Goal: Information Seeking & Learning: Learn about a topic

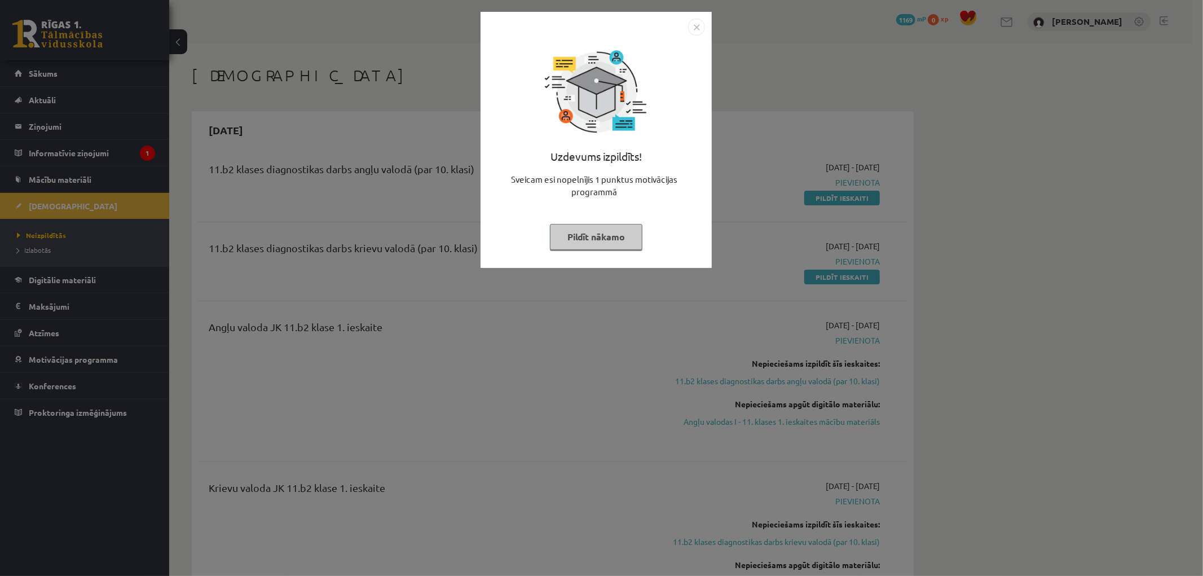
click at [699, 33] on img "Close" at bounding box center [696, 27] width 17 height 17
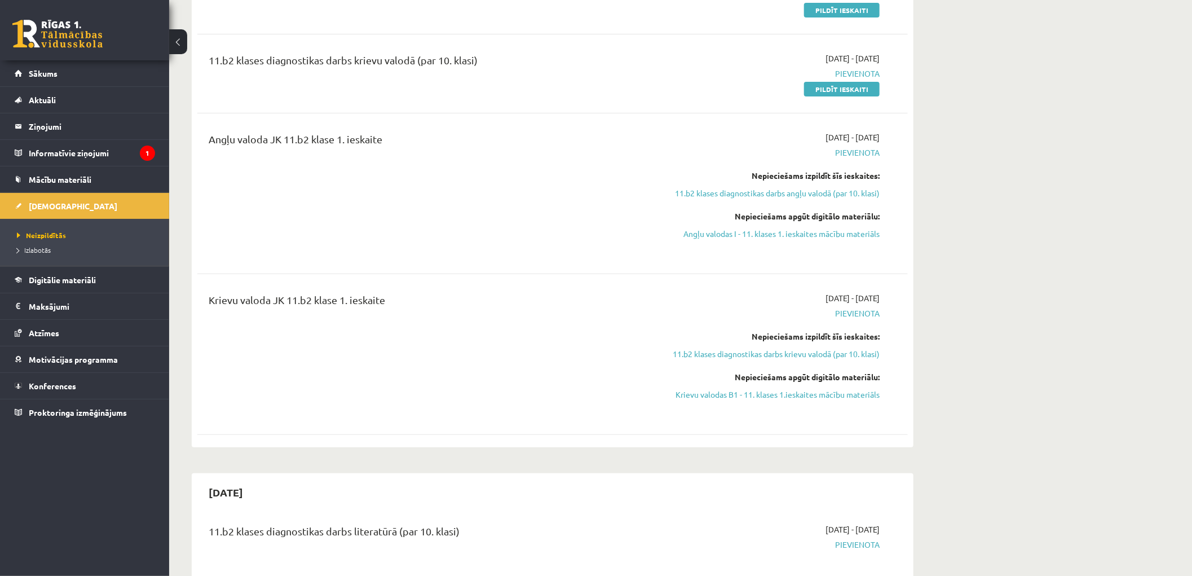
scroll to position [63, 0]
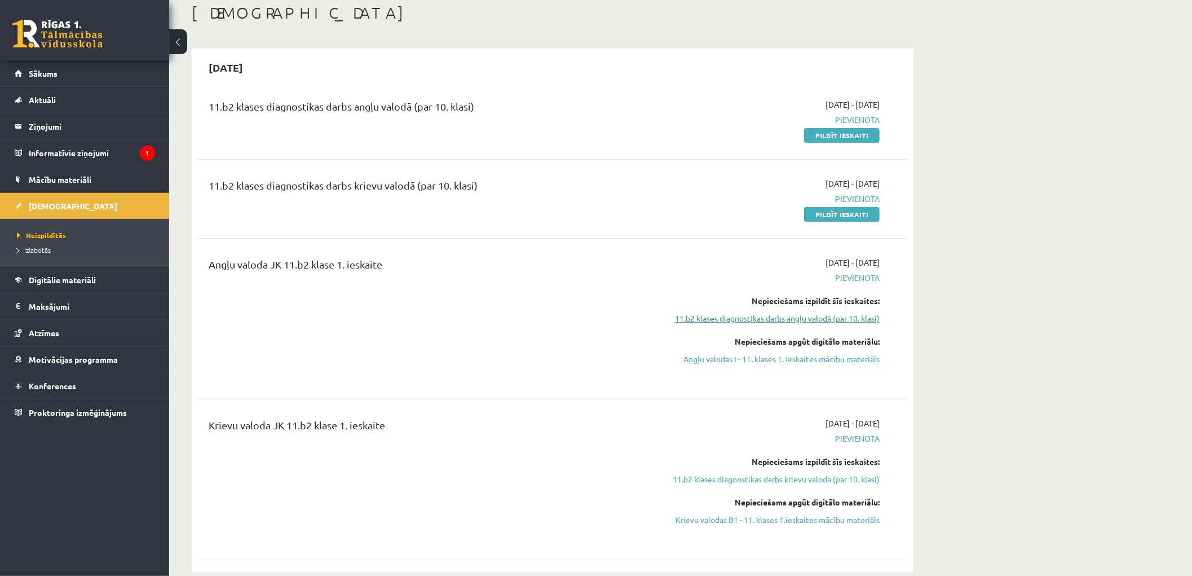
click at [790, 318] on link "11.b2 klases diagnostikas darbs angļu valodā (par 10. klasi)" at bounding box center [773, 318] width 213 height 12
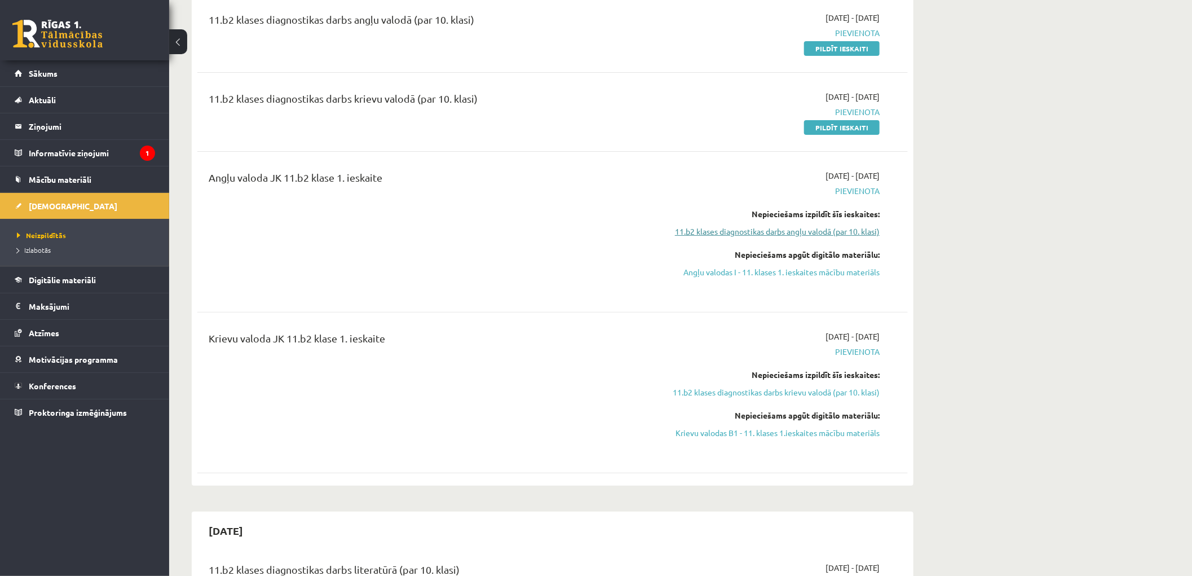
click at [748, 233] on link "11.b2 klases diagnostikas darbs angļu valodā (par 10. klasi)" at bounding box center [773, 232] width 213 height 12
click at [748, 229] on link "11.b2 klases diagnostikas darbs angļu valodā (par 10. klasi)" at bounding box center [773, 232] width 213 height 12
click at [743, 272] on link "Angļu valodas I - 11. klases 1. ieskaites mācību materiāls" at bounding box center [773, 272] width 213 height 12
click at [756, 229] on link "11.b2 klases diagnostikas darbs angļu valodā (par 10. klasi)" at bounding box center [773, 232] width 213 height 12
click at [728, 267] on link "Angļu valodas I - 11. klases 1. ieskaites mācību materiāls" at bounding box center [773, 272] width 213 height 12
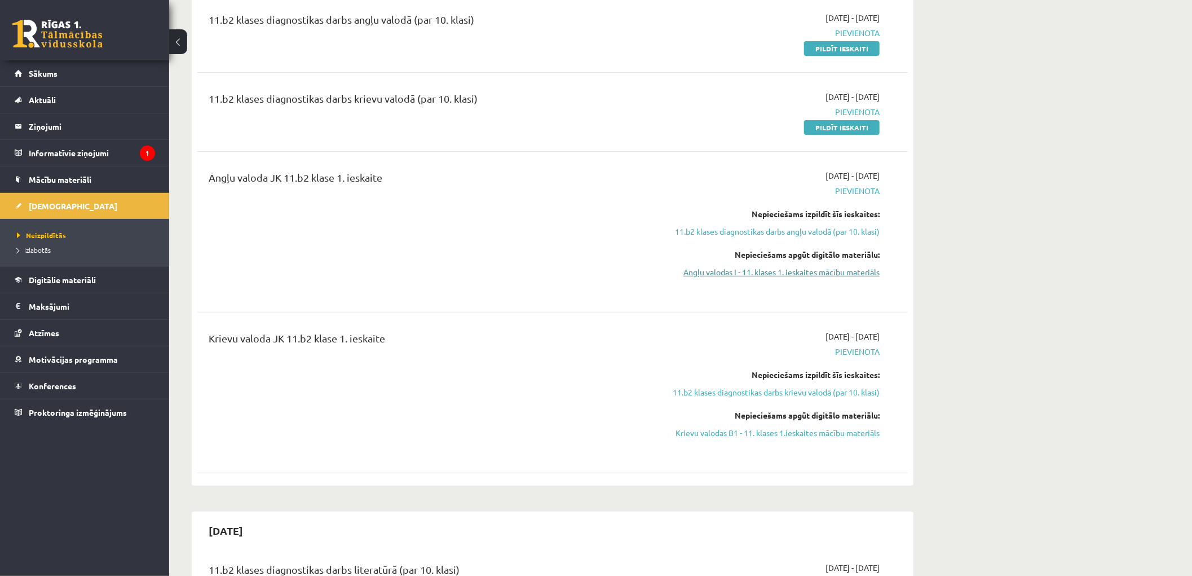
click at [750, 272] on link "Angļu valodas I - 11. klases 1. ieskaites mācību materiāls" at bounding box center [773, 272] width 213 height 12
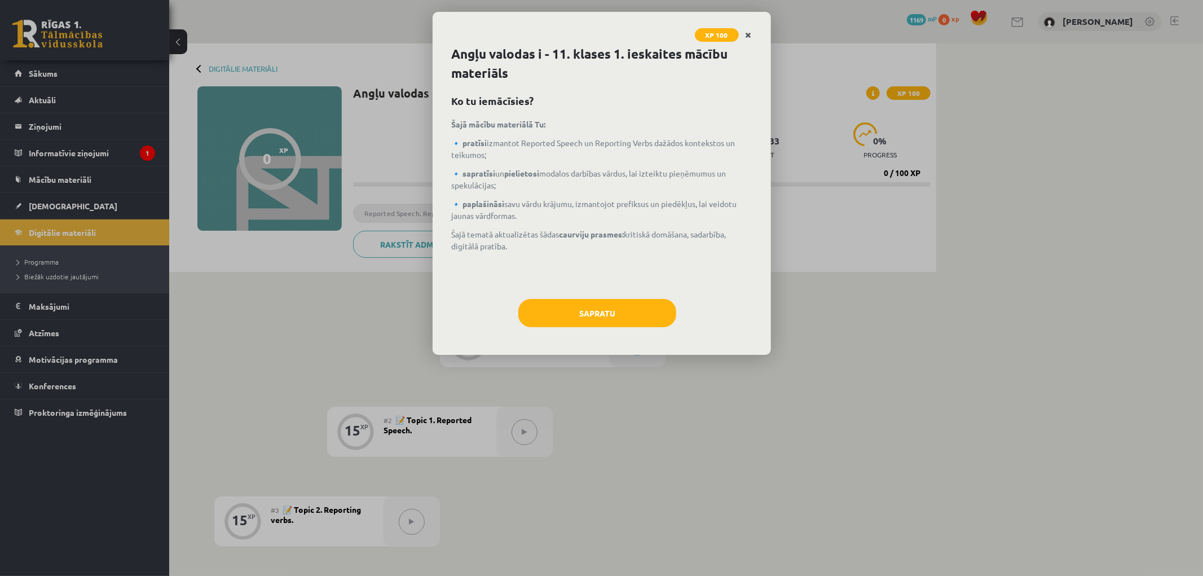
click at [751, 39] on link "Close" at bounding box center [749, 35] width 20 height 22
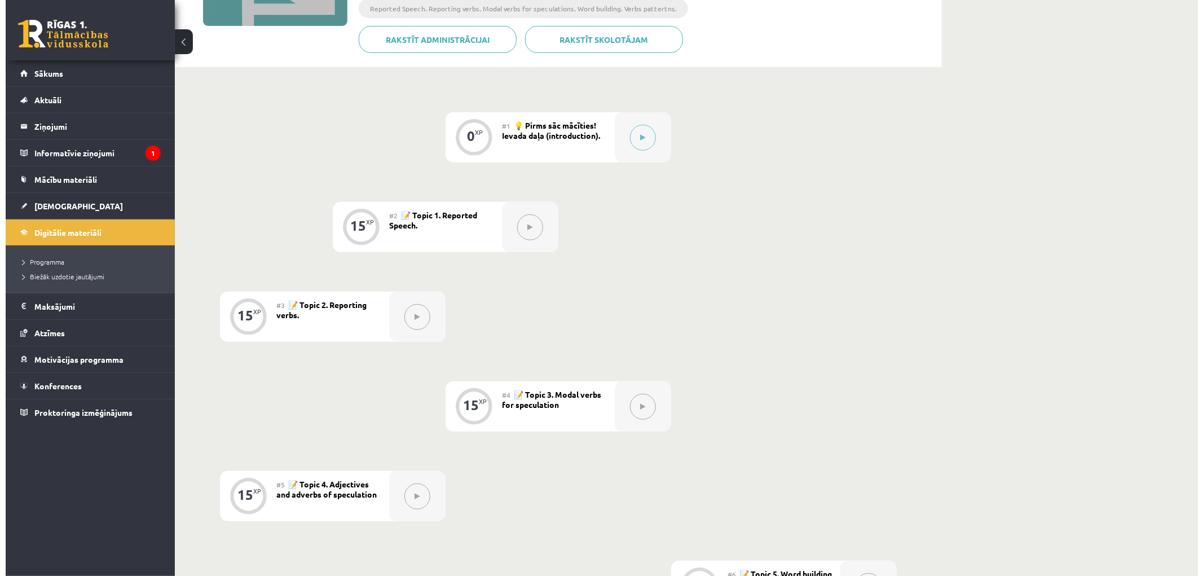
scroll to position [17, 0]
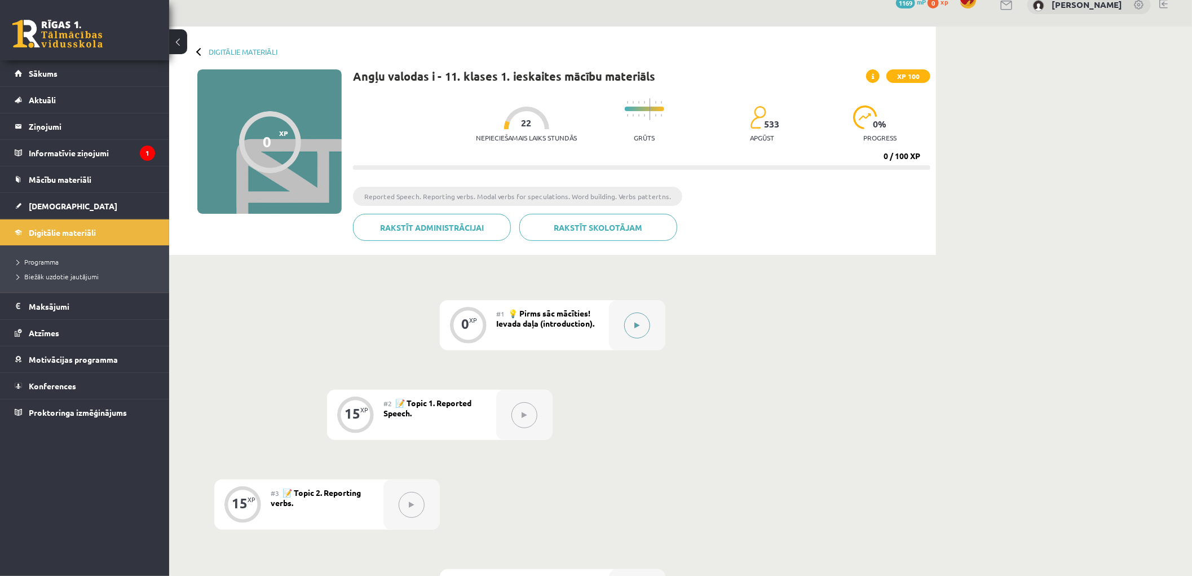
click at [635, 328] on icon at bounding box center [637, 325] width 5 height 7
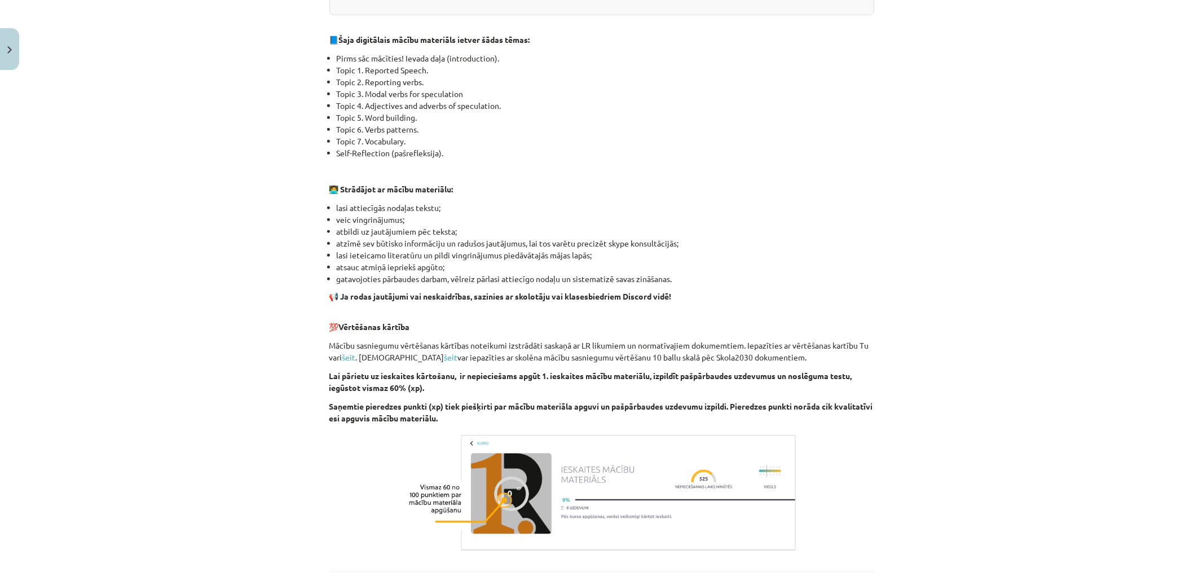
scroll to position [610, 0]
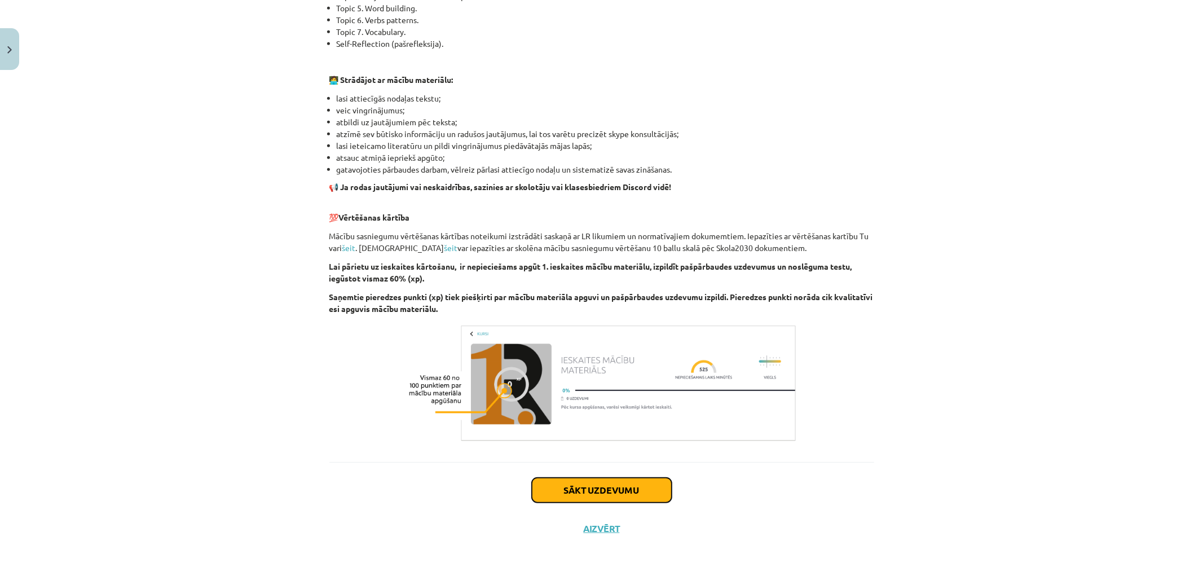
click at [634, 488] on button "Sākt uzdevumu" at bounding box center [602, 490] width 140 height 25
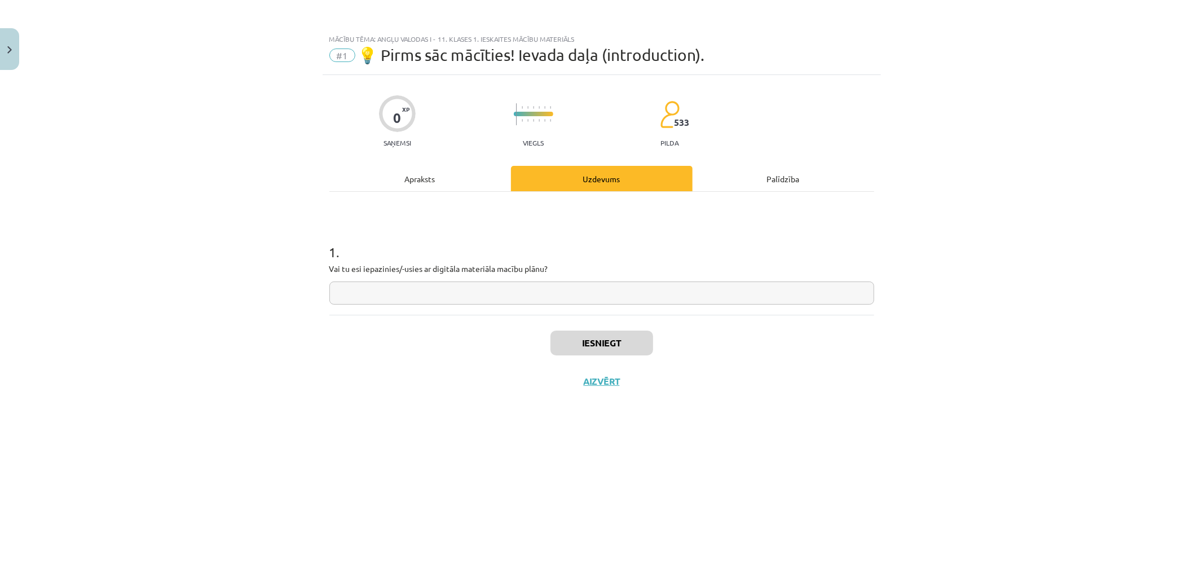
drag, startPoint x: 488, startPoint y: 317, endPoint x: 487, endPoint y: 295, distance: 22.1
click at [487, 317] on div "Iesniegt Aizvērt" at bounding box center [601, 354] width 545 height 79
click at [487, 295] on input "text" at bounding box center [601, 292] width 545 height 23
type input "*"
click at [596, 347] on button "Iesniegt" at bounding box center [601, 342] width 103 height 25
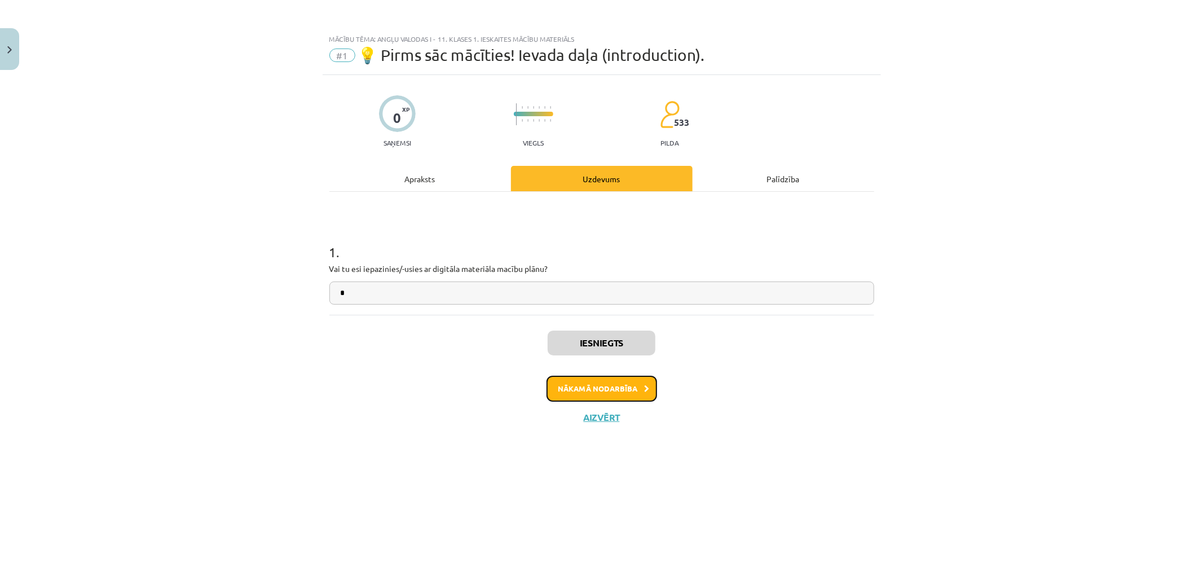
click at [607, 378] on button "Nākamā nodarbība" at bounding box center [601, 389] width 111 height 26
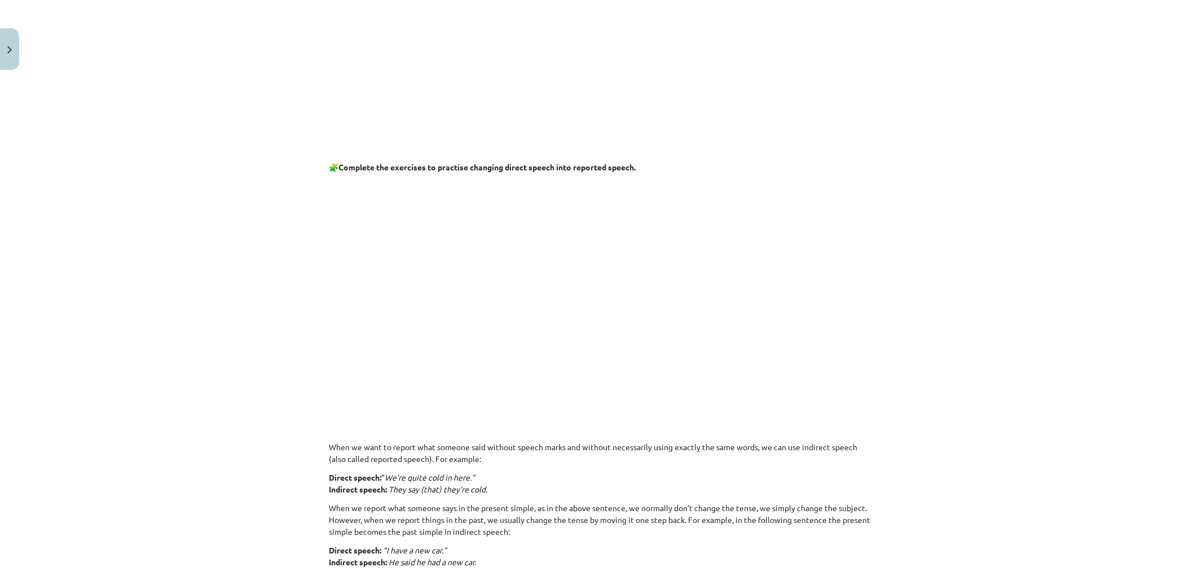
drag, startPoint x: 271, startPoint y: 249, endPoint x: 302, endPoint y: 409, distance: 162.7
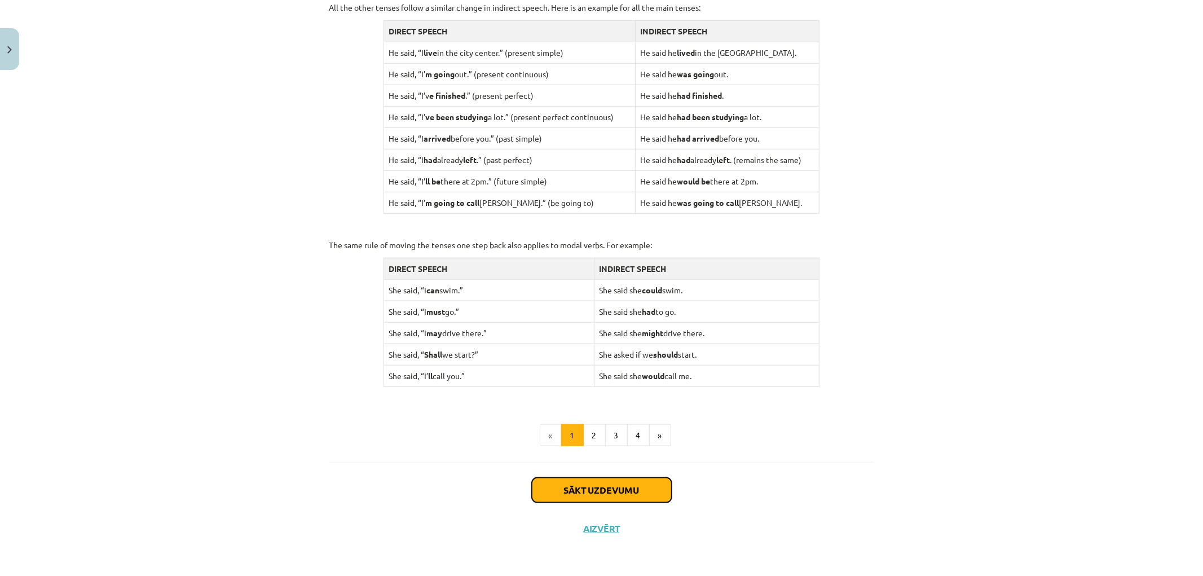
click at [554, 485] on button "Sākt uzdevumu" at bounding box center [602, 490] width 140 height 25
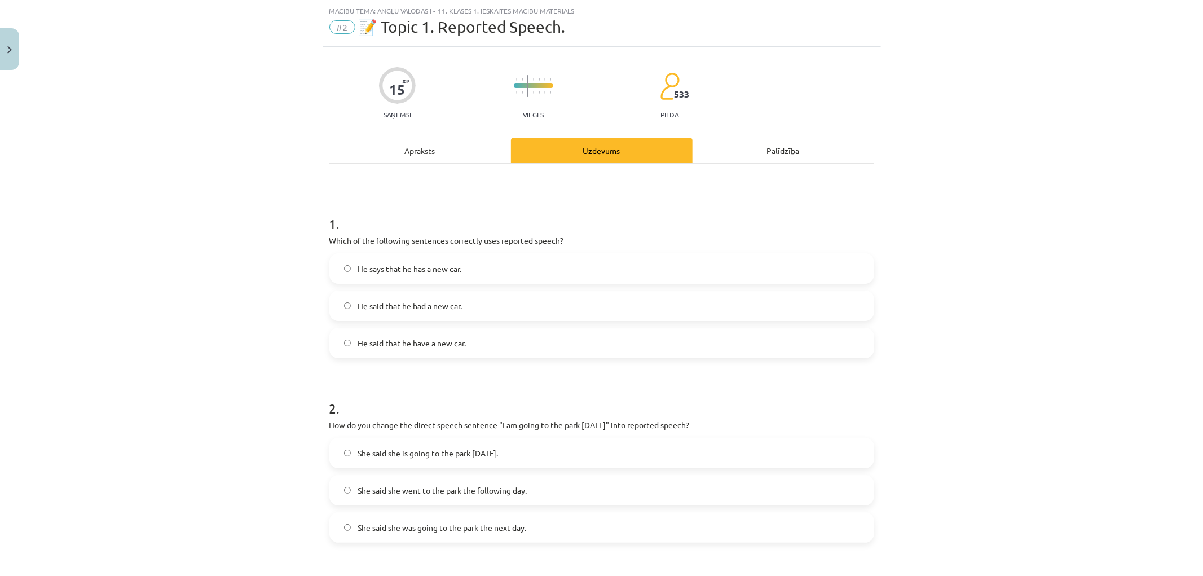
scroll to position [91, 0]
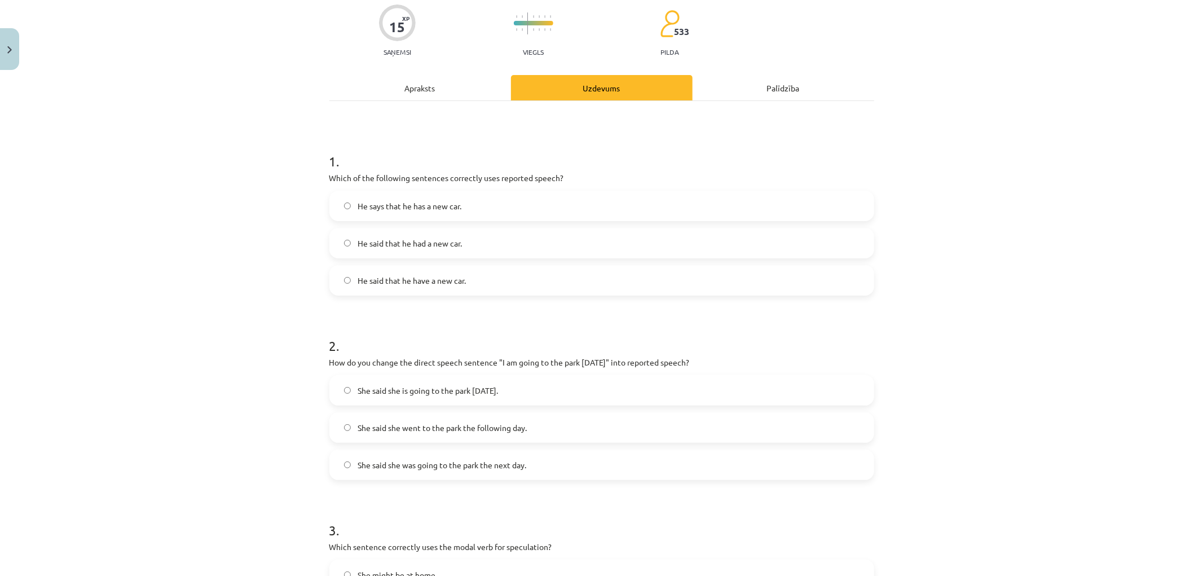
click at [396, 207] on span "He says that he has a new car." at bounding box center [409, 206] width 104 height 12
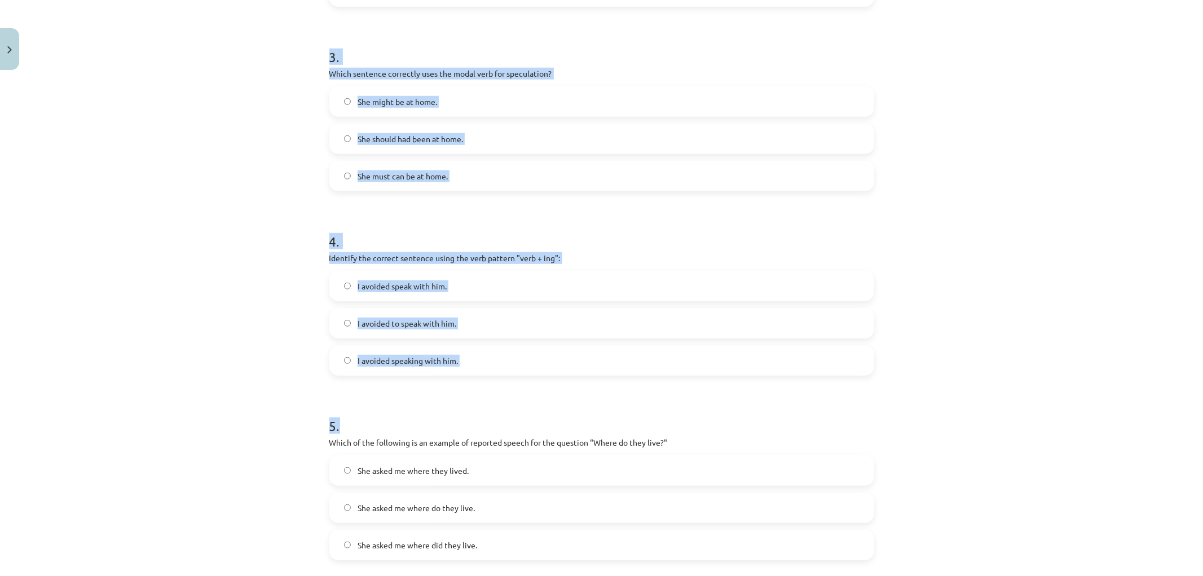
scroll to position [678, 0]
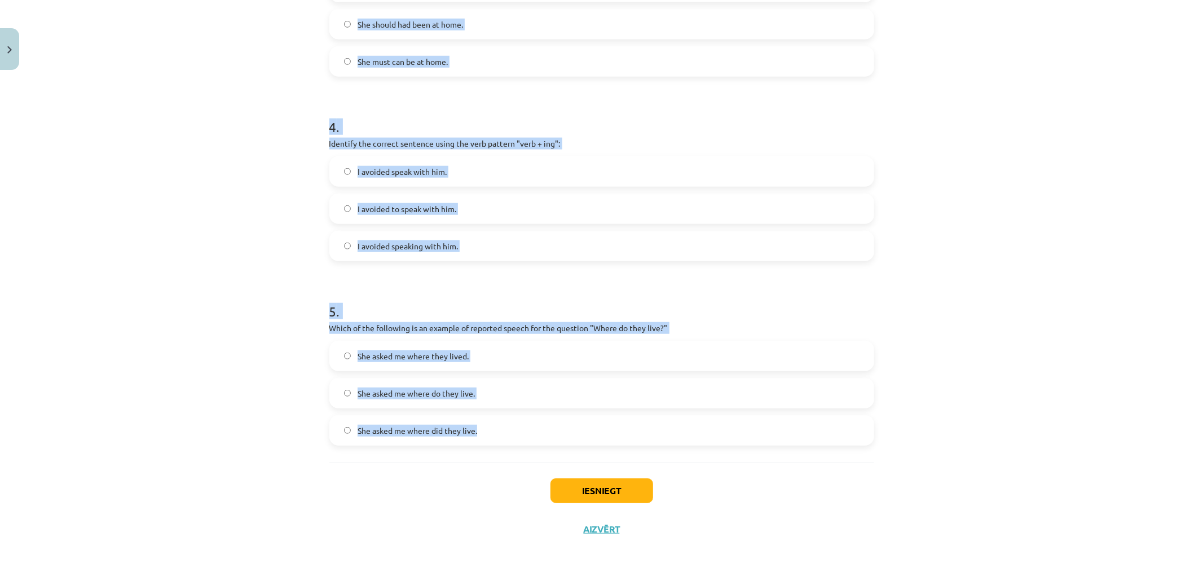
drag, startPoint x: 333, startPoint y: 254, endPoint x: 543, endPoint y: 423, distance: 269.5
click at [543, 423] on div "Mācību tēma: Angļu valodas i - 11. klases 1. ieskaites mācību materiāls #2 📝 To…" at bounding box center [601, 288] width 1203 height 576
copy form "1 . Which of the following sentences correctly uses reported speech? He says th…"
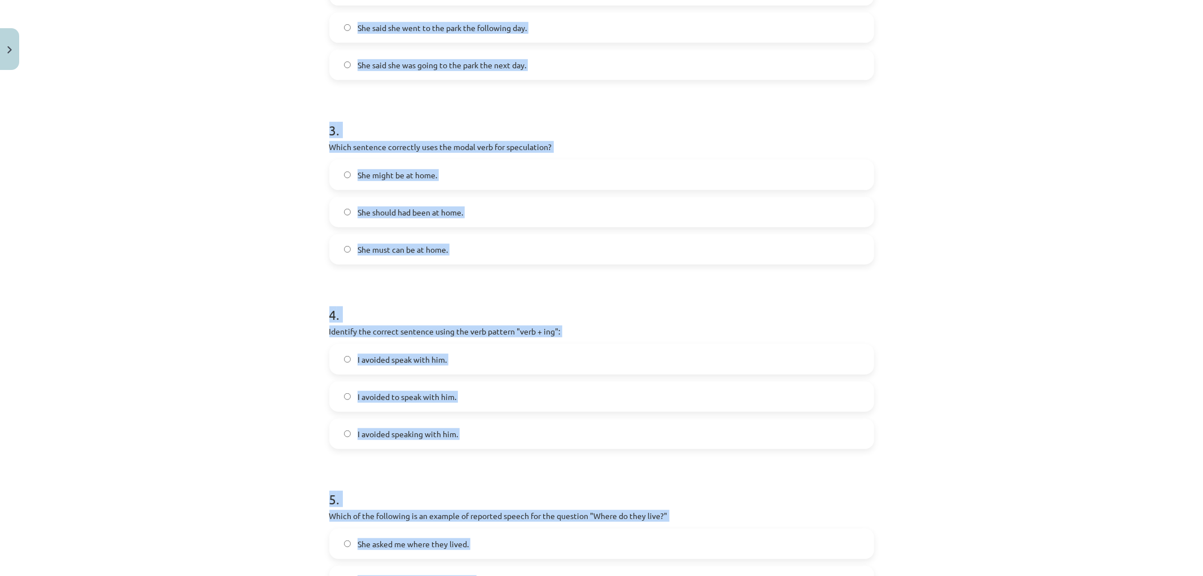
click at [218, 218] on div "Mācību tēma: Angļu valodas i - 11. klases 1. ieskaites mācību materiāls #2 📝 To…" at bounding box center [601, 288] width 1203 height 576
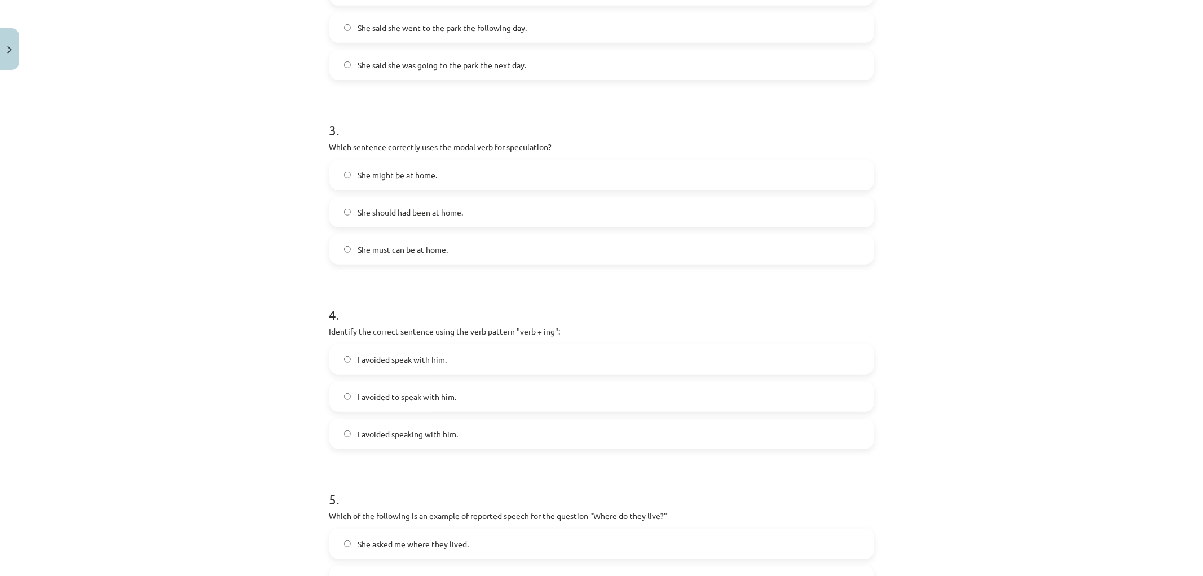
scroll to position [114, 0]
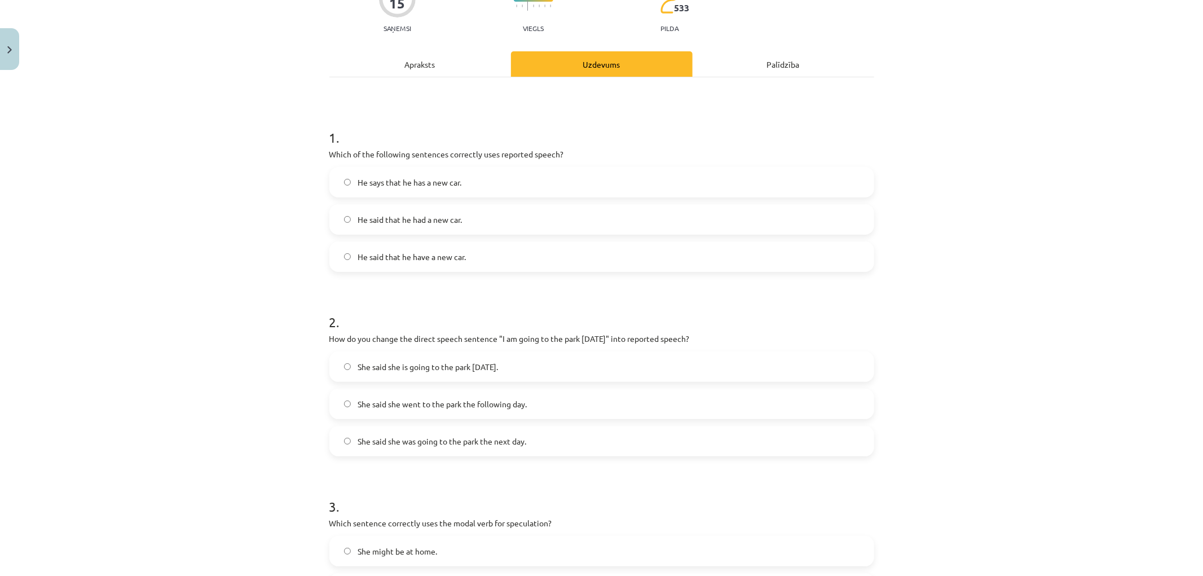
click at [430, 215] on span "He said that he had a new car." at bounding box center [409, 220] width 104 height 12
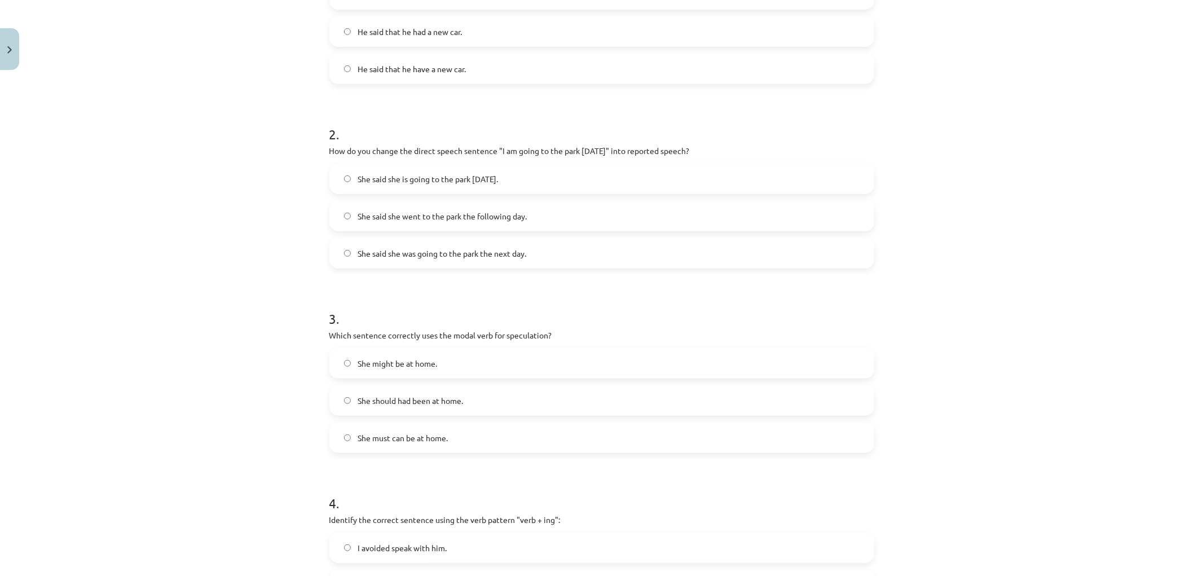
scroll to position [365, 0]
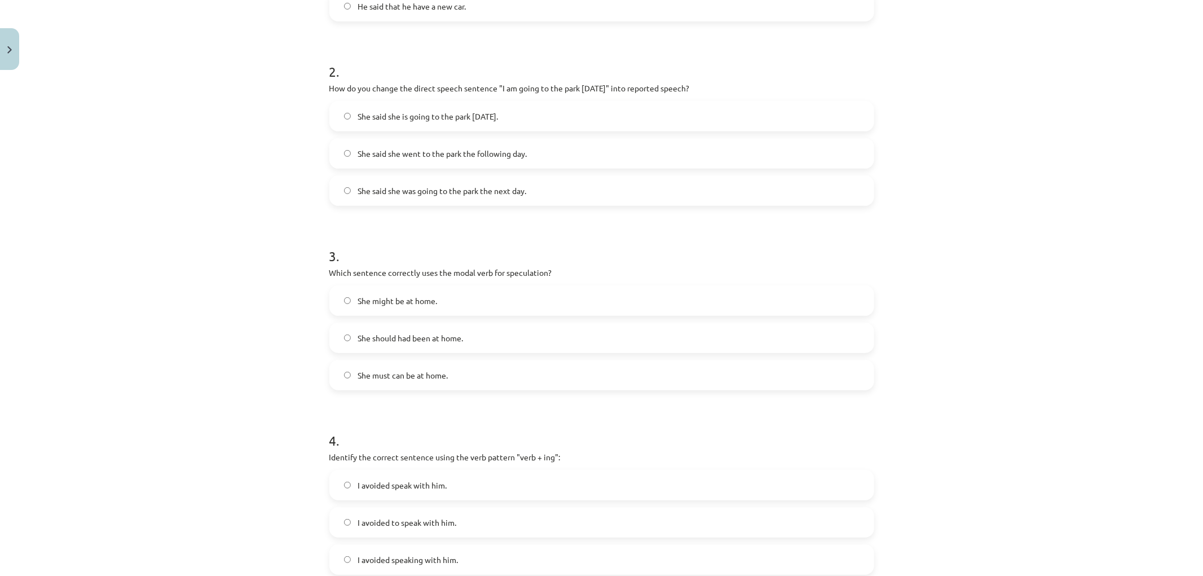
click at [492, 189] on span "She said she was going to the park the next day." at bounding box center [441, 191] width 169 height 12
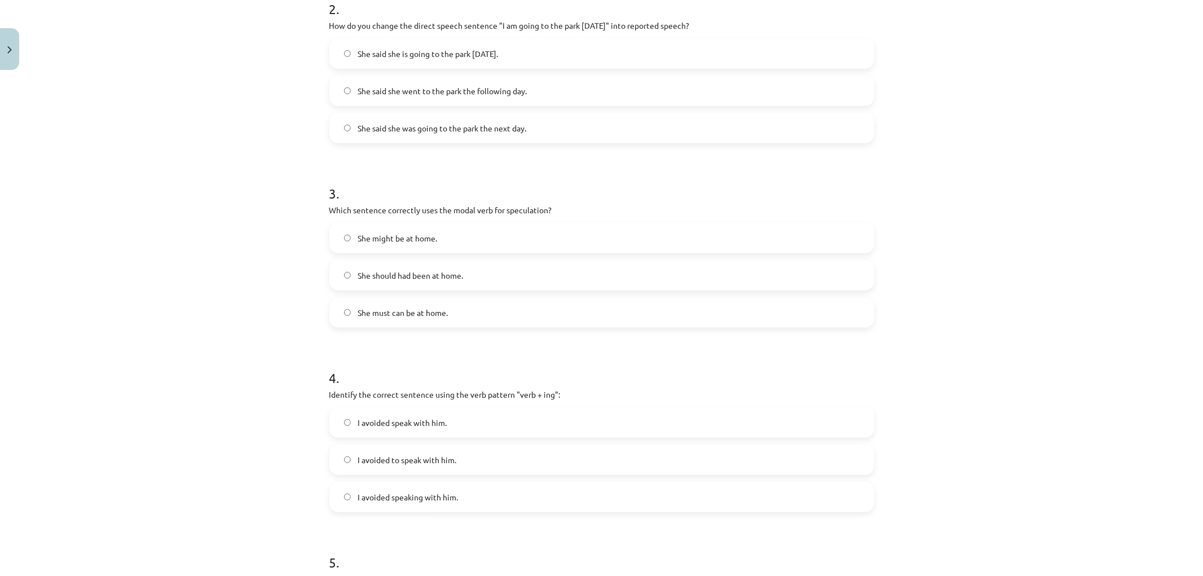
scroll to position [491, 0]
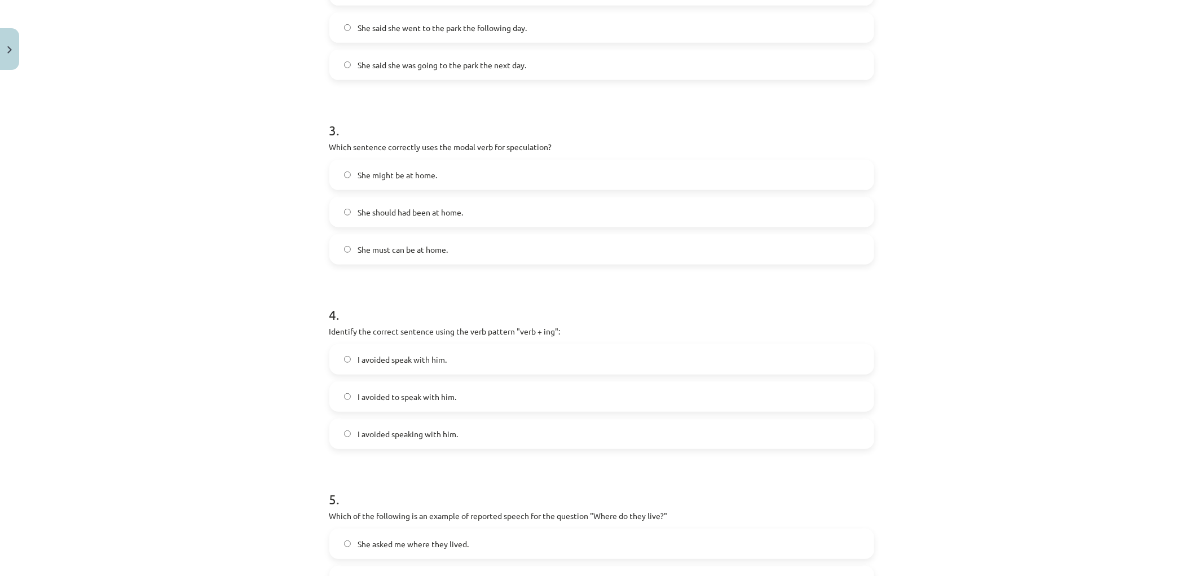
click at [419, 176] on span "She might be at home." at bounding box center [397, 175] width 80 height 12
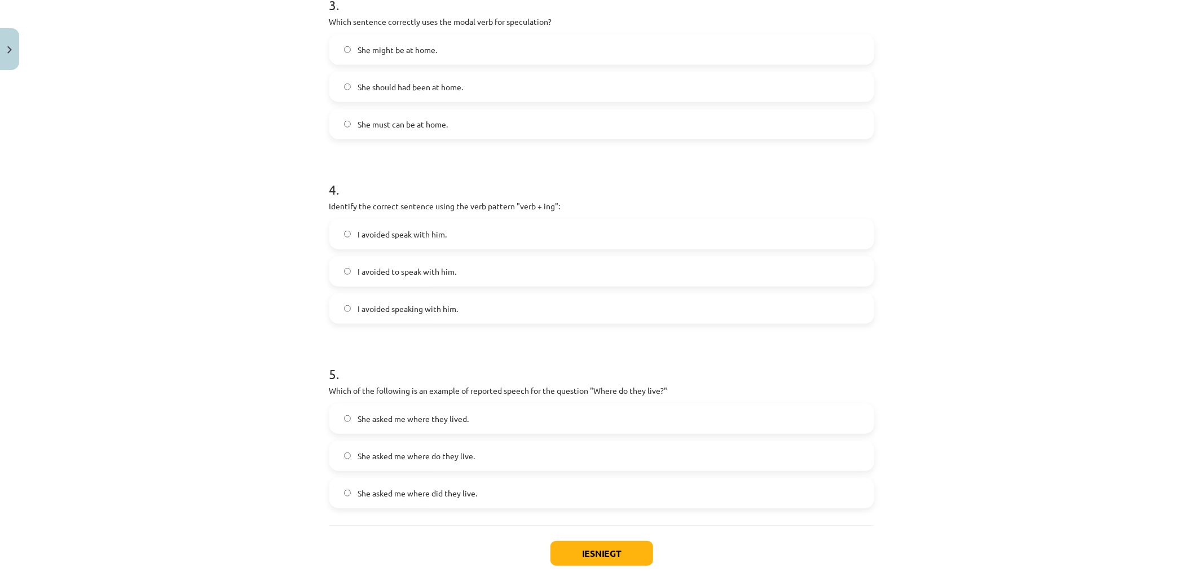
click at [442, 316] on label "I avoided speaking with him." at bounding box center [601, 308] width 542 height 28
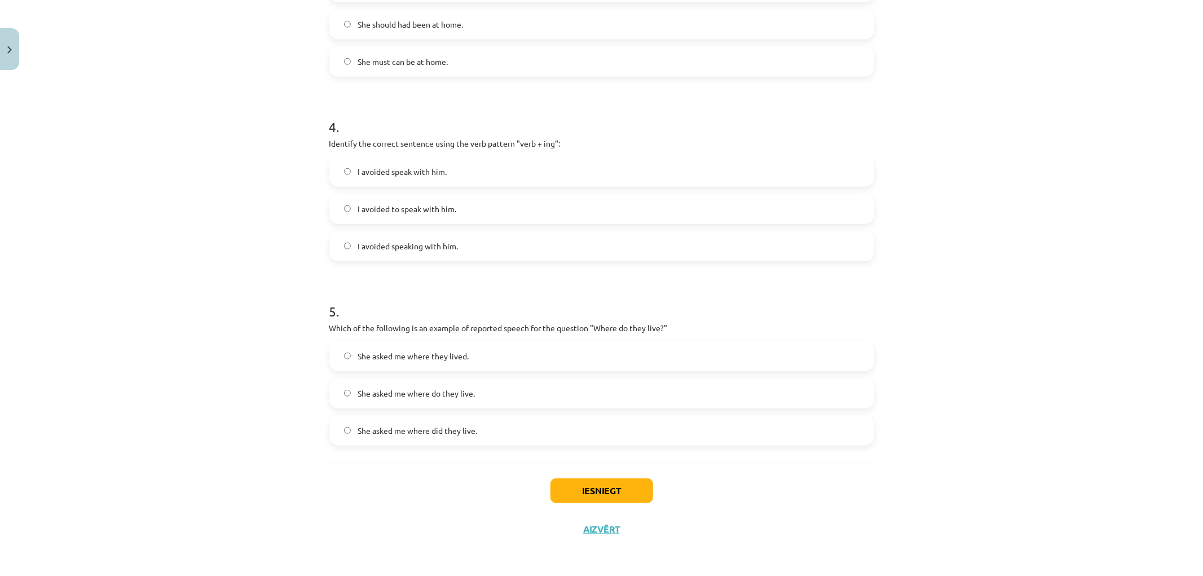
click at [436, 354] on span "She asked me where they lived." at bounding box center [412, 356] width 111 height 12
click at [585, 489] on button "Iesniegt" at bounding box center [601, 490] width 103 height 25
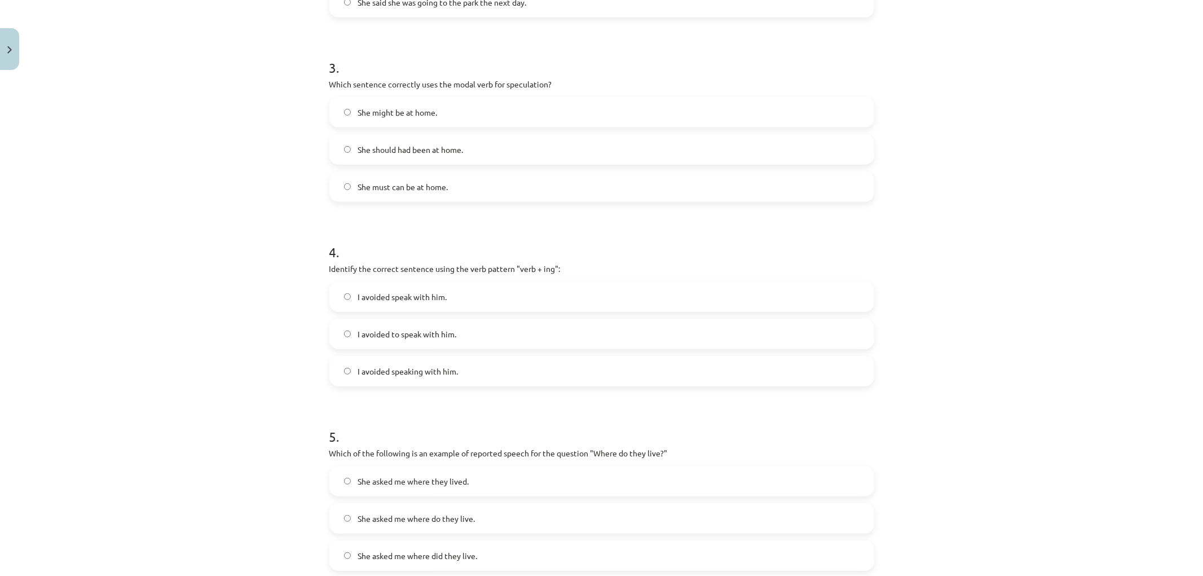
scroll to position [491, 0]
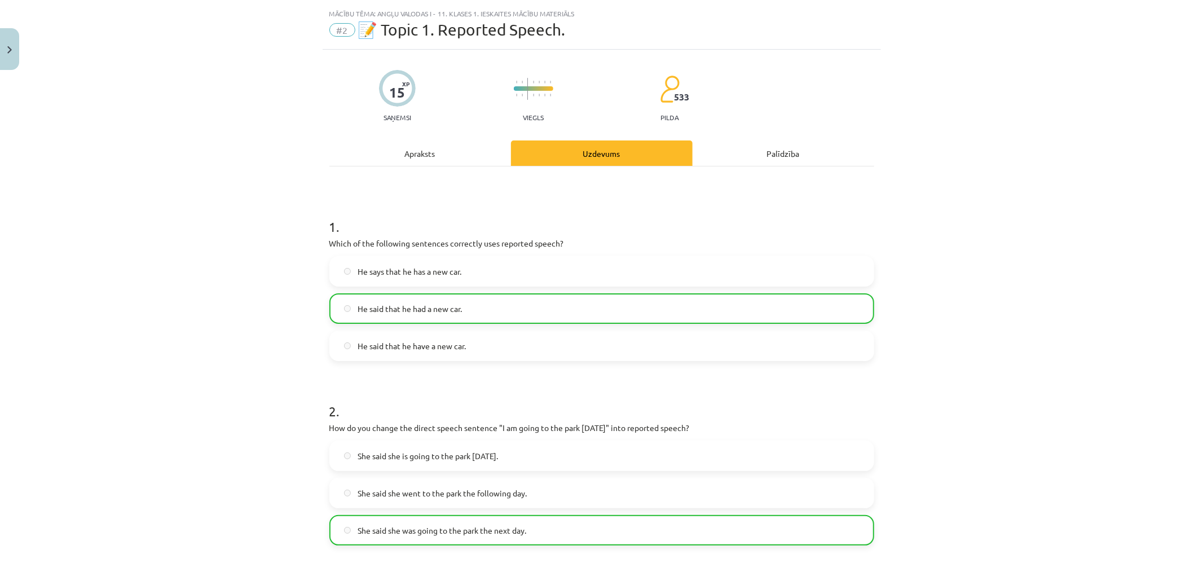
drag, startPoint x: 241, startPoint y: 299, endPoint x: 251, endPoint y: 341, distance: 43.5
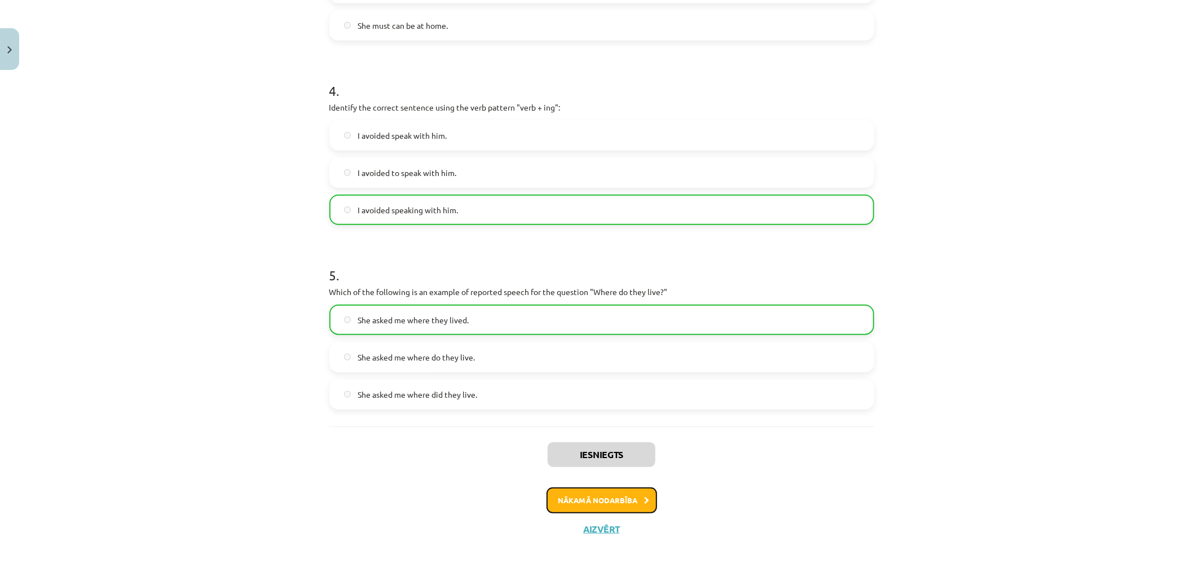
click at [546, 503] on button "Nākamā nodarbība" at bounding box center [601, 500] width 111 height 26
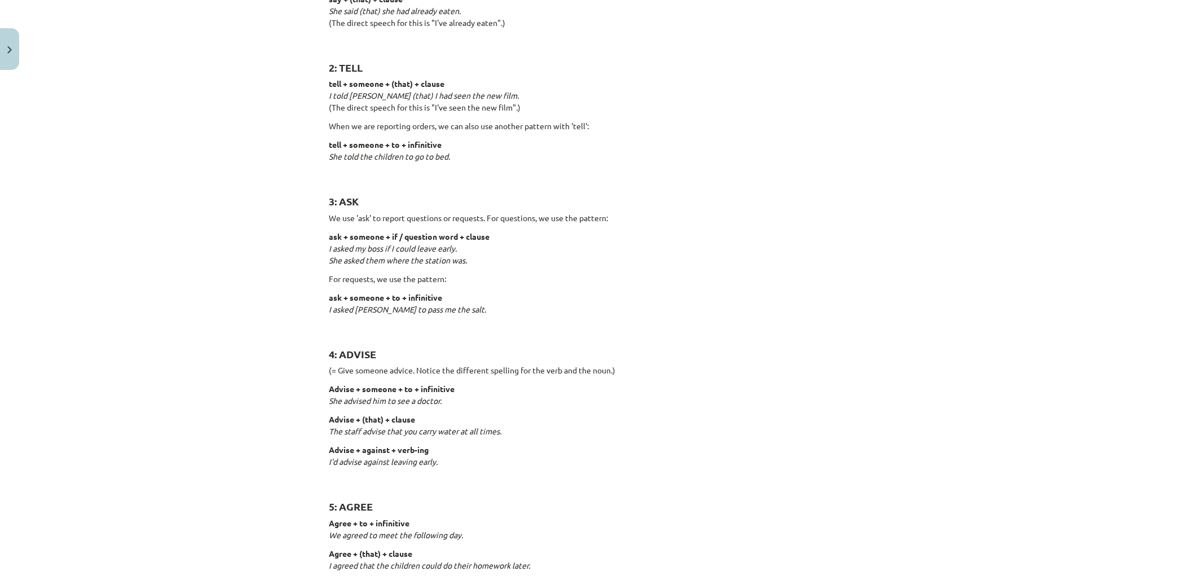
drag, startPoint x: 259, startPoint y: 284, endPoint x: 267, endPoint y: 453, distance: 169.3
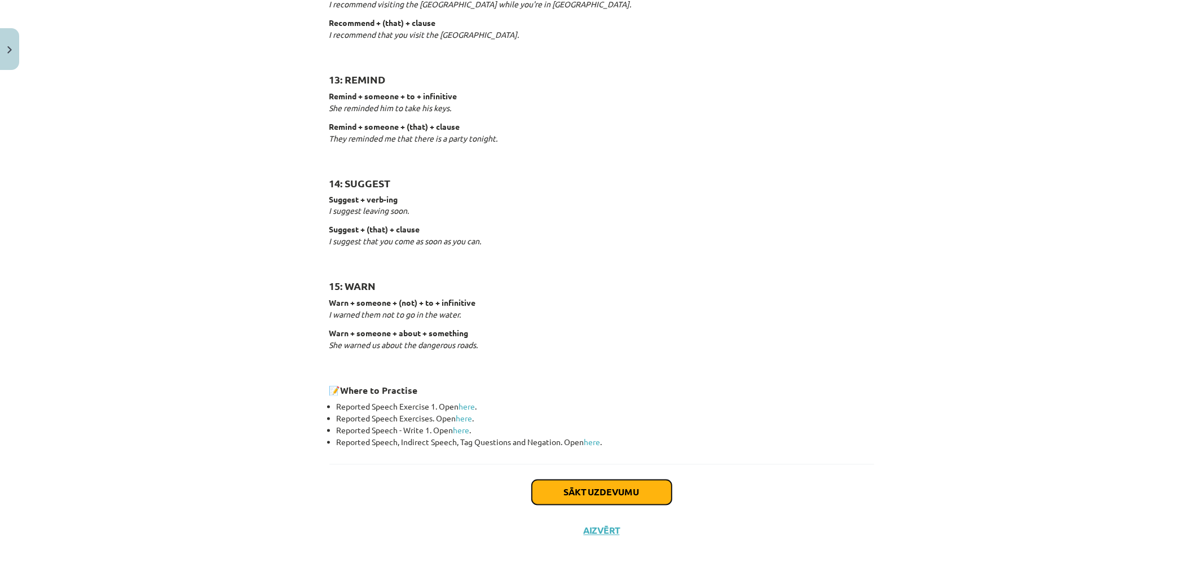
click at [594, 483] on button "Sākt uzdevumu" at bounding box center [602, 492] width 140 height 25
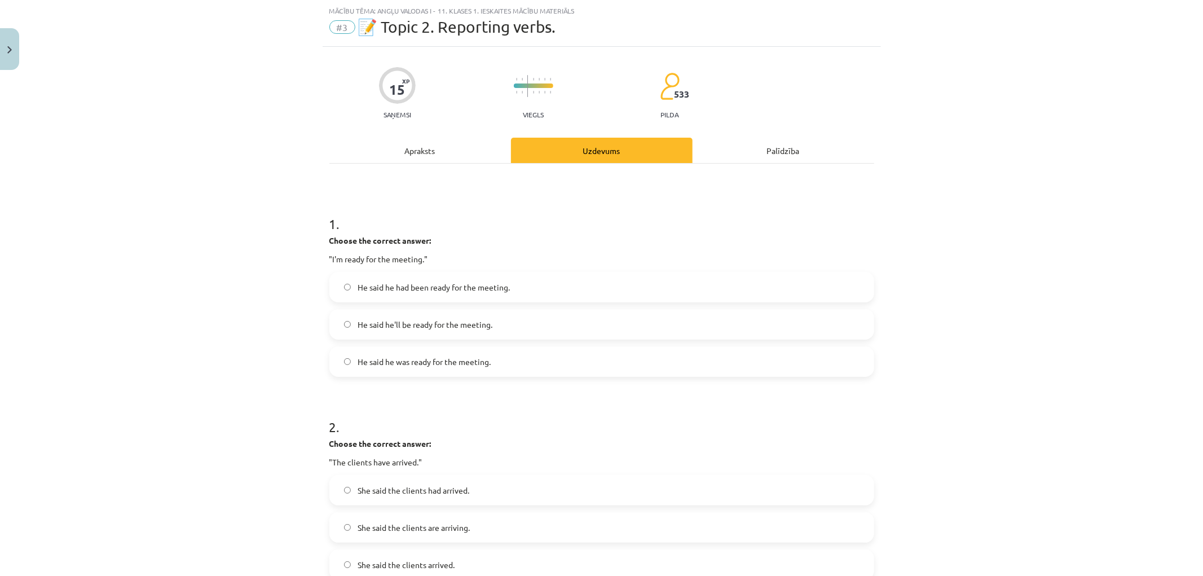
scroll to position [153, 0]
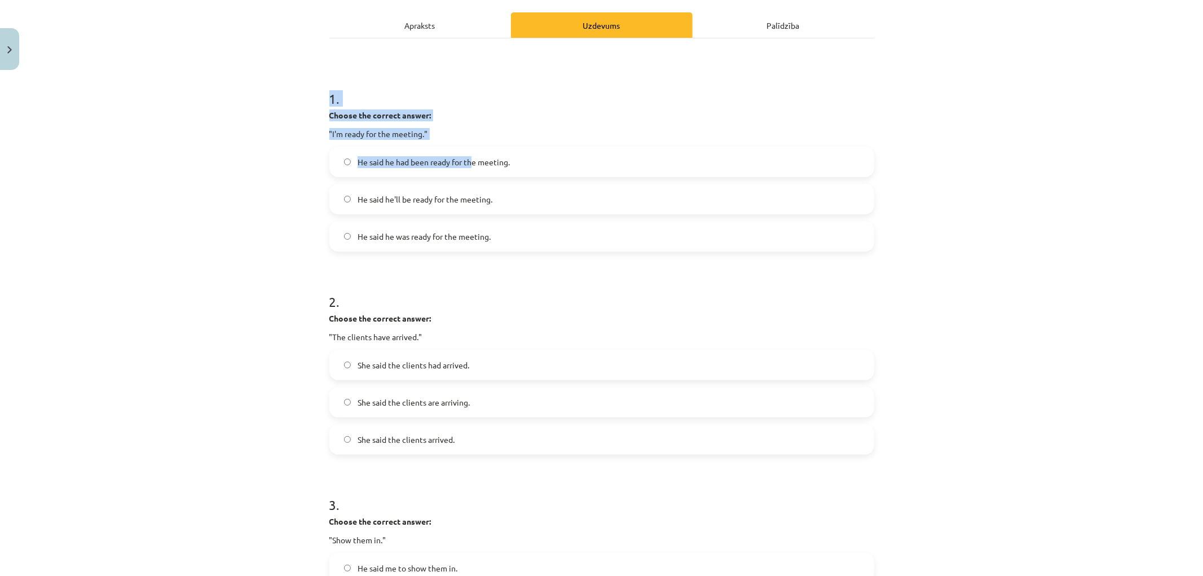
drag, startPoint x: 323, startPoint y: 105, endPoint x: 375, endPoint y: 101, distance: 52.0
click at [462, 156] on div "1 . Choose the correct answer: "I'm ready for the meeting." He said he had been…" at bounding box center [601, 161] width 545 height 180
click at [356, 89] on h1 "1 ." at bounding box center [601, 88] width 545 height 35
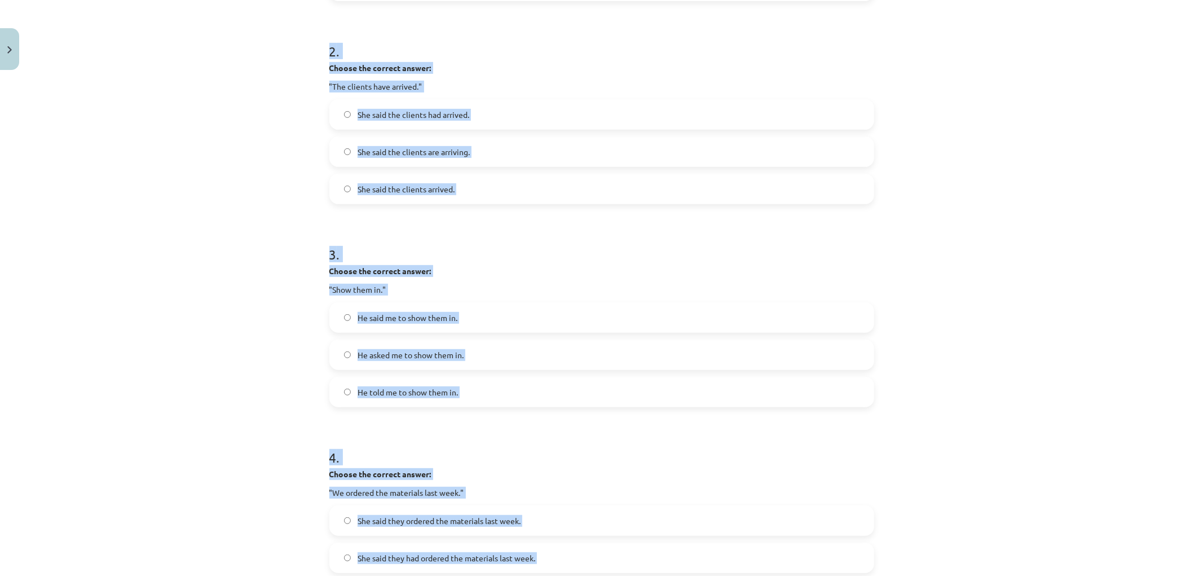
scroll to position [771, 0]
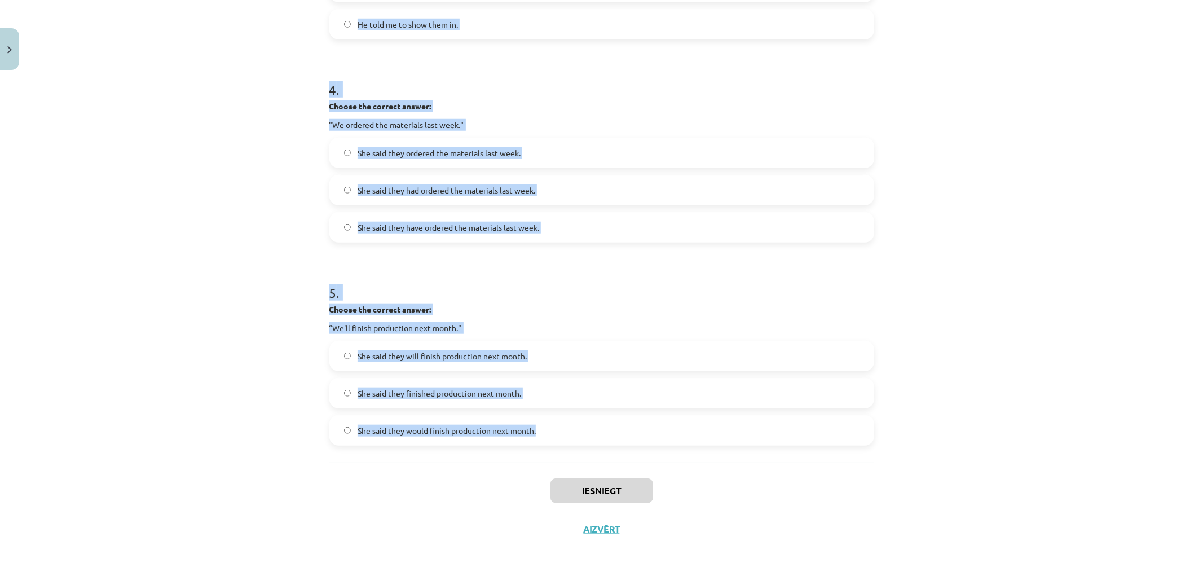
drag, startPoint x: 320, startPoint y: 96, endPoint x: 549, endPoint y: 421, distance: 396.9
copy form "1 . Choose the correct answer: "I'm ready for the meeting." He said he had been…"
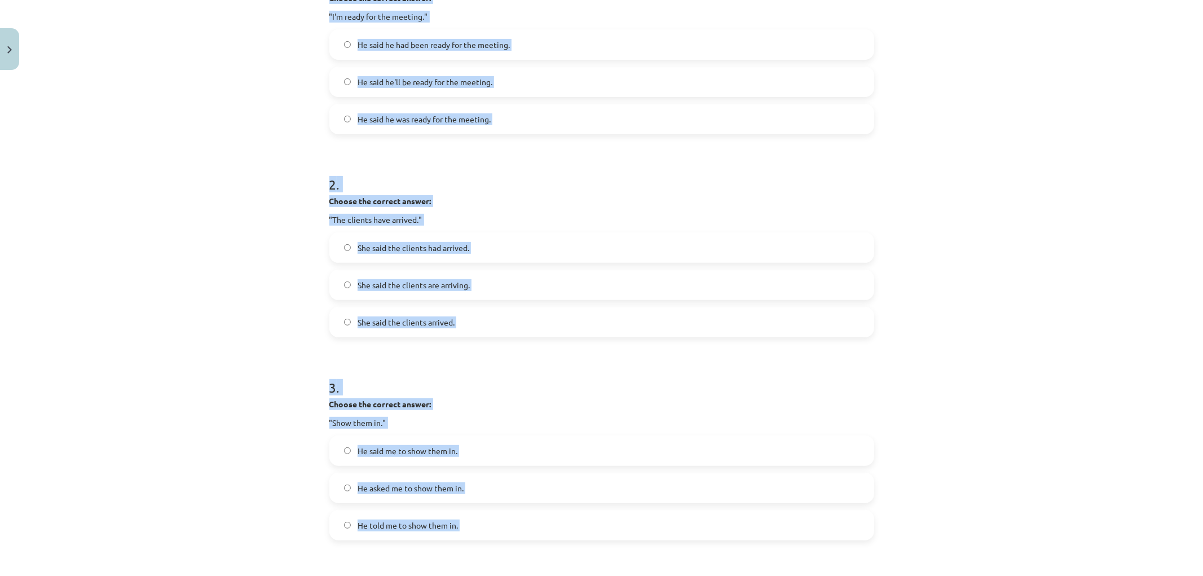
scroll to position [207, 0]
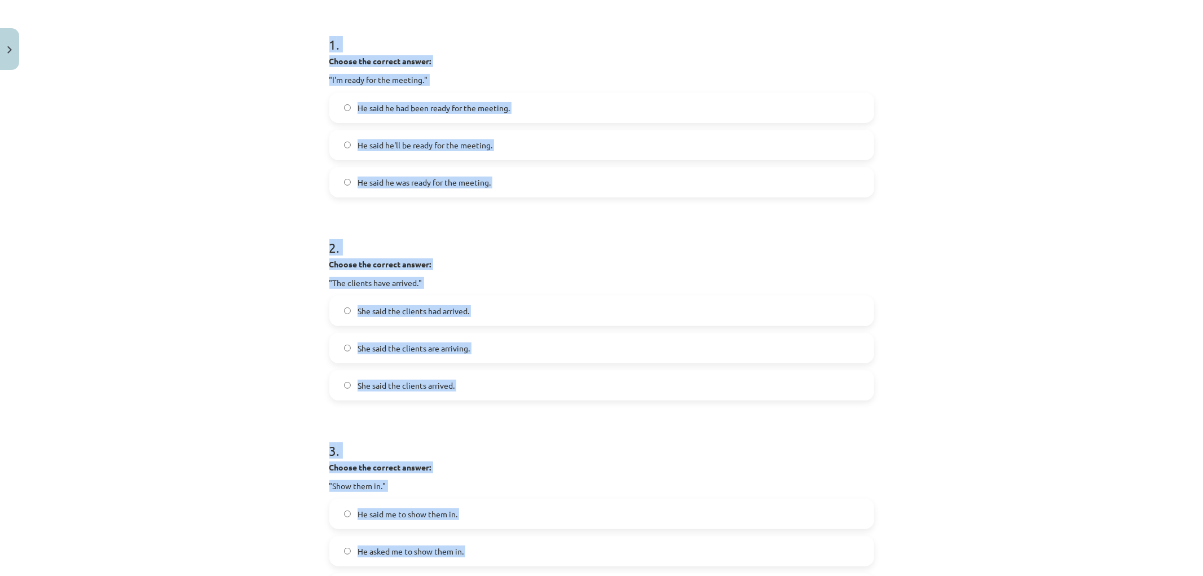
copy form "1 . Choose the correct answer: "I'm ready for the meeting." He said he had been…"
drag, startPoint x: 294, startPoint y: 204, endPoint x: 260, endPoint y: 77, distance: 131.3
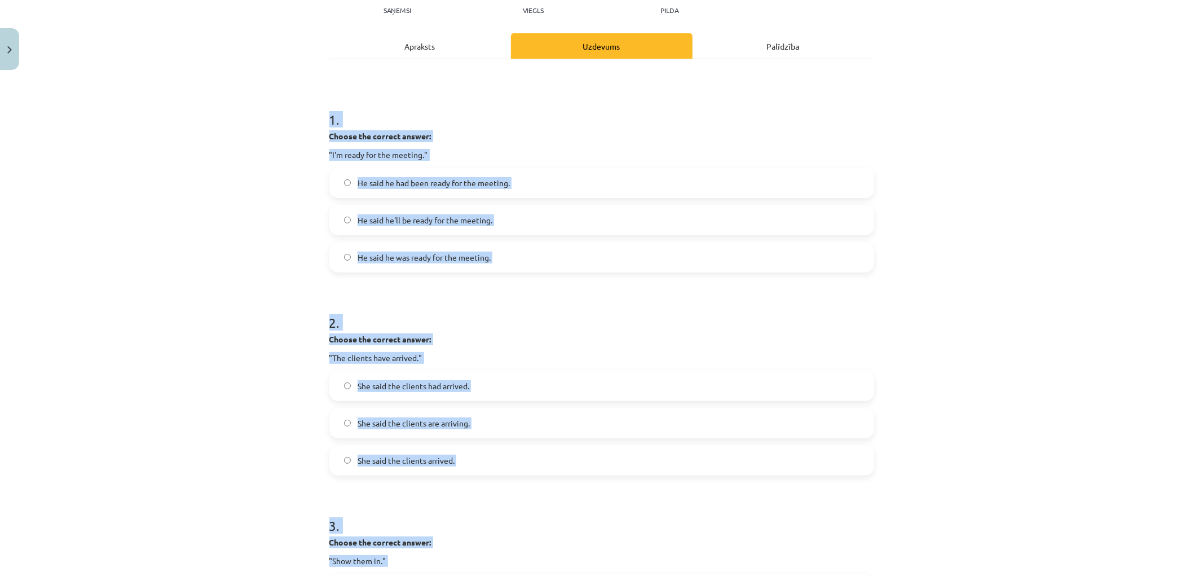
scroll to position [0, 0]
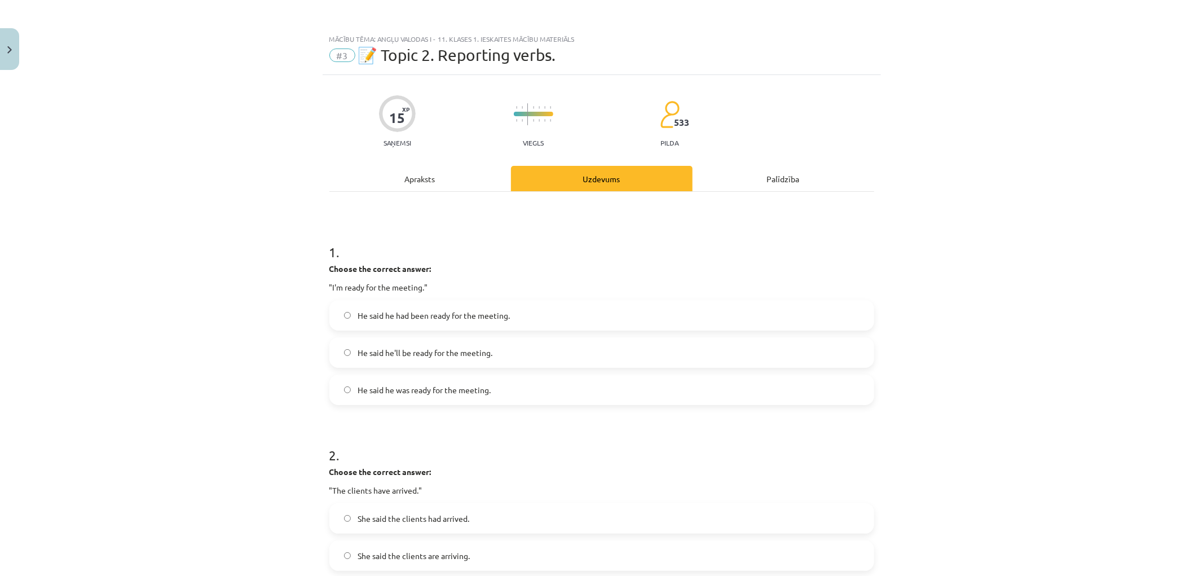
drag, startPoint x: 247, startPoint y: 138, endPoint x: 250, endPoint y: 127, distance: 11.2
click at [250, 129] on div "Mācību tēma: Angļu valodas i - 11. klases 1. ieskaites mācību materiāls #3 📝 To…" at bounding box center [601, 288] width 1203 height 576
click at [410, 390] on span "He said he was ready for the meeting." at bounding box center [423, 390] width 133 height 12
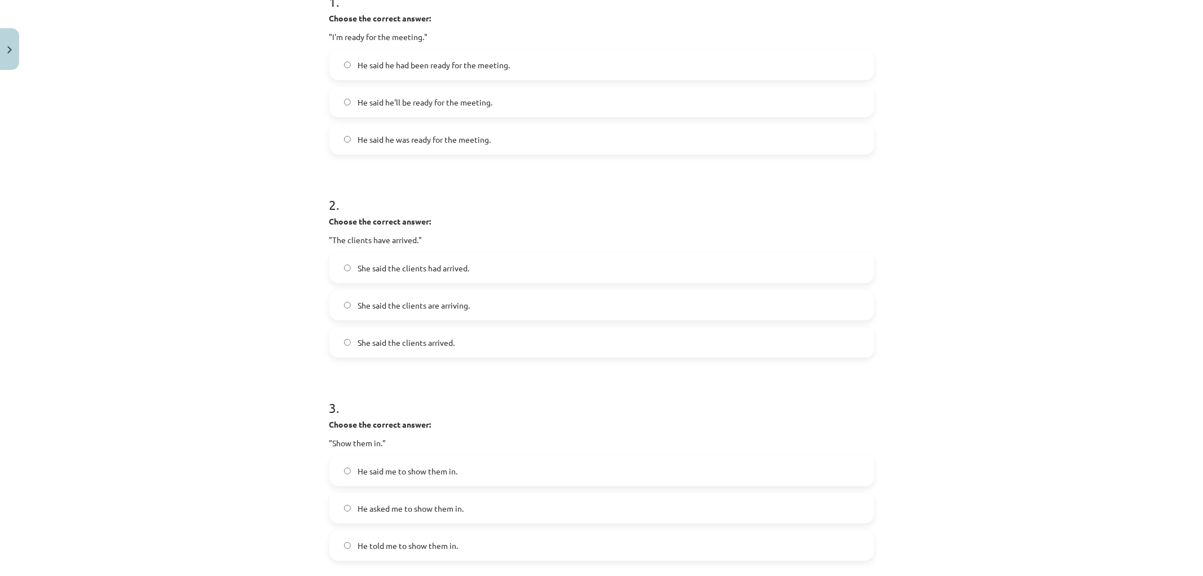
scroll to position [376, 0]
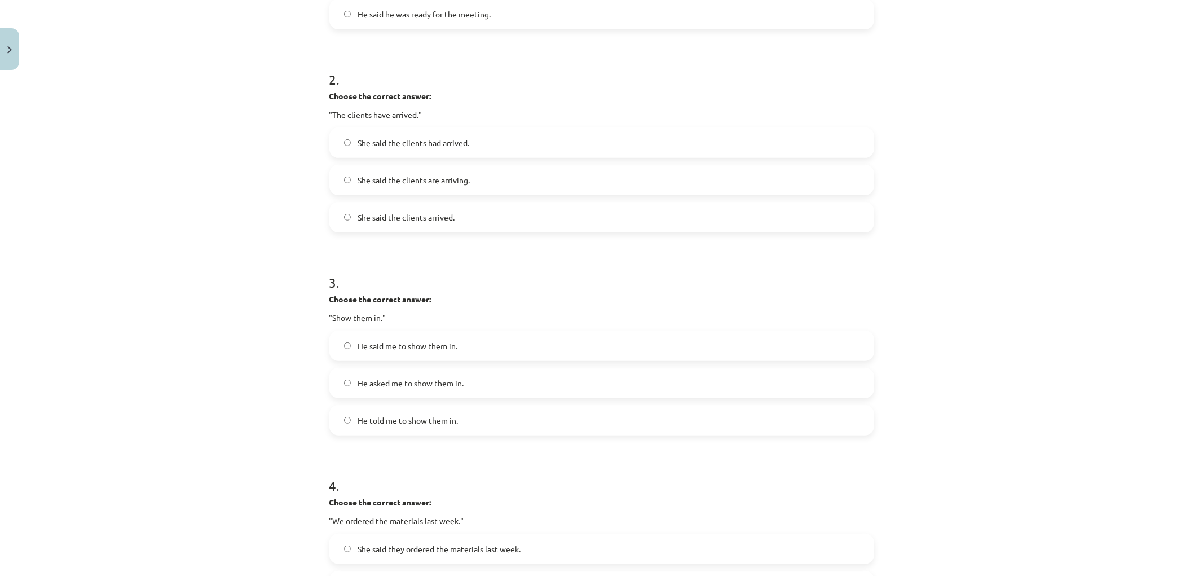
click at [416, 222] on span "She said the clients arrived." at bounding box center [405, 217] width 97 height 12
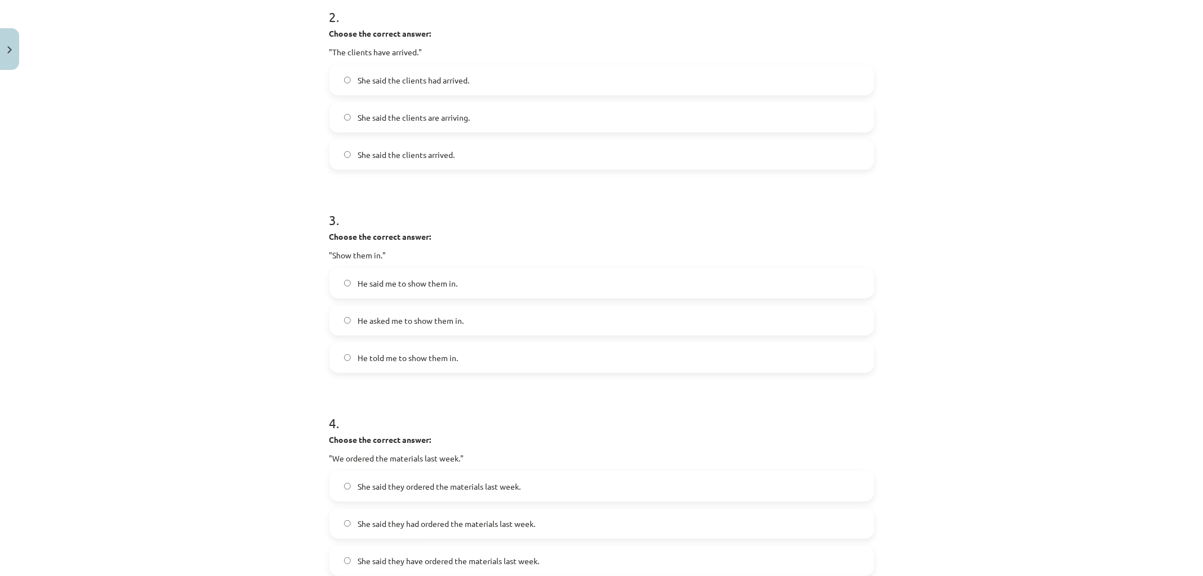
scroll to position [564, 0]
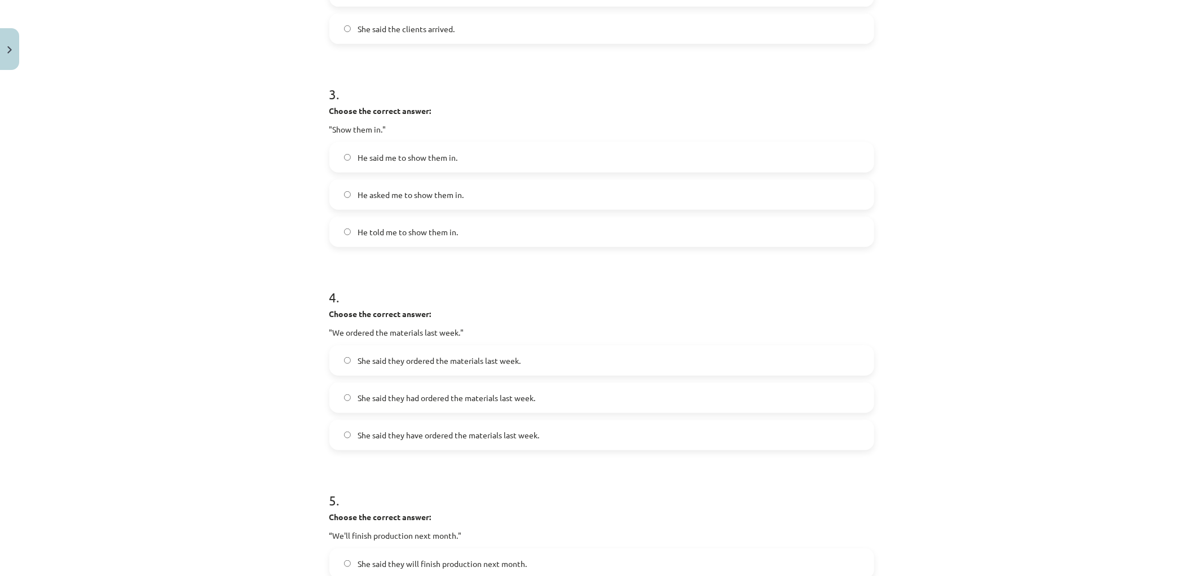
click at [374, 227] on span "He told me to show them in." at bounding box center [407, 232] width 100 height 12
click at [405, 395] on span "She said they had ordered the materials last week." at bounding box center [446, 398] width 178 height 12
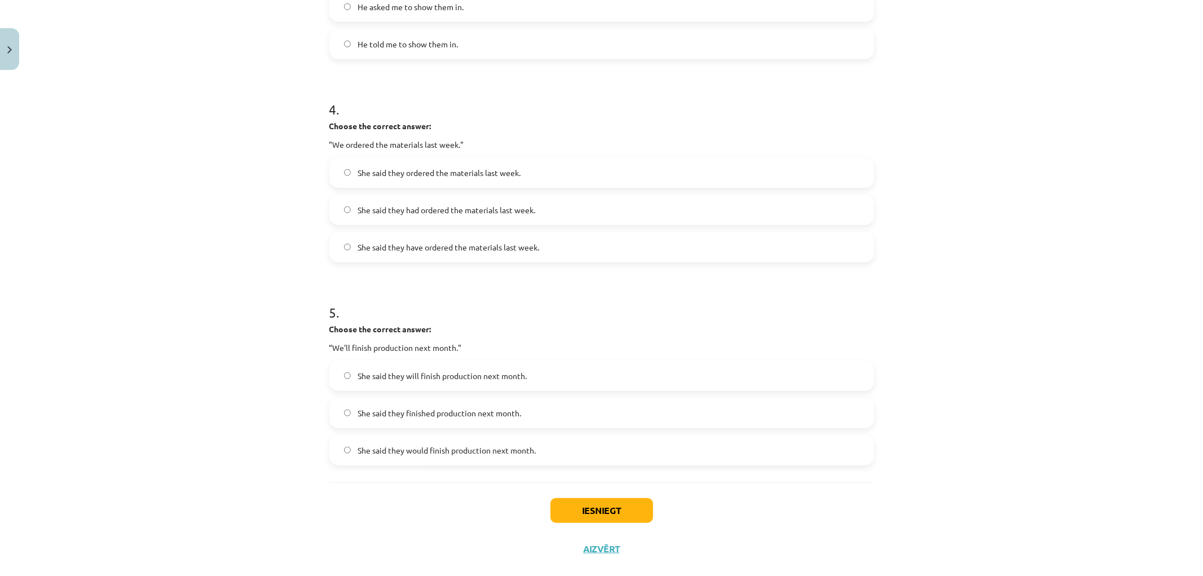
scroll to position [771, 0]
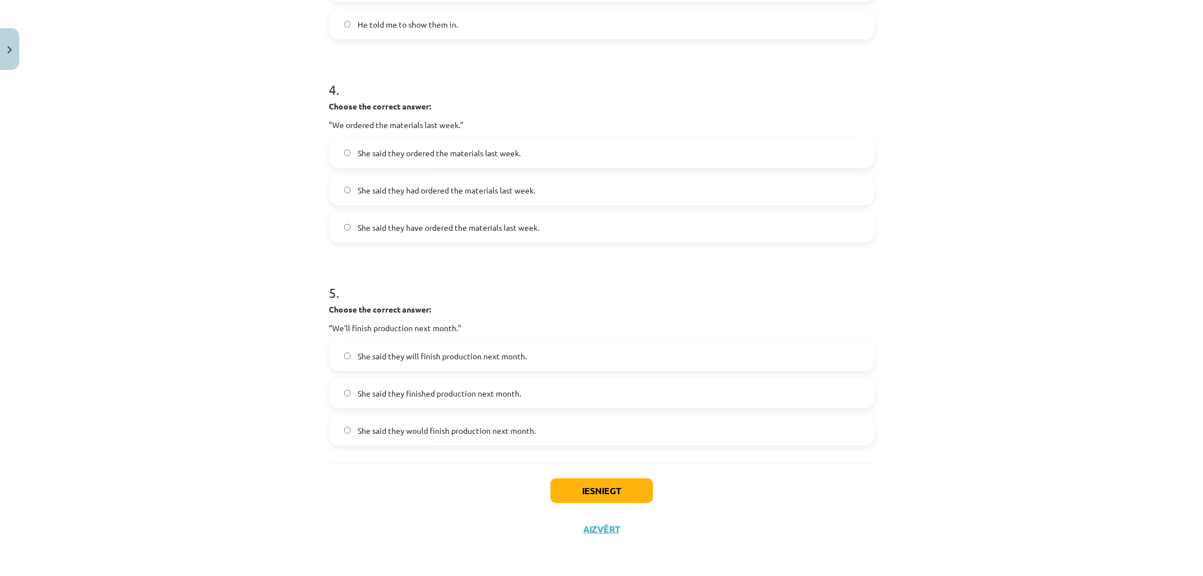
click at [426, 433] on span "She said they would finish production next month." at bounding box center [446, 431] width 178 height 12
click at [606, 487] on button "Iesniegt" at bounding box center [601, 490] width 103 height 25
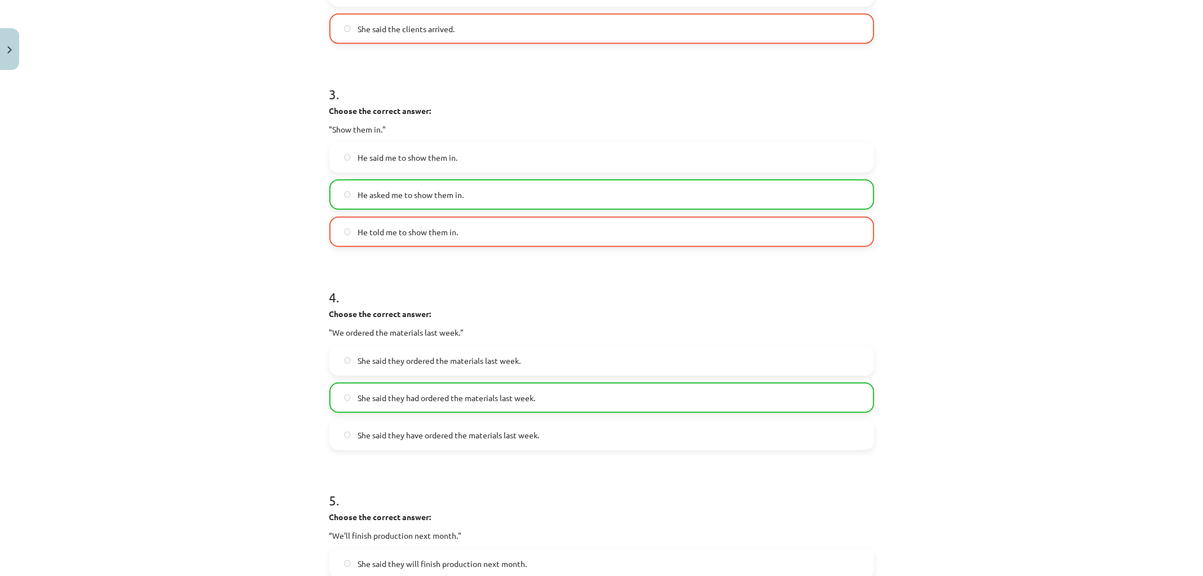
scroll to position [438, 0]
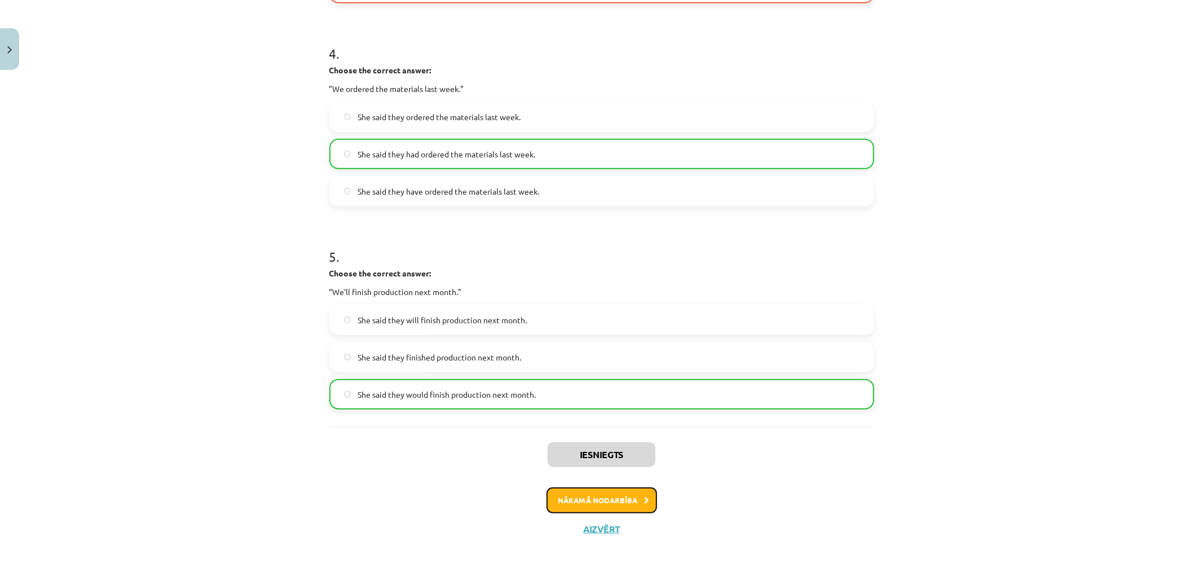
click at [584, 487] on button "Nākamā nodarbība" at bounding box center [601, 500] width 111 height 26
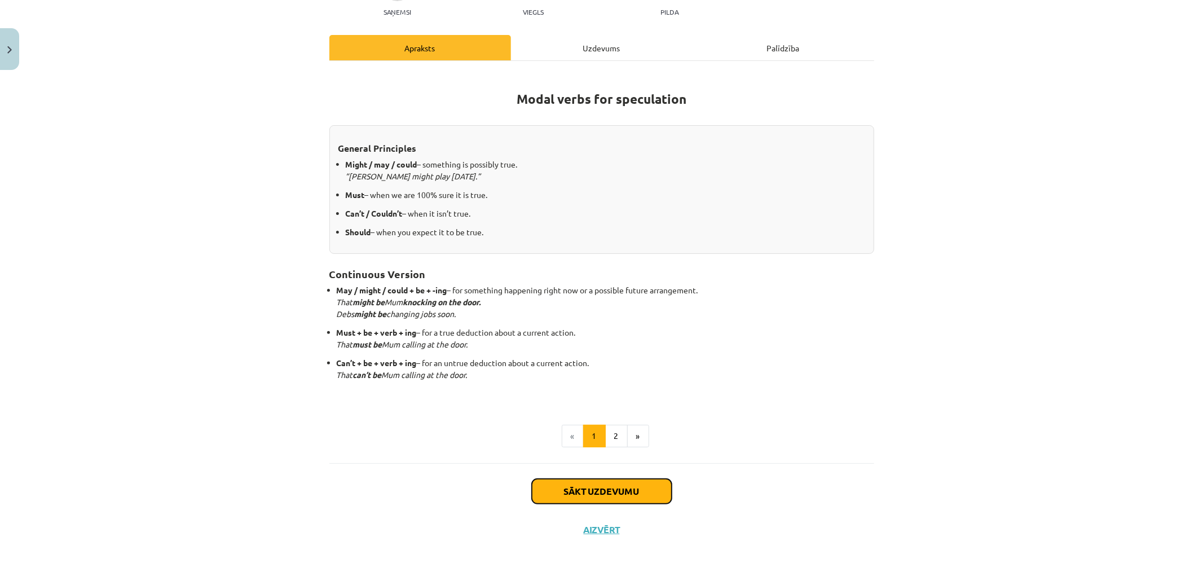
click at [626, 494] on button "Sākt uzdevumu" at bounding box center [602, 491] width 140 height 25
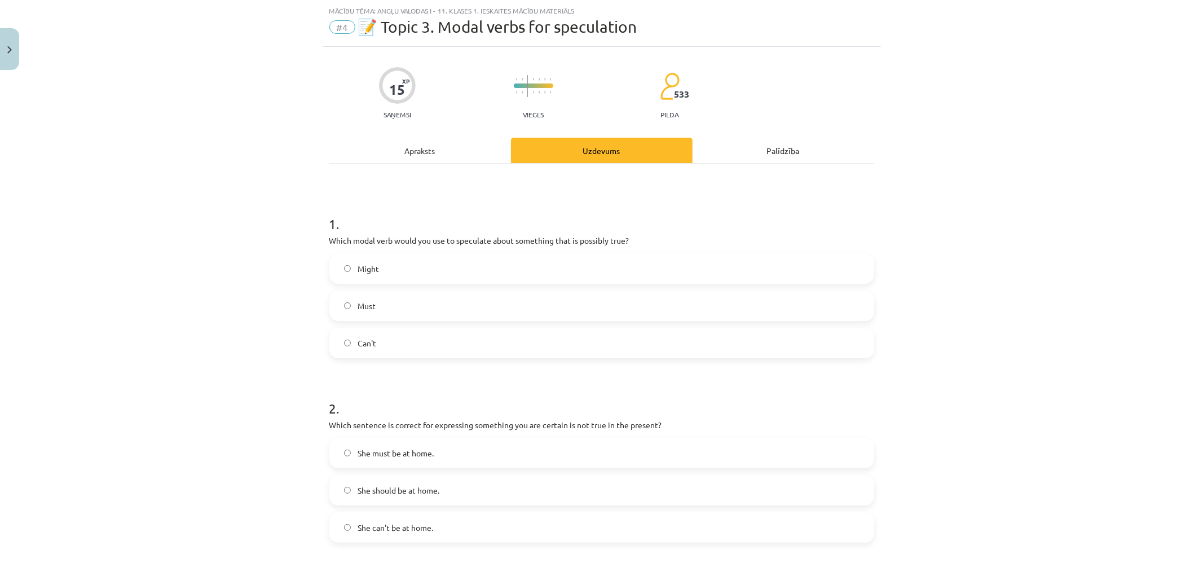
drag, startPoint x: 165, startPoint y: 158, endPoint x: 178, endPoint y: 224, distance: 67.1
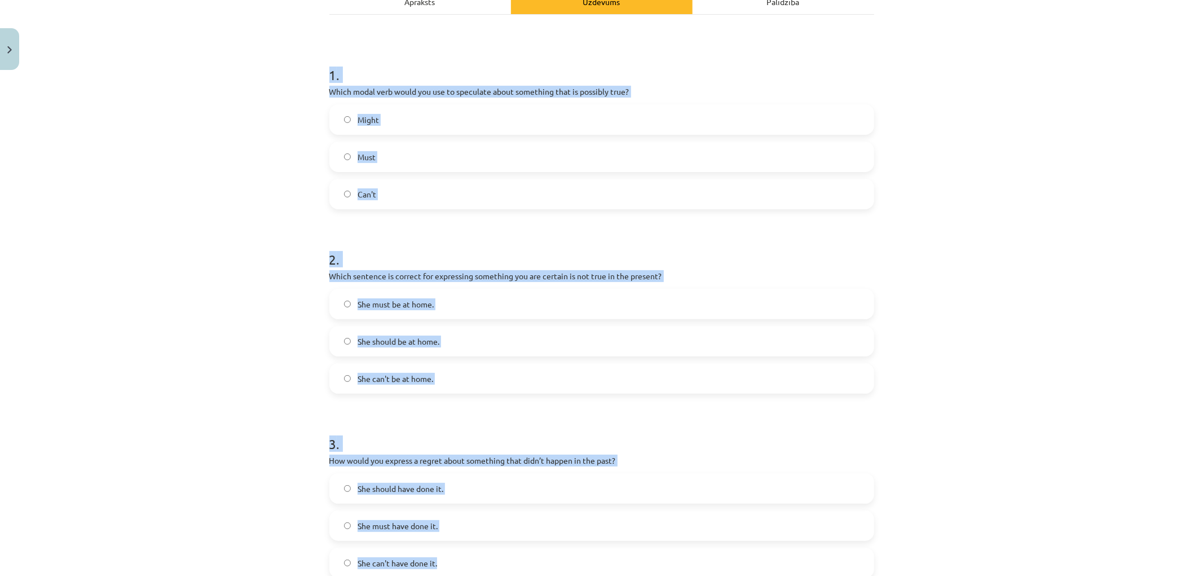
scroll to position [302, 0]
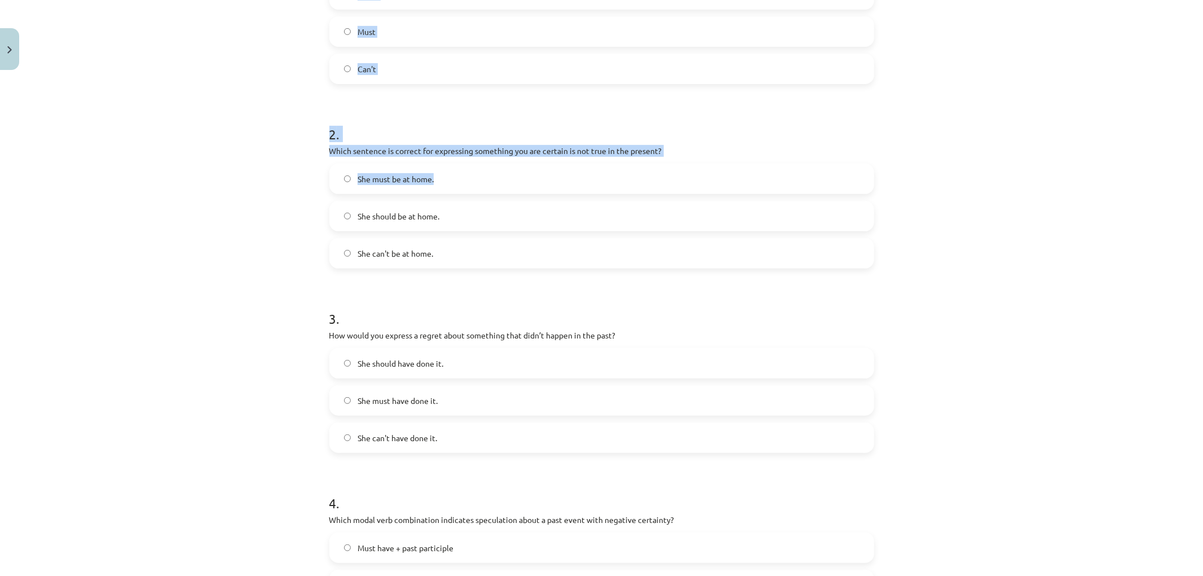
drag, startPoint x: 320, startPoint y: 69, endPoint x: 272, endPoint y: 207, distance: 146.7
click at [283, 213] on div "Mācību tēma: Angļu valodas i - 11. klases 1. ieskaites mācību materiāls #4 📝 To…" at bounding box center [601, 288] width 1203 height 576
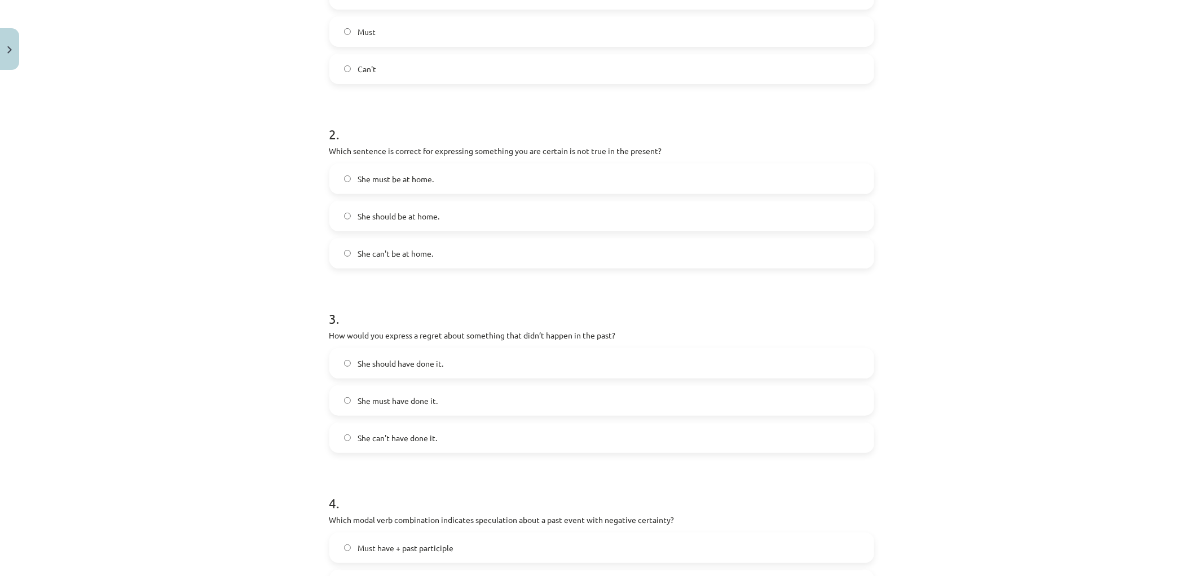
click at [272, 207] on div "Mācību tēma: Angļu valodas i - 11. klases 1. ieskaites mācību materiāls #4 📝 To…" at bounding box center [601, 288] width 1203 height 576
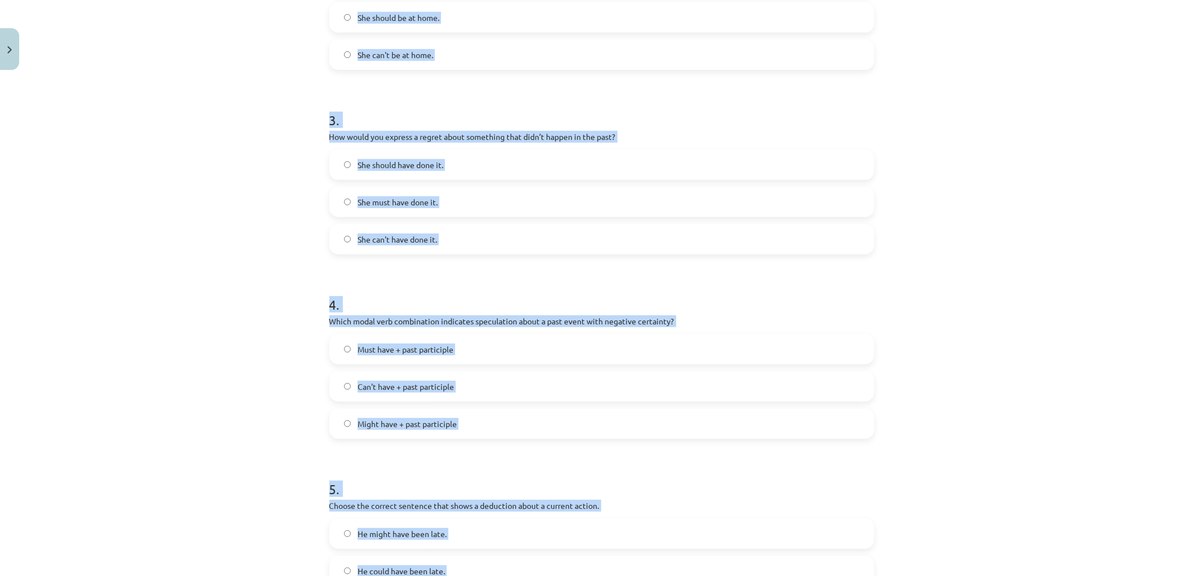
scroll to position [626, 0]
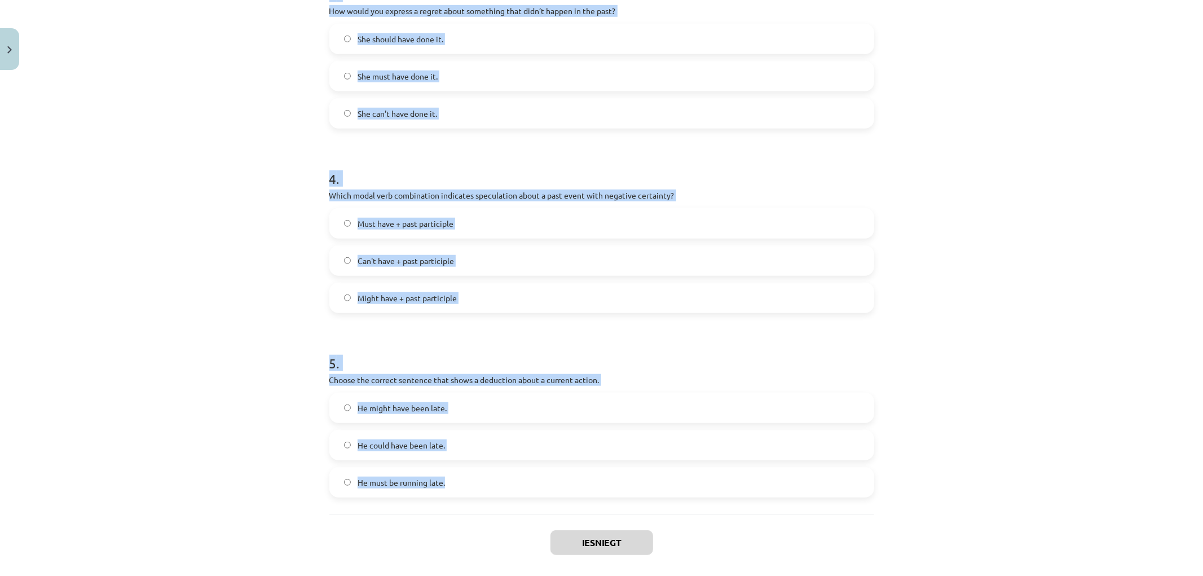
drag, startPoint x: 470, startPoint y: 280, endPoint x: 557, endPoint y: 453, distance: 193.7
click at [579, 468] on form "1 . Which modal verb would you use to speculate about something that is possibl…" at bounding box center [601, 47] width 545 height 899
copy form "Which modal verb would you use to speculate about something that is possibly tr…"
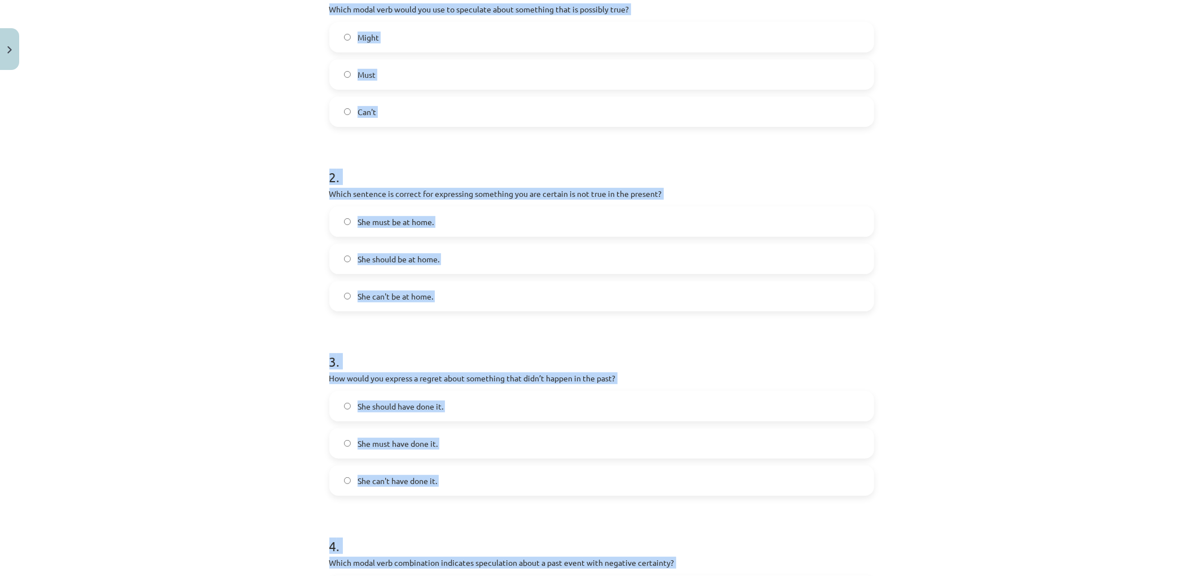
scroll to position [0, 0]
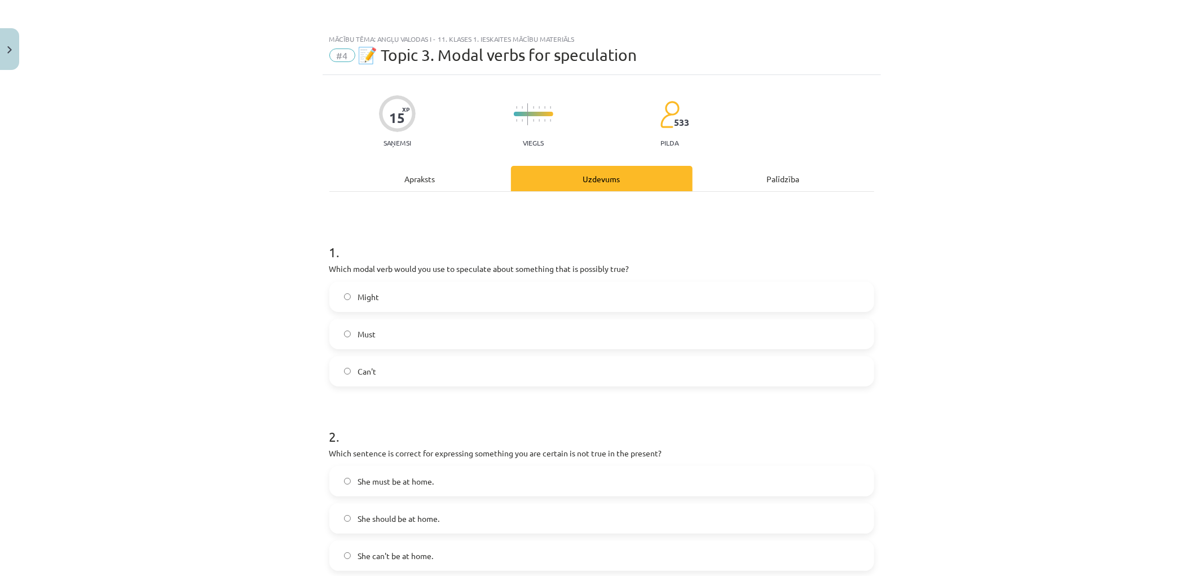
drag, startPoint x: 269, startPoint y: 122, endPoint x: 374, endPoint y: 227, distance: 148.3
click at [270, 122] on div "Mācību tēma: Angļu valodas i - 11. klases 1. ieskaites mācību materiāls #4 📝 To…" at bounding box center [601, 288] width 1203 height 576
drag, startPoint x: 396, startPoint y: 281, endPoint x: 394, endPoint y: 290, distance: 9.5
click at [396, 283] on div "1 . Which modal verb would you use to speculate about something that is possibl…" at bounding box center [601, 305] width 545 height 162
click at [394, 290] on label "Might" at bounding box center [601, 296] width 542 height 28
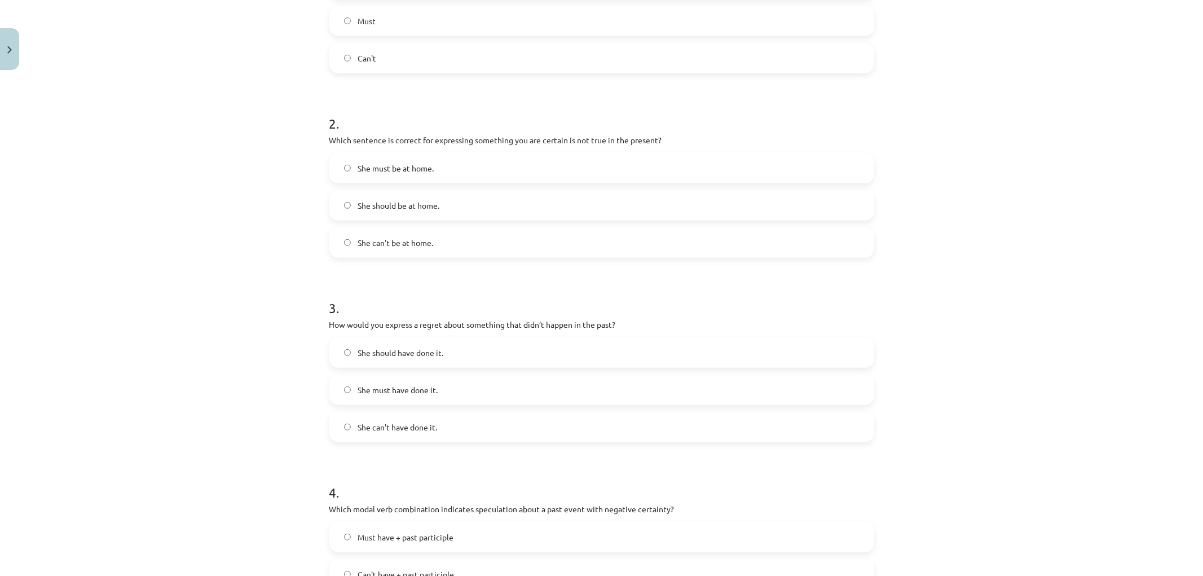
scroll to position [376, 0]
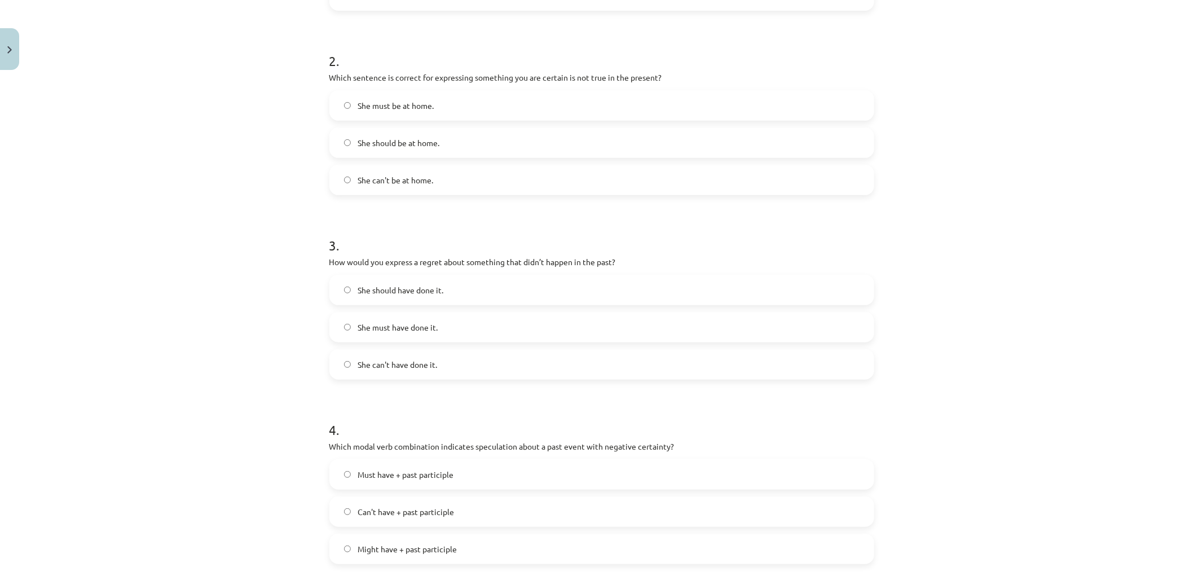
drag, startPoint x: 414, startPoint y: 364, endPoint x: 385, endPoint y: 362, distance: 29.4
click at [414, 361] on span "She can't have done it." at bounding box center [397, 365] width 80 height 12
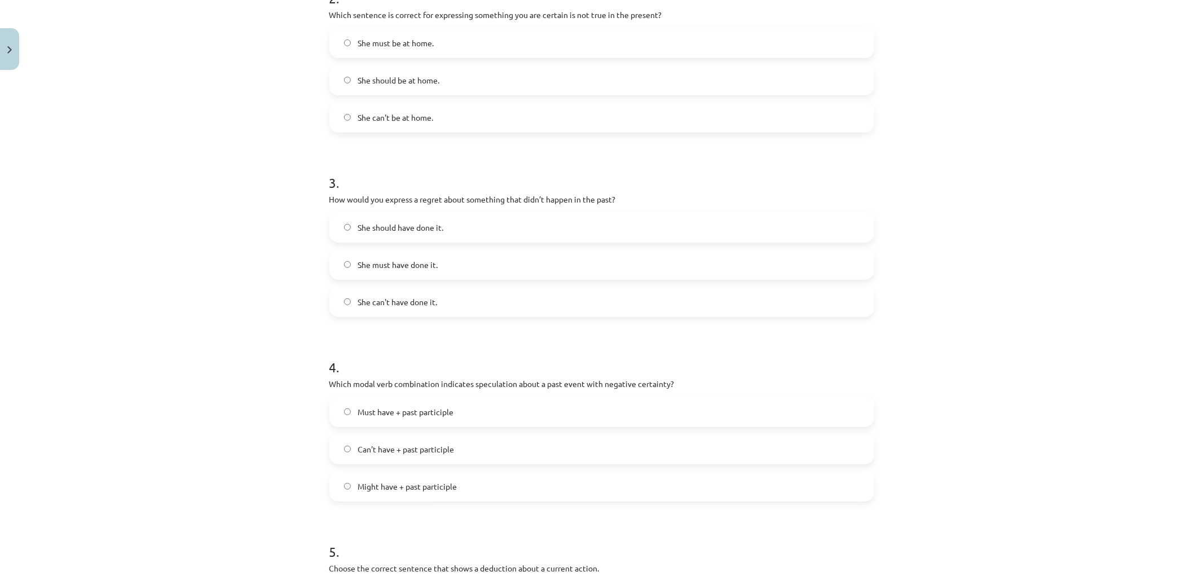
scroll to position [313, 0]
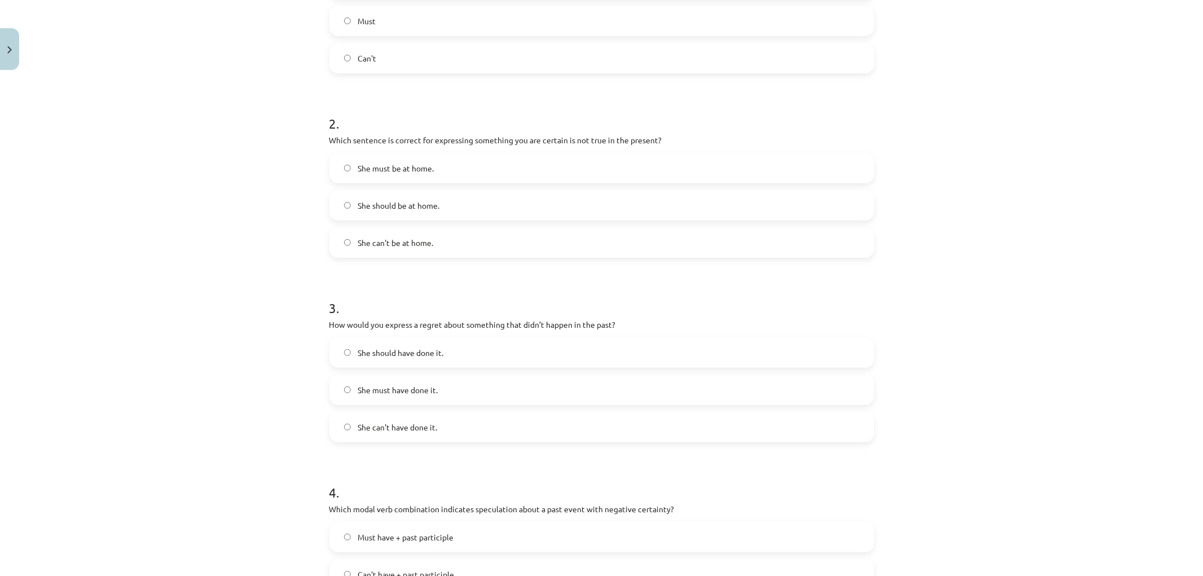
click at [410, 249] on label "She can't be at home." at bounding box center [601, 242] width 542 height 28
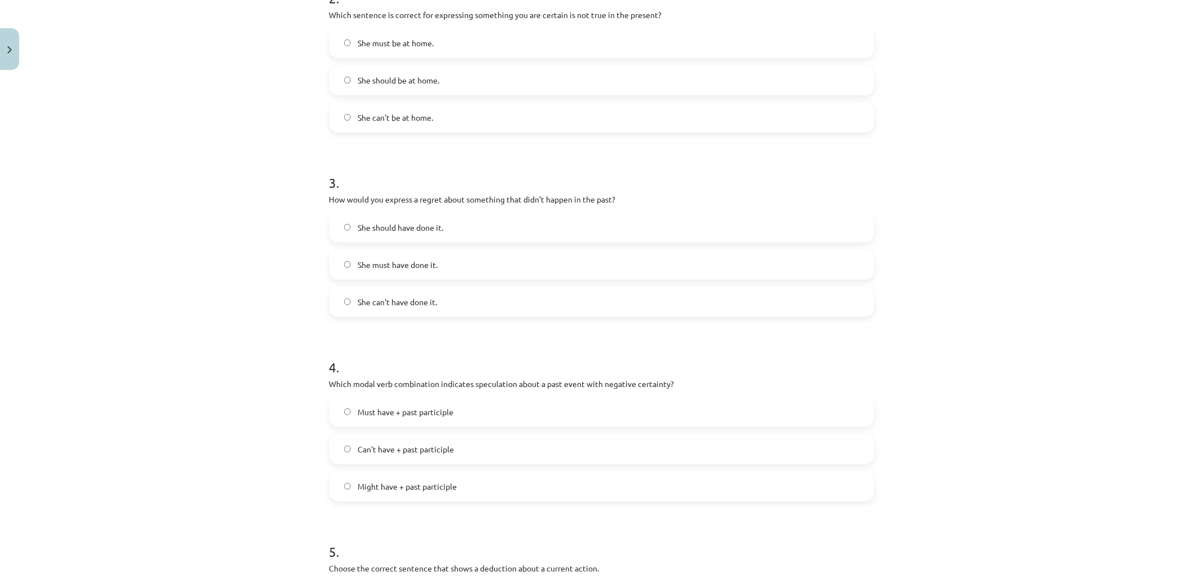
click at [429, 235] on label "She should have done it." at bounding box center [601, 227] width 542 height 28
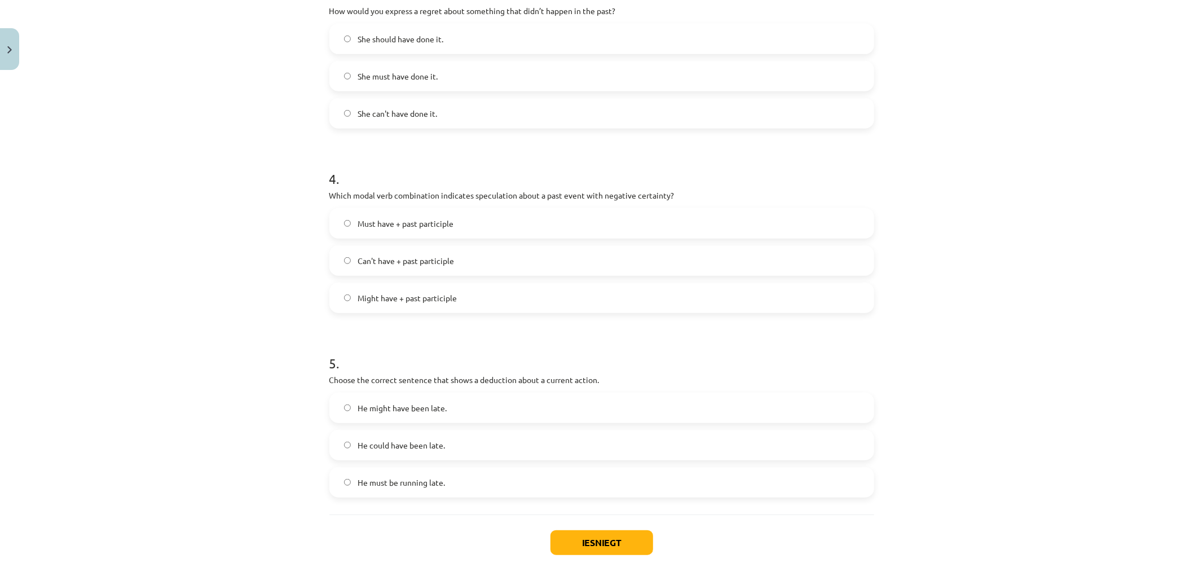
scroll to position [678, 0]
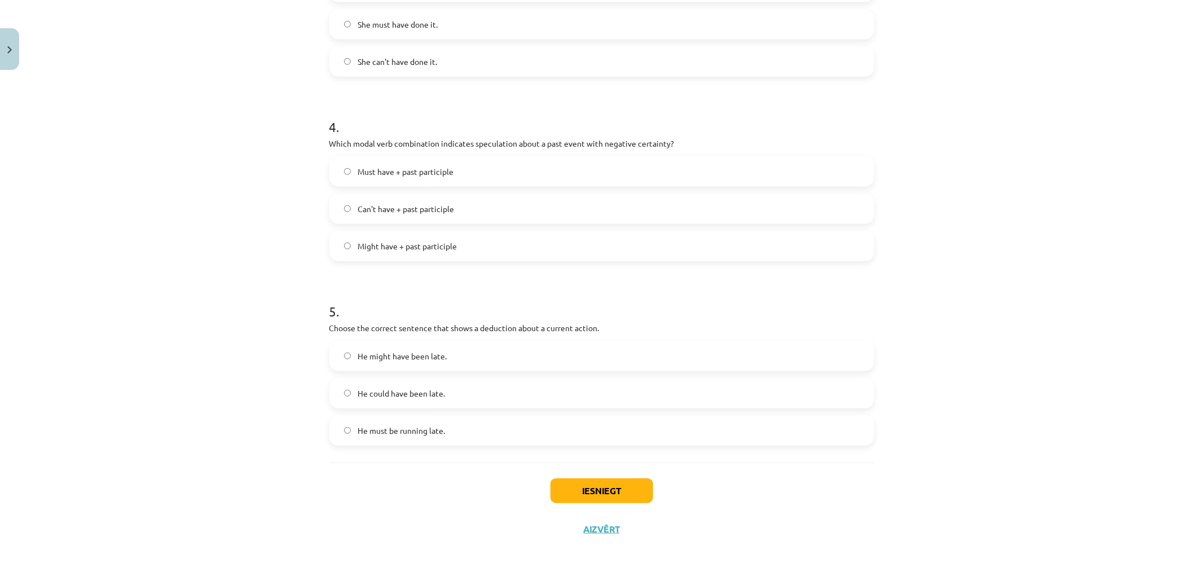
click at [414, 214] on span "Can't have + past participle" at bounding box center [405, 209] width 96 height 12
click at [436, 425] on span "He must be running late." at bounding box center [400, 431] width 87 height 12
click at [594, 491] on button "Iesniegt" at bounding box center [601, 490] width 103 height 25
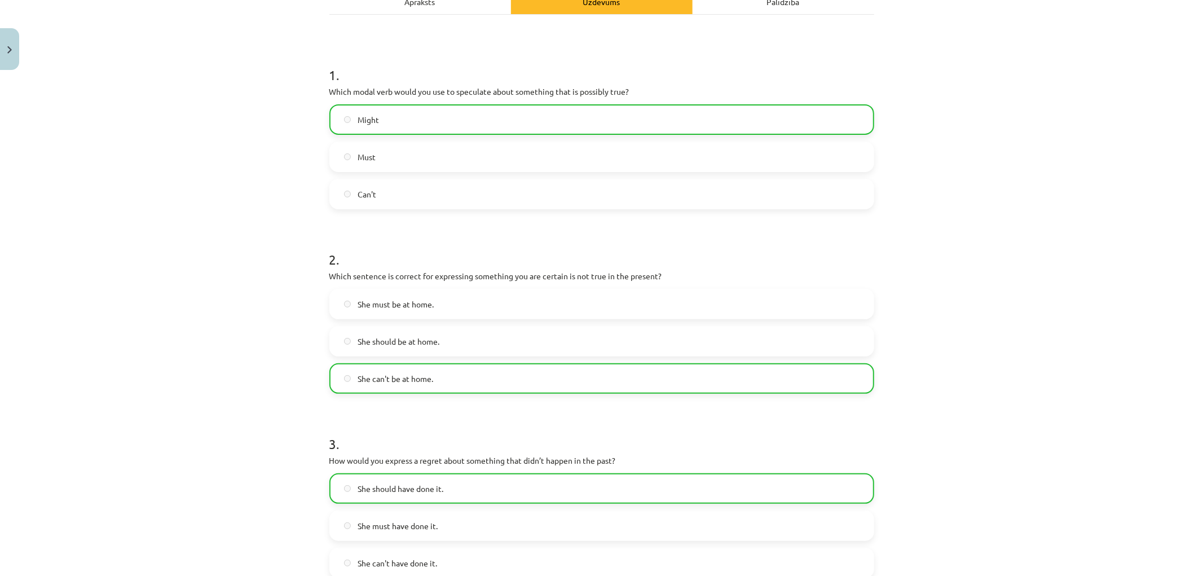
drag, startPoint x: 167, startPoint y: 193, endPoint x: 234, endPoint y: 350, distance: 169.8
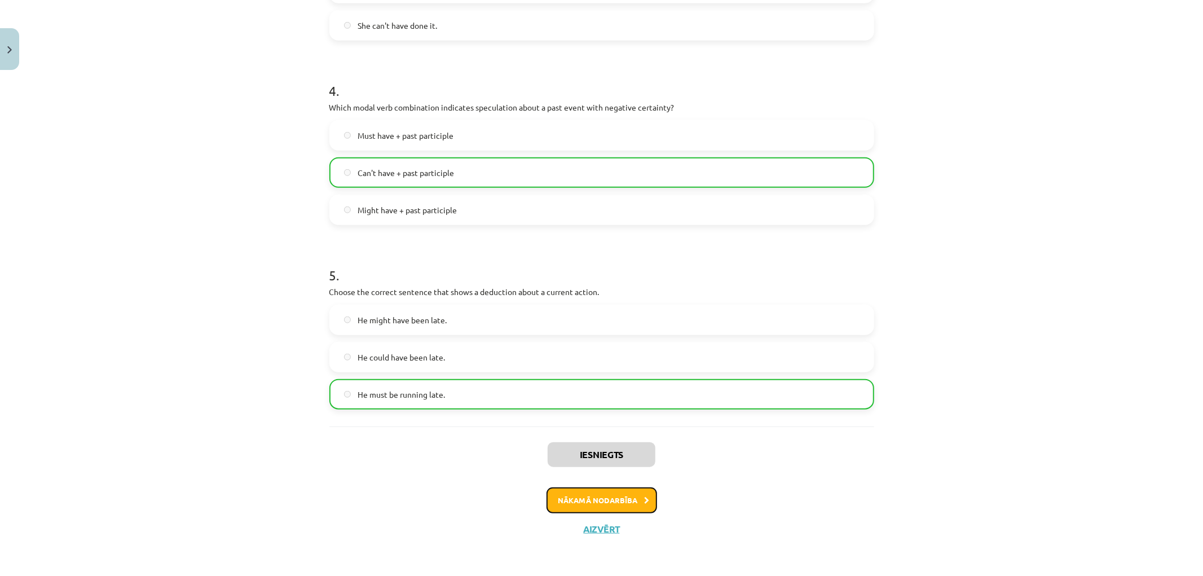
click at [566, 492] on button "Nākamā nodarbība" at bounding box center [601, 500] width 111 height 26
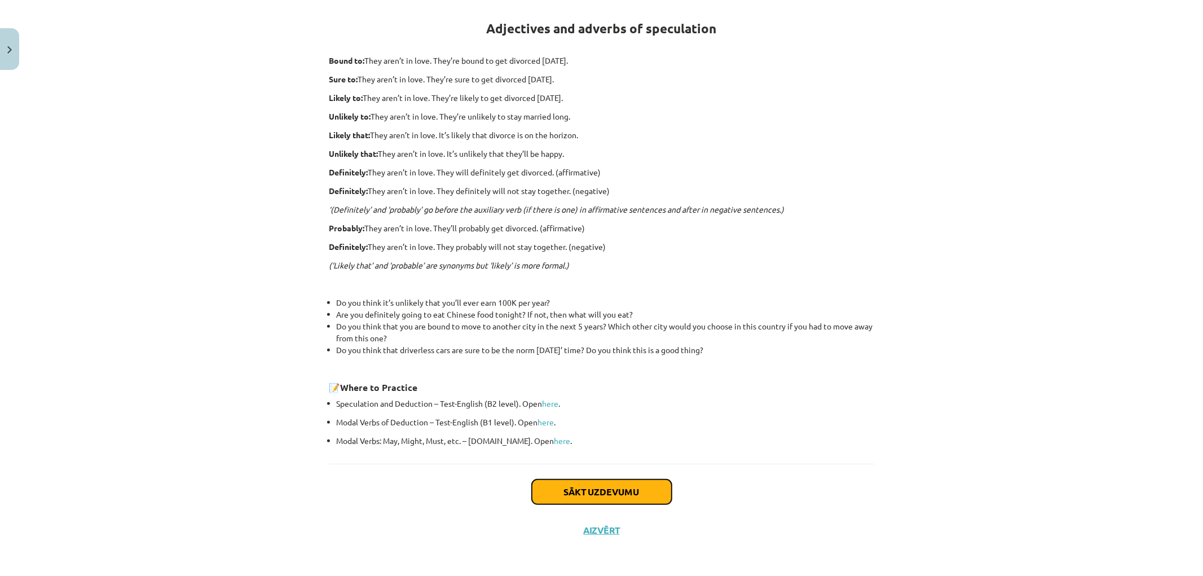
click at [642, 479] on button "Sākt uzdevumu" at bounding box center [602, 491] width 140 height 25
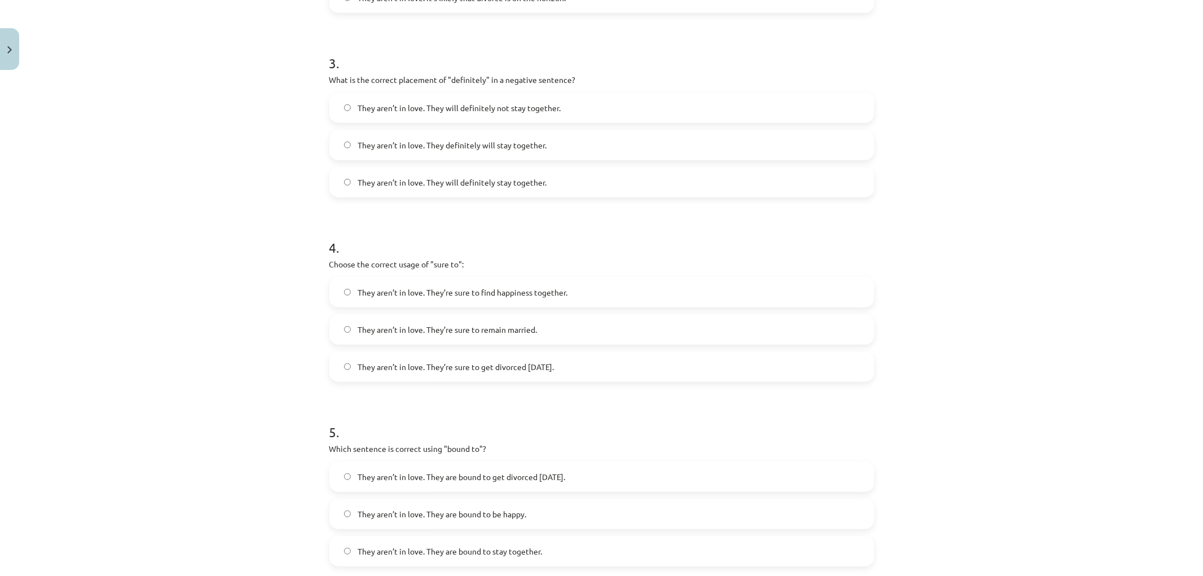
scroll to position [697, 0]
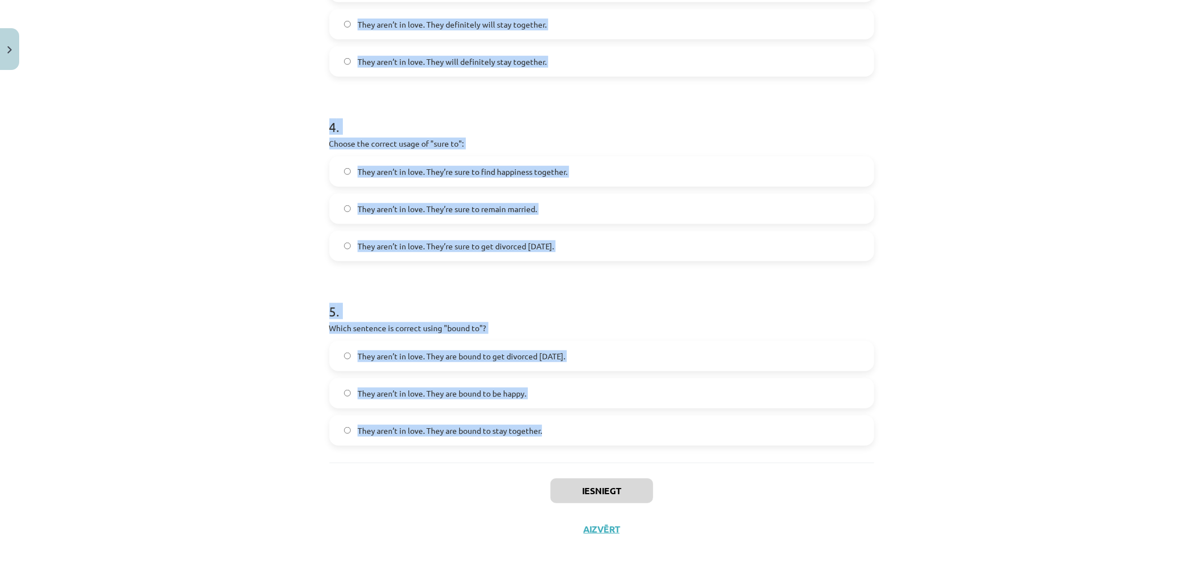
drag, startPoint x: 319, startPoint y: 226, endPoint x: 619, endPoint y: 439, distance: 367.2
copy form "1 . Choose the correct sentence using "probably" in an affirmative context: The…"
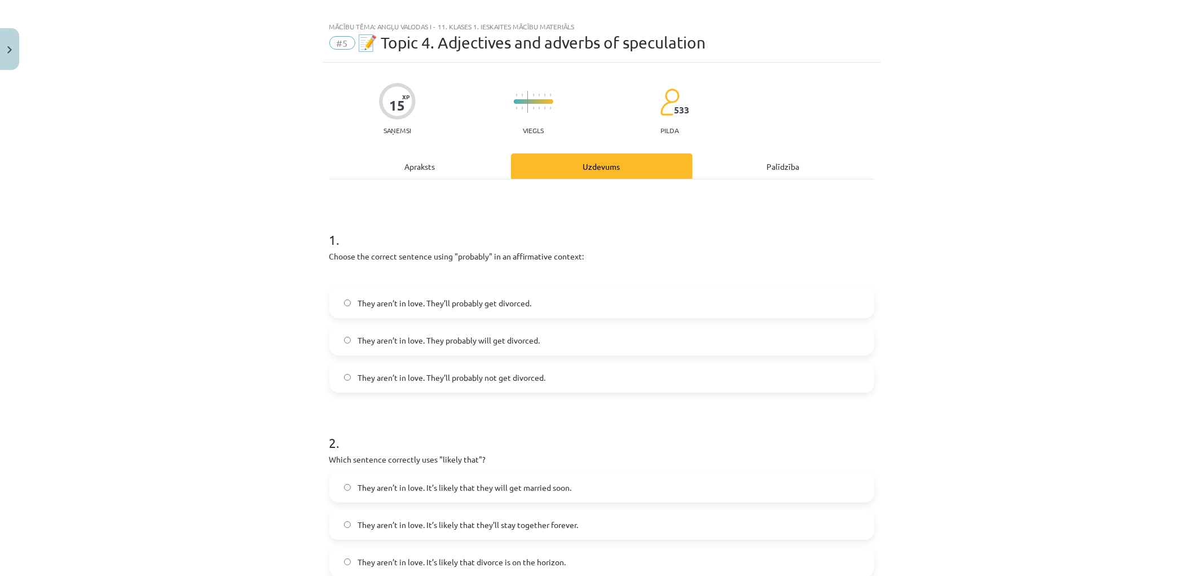
scroll to position [0, 0]
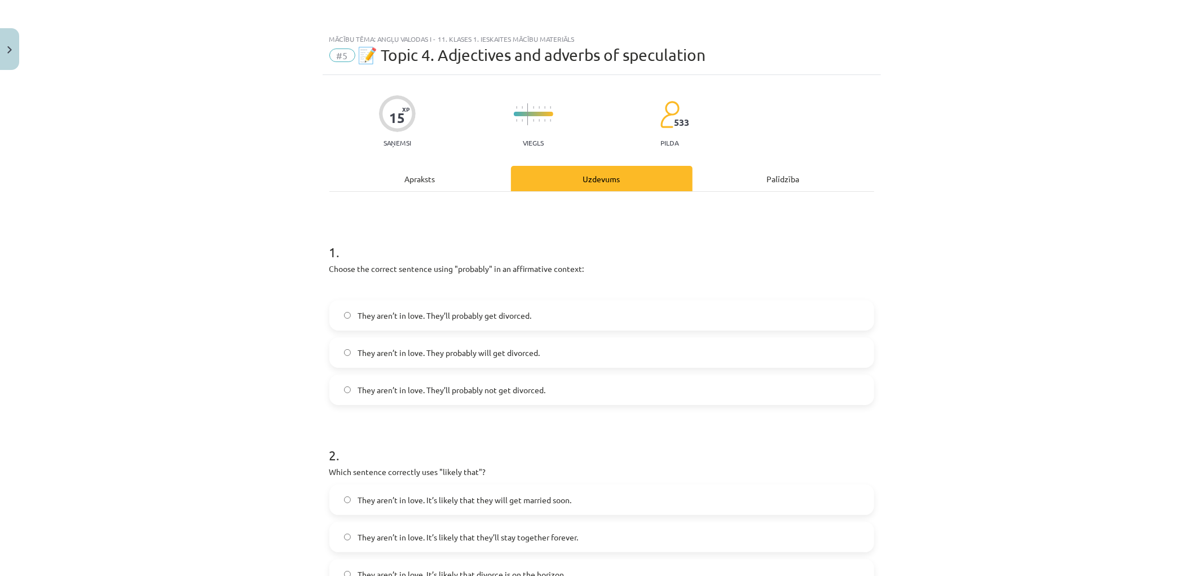
click at [239, 95] on div "Mācību tēma: Angļu valodas i - 11. klases 1. ieskaites mācību materiāls #5 📝 To…" at bounding box center [601, 288] width 1203 height 576
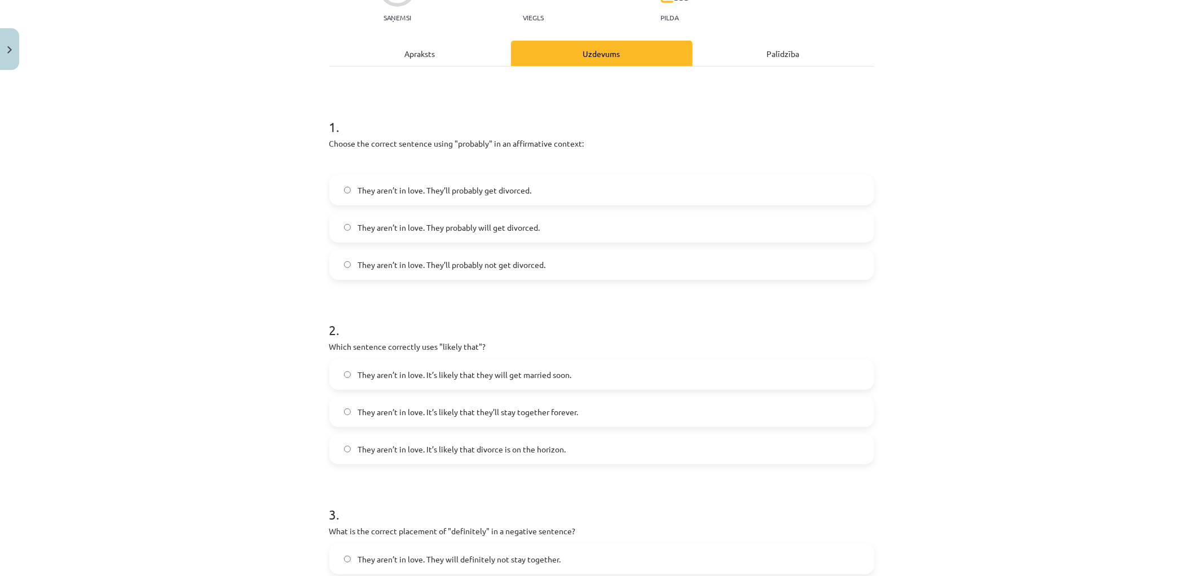
drag, startPoint x: 224, startPoint y: 237, endPoint x: 205, endPoint y: 114, distance: 123.8
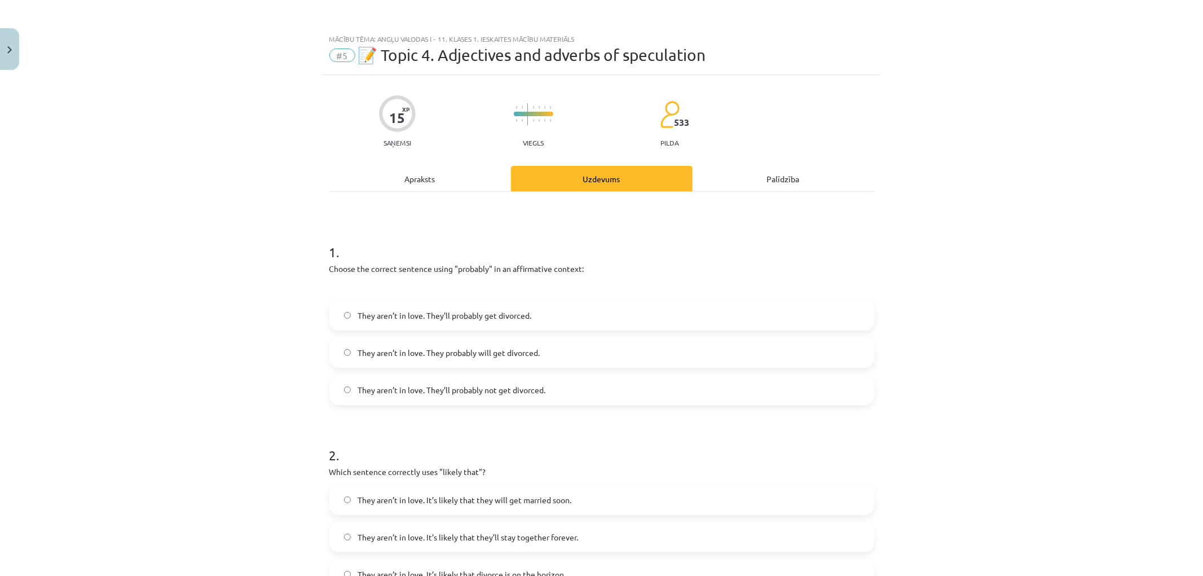
click at [387, 313] on span "They aren’t in love. They’ll probably get divorced." at bounding box center [444, 316] width 174 height 12
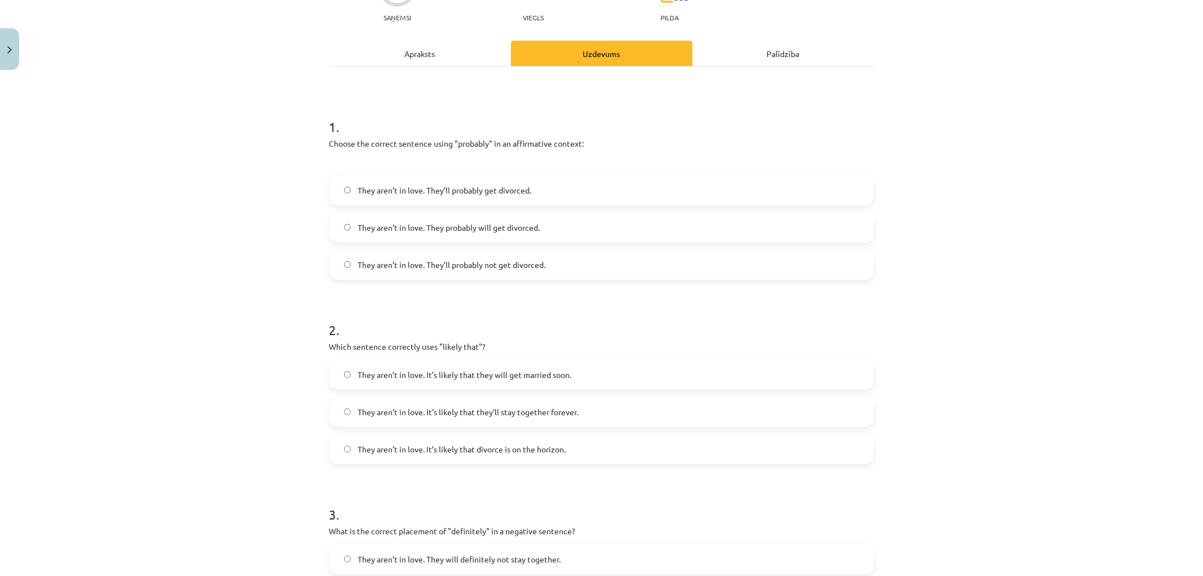
click at [537, 446] on span "They aren’t in love. It’s likely that divorce is on the horizon." at bounding box center [461, 449] width 208 height 12
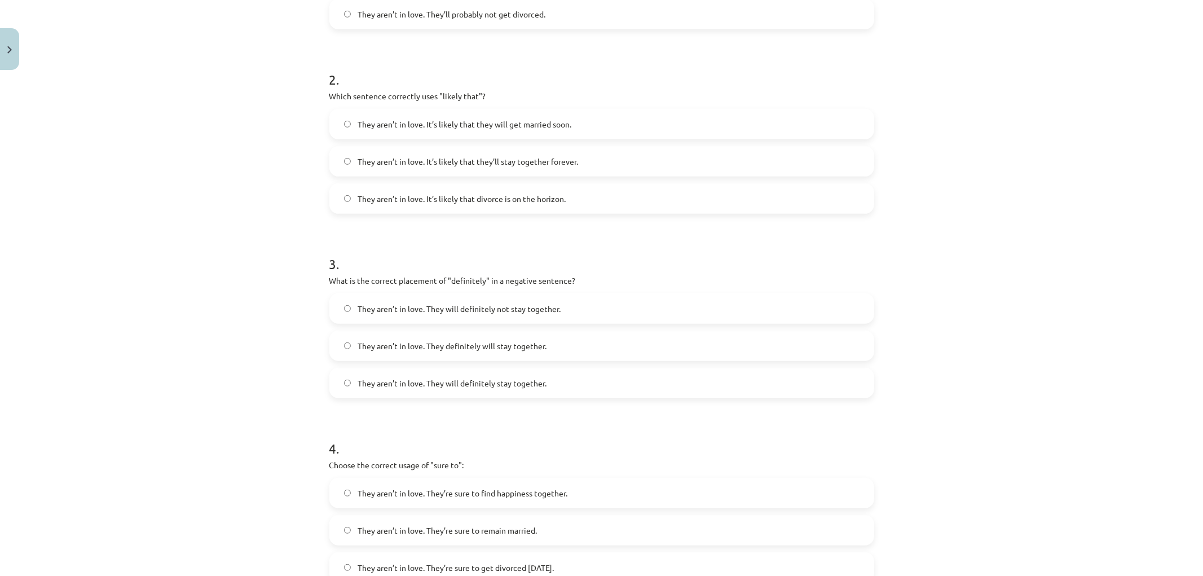
scroll to position [438, 0]
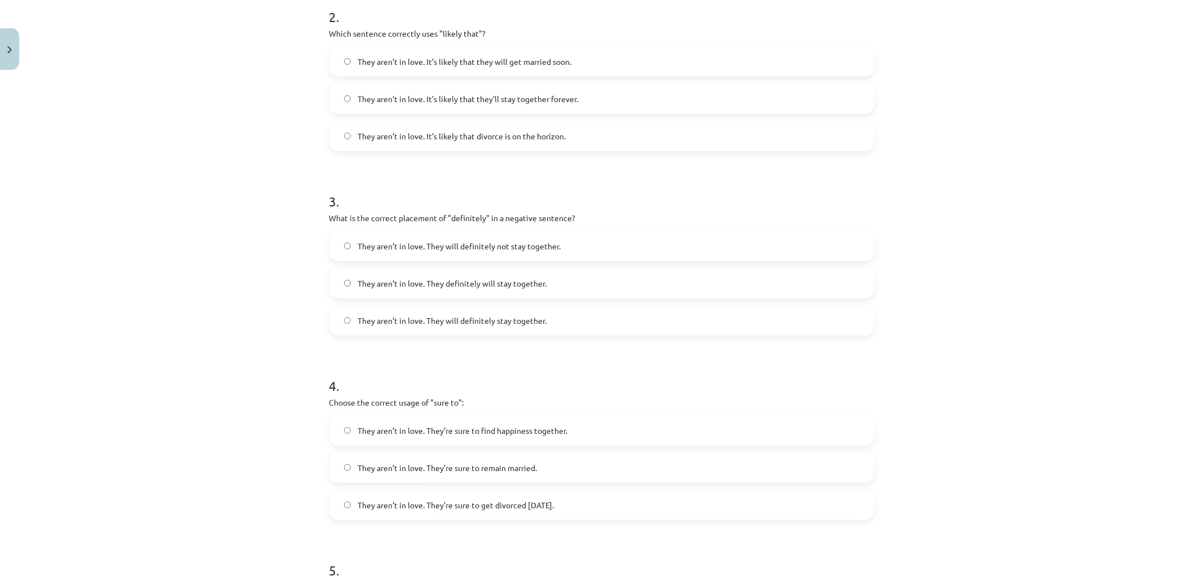
click at [424, 242] on span "They aren’t in love. They will definitely not stay together." at bounding box center [458, 246] width 203 height 12
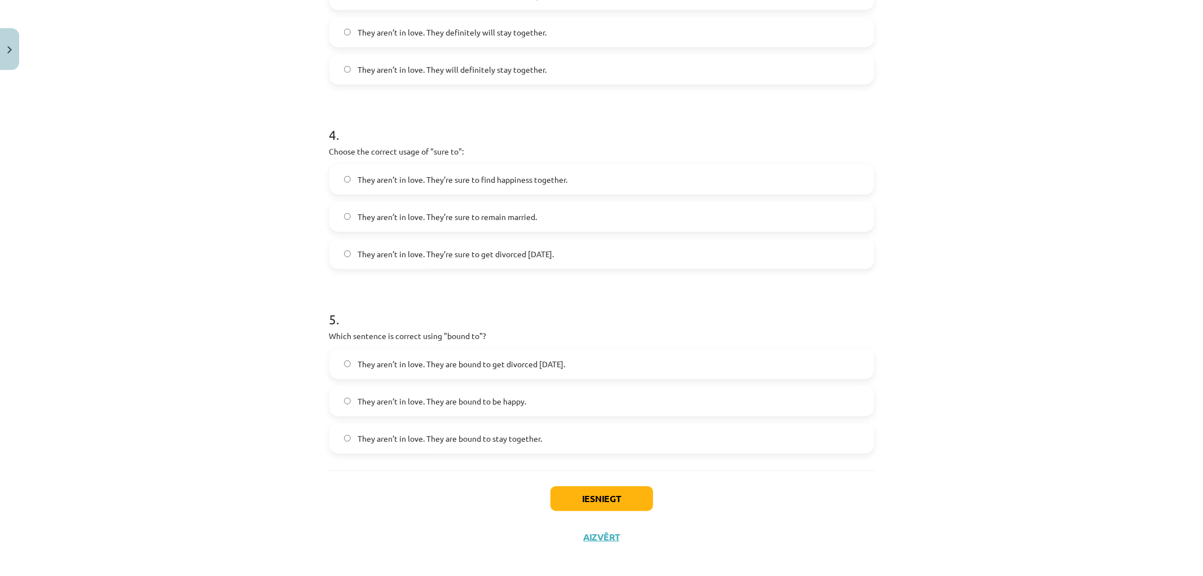
scroll to position [697, 0]
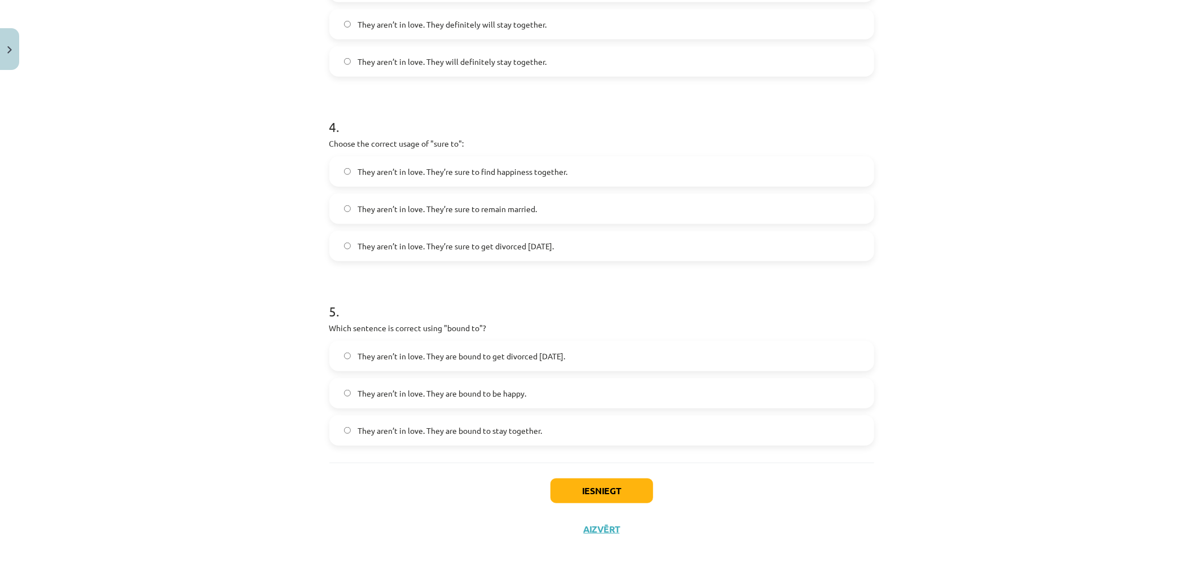
click at [470, 252] on label "They aren’t in love. They’re sure to get divorced within six months." at bounding box center [601, 246] width 542 height 28
click at [540, 427] on label "They aren’t in love. They are bound to stay together." at bounding box center [601, 430] width 542 height 28
click at [568, 347] on label "They aren’t in love. They are bound to get divorced within six months." at bounding box center [601, 356] width 542 height 28
click at [604, 489] on button "Iesniegt" at bounding box center [601, 490] width 103 height 25
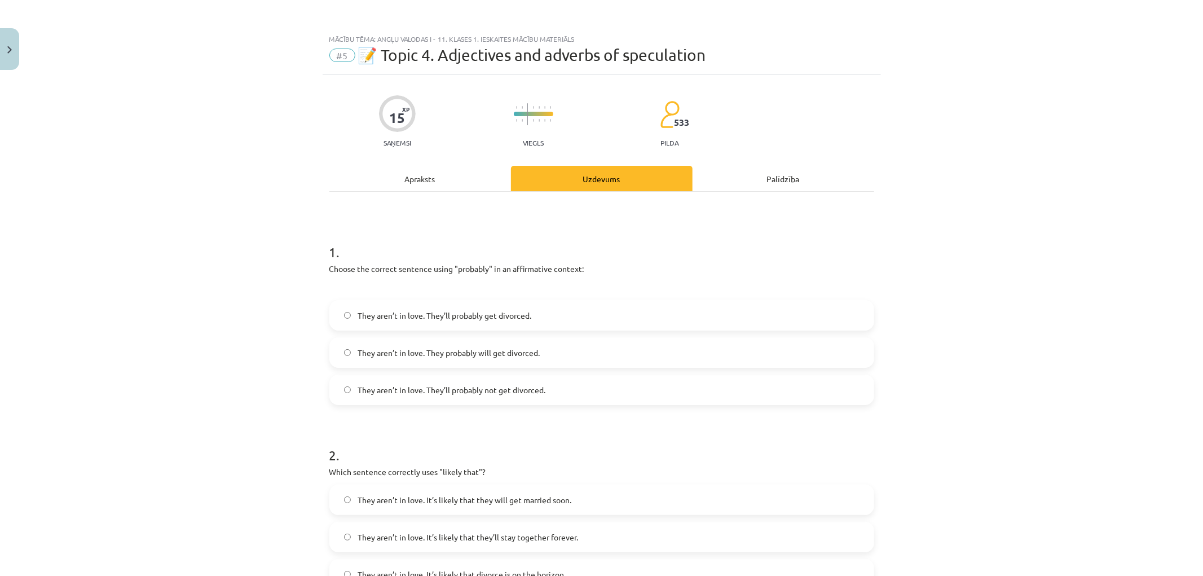
scroll to position [188, 0]
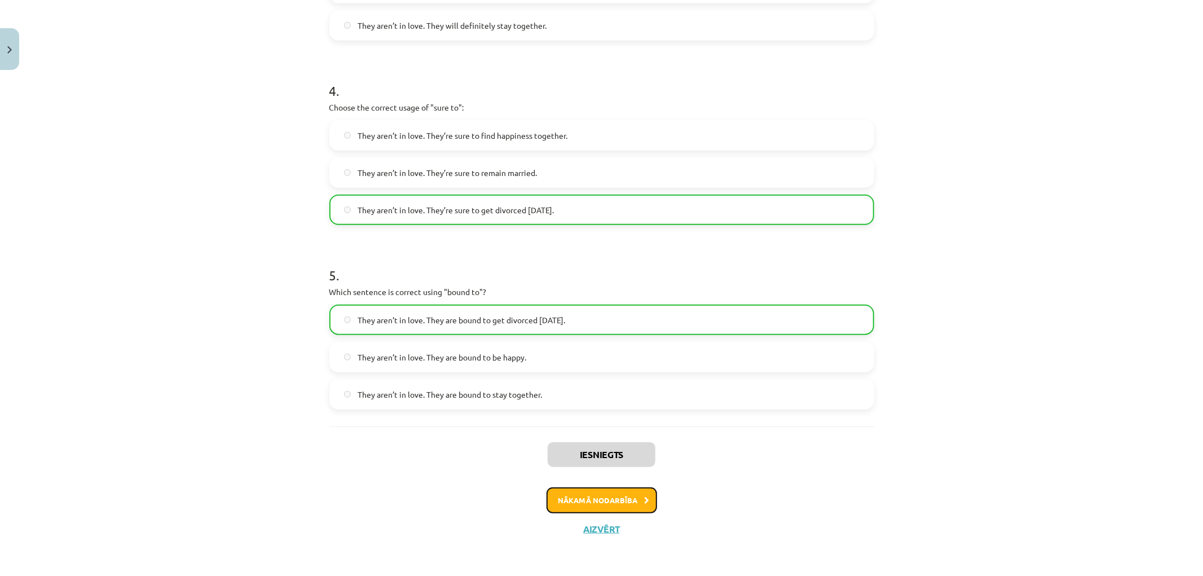
click at [577, 496] on button "Nākamā nodarbība" at bounding box center [601, 500] width 111 height 26
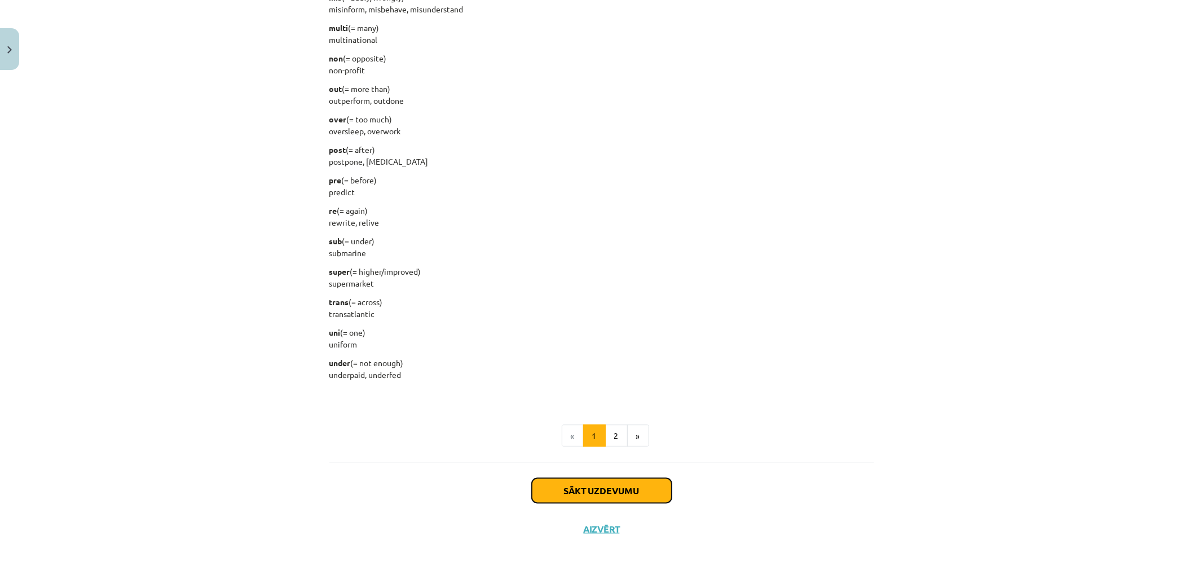
click at [594, 484] on button "Sākt uzdevumu" at bounding box center [602, 490] width 140 height 25
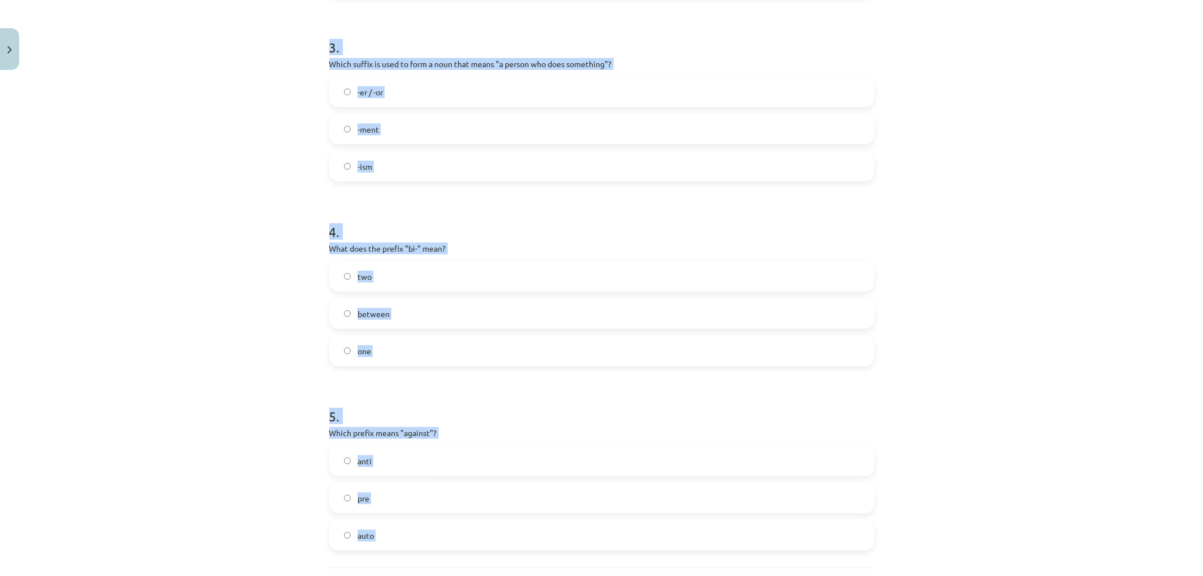
scroll to position [697, 0]
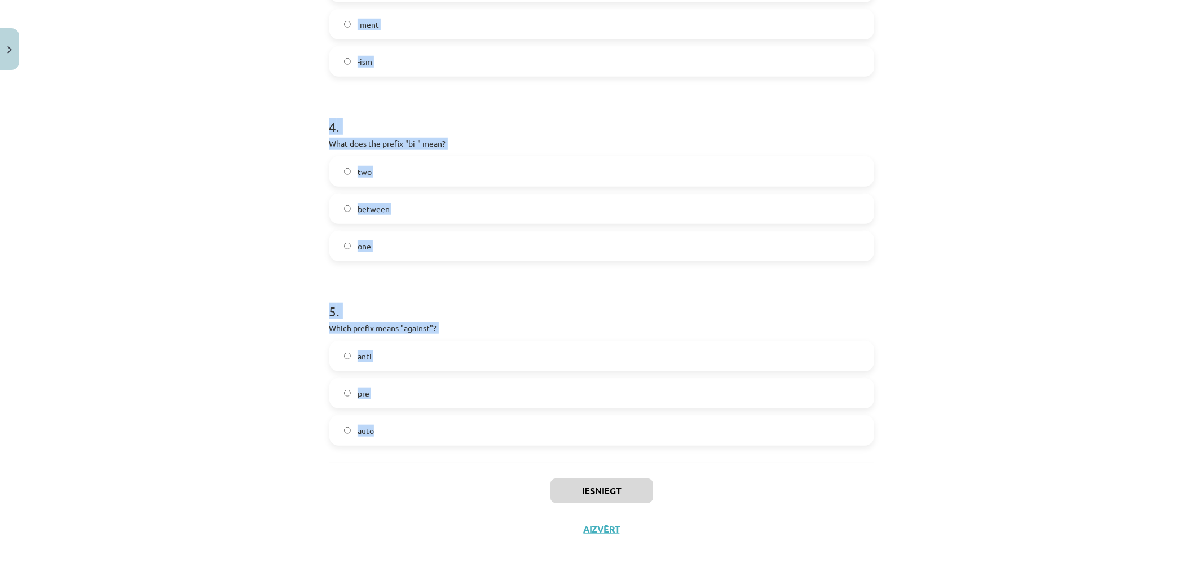
drag, startPoint x: 320, startPoint y: 212, endPoint x: 546, endPoint y: 423, distance: 309.6
copy form "1 . What does the prefix "sub-" mean? across under above 2 . Which of the follo…"
drag, startPoint x: 319, startPoint y: 207, endPoint x: 290, endPoint y: 38, distance: 171.6
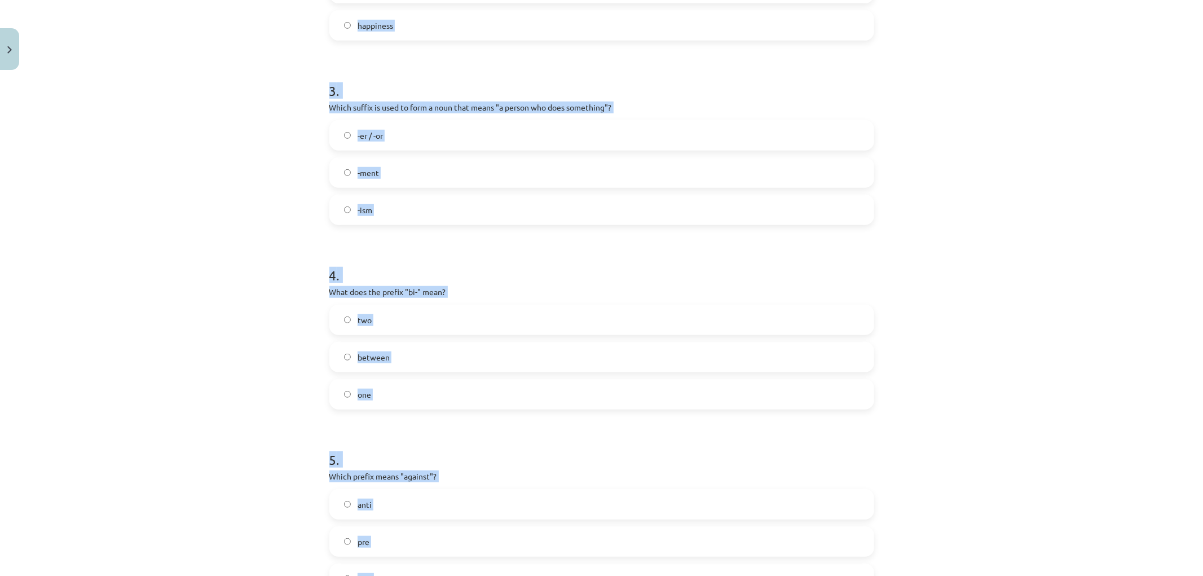
scroll to position [0, 0]
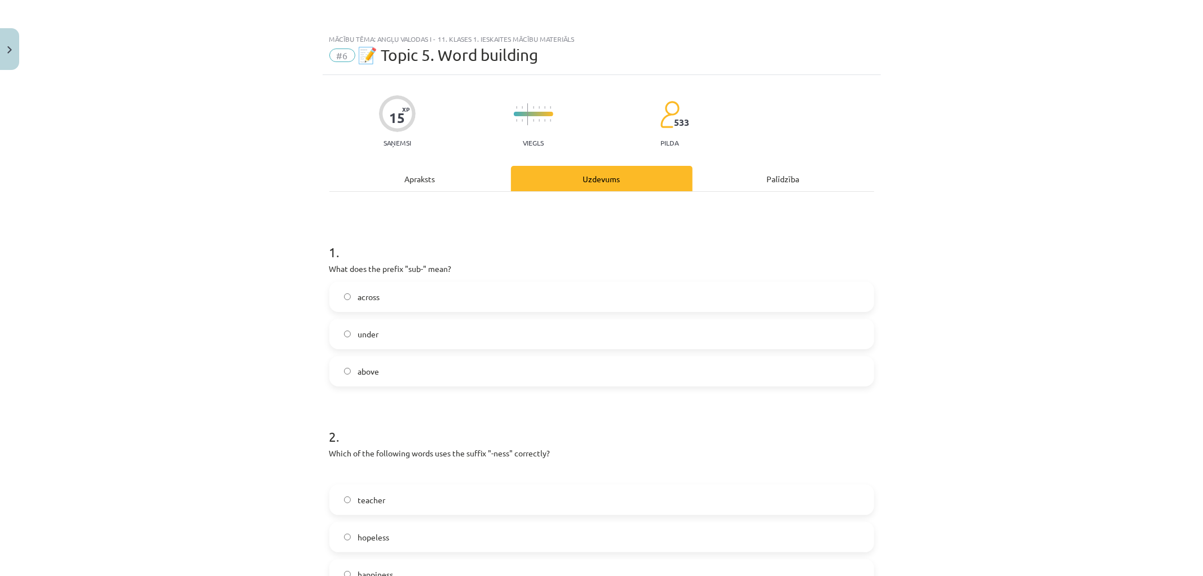
drag, startPoint x: 277, startPoint y: 139, endPoint x: 261, endPoint y: 136, distance: 16.5
click at [277, 139] on div "Mācību tēma: Angļu valodas i - 11. klases 1. ieskaites mācību materiāls #6 📝 To…" at bounding box center [601, 288] width 1203 height 576
click at [414, 333] on label "under" at bounding box center [601, 334] width 542 height 28
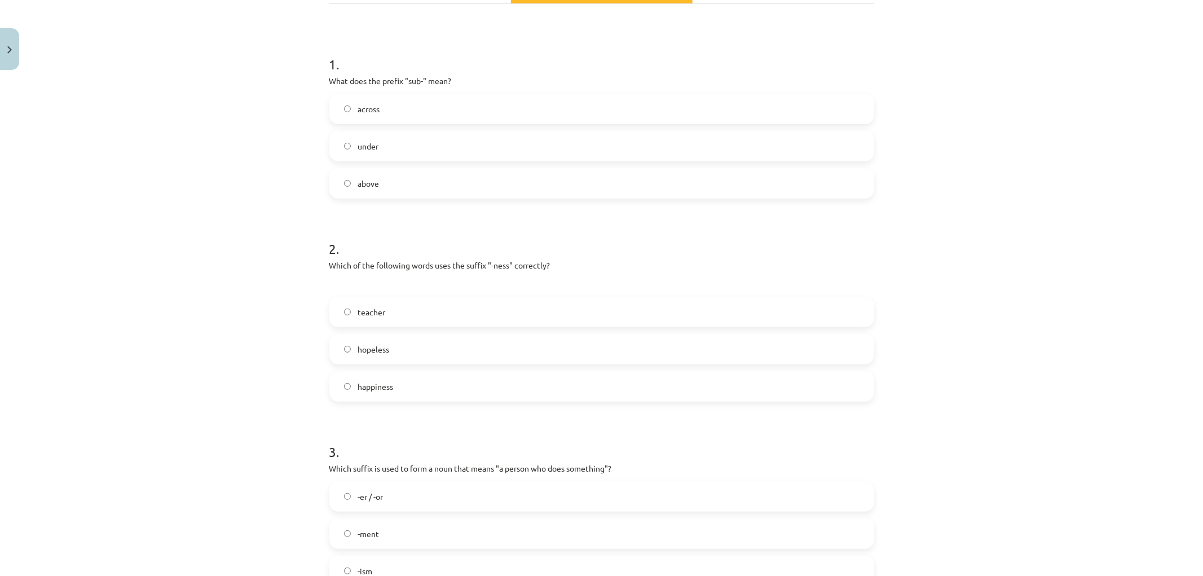
scroll to position [313, 0]
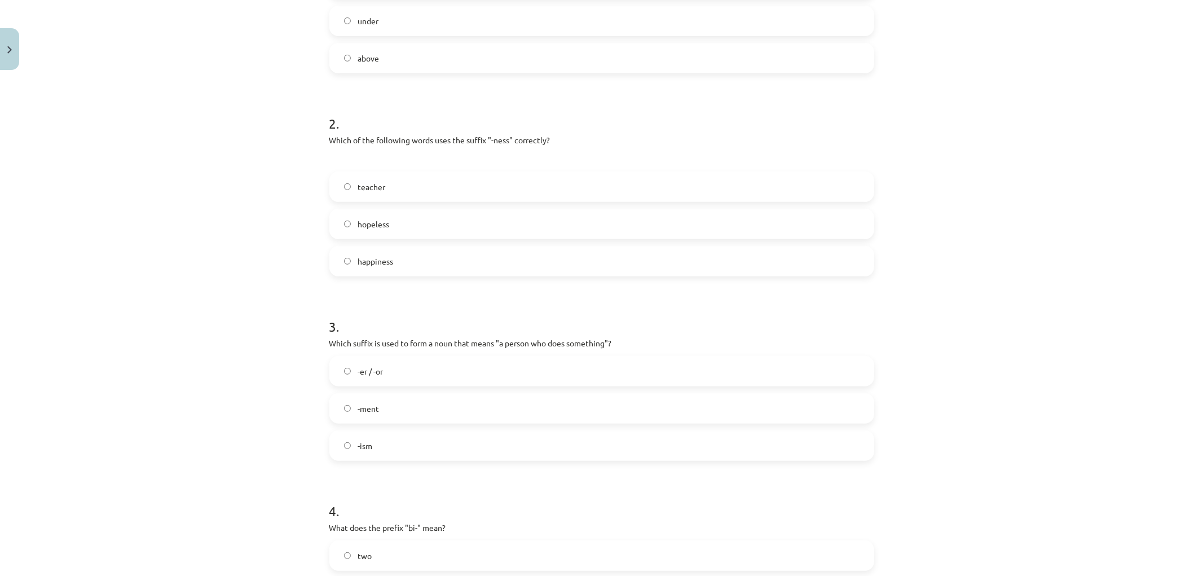
click at [390, 280] on form "1 . What does the prefix "sub-" mean? across under above 2 . Which of the follo…" at bounding box center [601, 370] width 545 height 918
drag, startPoint x: 393, startPoint y: 257, endPoint x: 388, endPoint y: 263, distance: 7.6
click at [394, 258] on label "happiness" at bounding box center [601, 261] width 542 height 28
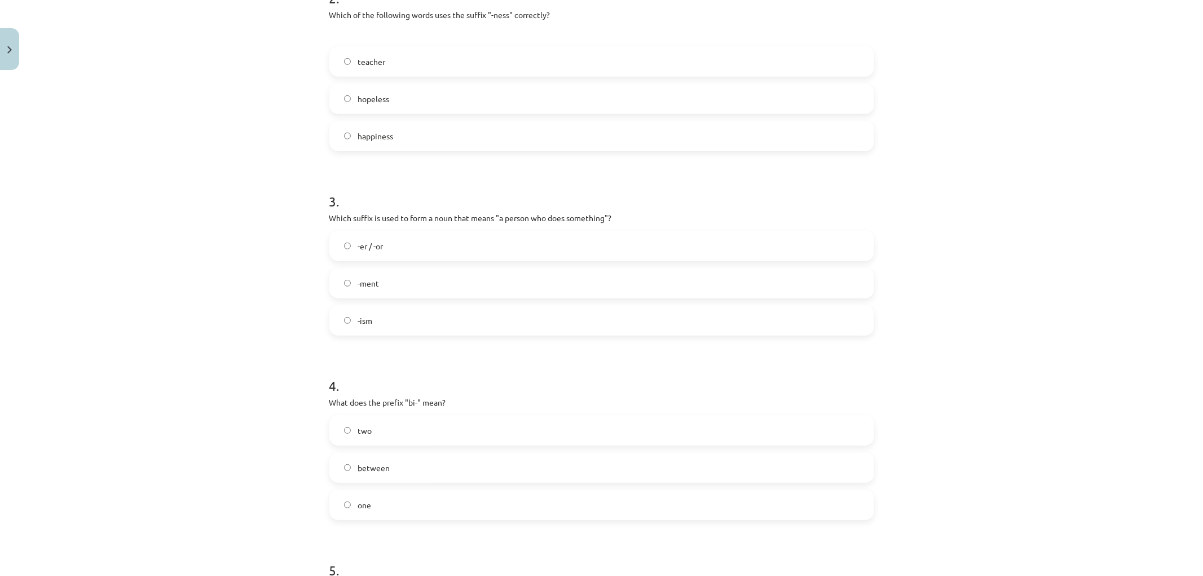
scroll to position [501, 0]
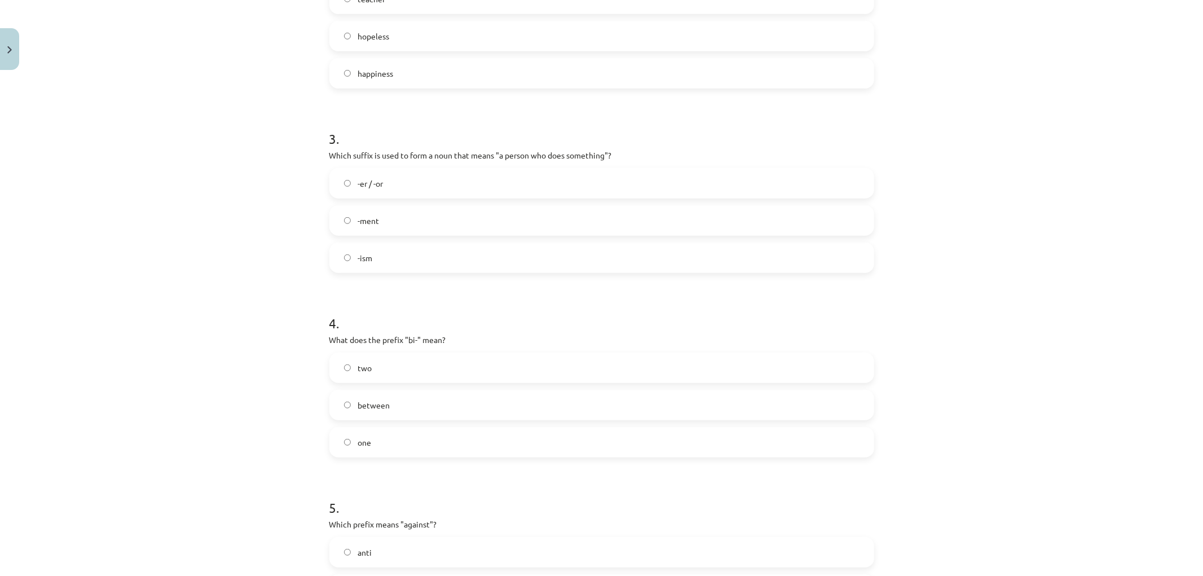
click at [393, 177] on label "-er / -or" at bounding box center [601, 183] width 542 height 28
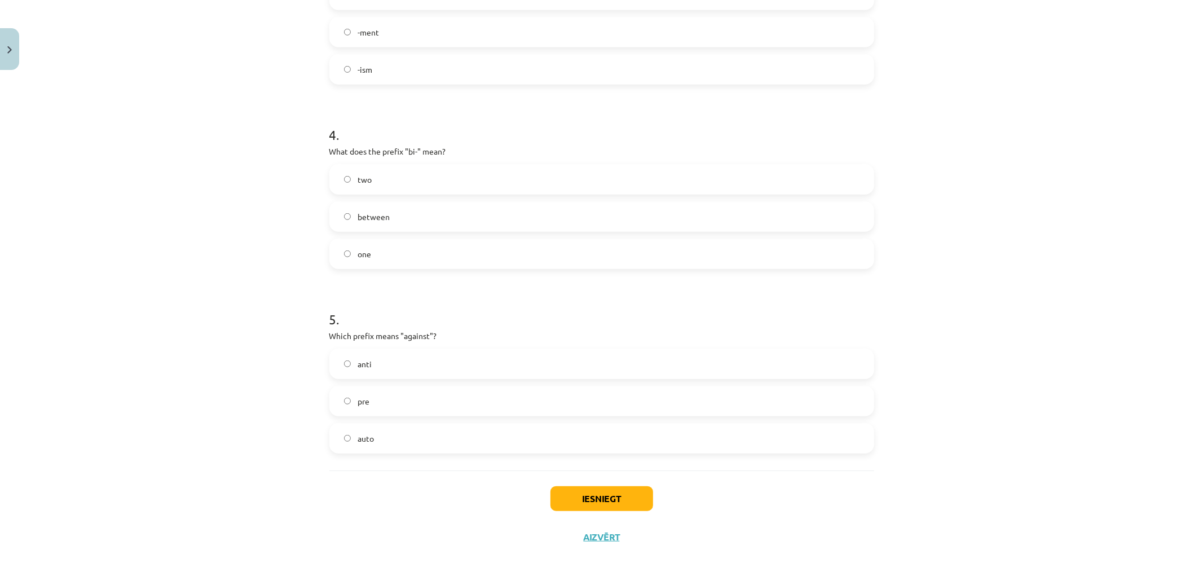
click at [389, 358] on label "anti" at bounding box center [601, 364] width 542 height 28
click at [378, 183] on label "two" at bounding box center [601, 179] width 542 height 28
click at [622, 497] on button "Iesniegt" at bounding box center [601, 498] width 103 height 25
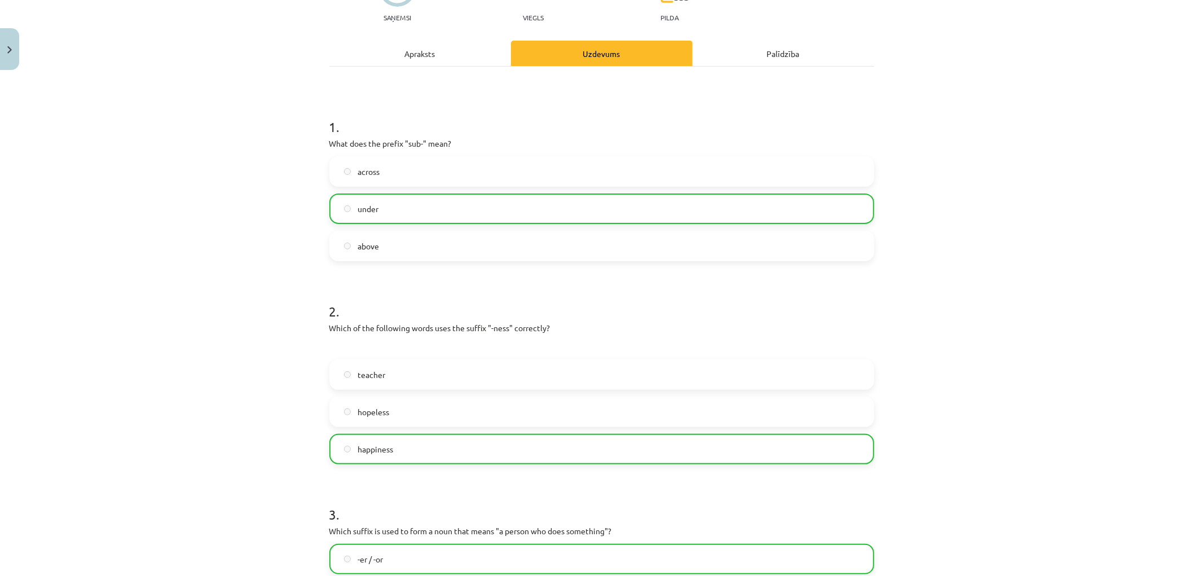
drag, startPoint x: 257, startPoint y: 207, endPoint x: 270, endPoint y: 301, distance: 95.0
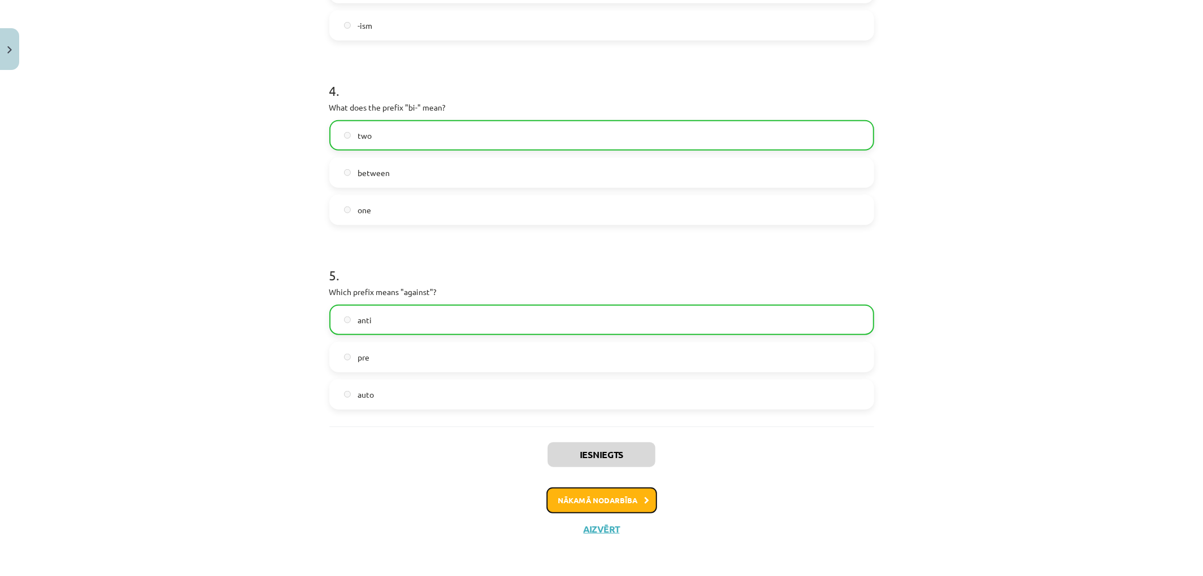
click at [583, 497] on button "Nākamā nodarbība" at bounding box center [601, 500] width 111 height 26
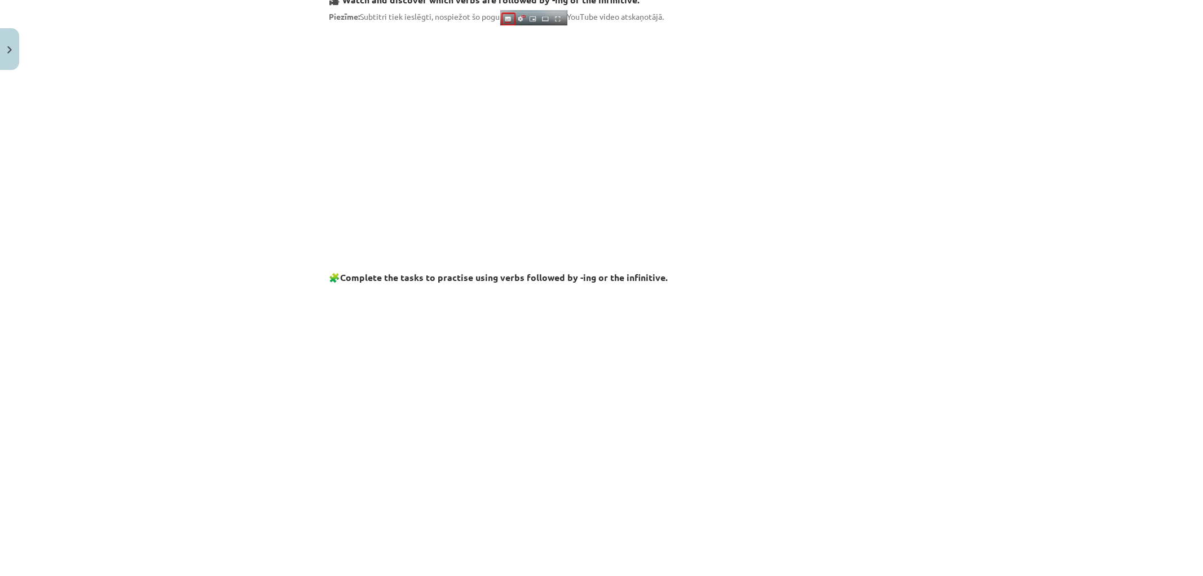
scroll to position [279, 0]
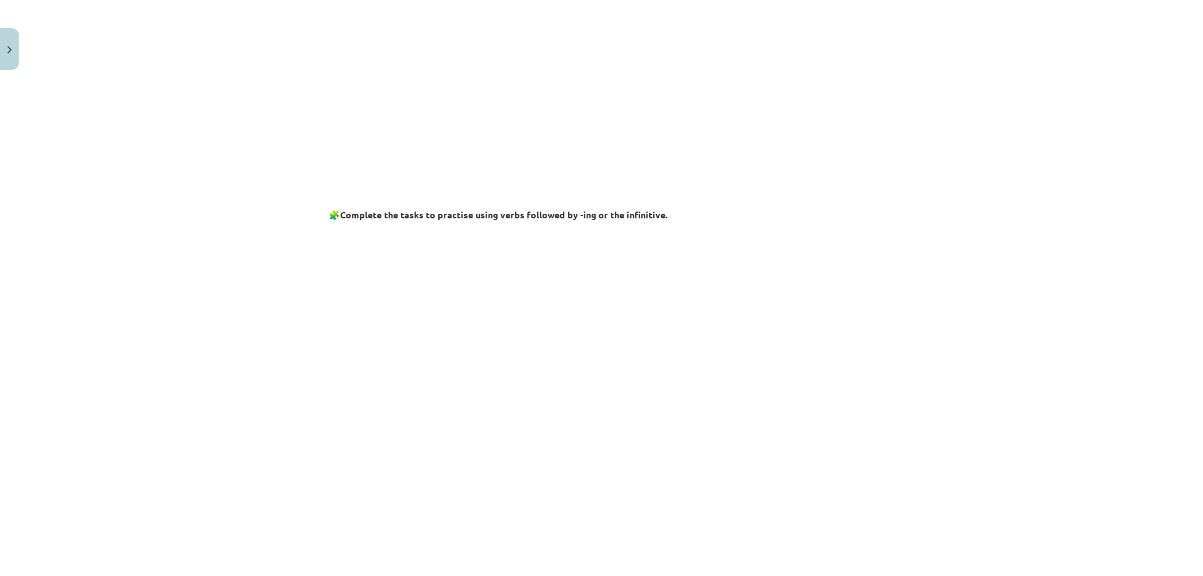
drag, startPoint x: 223, startPoint y: 171, endPoint x: 232, endPoint y: 279, distance: 107.5
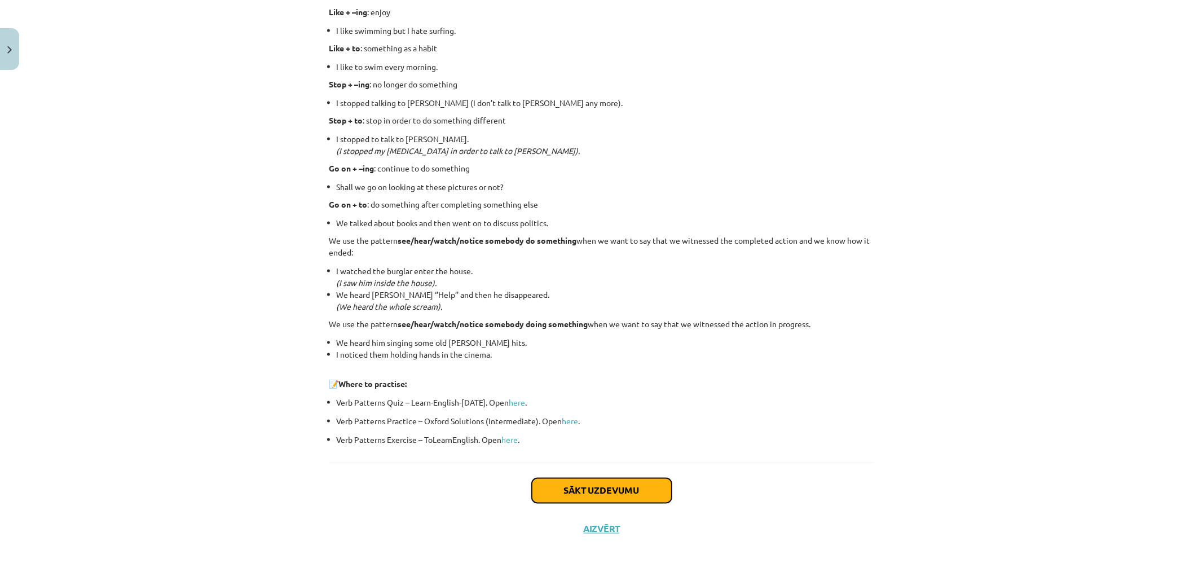
click at [606, 491] on button "Sākt uzdevumu" at bounding box center [602, 490] width 140 height 25
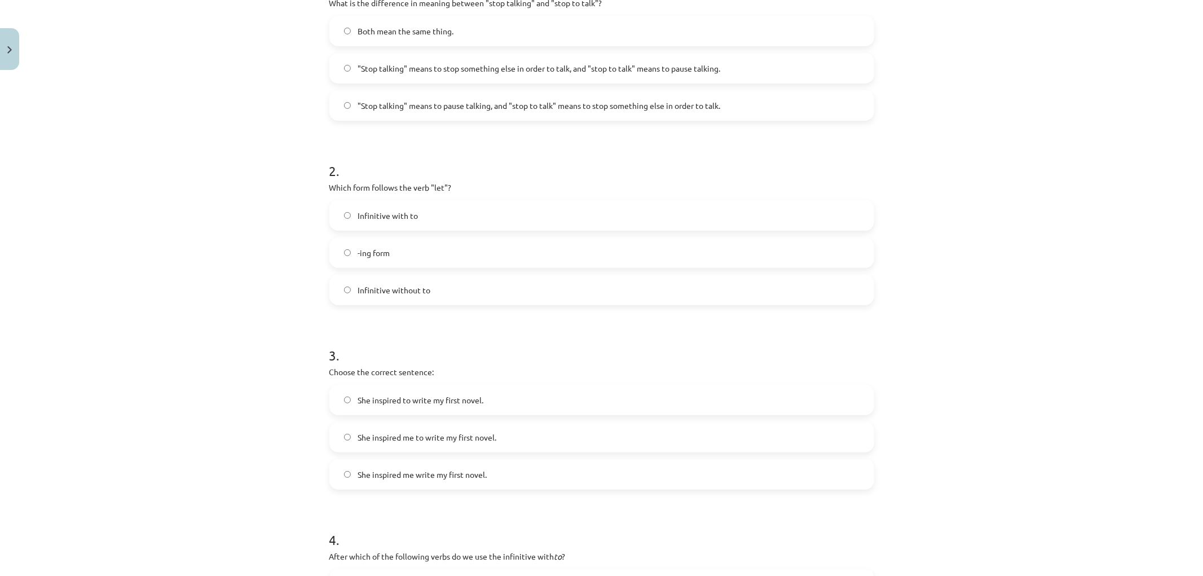
scroll to position [678, 0]
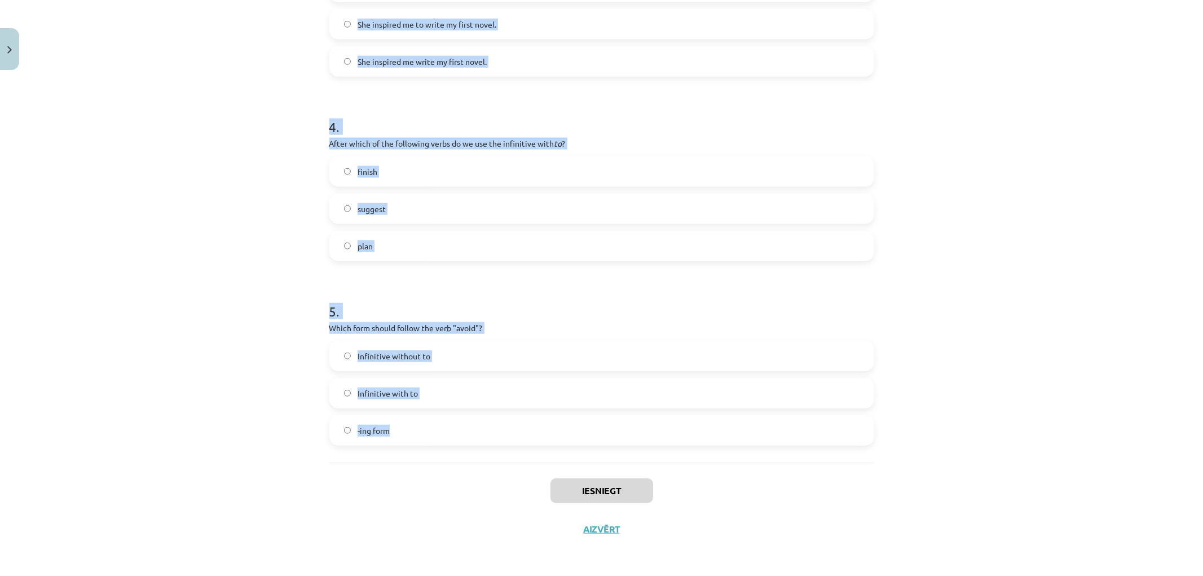
drag, startPoint x: 320, startPoint y: 226, endPoint x: 606, endPoint y: 420, distance: 345.8
copy form "1 . What is the difference in meaning between "stop talking" and "stop to talk"…"
drag, startPoint x: 241, startPoint y: 184, endPoint x: 242, endPoint y: 178, distance: 5.7
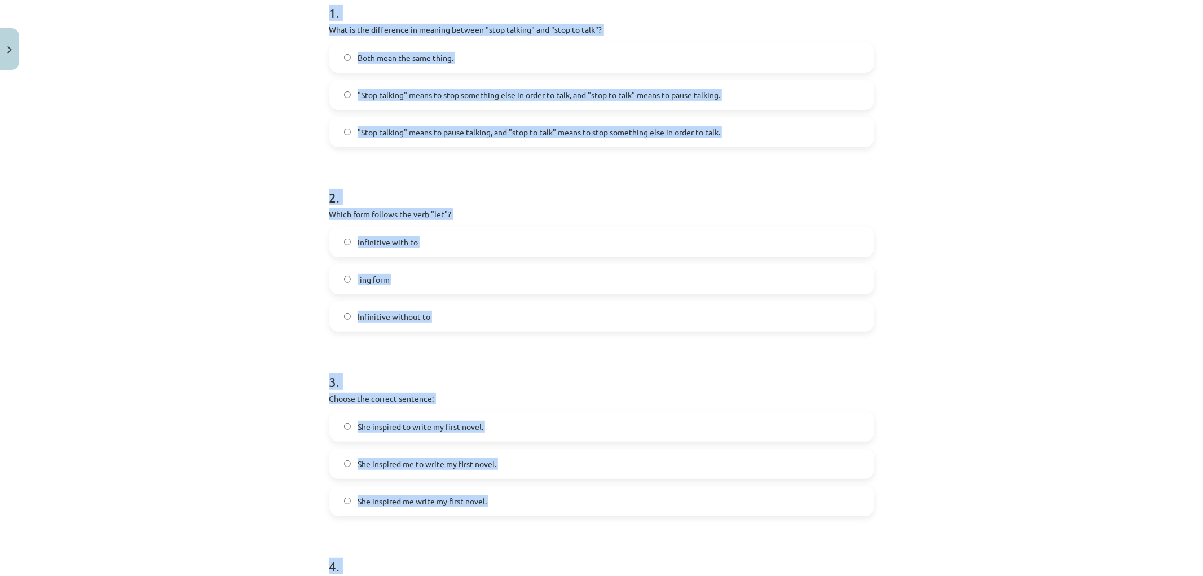
scroll to position [149, 0]
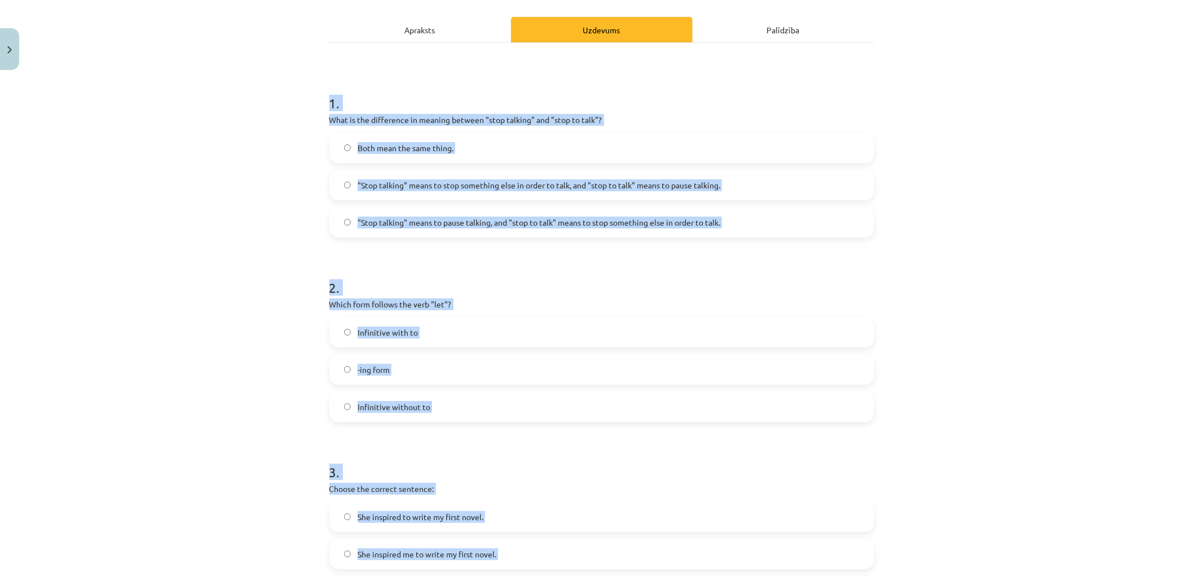
click at [232, 110] on div "Mācību tēma: Angļu valodas i - 11. klases 1. ieskaites mācību materiāls #7 📝 To…" at bounding box center [601, 288] width 1203 height 576
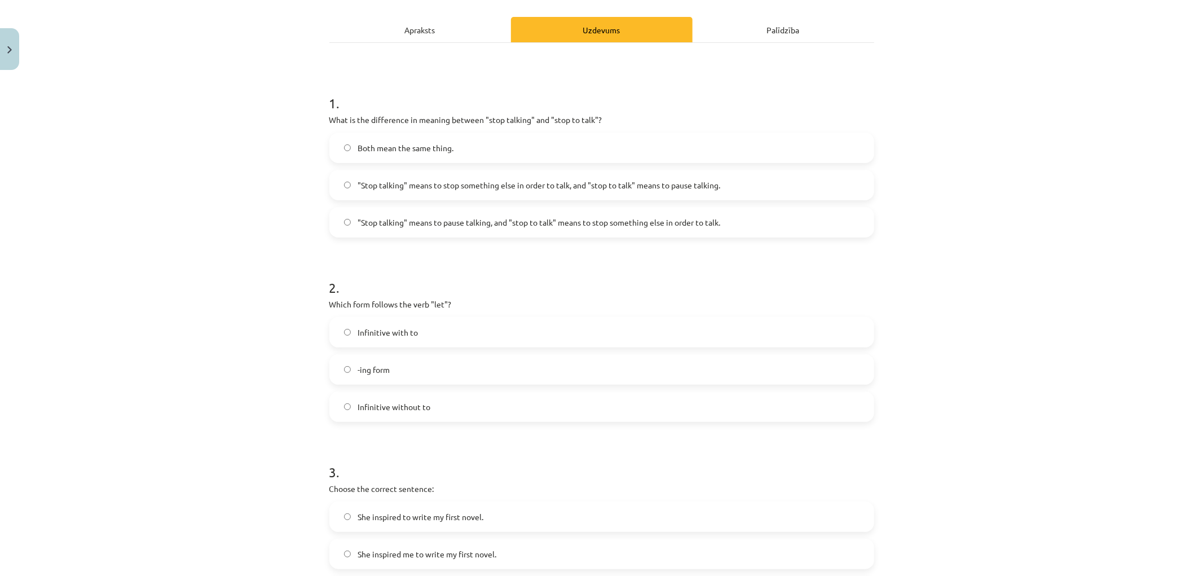
click at [166, 34] on div "Mācību tēma: Angļu valodas i - 11. klases 1. ieskaites mācību materiāls #7 📝 To…" at bounding box center [601, 288] width 1203 height 576
click at [611, 218] on span ""Stop talking" means to pause talking, and "stop to talk" means to stop somethi…" at bounding box center [538, 223] width 363 height 12
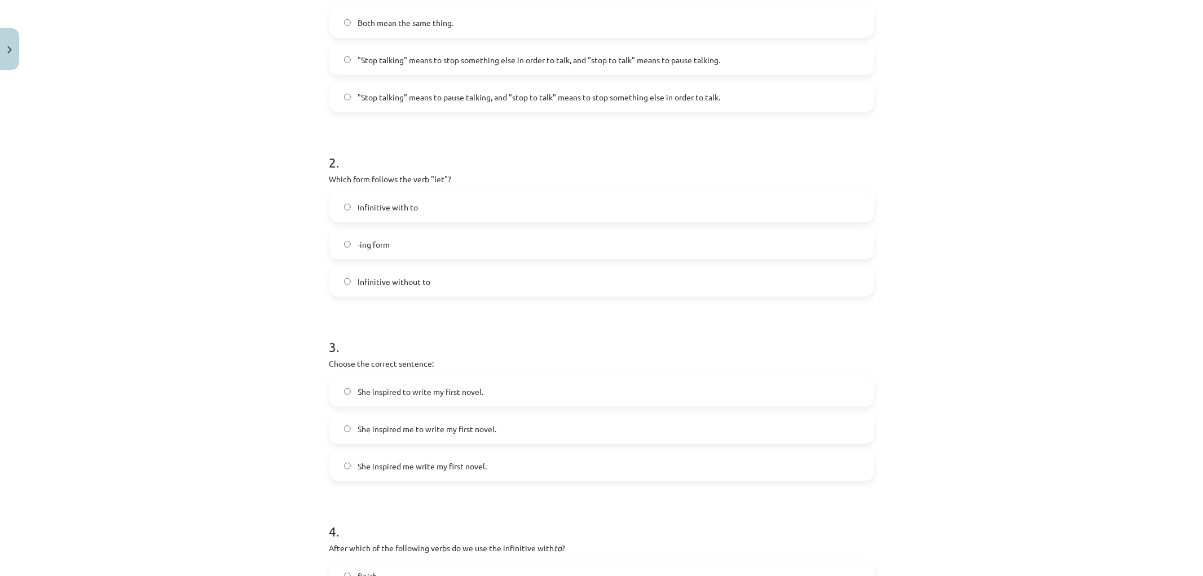
click at [403, 282] on span "Infinitive without to" at bounding box center [393, 282] width 73 height 12
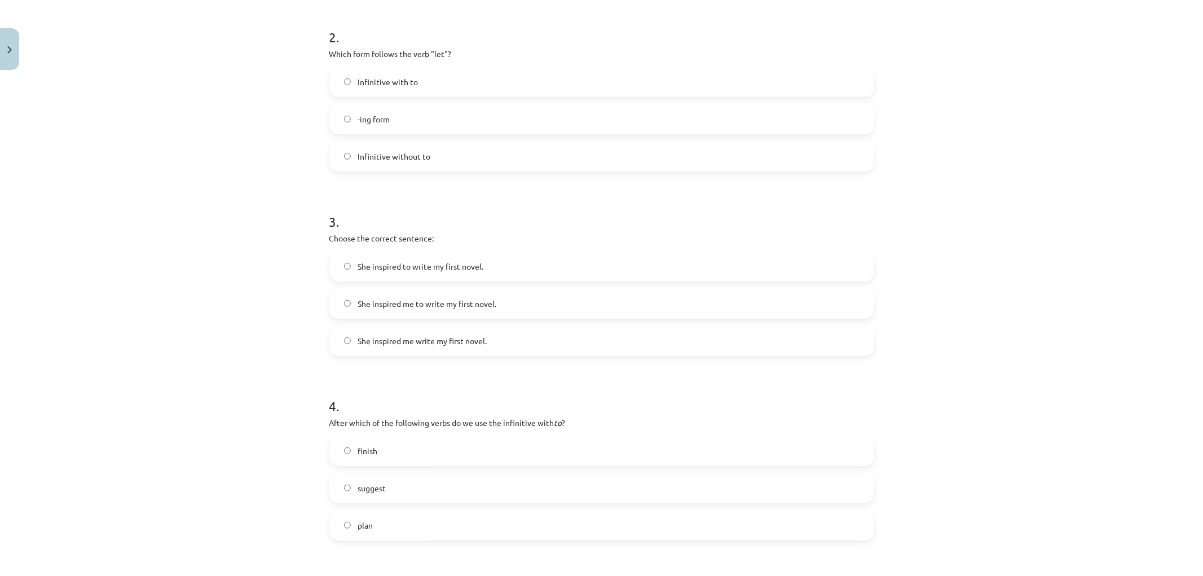
scroll to position [462, 0]
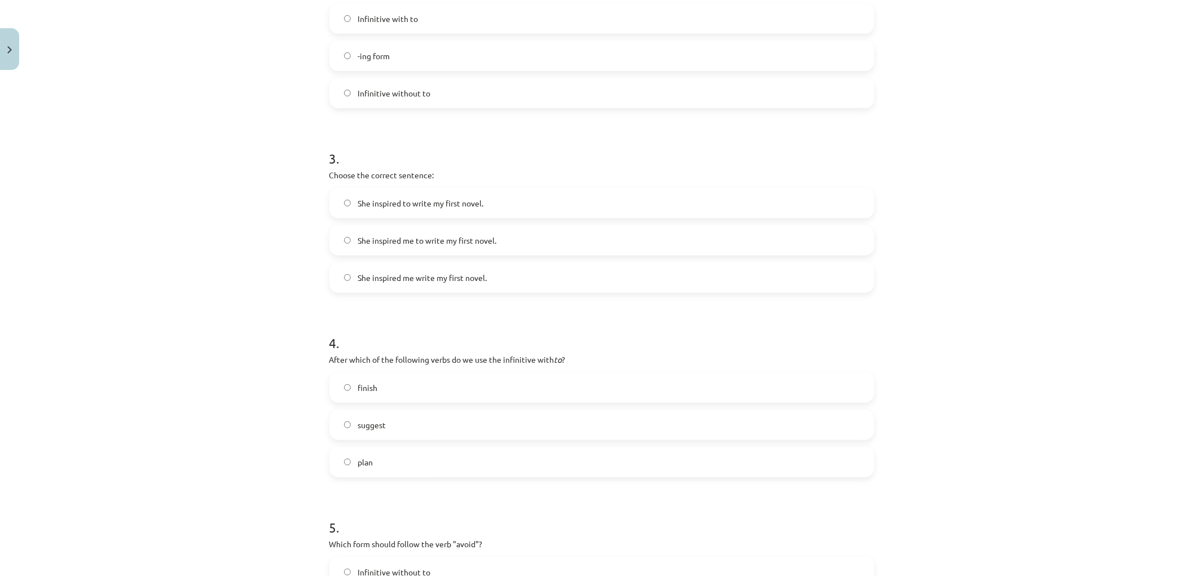
click at [447, 242] on span "She inspired me to write my first novel." at bounding box center [426, 241] width 139 height 12
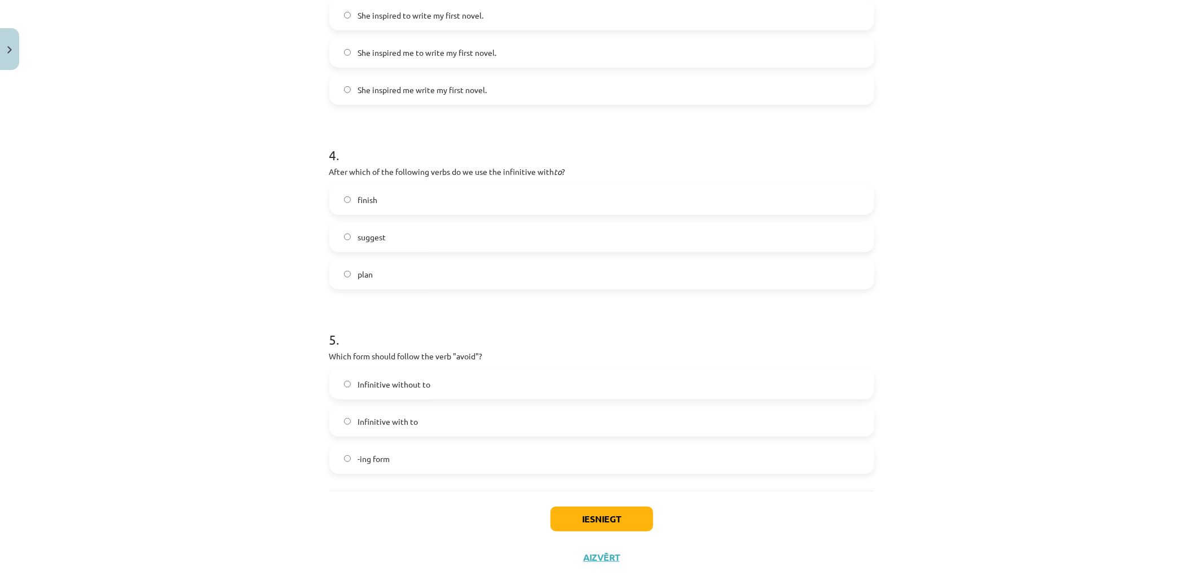
click at [368, 274] on label "plan" at bounding box center [601, 274] width 542 height 28
click at [383, 460] on span "-ing form" at bounding box center [373, 459] width 32 height 12
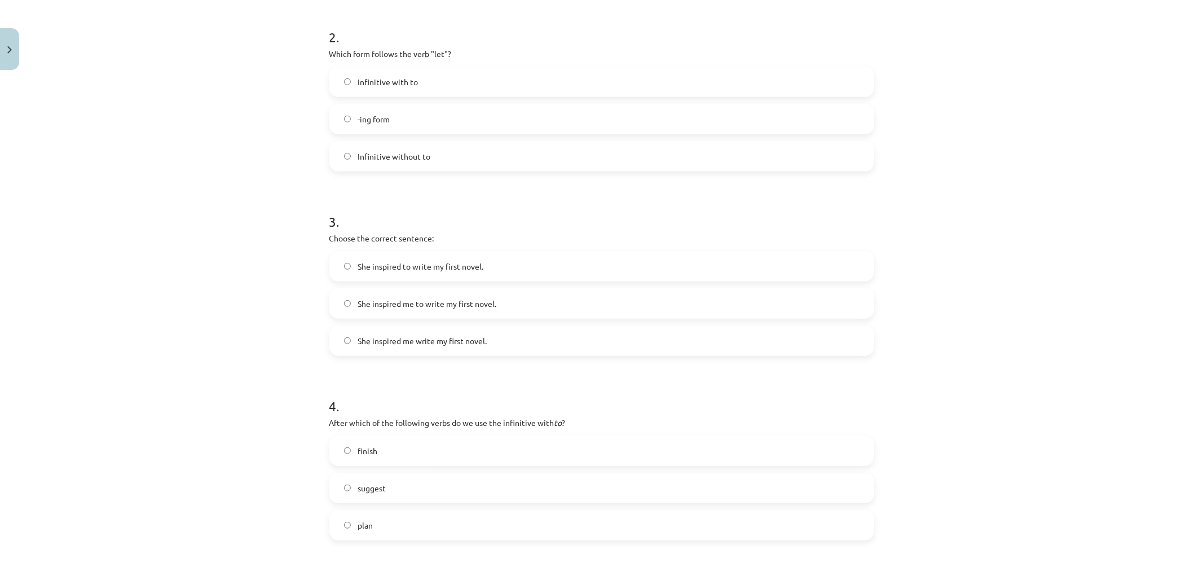
drag, startPoint x: 222, startPoint y: 96, endPoint x: 214, endPoint y: 191, distance: 94.4
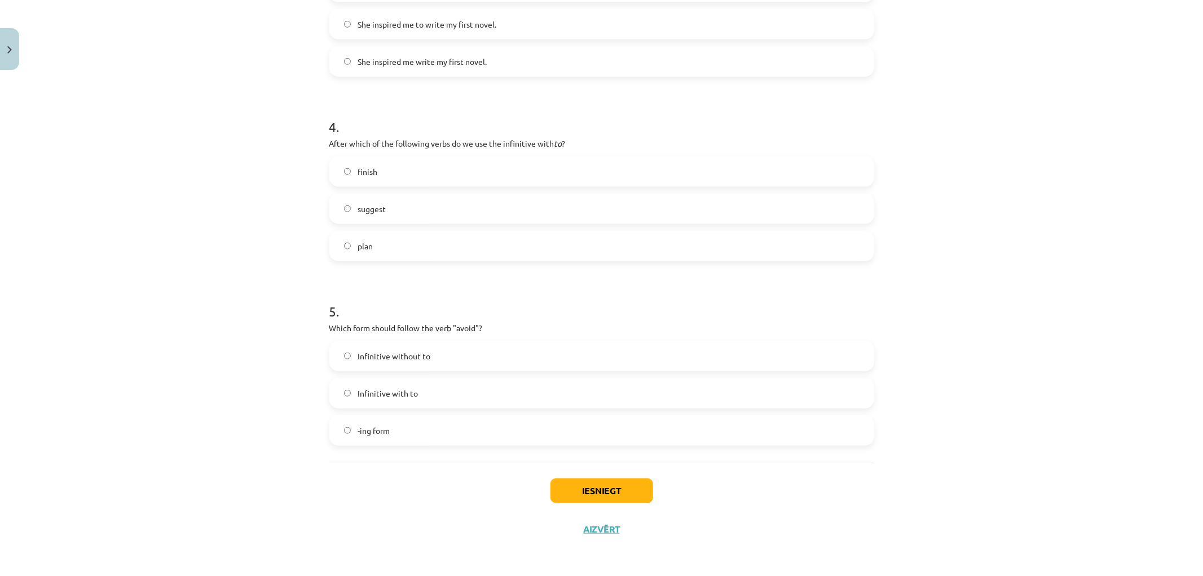
scroll to position [616, 0]
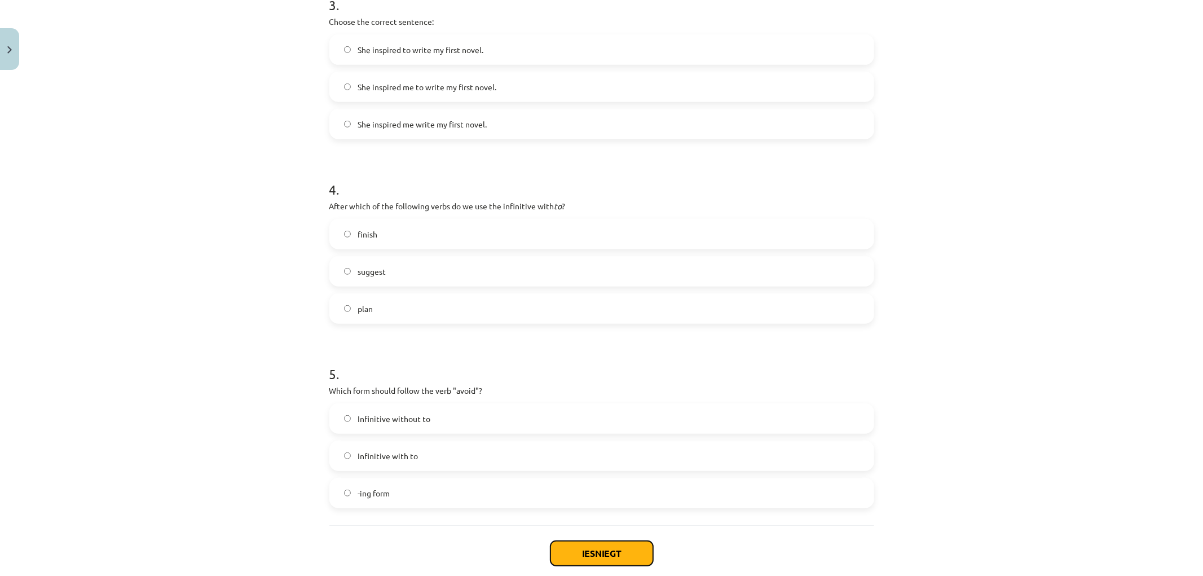
click at [607, 547] on button "Iesniegt" at bounding box center [601, 553] width 103 height 25
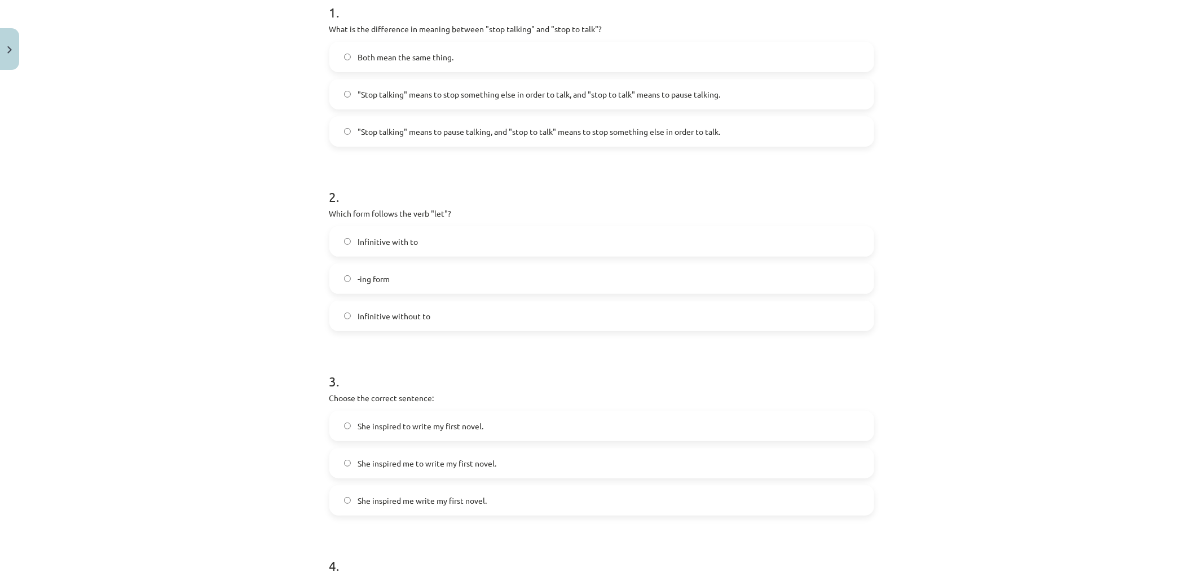
scroll to position [0, 0]
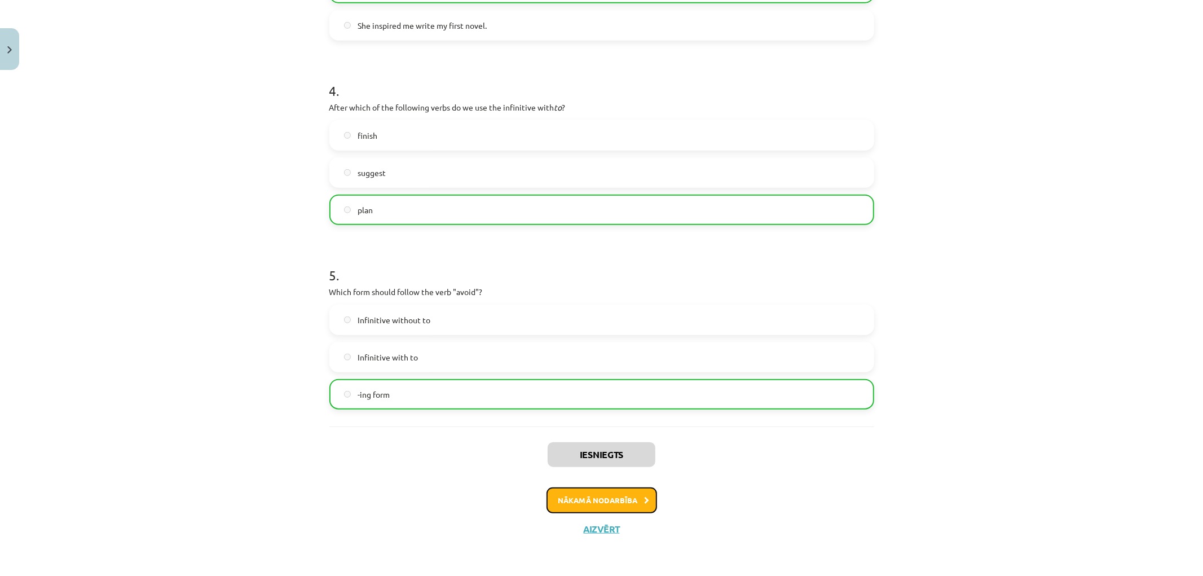
click at [626, 495] on button "Nākamā nodarbība" at bounding box center [601, 500] width 111 height 26
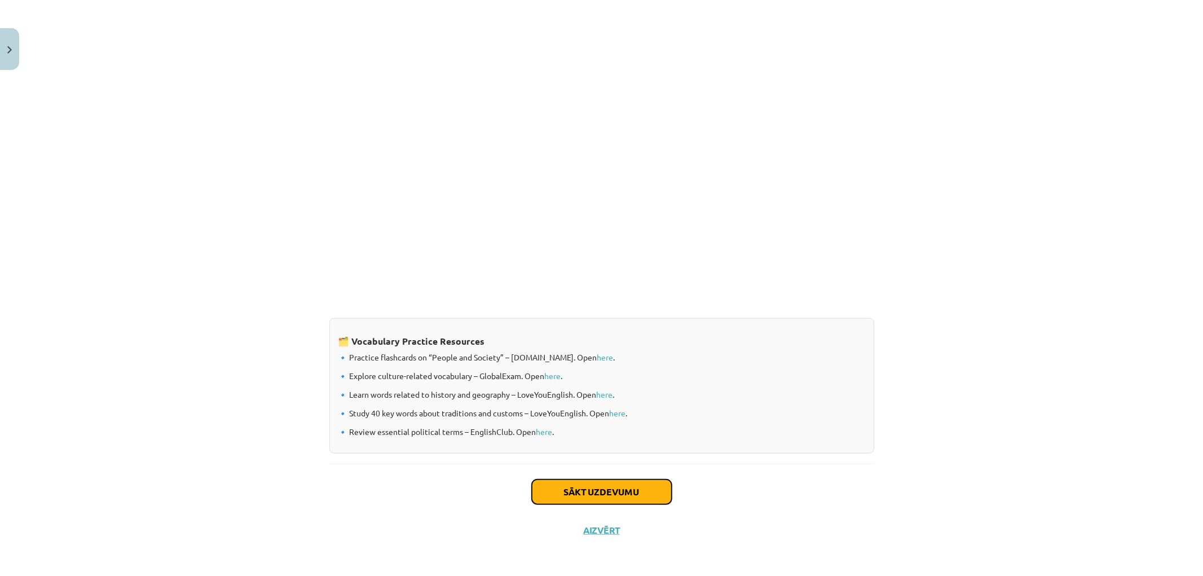
click at [569, 494] on button "Sākt uzdevumu" at bounding box center [602, 491] width 140 height 25
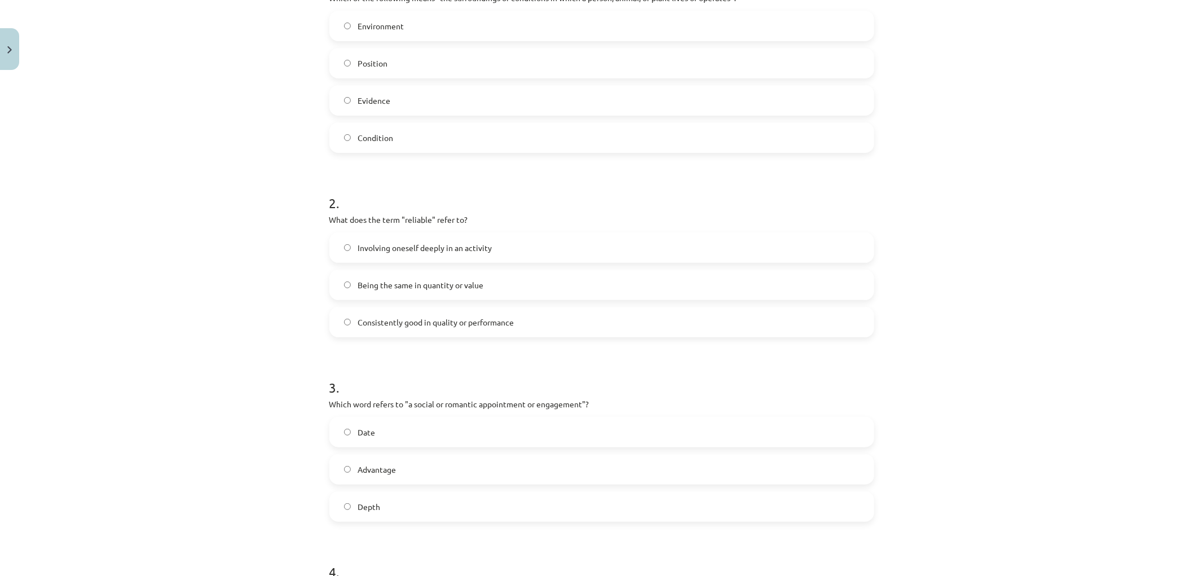
scroll to position [716, 0]
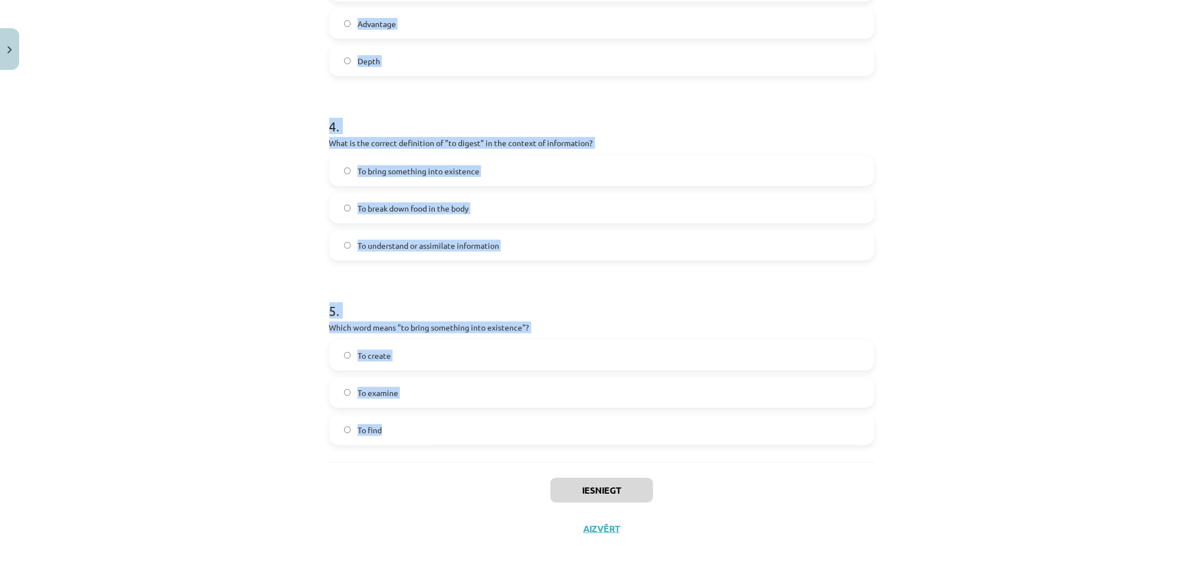
drag, startPoint x: 324, startPoint y: 227, endPoint x: 571, endPoint y: 423, distance: 315.0
copy form "1 . Which of the following means "the surroundings or conditions in which a per…"
click at [145, 182] on div "Mācību tēma: Angļu valodas i - 11. klases 1. ieskaites mācību materiāls #8 🔤 To…" at bounding box center [601, 288] width 1203 height 576
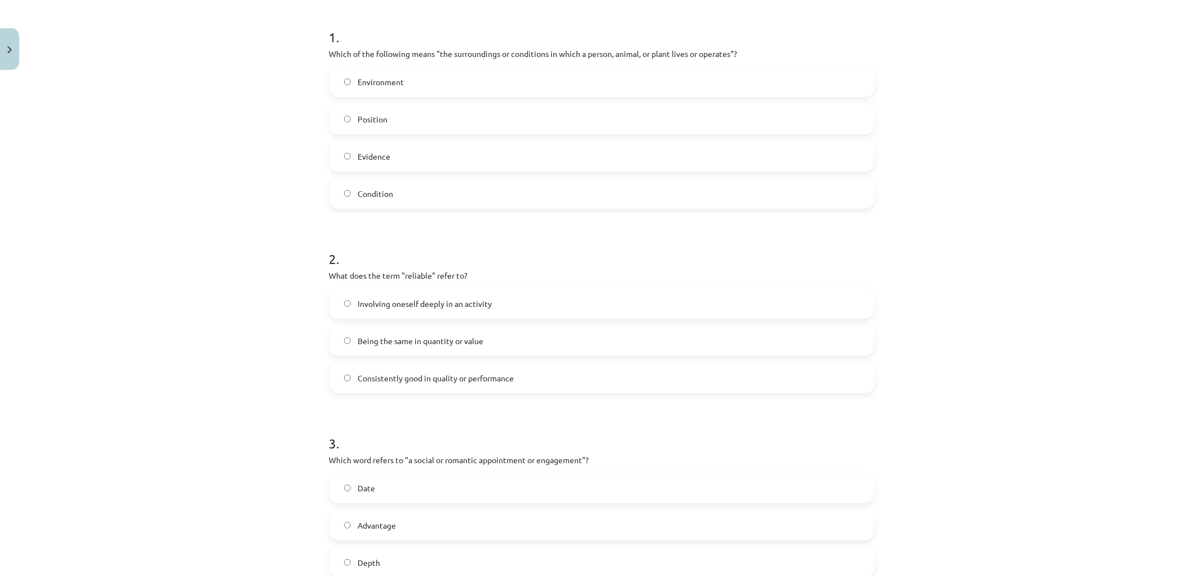
scroll to position [89, 0]
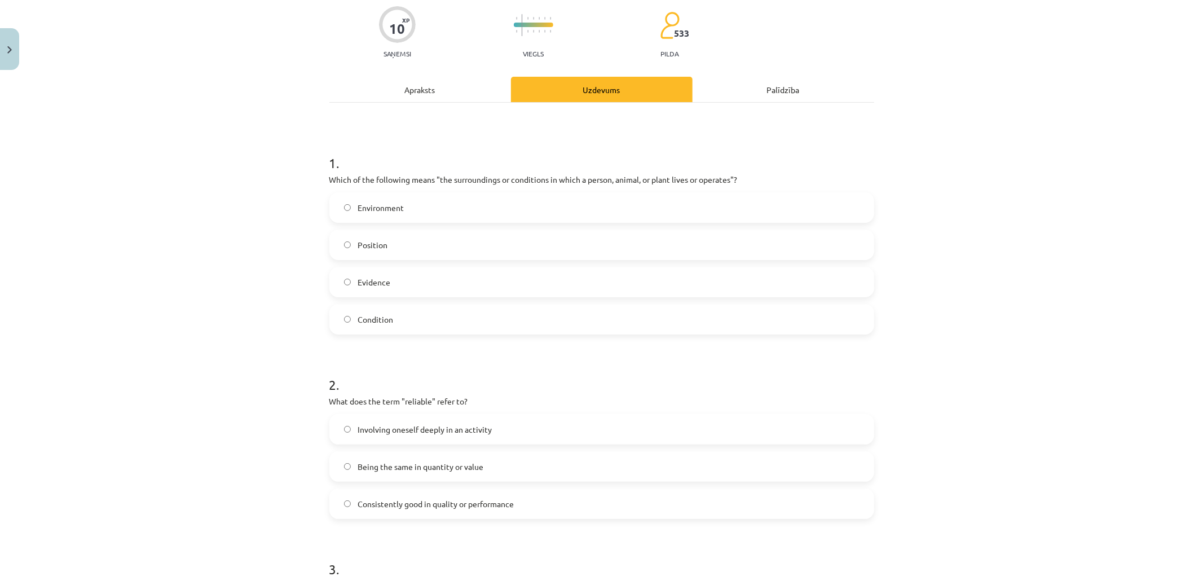
click at [406, 207] on label "Environment" at bounding box center [601, 207] width 542 height 28
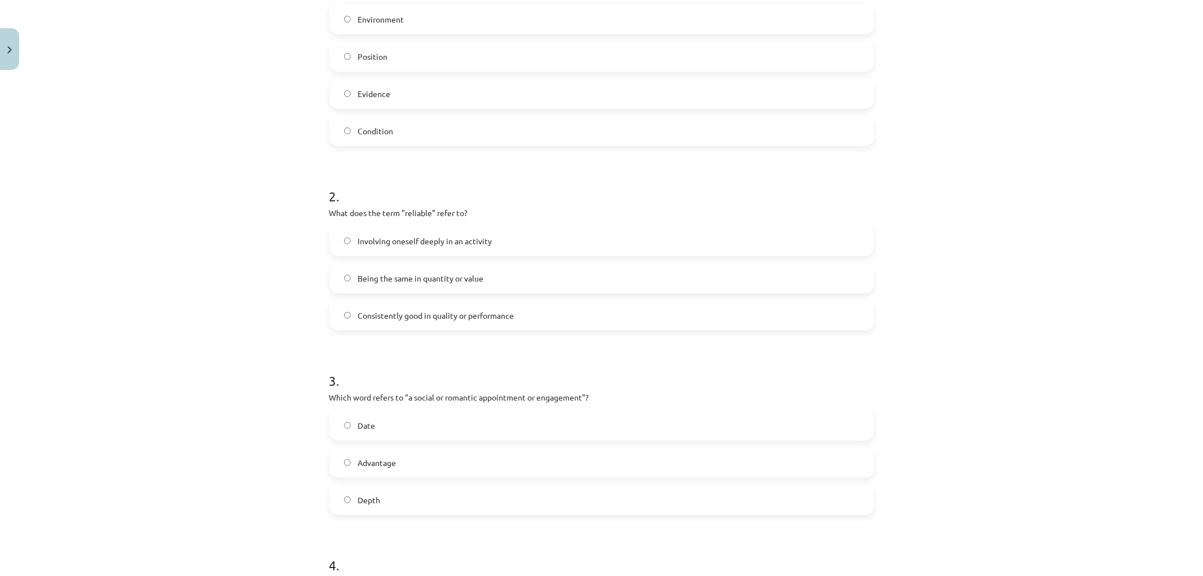
click at [427, 325] on label "Consistently good in quality or performance" at bounding box center [601, 315] width 542 height 28
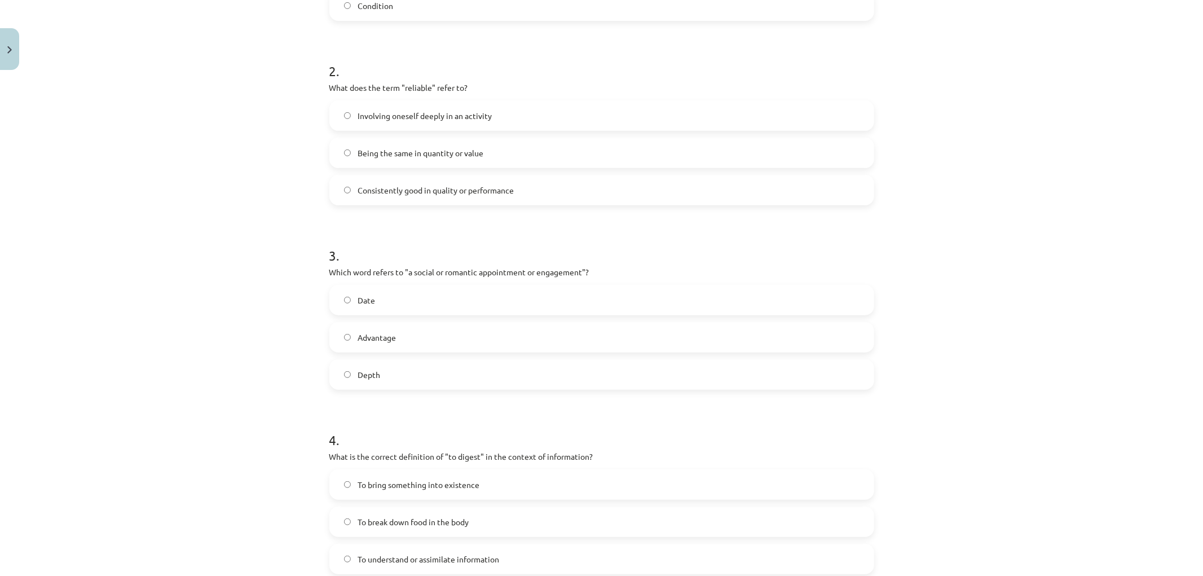
scroll to position [528, 0]
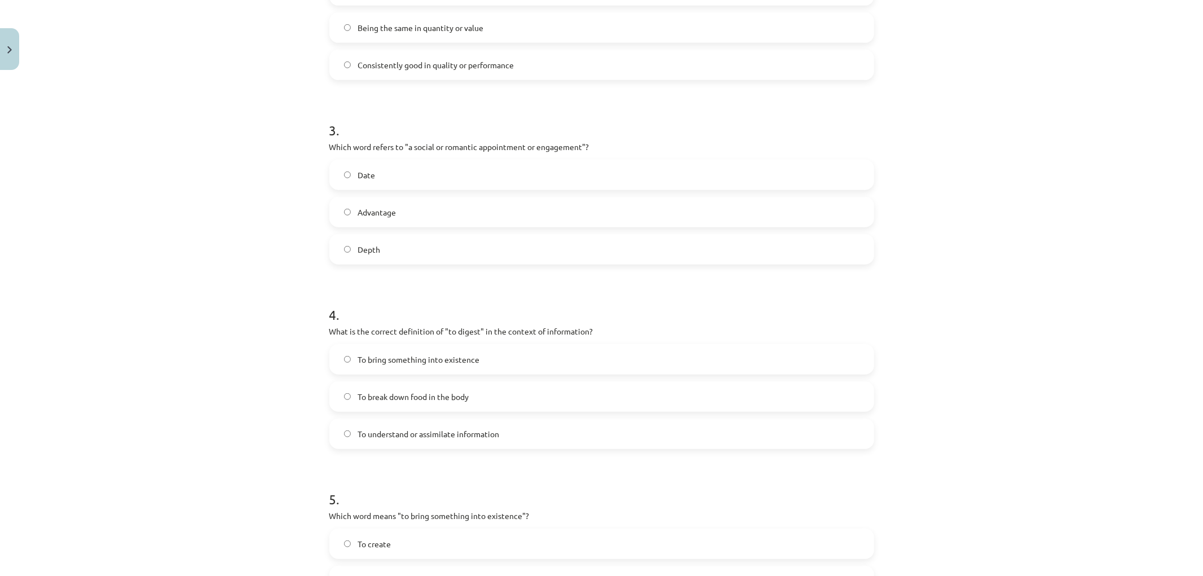
click at [385, 171] on label "Date" at bounding box center [601, 175] width 542 height 28
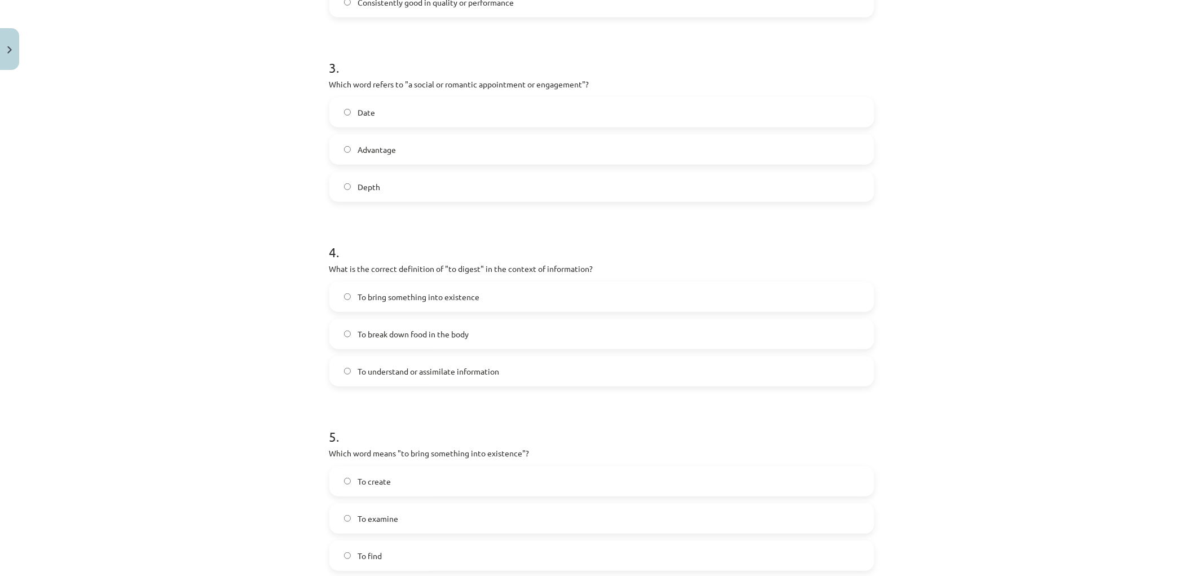
scroll to position [653, 0]
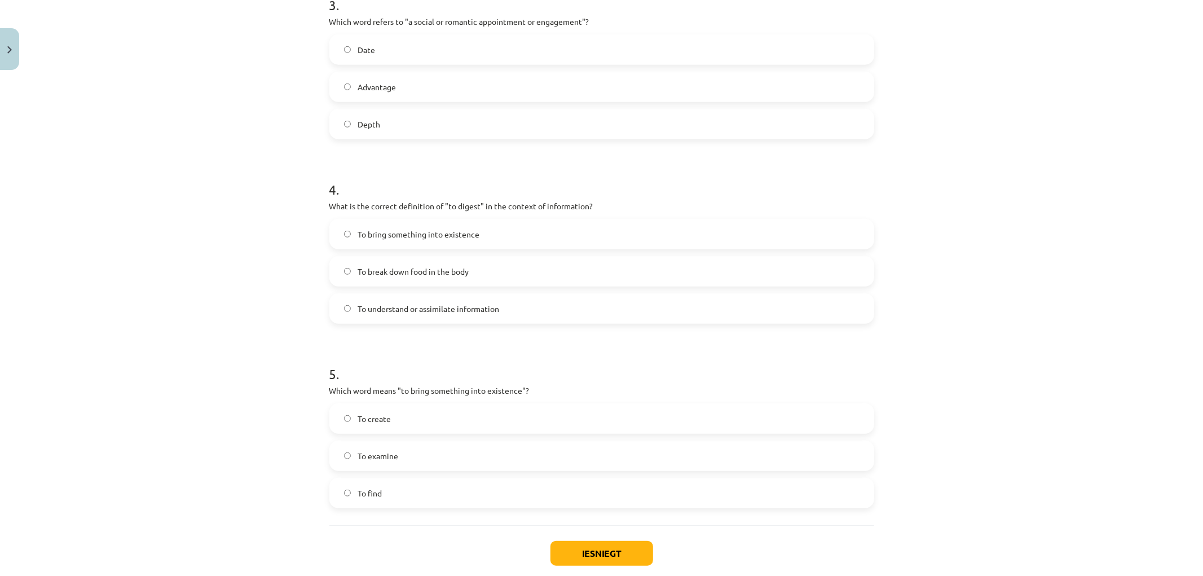
click at [401, 317] on label "To understand or assimilate information" at bounding box center [601, 308] width 542 height 28
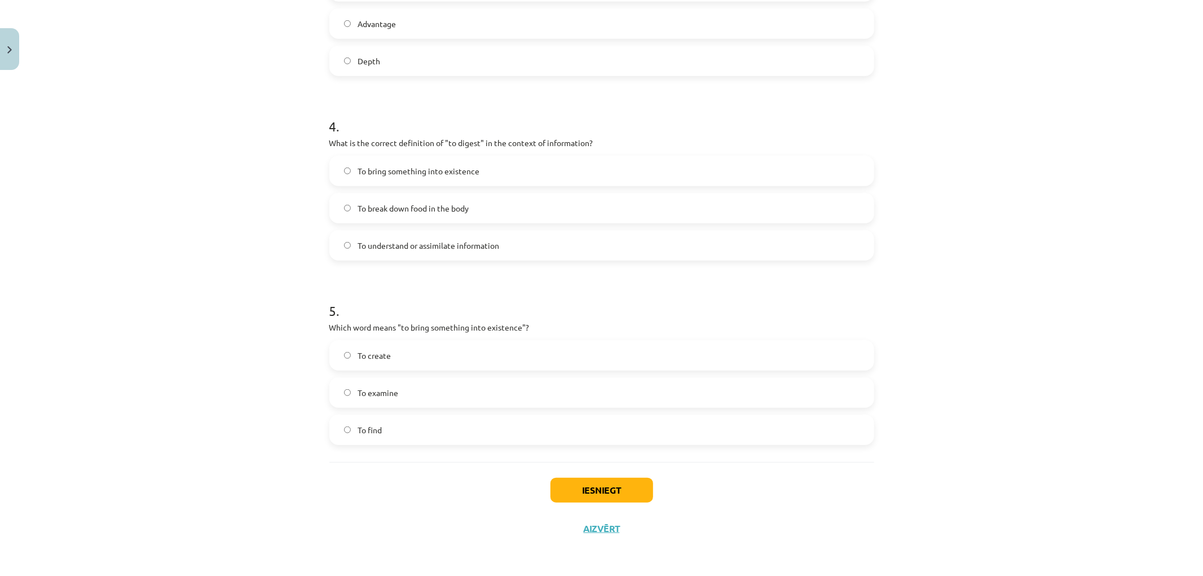
drag, startPoint x: 383, startPoint y: 354, endPoint x: 386, endPoint y: 360, distance: 6.8
click at [382, 354] on span "To create" at bounding box center [373, 356] width 33 height 12
click at [421, 361] on label "To create" at bounding box center [601, 355] width 542 height 28
click at [227, 337] on div "Mācību tēma: Angļu valodas i - 11. klases 1. ieskaites mācību materiāls #8 🔤 To…" at bounding box center [601, 288] width 1203 height 576
click at [594, 469] on div "Iesniegt Aizvērt" at bounding box center [601, 501] width 545 height 79
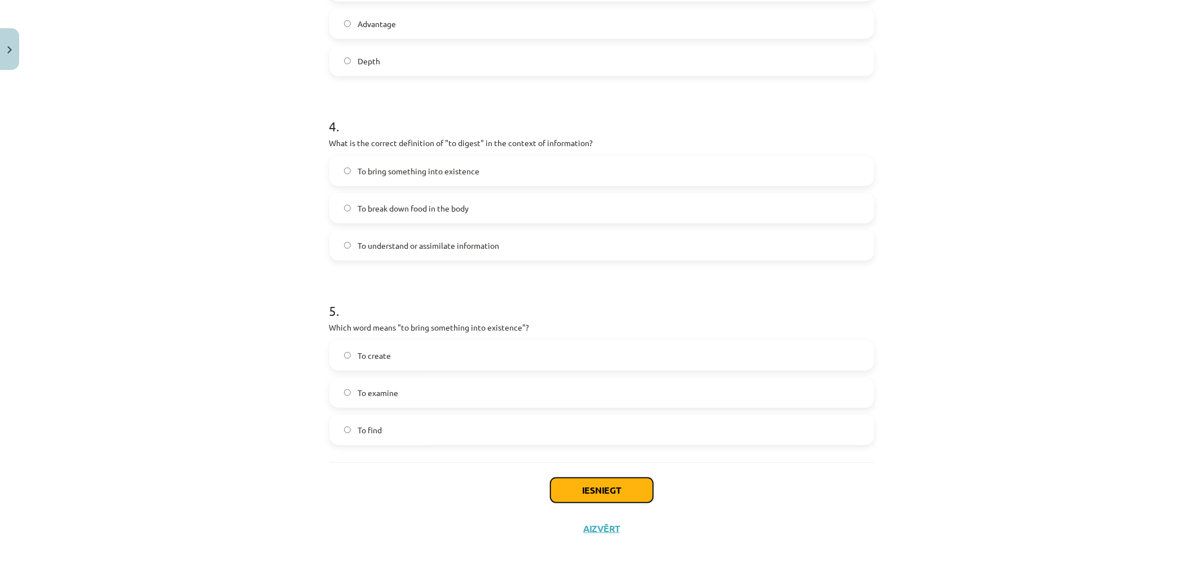
click at [596, 484] on button "Iesniegt" at bounding box center [601, 490] width 103 height 25
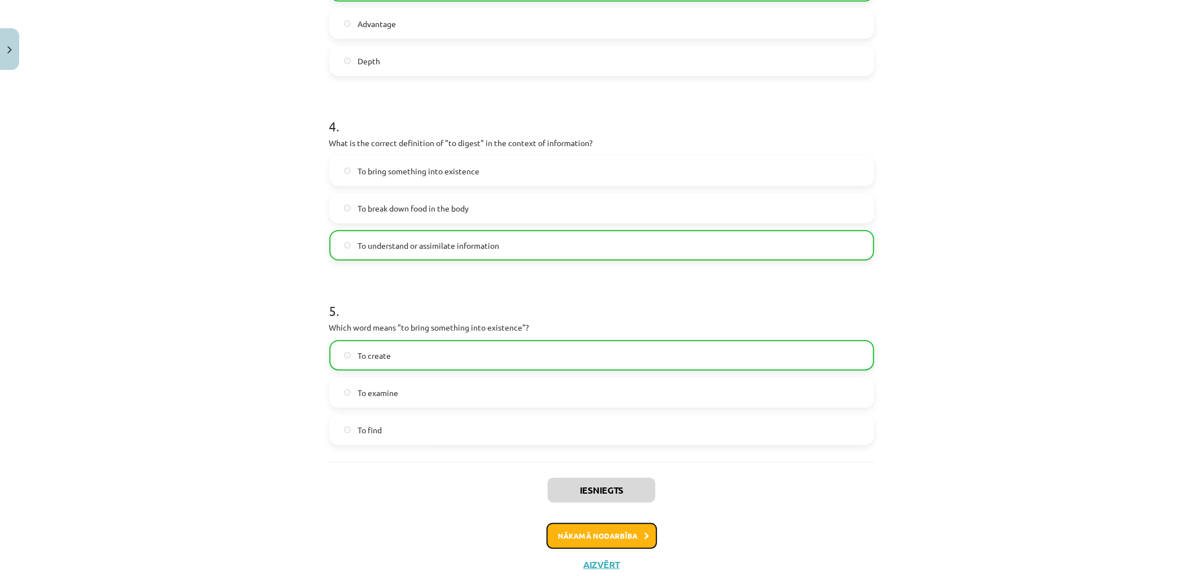
click at [618, 537] on button "Nākamā nodarbība" at bounding box center [601, 536] width 111 height 26
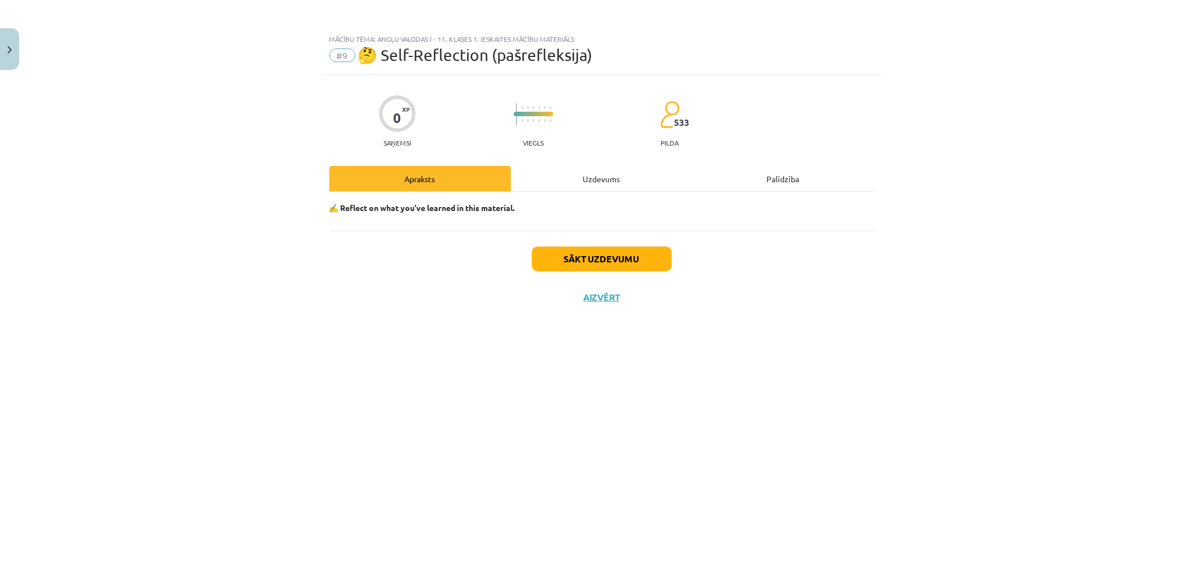
click at [641, 275] on div "Sākt uzdevumu Aizvērt" at bounding box center [601, 270] width 545 height 79
click at [648, 254] on button "Sākt uzdevumu" at bounding box center [602, 258] width 140 height 25
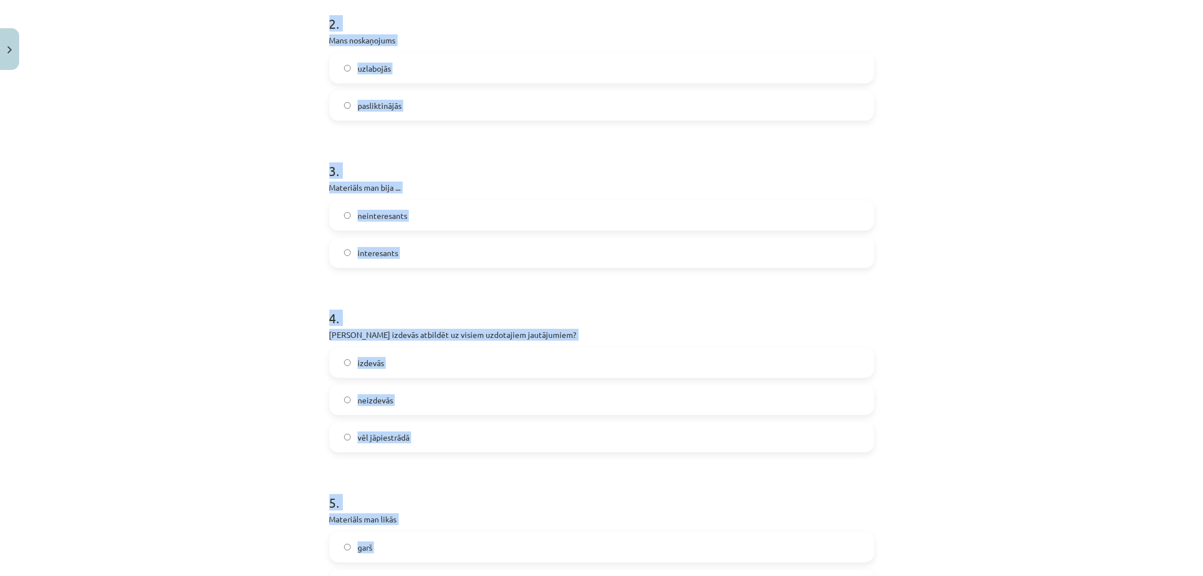
scroll to position [530, 0]
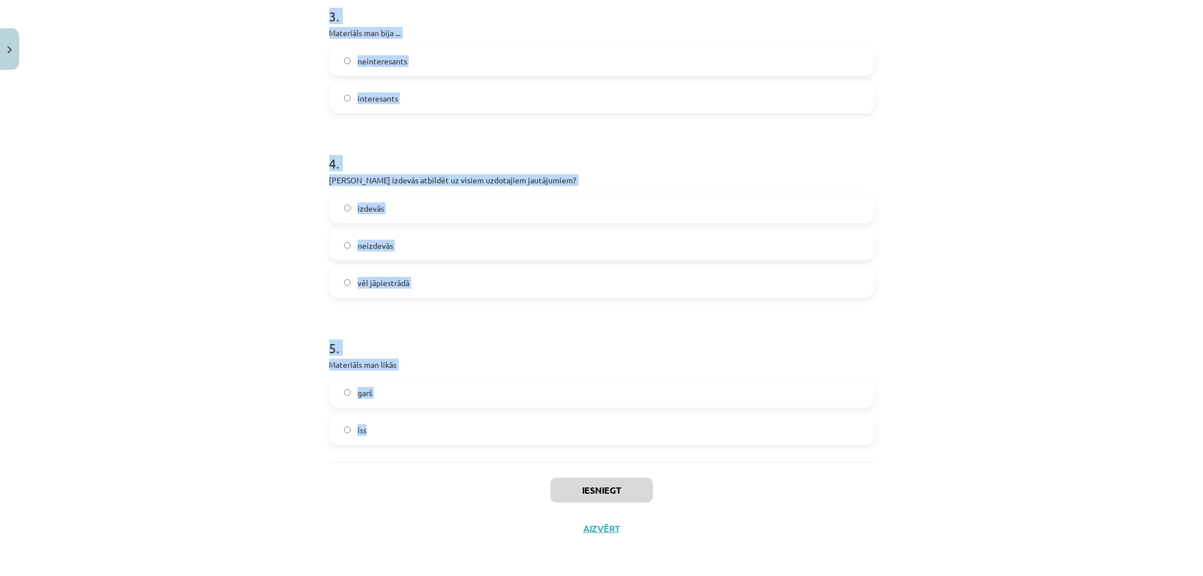
drag, startPoint x: 390, startPoint y: 280, endPoint x: 445, endPoint y: 443, distance: 172.1
click at [445, 443] on div "0 XP Saņemsi Viegls 533 pilda Apraksts Uzdevums Palīdzība 1 . Materiāla apguves…" at bounding box center [602, 46] width 558 height 1002
copy form "1 . Materiāla apguves laikā es nenoguru noguru 2 . Mans noskaņojums uzlabojās p…"
click at [169, 162] on div "Mācību tēma: Angļu valodas i - 11. klases 1. ieskaites mācību materiāls #9 🤔 Se…" at bounding box center [601, 288] width 1203 height 576
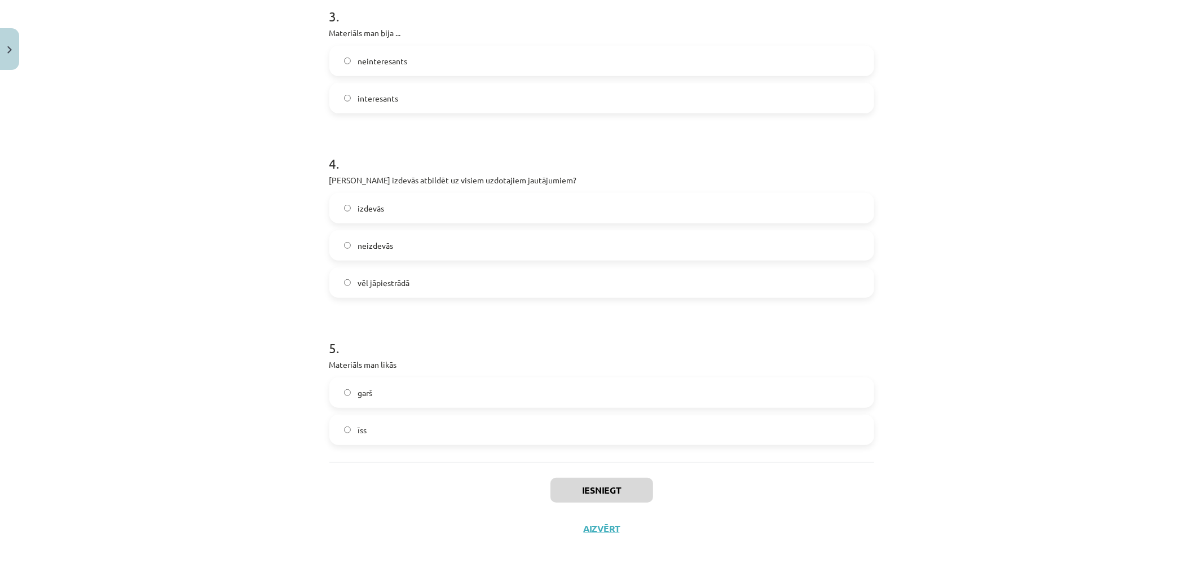
drag, startPoint x: 178, startPoint y: 178, endPoint x: 156, endPoint y: 17, distance: 162.2
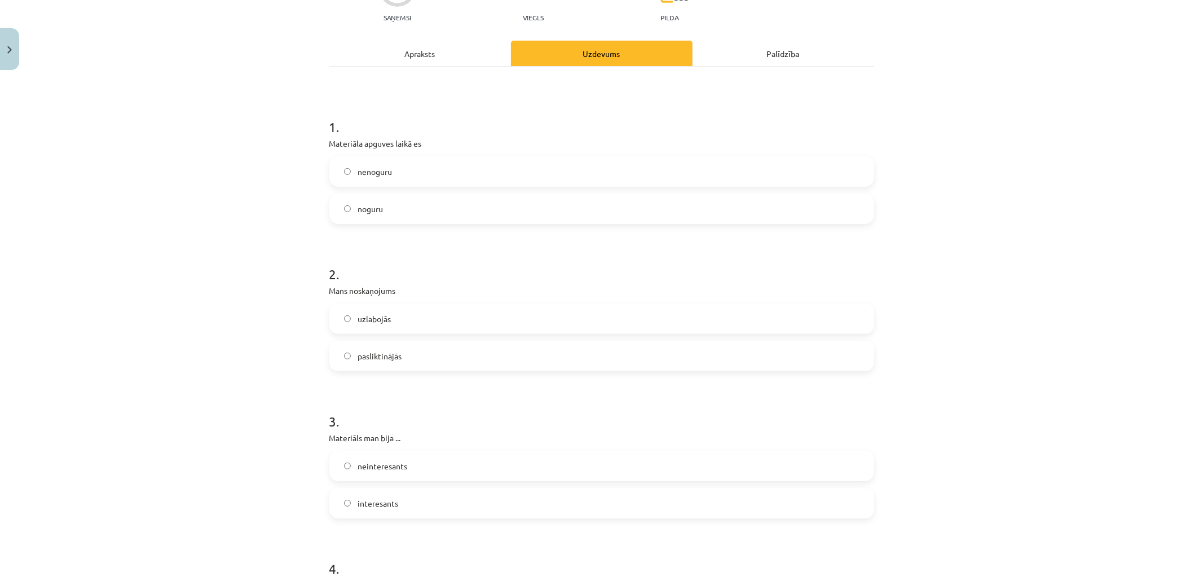
scroll to position [188, 0]
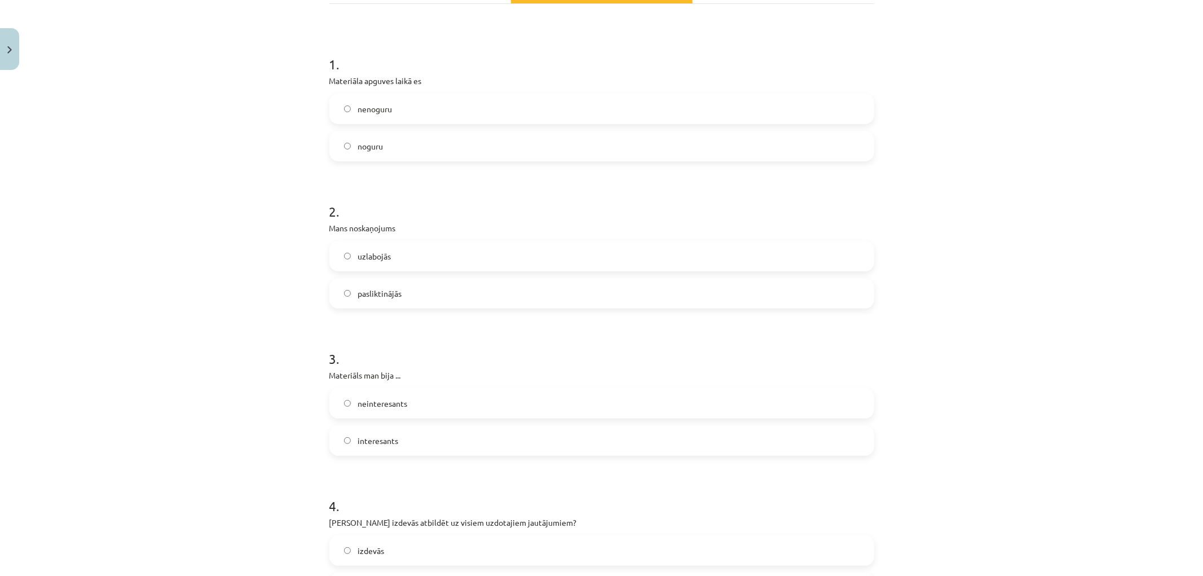
click at [377, 87] on div "1 . Materiāla apguves laikā es nenoguru noguru" at bounding box center [601, 99] width 545 height 125
click at [376, 95] on label "nenoguru" at bounding box center [601, 109] width 542 height 28
click at [366, 258] on span "uzlabojās" at bounding box center [373, 256] width 33 height 12
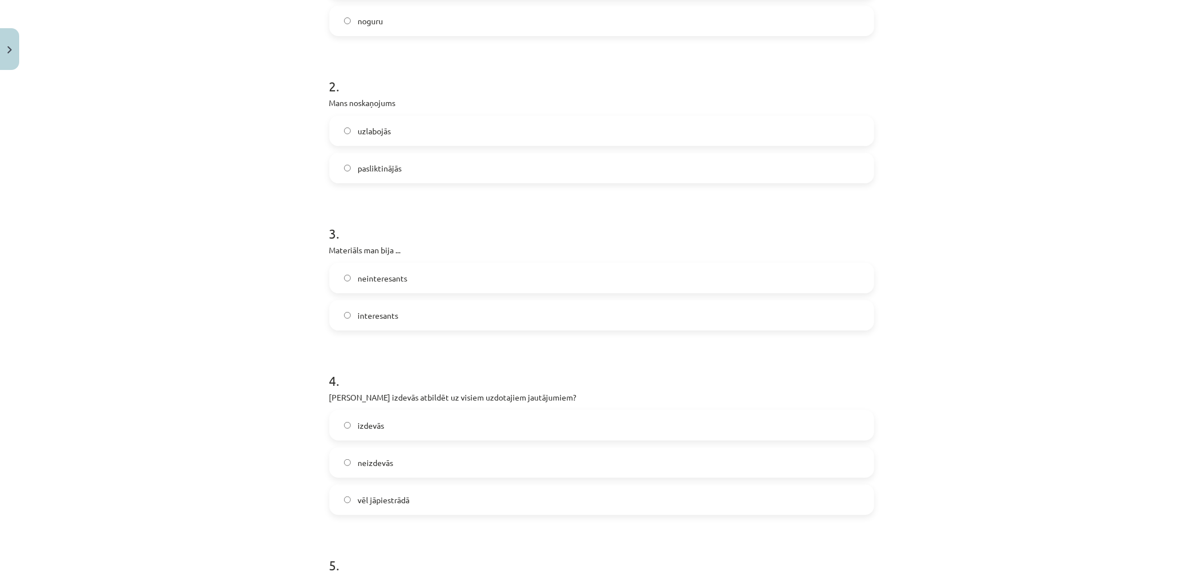
click at [367, 308] on label "interesants" at bounding box center [601, 315] width 542 height 28
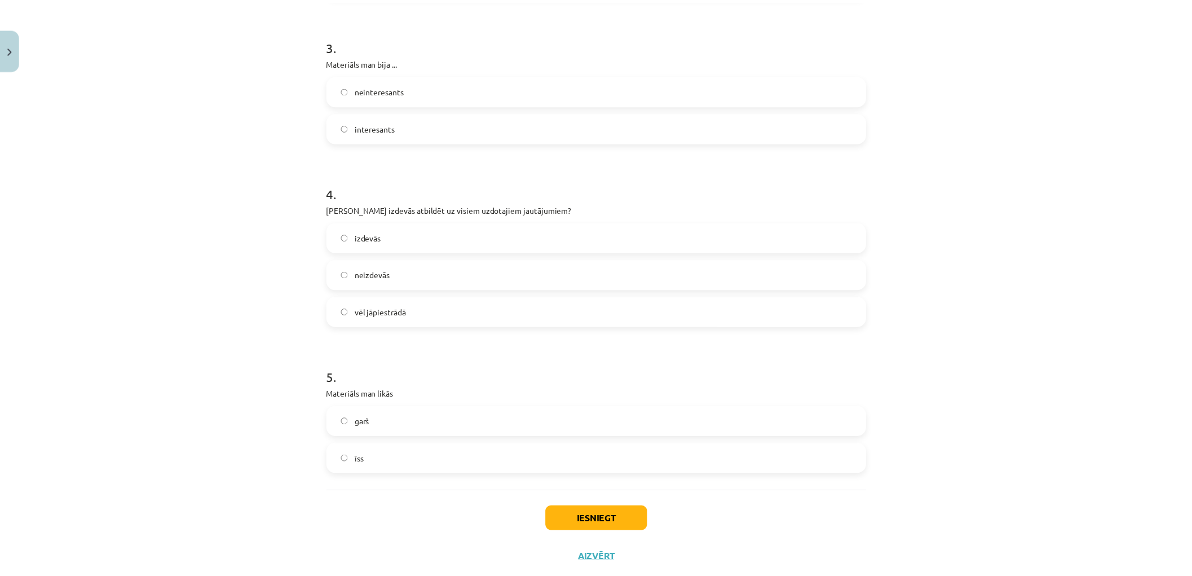
scroll to position [530, 0]
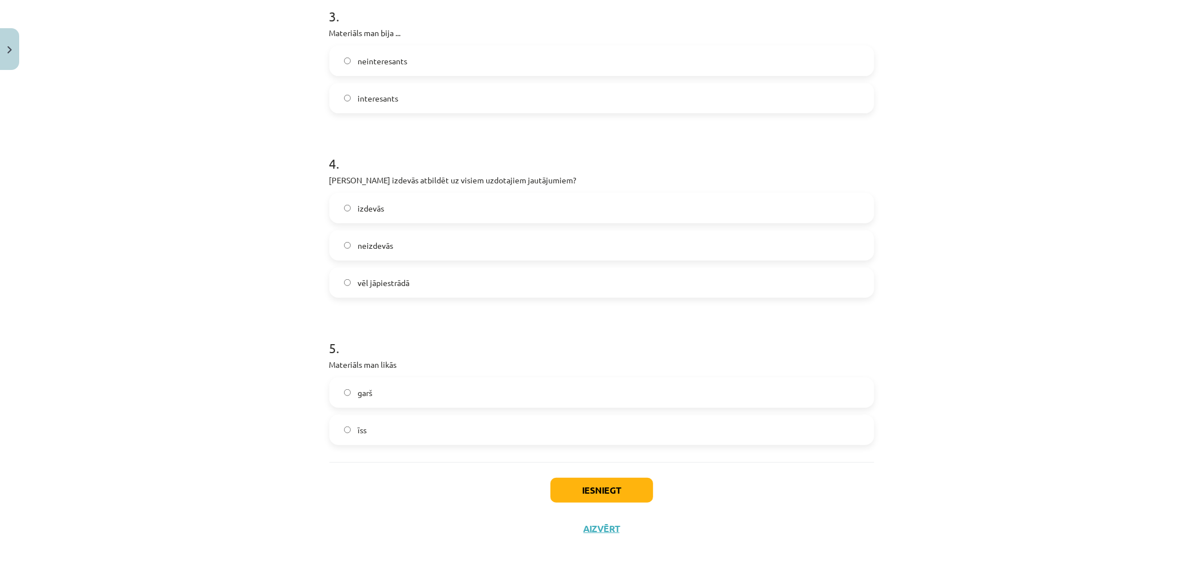
click at [397, 278] on span "vēl jāpiestrādā" at bounding box center [383, 283] width 52 height 12
click at [217, 272] on div "Mācību tēma: Angļu valodas i - 11. klases 1. ieskaites mācību materiāls #9 🤔 Se…" at bounding box center [601, 288] width 1203 height 576
click at [268, 360] on div "Mācību tēma: Angļu valodas i - 11. klases 1. ieskaites mācību materiāls #9 🤔 Se…" at bounding box center [601, 288] width 1203 height 576
click at [383, 422] on label "īss" at bounding box center [601, 430] width 542 height 28
click at [617, 491] on button "Iesniegt" at bounding box center [601, 490] width 103 height 25
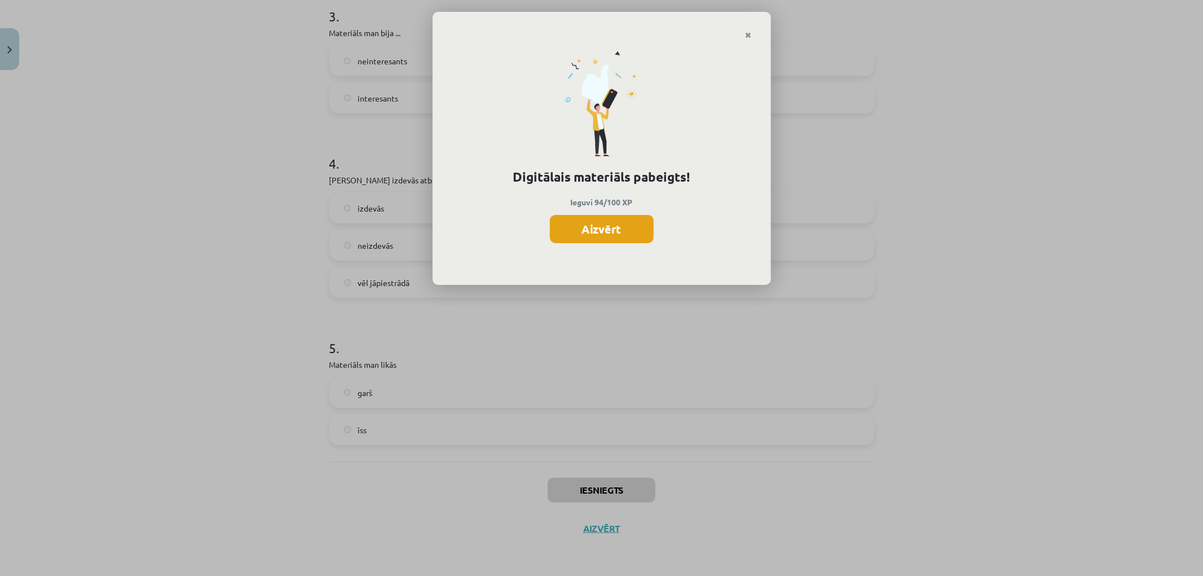
click at [613, 232] on button "Aizvērt" at bounding box center [602, 229] width 104 height 28
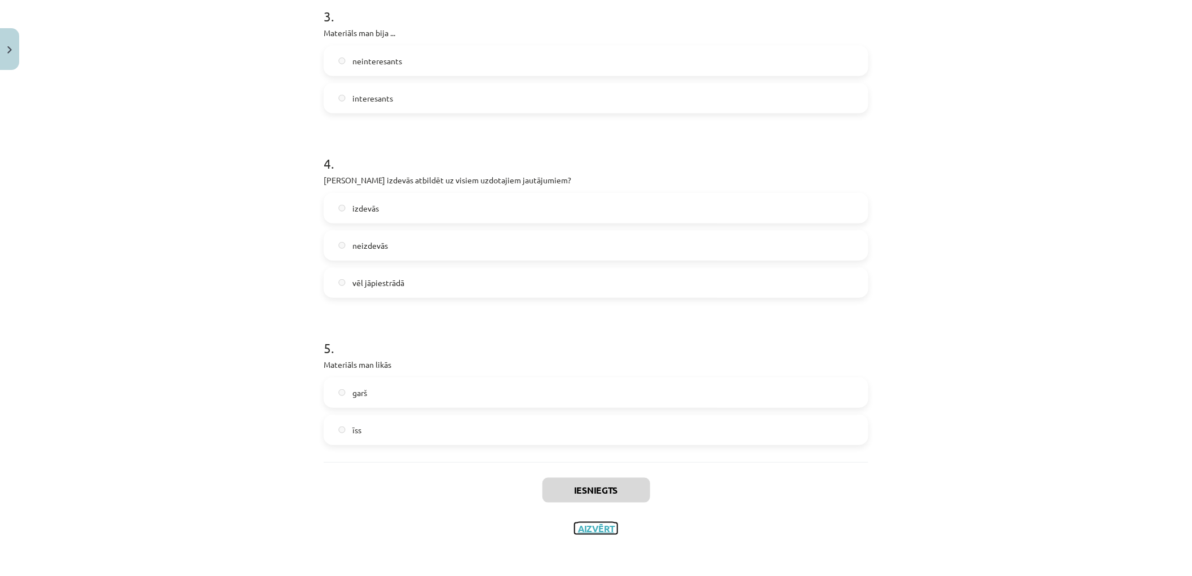
click at [589, 531] on button "Aizvērt" at bounding box center [596, 528] width 43 height 11
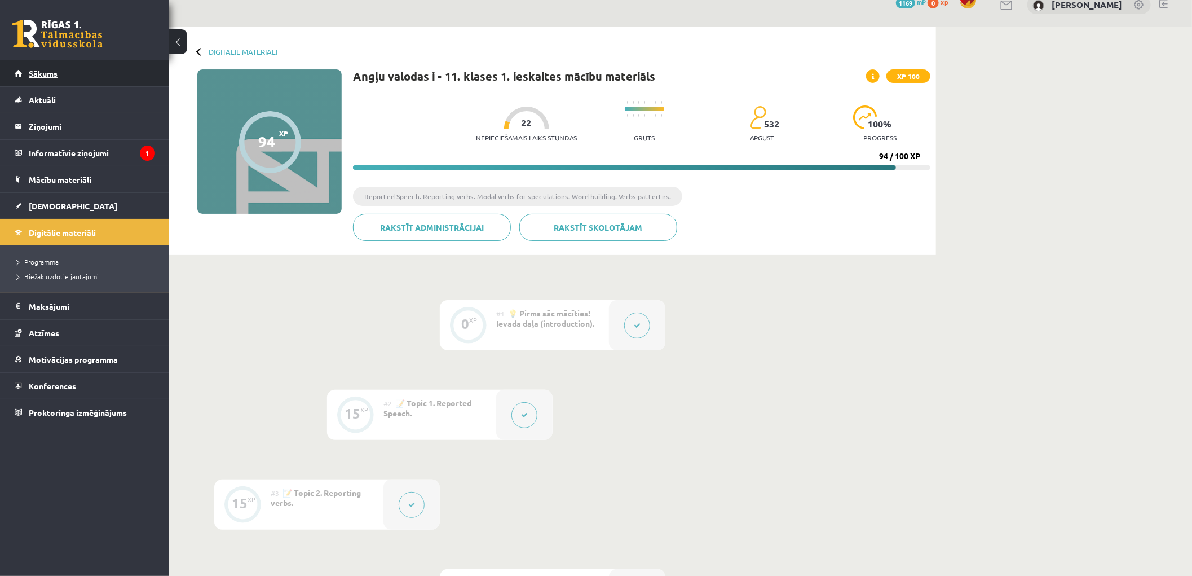
click at [46, 69] on span "Sākums" at bounding box center [43, 73] width 29 height 10
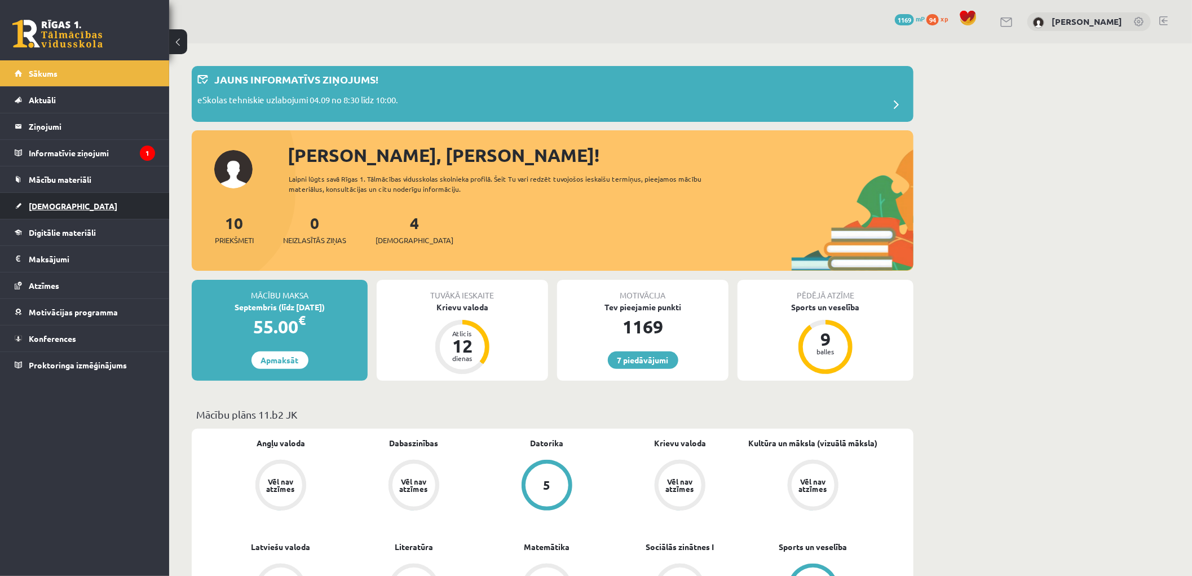
click at [52, 207] on span "[DEMOGRAPHIC_DATA]" at bounding box center [73, 206] width 89 height 10
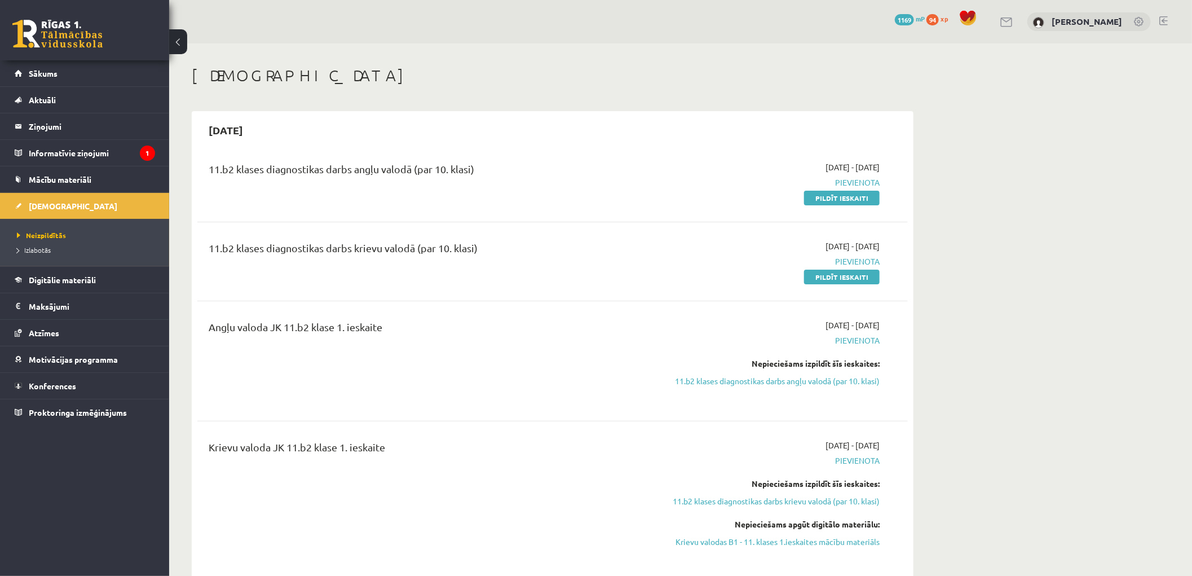
scroll to position [125, 0]
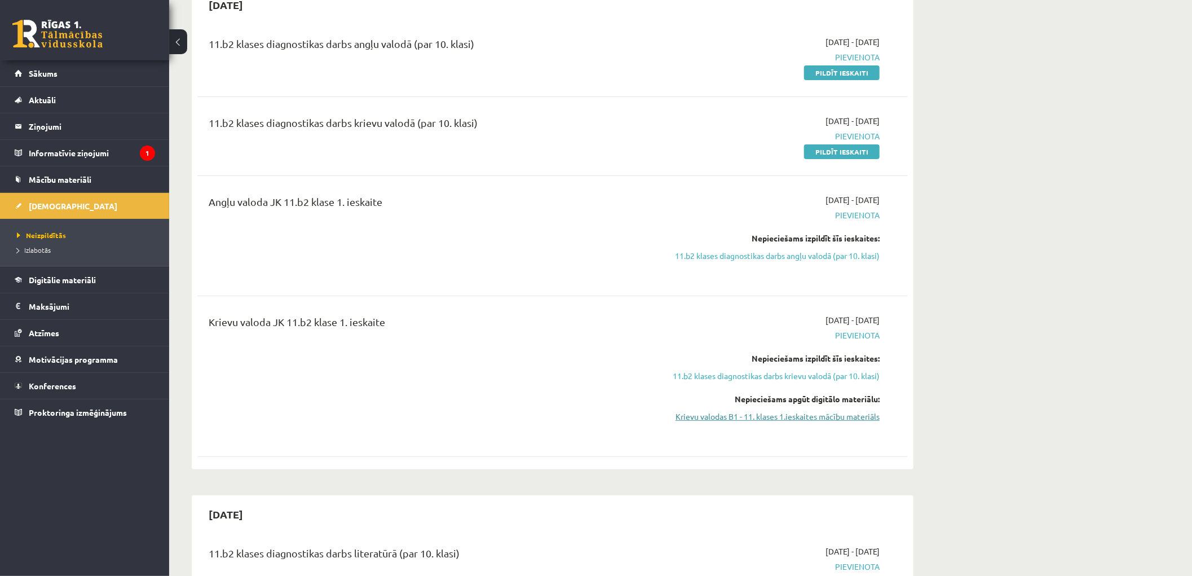
click at [773, 419] on link "Krievu valodas B1 - 11. klases 1.ieskaites mācību materiāls" at bounding box center [773, 416] width 213 height 12
click at [778, 421] on link "Krievu valodas B1 - 11. klases 1.ieskaites mācību materiāls" at bounding box center [773, 416] width 213 height 12
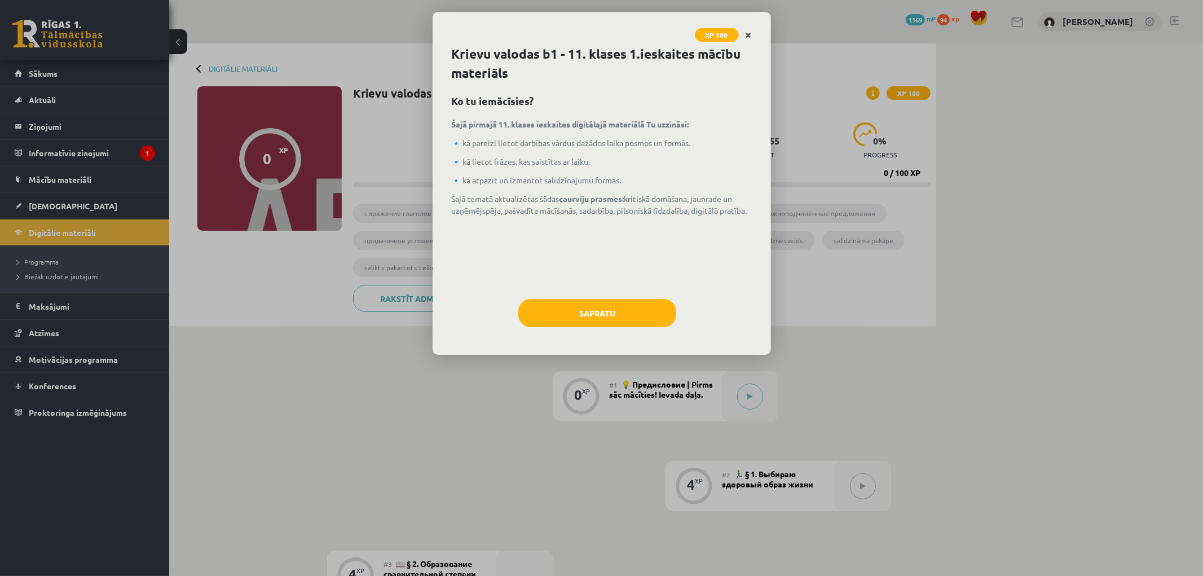
click at [746, 36] on icon "Close" at bounding box center [748, 36] width 6 height 8
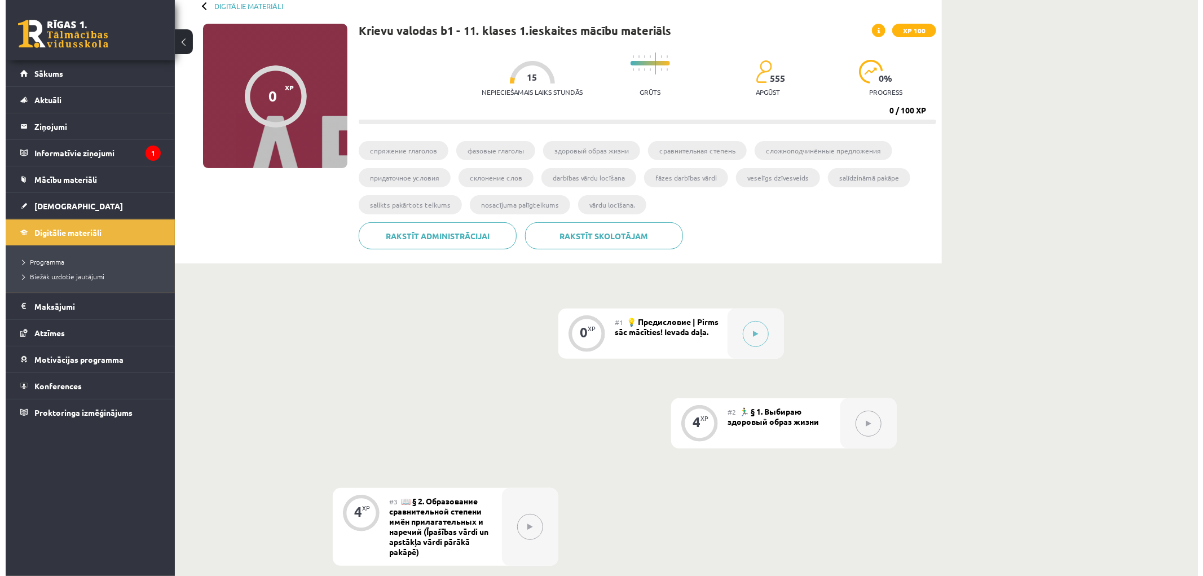
scroll to position [188, 0]
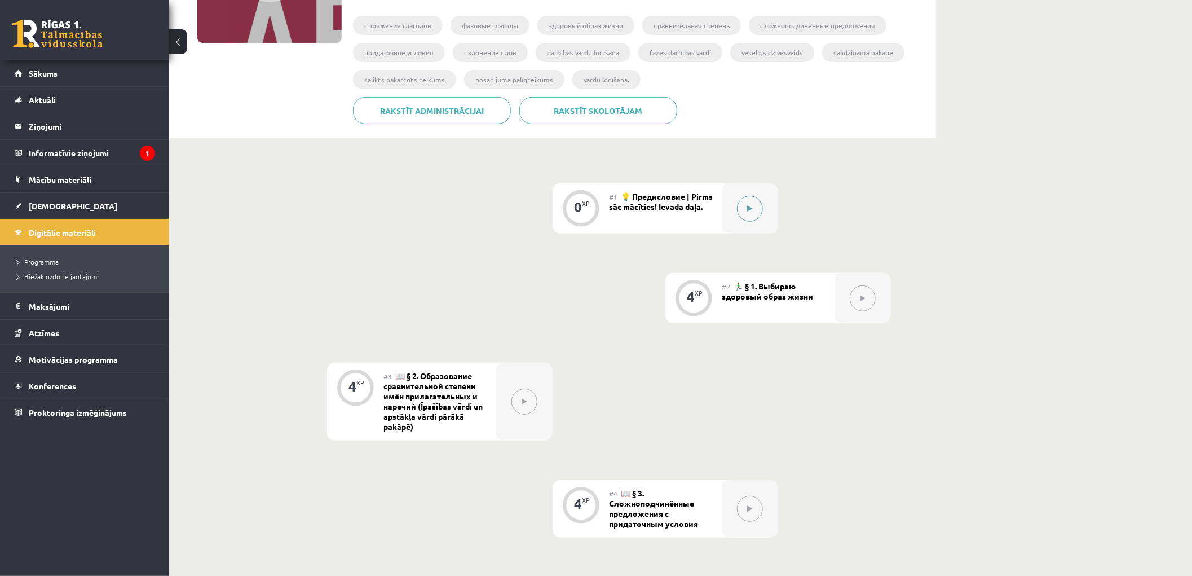
click at [740, 215] on button at bounding box center [750, 209] width 26 height 26
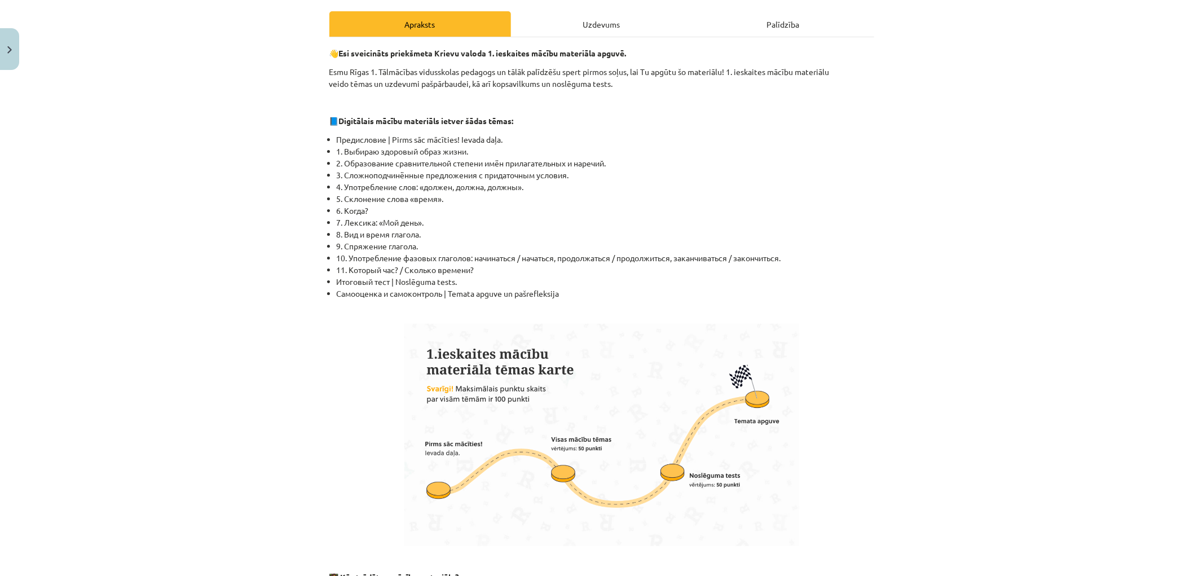
scroll to position [575, 0]
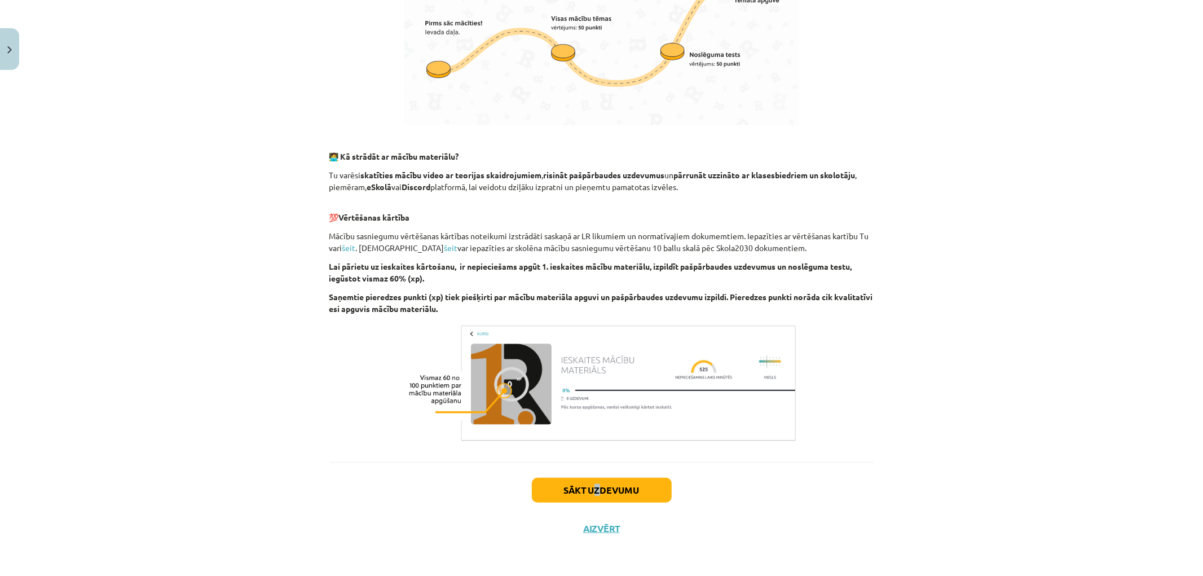
click at [593, 471] on div "Sākt uzdevumu Aizvērt" at bounding box center [601, 501] width 545 height 79
click at [604, 485] on button "Sākt uzdevumu" at bounding box center [602, 490] width 140 height 25
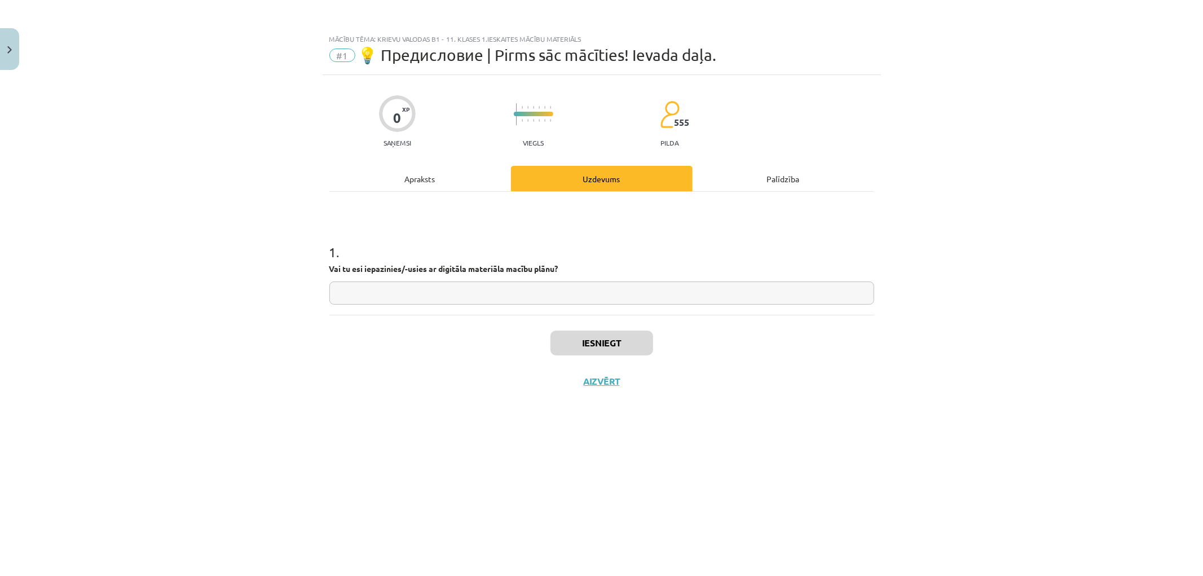
drag, startPoint x: 506, startPoint y: 297, endPoint x: 578, endPoint y: 345, distance: 86.6
click at [523, 309] on div "1 . Vai tu esi iepazinies/-usies ar digitāla materiāla macību plānu?" at bounding box center [601, 253] width 545 height 123
click at [482, 295] on input "*" at bounding box center [601, 292] width 545 height 23
type input "*"
click at [593, 345] on button "Iesniegt" at bounding box center [601, 342] width 103 height 25
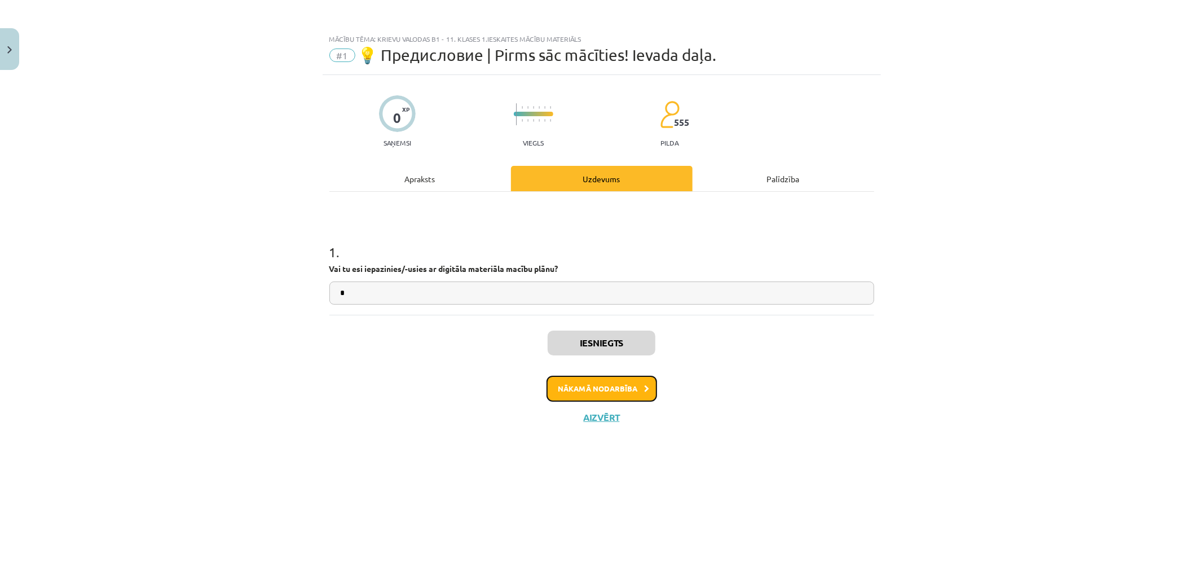
click at [570, 377] on button "Nākamā nodarbība" at bounding box center [601, 389] width 111 height 26
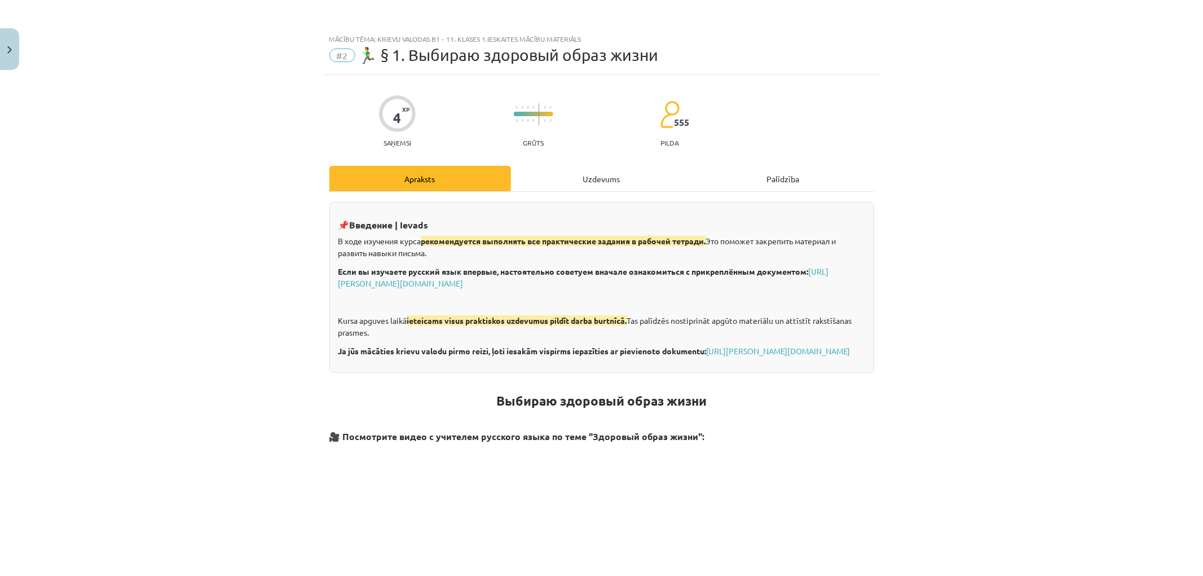
scroll to position [313, 0]
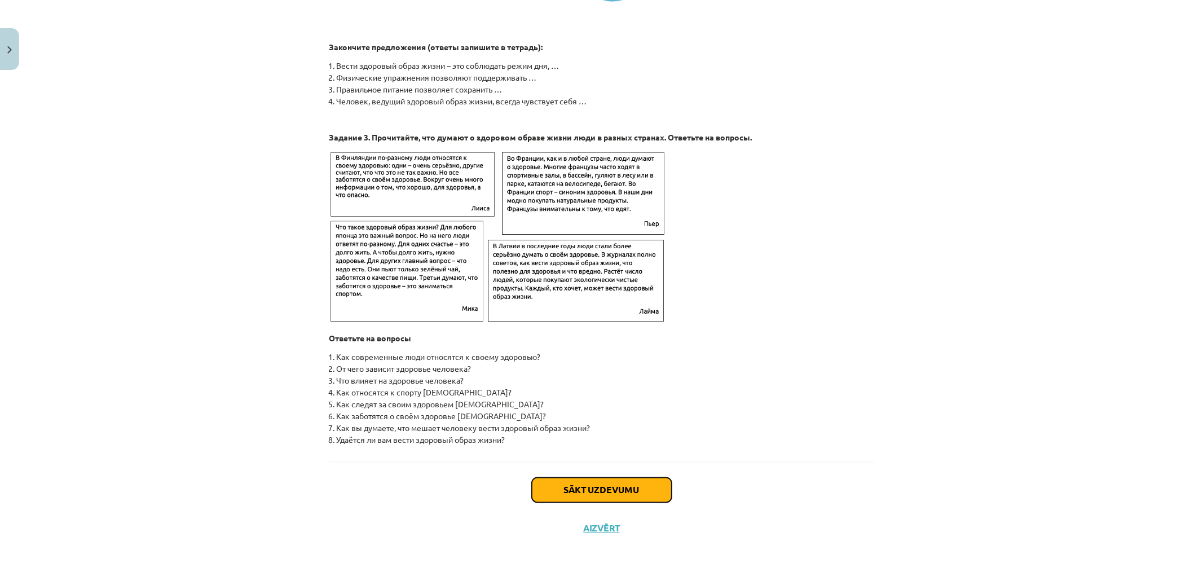
click at [596, 489] on button "Sākt uzdevumu" at bounding box center [602, 490] width 140 height 25
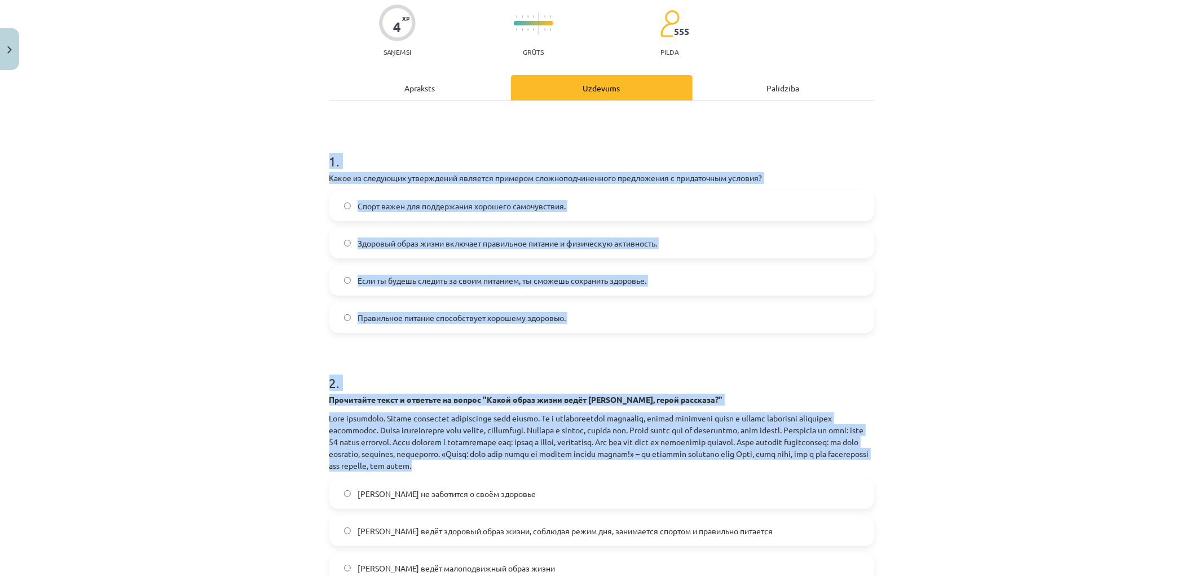
scroll to position [266, 0]
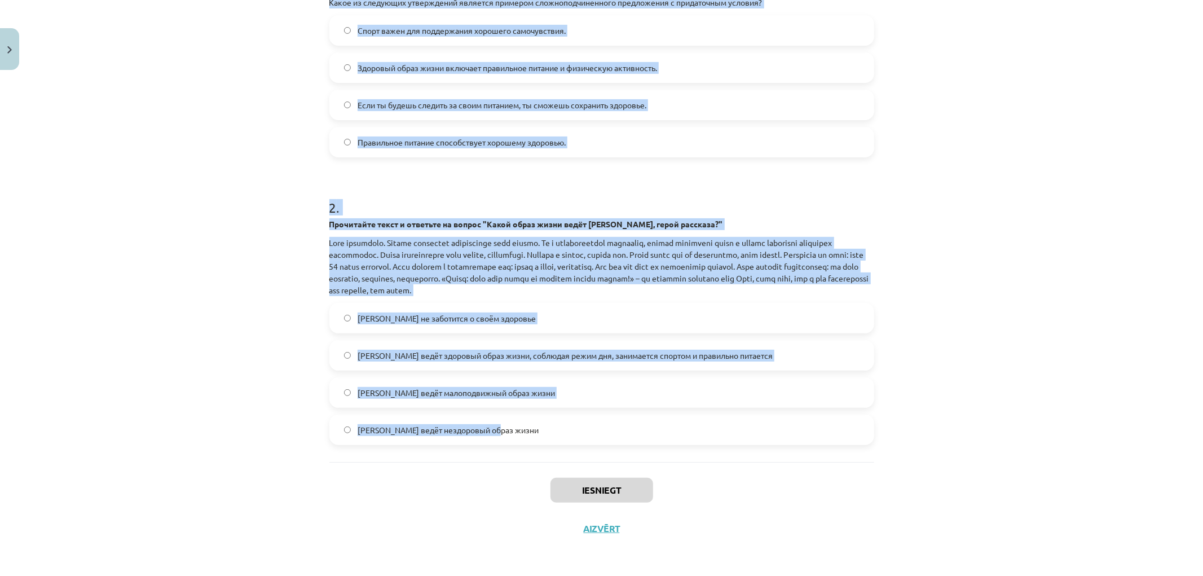
drag, startPoint x: 316, startPoint y: 155, endPoint x: 715, endPoint y: 425, distance: 482.0
click at [715, 425] on div "Mācību tēma: Krievu valodas b1 - 11. klases 1.ieskaites mācību materiāls #2 🏃‍♂…" at bounding box center [601, 288] width 1203 height 576
copy form "1 . Какое из следующих утверждений является примером сложноподчиненного предлож…"
click at [196, 153] on div "Mācību tēma: Krievu valodas b1 - 11. klases 1.ieskaites mācību materiāls #2 🏃‍♂…" at bounding box center [601, 288] width 1203 height 576
click at [204, 150] on div "Mācību tēma: Krievu valodas b1 - 11. klases 1.ieskaites mācību materiāls #2 🏃‍♂…" at bounding box center [601, 288] width 1203 height 576
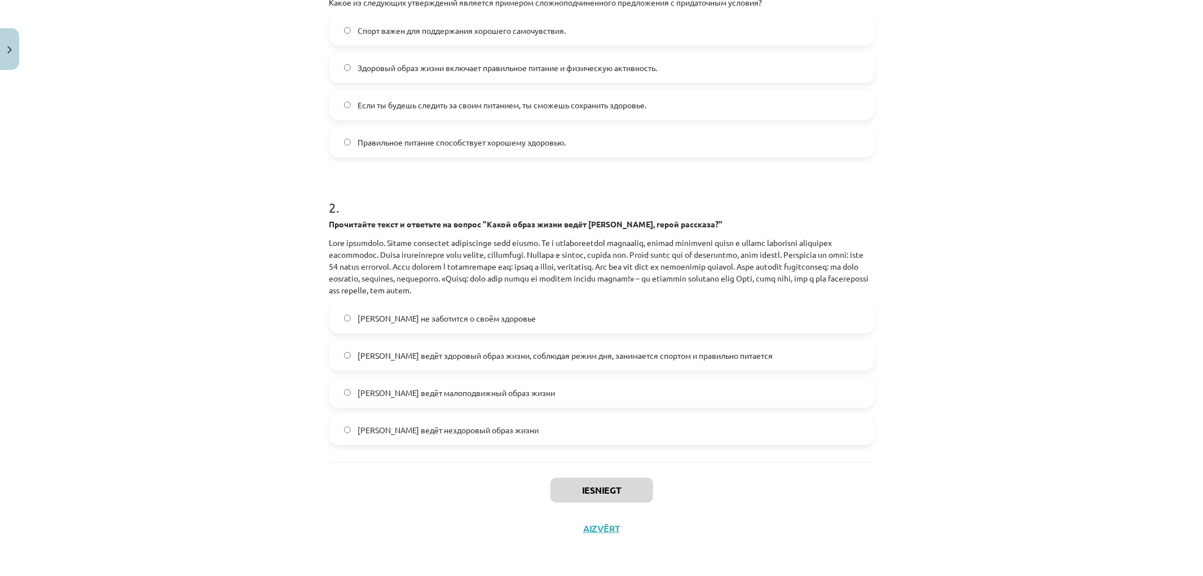
click at [364, 100] on span "Если ты будешь следить за своим питанием, ты сможешь сохранить здоровье." at bounding box center [501, 105] width 289 height 12
click at [201, 97] on div "Mācību tēma: Krievu valodas b1 - 11. klases 1.ieskaites mācību materiāls #2 🏃‍♂…" at bounding box center [601, 288] width 1203 height 576
click at [381, 350] on span "Олег ведёт здоровый образ жизни, соблюдая режим дня, занимается спортом и прави…" at bounding box center [564, 356] width 415 height 12
click at [591, 478] on button "Iesniegt" at bounding box center [601, 490] width 103 height 25
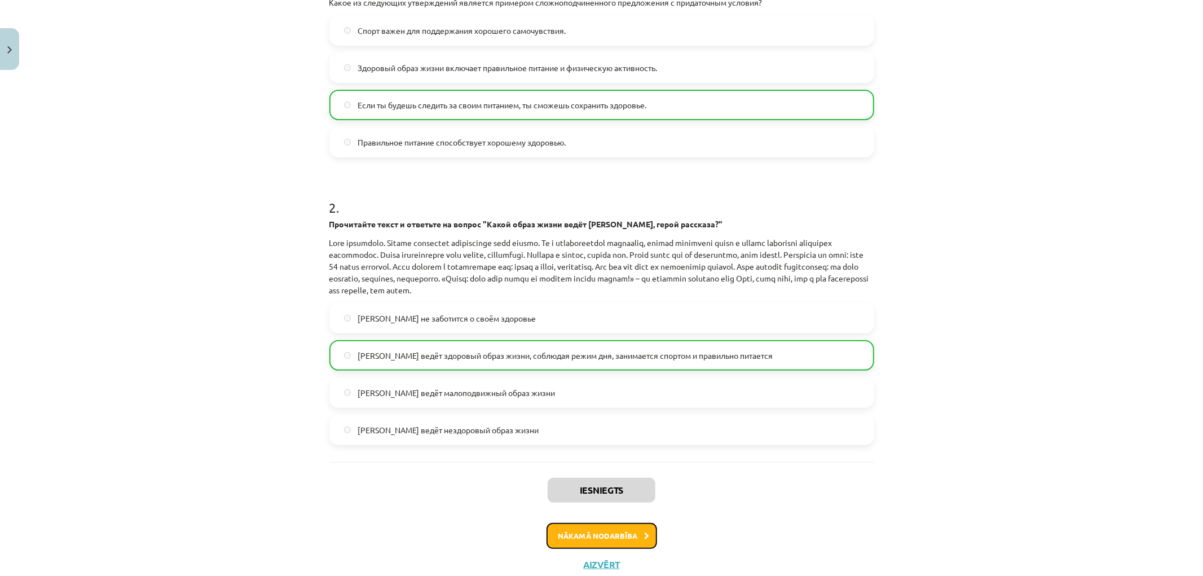
click at [618, 534] on button "Nākamā nodarbība" at bounding box center [601, 536] width 111 height 26
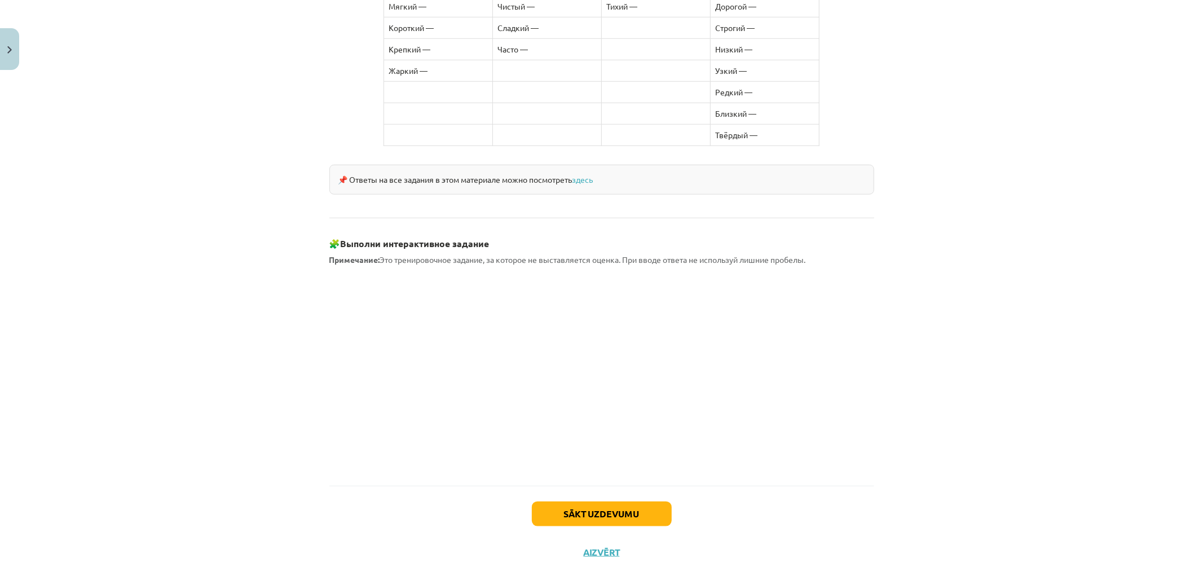
scroll to position [854, 0]
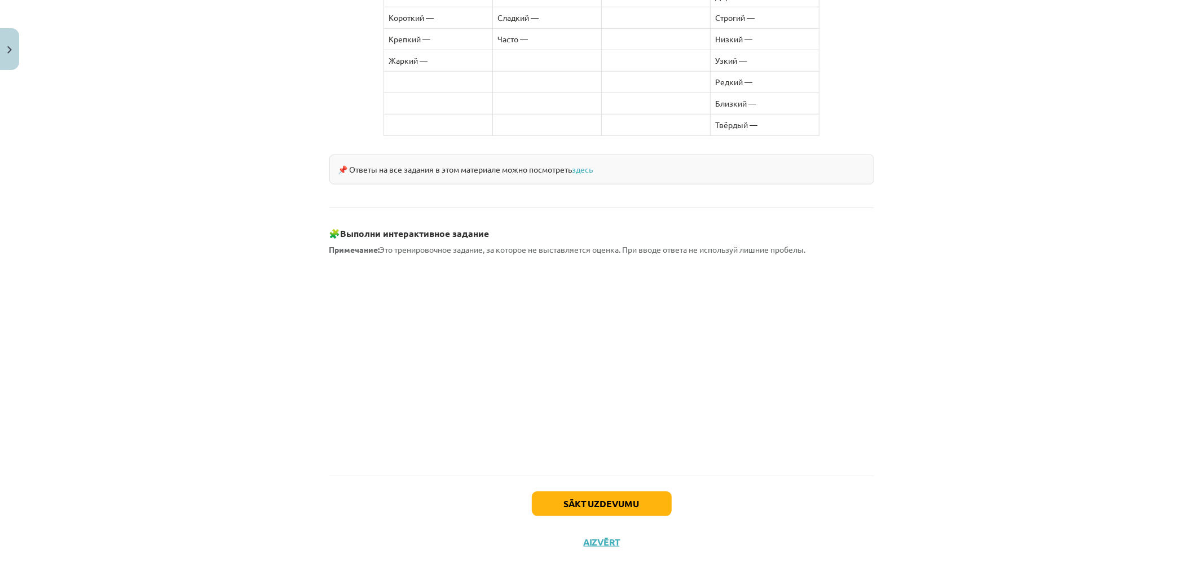
click at [615, 475] on div "Sākt uzdevumu Aizvērt" at bounding box center [601, 514] width 545 height 79
click at [620, 491] on button "Sākt uzdevumu" at bounding box center [602, 503] width 140 height 25
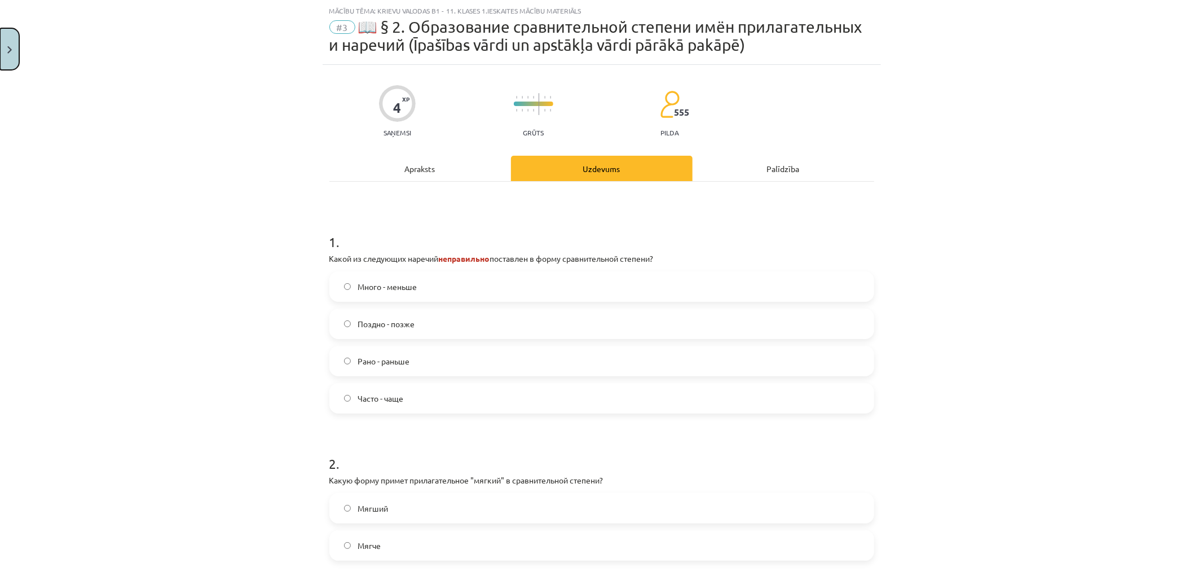
click at [3, 54] on button "Close" at bounding box center [9, 49] width 19 height 42
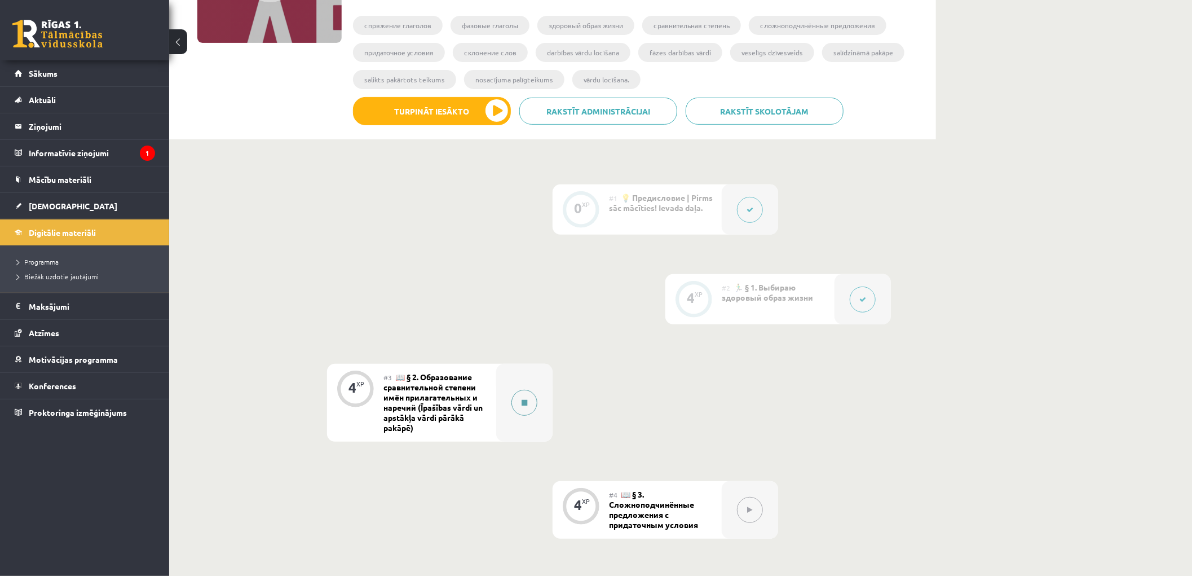
click at [542, 391] on div at bounding box center [524, 403] width 56 height 78
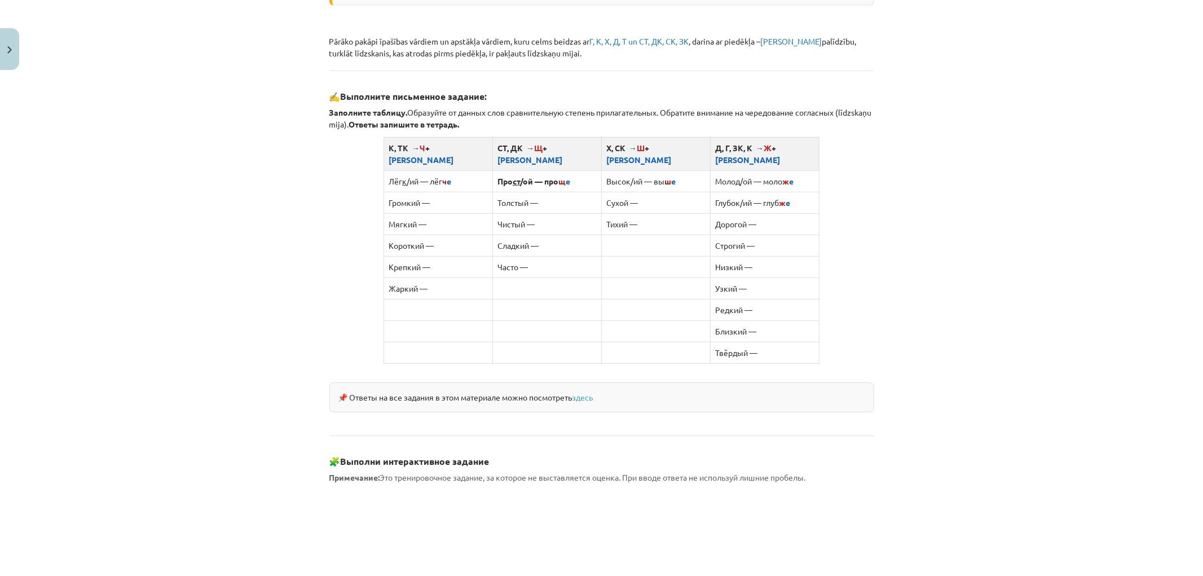
scroll to position [854, 0]
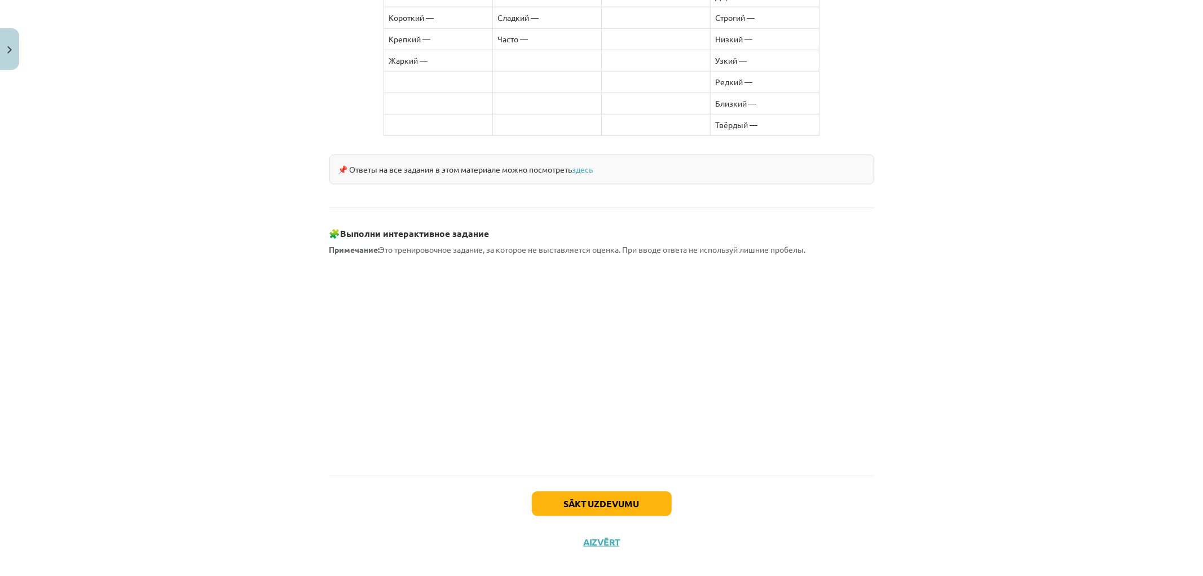
click at [576, 476] on div "Sākt uzdevumu Aizvērt" at bounding box center [601, 514] width 545 height 79
click at [577, 491] on button "Sākt uzdevumu" at bounding box center [602, 503] width 140 height 25
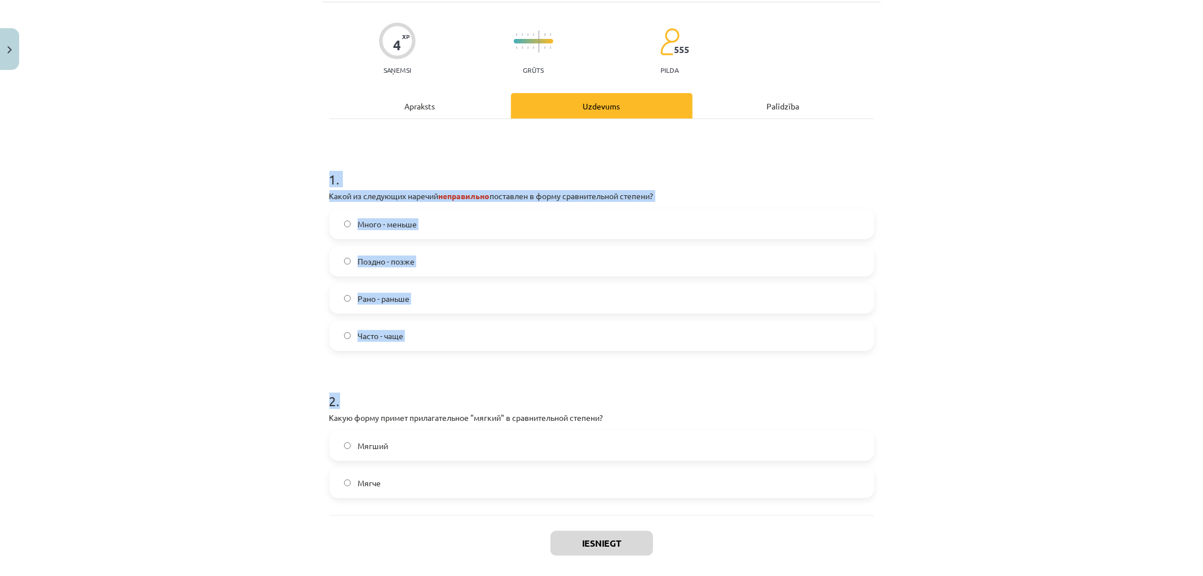
scroll to position [143, 0]
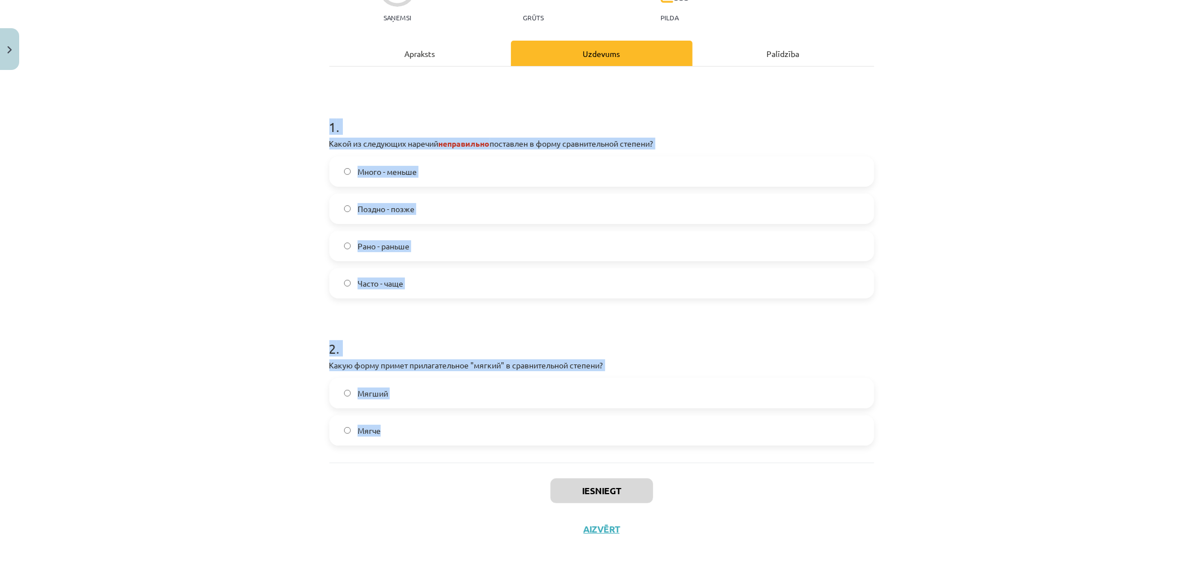
drag, startPoint x: 327, startPoint y: 236, endPoint x: 611, endPoint y: 421, distance: 338.9
click at [611, 421] on form "1 . Какой из следующих наречий неправильно поставлен в форму сравнительной степ…" at bounding box center [601, 272] width 545 height 346
copy form "1 . Какой из следующих наречий неправильно поставлен в форму сравнительной степ…"
click at [291, 176] on div "Mācību tēma: Krievu valodas b1 - 11. klases 1.ieskaites mācību materiāls #3 📖 §…" at bounding box center [601, 288] width 1203 height 576
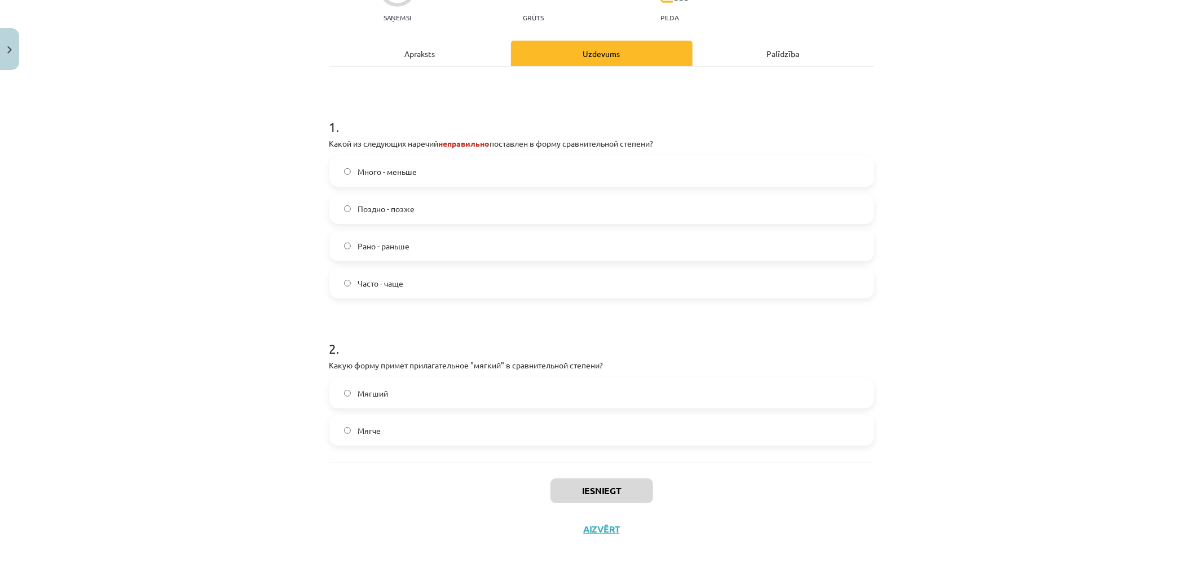
click at [363, 181] on label "Много - меньше" at bounding box center [601, 171] width 542 height 28
click at [266, 259] on div "Mācību tēma: Krievu valodas b1 - 11. klases 1.ieskaites mācību materiāls #3 📖 §…" at bounding box center [601, 288] width 1203 height 576
click at [369, 425] on span "Мягче" at bounding box center [368, 431] width 23 height 12
click at [585, 485] on button "Iesniegt" at bounding box center [601, 490] width 103 height 25
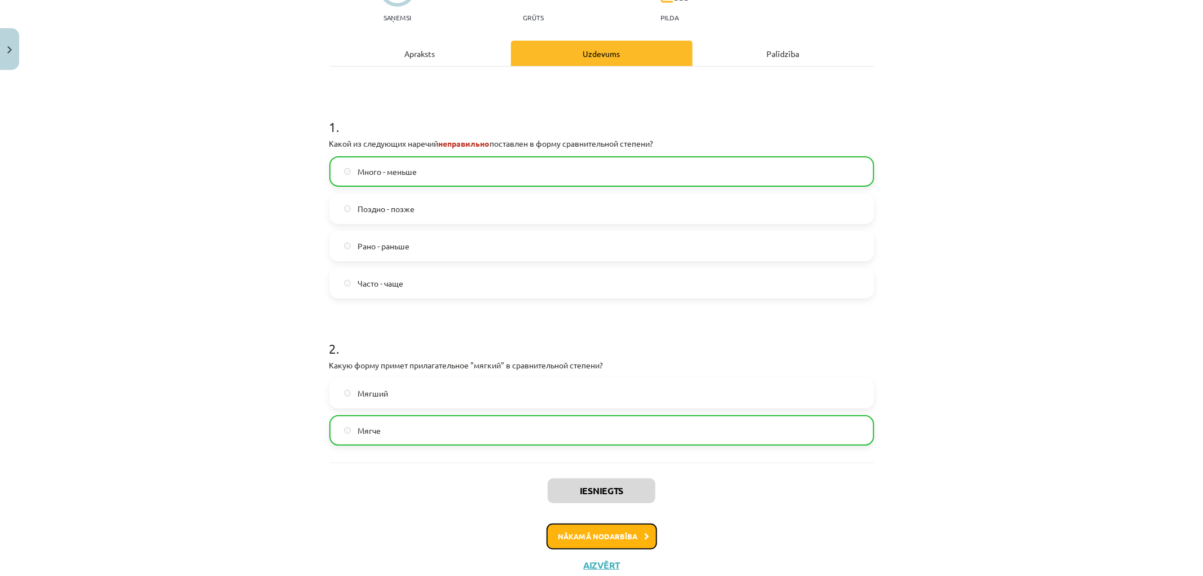
click at [641, 545] on button "Nākamā nodarbība" at bounding box center [601, 536] width 111 height 26
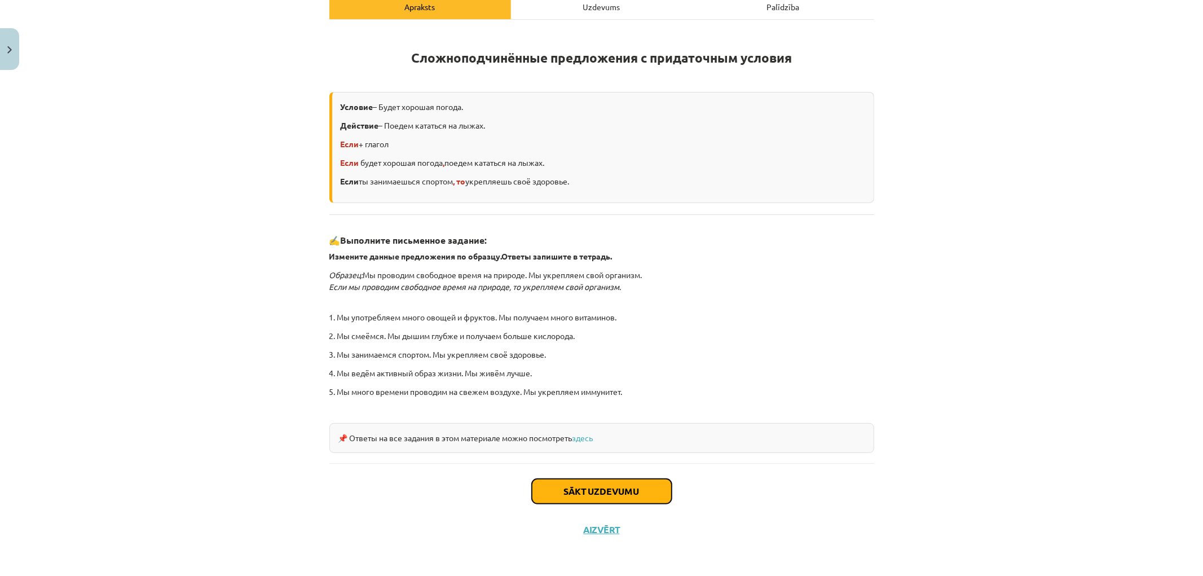
click at [581, 499] on button "Sākt uzdevumu" at bounding box center [602, 491] width 140 height 25
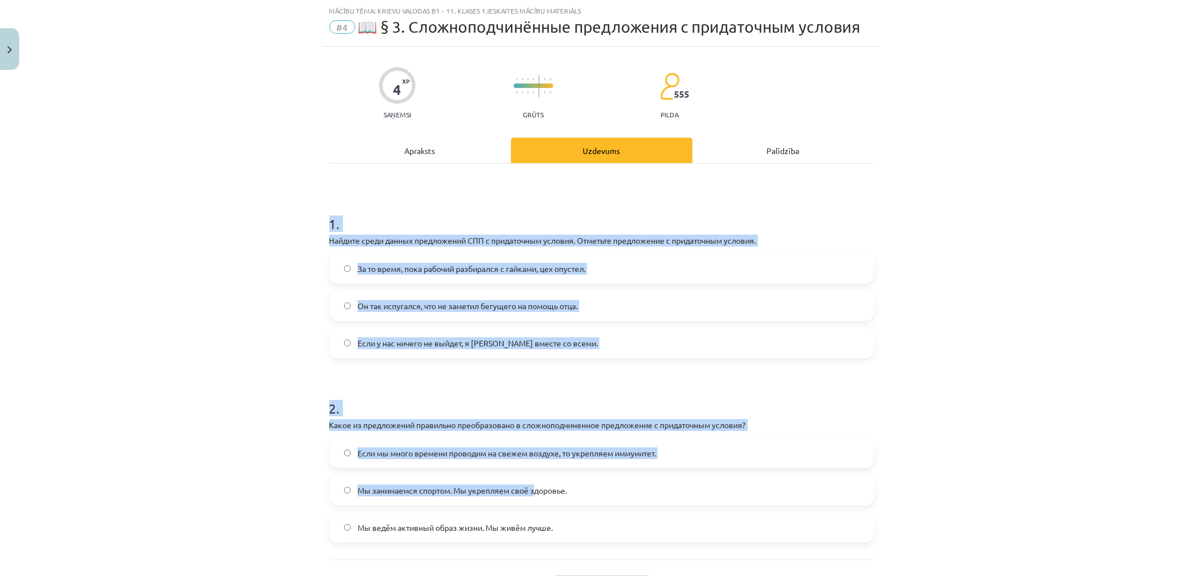
scroll to position [126, 0]
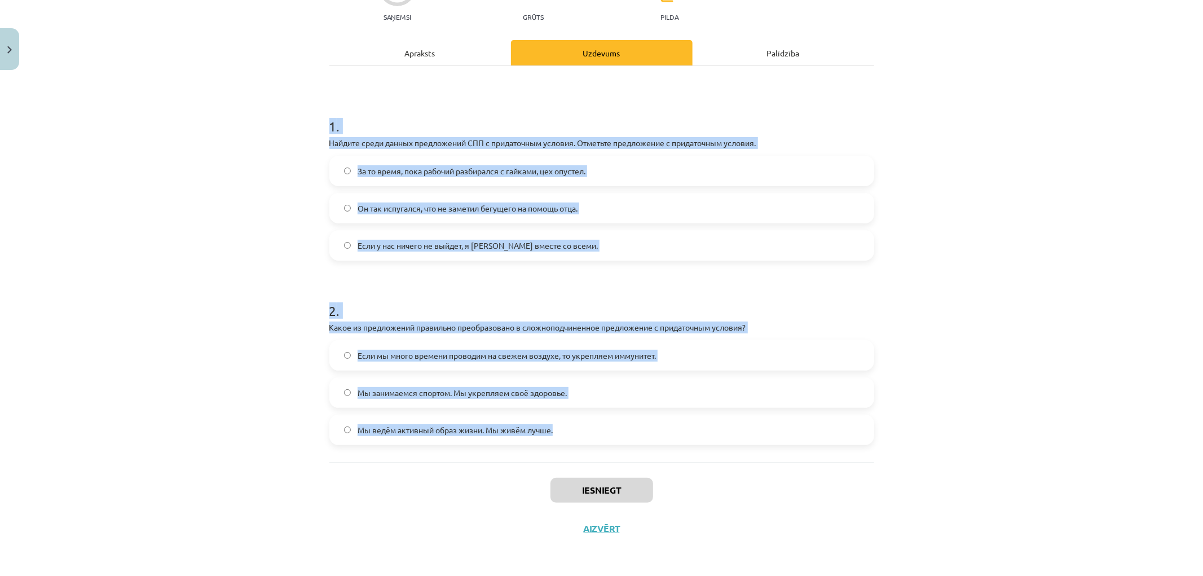
drag, startPoint x: 316, startPoint y: 223, endPoint x: 634, endPoint y: 433, distance: 381.3
click at [634, 433] on div "Mācību tēma: Krievu valodas b1 - 11. klases 1.ieskaites mācību materiāls #4 📖 §…" at bounding box center [601, 288] width 1203 height 576
copy form "1 . Найдите среди данных предложений СПП с придаточным условия. Отметьте предло…"
click at [210, 189] on div "Mācību tēma: Krievu valodas b1 - 11. klases 1.ieskaites mācību materiāls #4 📖 §…" at bounding box center [601, 288] width 1203 height 576
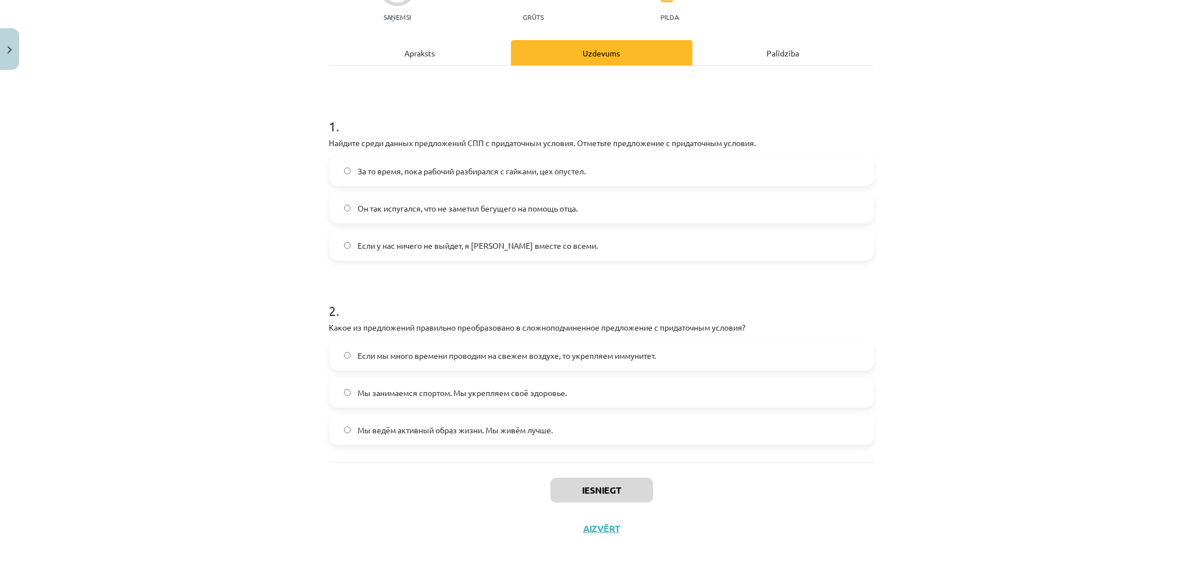
click at [400, 258] on label "Если у нас ничего не выйдет, я уеду вместе со всеми." at bounding box center [601, 245] width 542 height 28
click at [199, 216] on div "Mācību tēma: Krievu valodas b1 - 11. klases 1.ieskaites mācību materiāls #4 📖 §…" at bounding box center [601, 288] width 1203 height 576
click at [357, 356] on span "Если мы много времени проводим на свежем воздухе, то укрепляем иммунитет." at bounding box center [506, 356] width 298 height 12
click at [619, 485] on button "Iesniegt" at bounding box center [601, 490] width 103 height 25
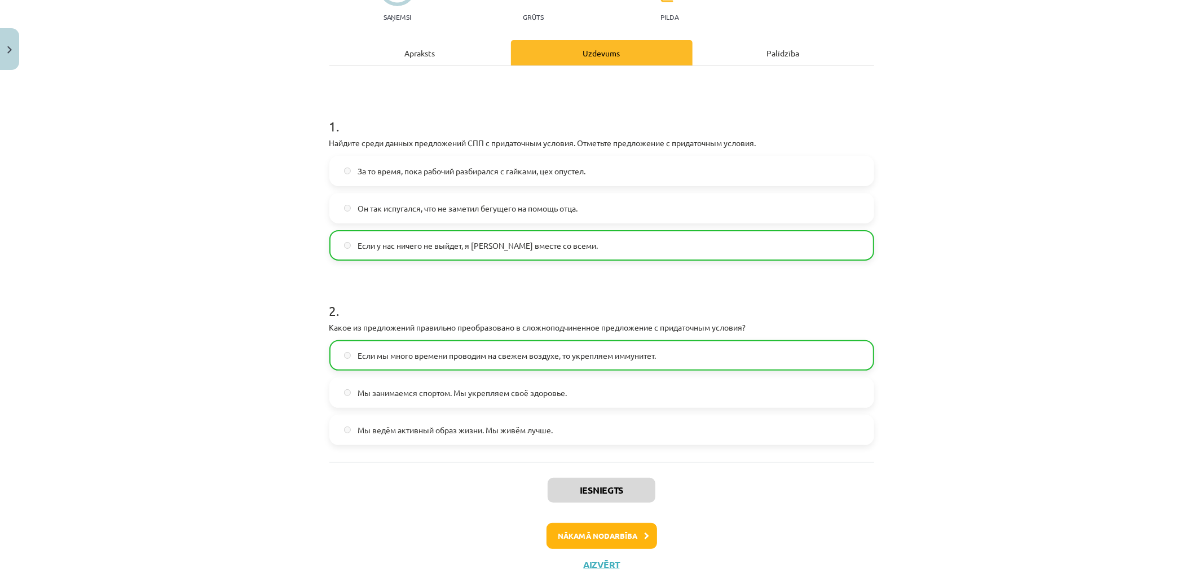
drag, startPoint x: 598, startPoint y: 520, endPoint x: 598, endPoint y: 528, distance: 7.9
click at [598, 520] on div "Iesniegts Nākamā nodarbība Aizvērt" at bounding box center [601, 519] width 545 height 115
click at [599, 530] on button "Nākamā nodarbība" at bounding box center [601, 536] width 111 height 26
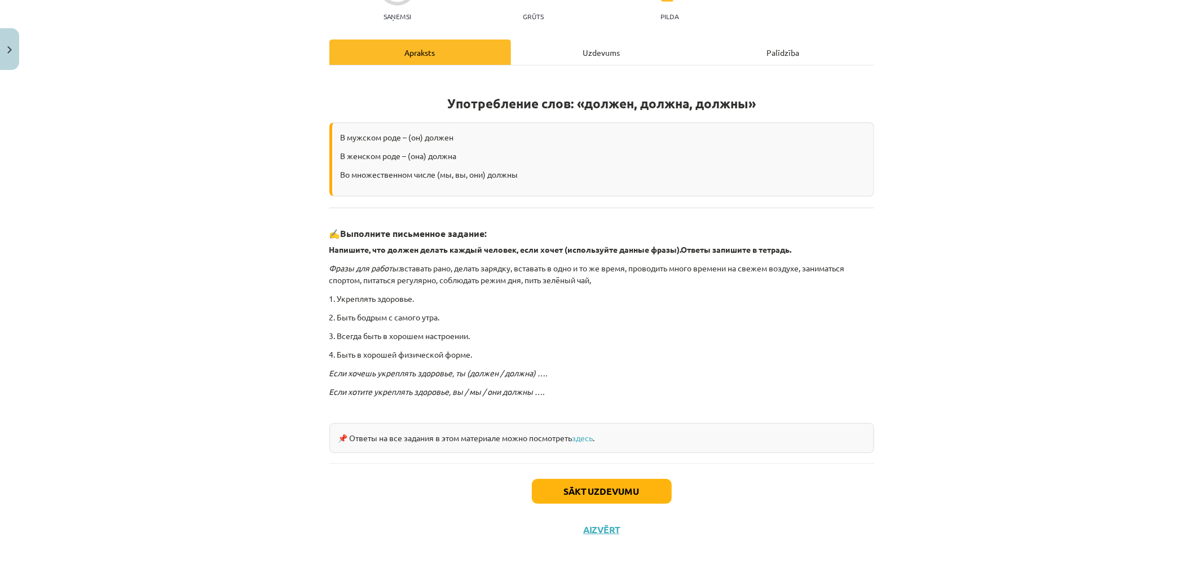
drag, startPoint x: 262, startPoint y: 158, endPoint x: 463, endPoint y: 469, distance: 370.5
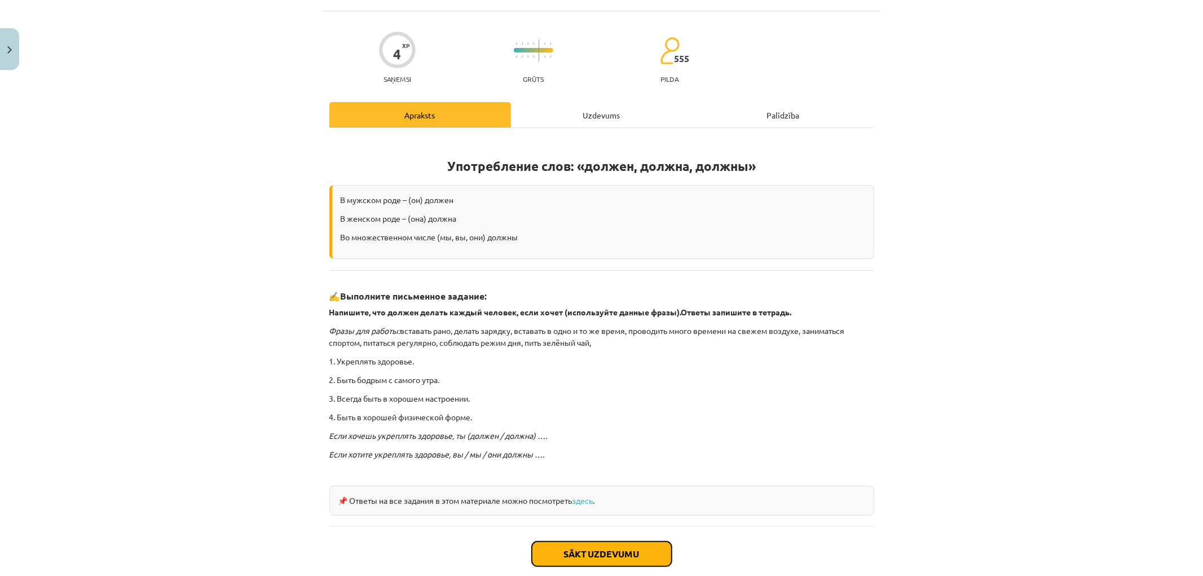
click at [600, 553] on button "Sākt uzdevumu" at bounding box center [602, 553] width 140 height 25
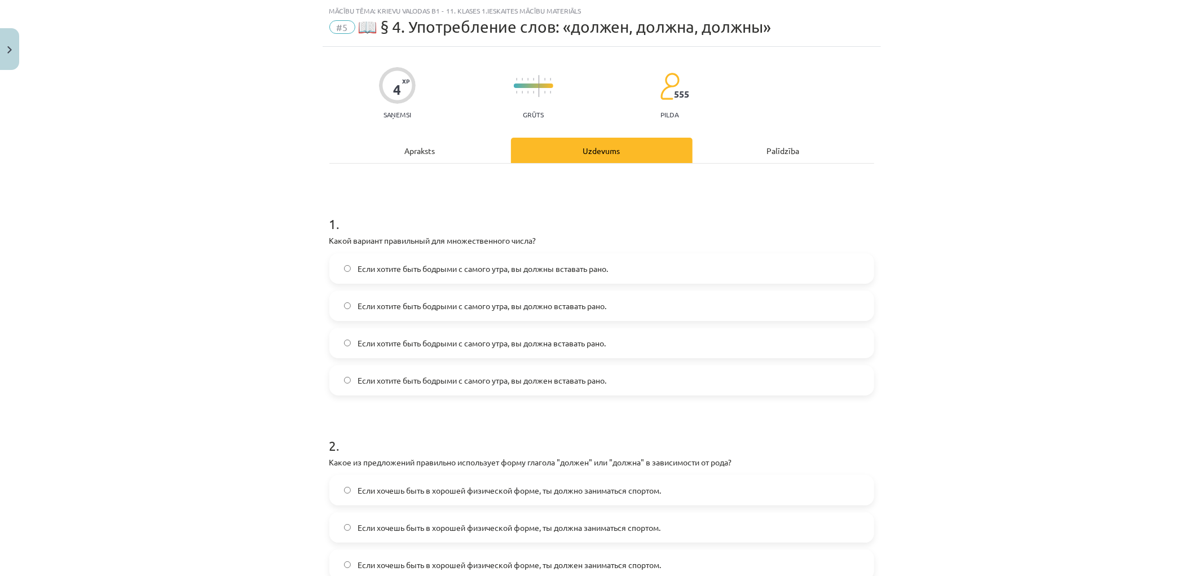
scroll to position [200, 0]
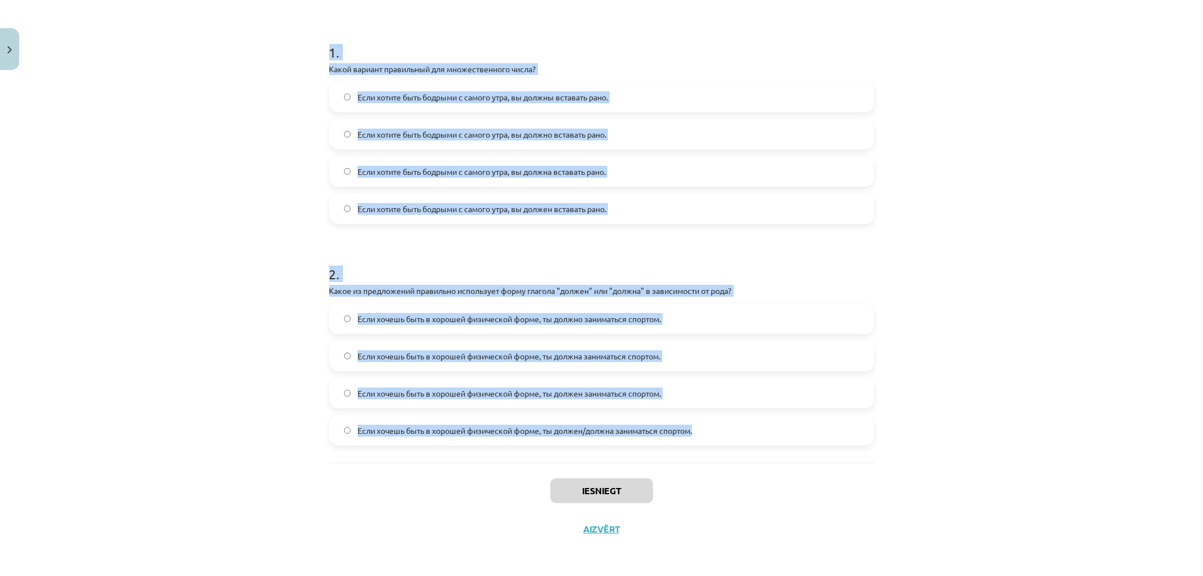
drag, startPoint x: 319, startPoint y: 52, endPoint x: 744, endPoint y: 440, distance: 575.9
click at [747, 442] on div "4 XP Saņemsi Grūts 555 pilda Apraksts Uzdevums Palīdzība 1 . Какой вариант прав…" at bounding box center [602, 211] width 558 height 673
copy form "1 . Какой вариант правильный для множественного числа? Если хотите быть бодрыми…"
click at [114, 63] on div "Mācību tēma: Krievu valodas b1 - 11. klases 1.ieskaites mācību materiāls #5 📖 §…" at bounding box center [601, 288] width 1203 height 576
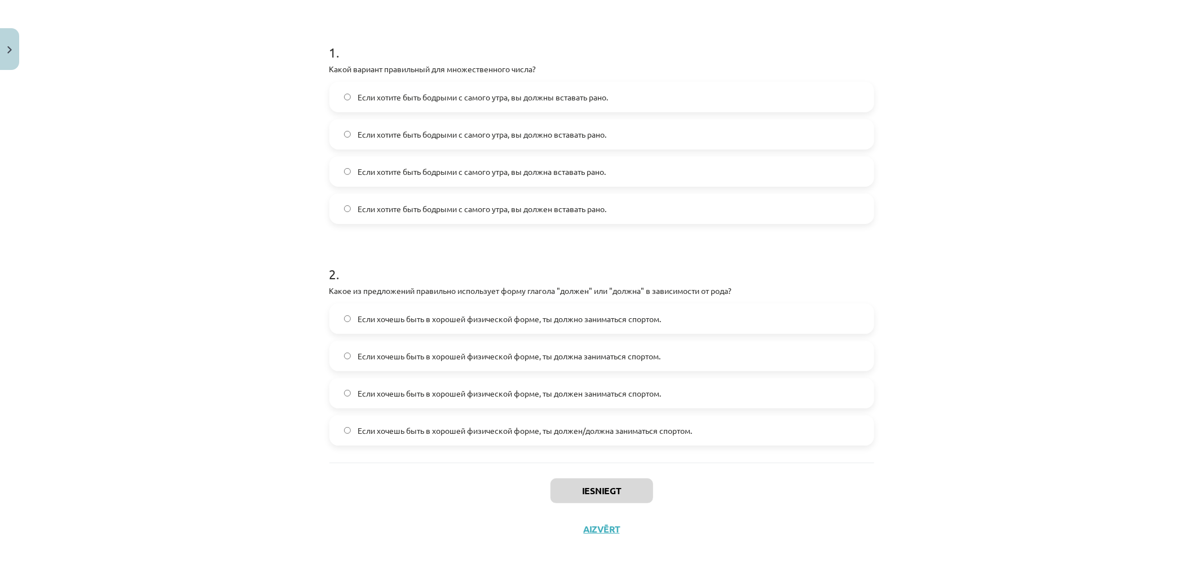
click at [405, 357] on span "Если хочешь быть в хорошей физической форме, ты должна заниматься спортом." at bounding box center [508, 356] width 303 height 12
click at [396, 394] on span "Если хочешь быть в хорошей физической форме, ты должен заниматься спортом." at bounding box center [508, 393] width 303 height 12
click at [508, 162] on label "Если хотите быть бодрыми с самого утра, вы должна вставать рано." at bounding box center [601, 171] width 542 height 28
click at [602, 493] on button "Iesniegt" at bounding box center [601, 490] width 103 height 25
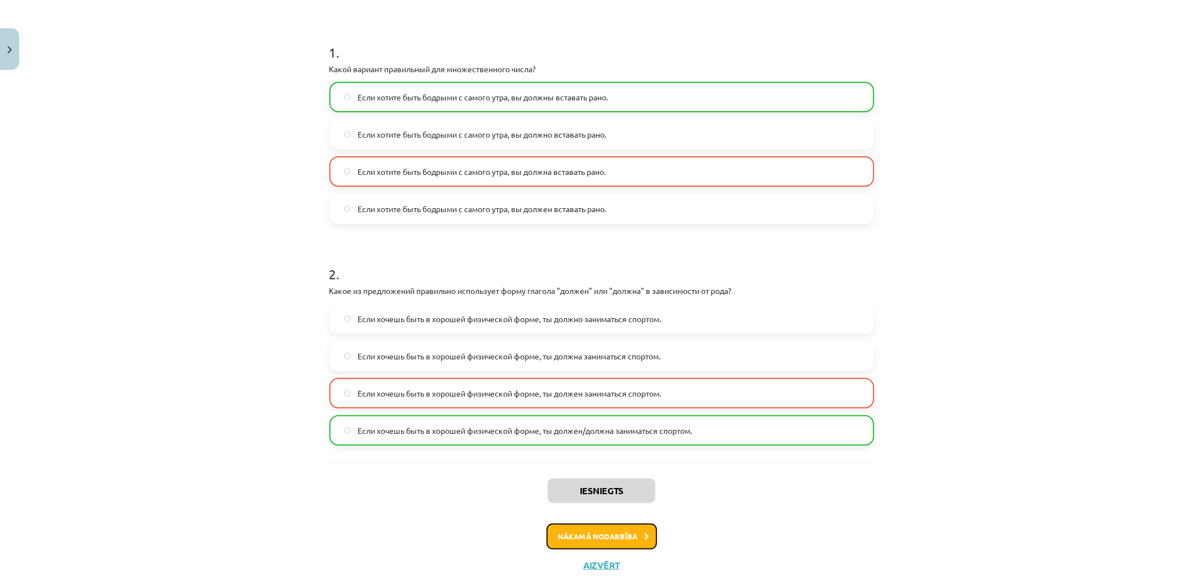
click at [599, 538] on button "Nākamā nodarbība" at bounding box center [601, 536] width 111 height 26
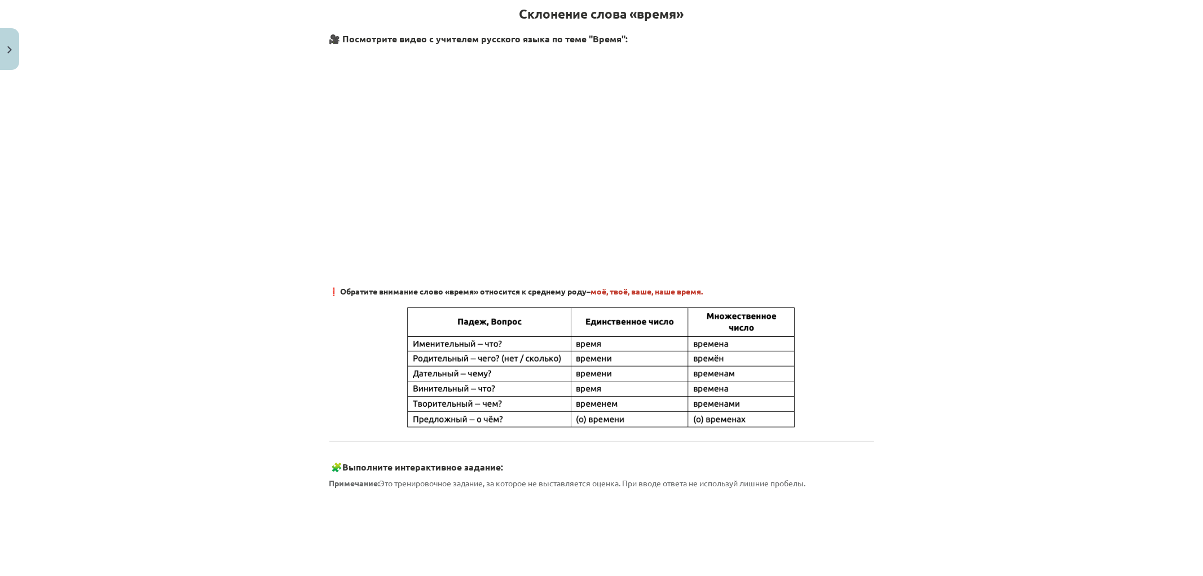
drag, startPoint x: 282, startPoint y: 233, endPoint x: 315, endPoint y: 421, distance: 190.5
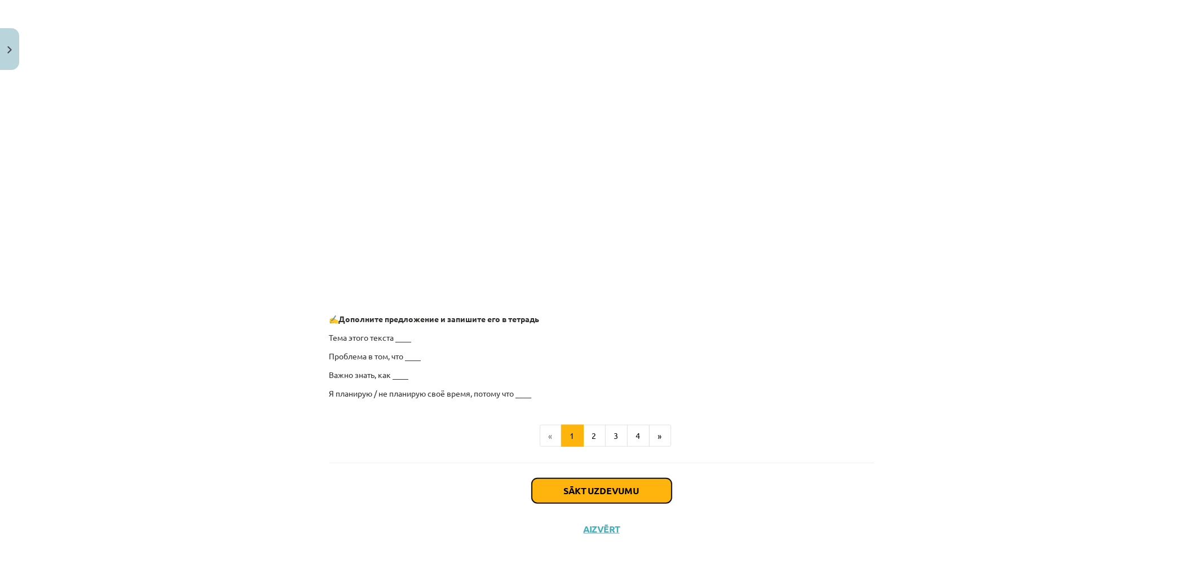
click at [554, 485] on button "Sākt uzdevumu" at bounding box center [602, 490] width 140 height 25
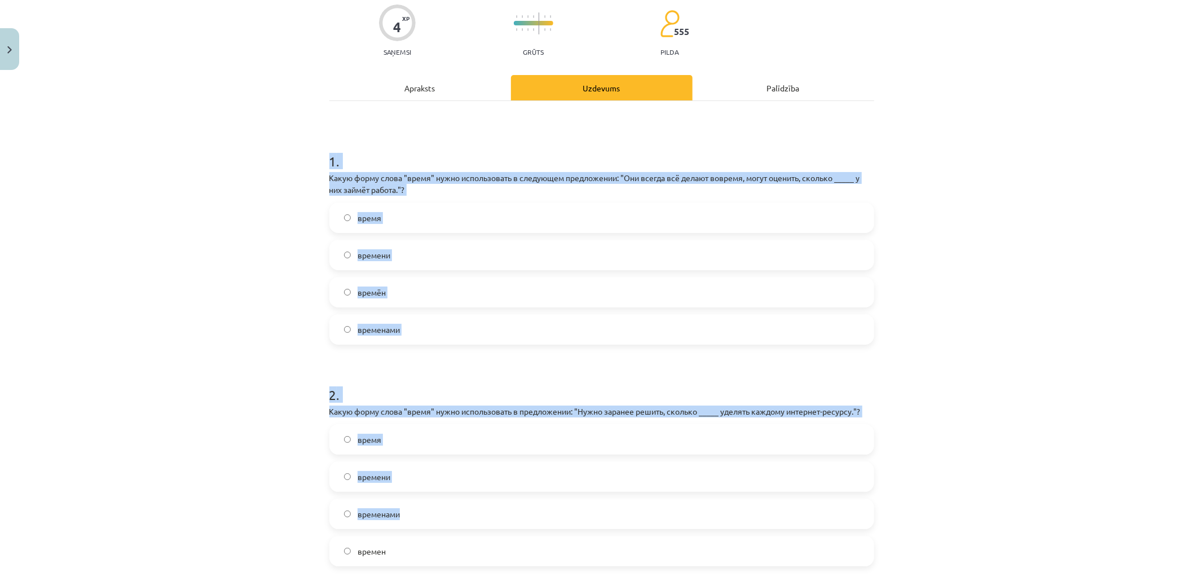
scroll to position [211, 0]
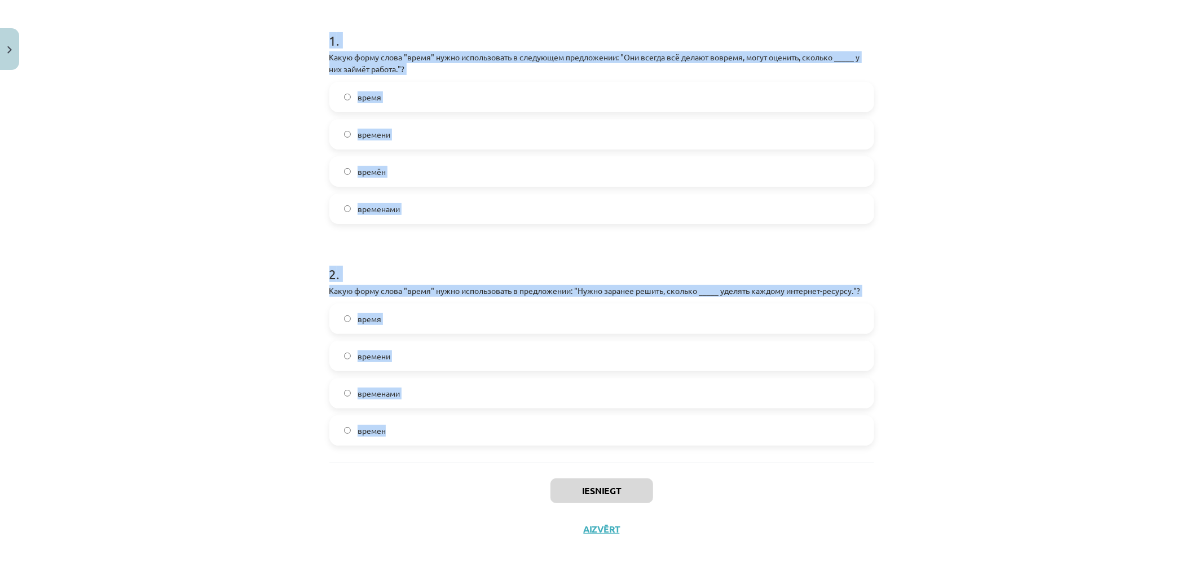
drag, startPoint x: 324, startPoint y: 151, endPoint x: 736, endPoint y: 426, distance: 495.6
click at [736, 426] on form "1 . Какую форму слова "время" нужно использовать в следующем предложении: "Они …" at bounding box center [601, 229] width 545 height 432
copy form "1 . Какую форму слова "время" нужно использовать в следующем предложении: "Они …"
click at [197, 122] on div "Mācību tēma: Krievu valodas b1 - 11. klases 1.ieskaites mācību materiāls #6 ⏳ §…" at bounding box center [601, 288] width 1203 height 576
click at [297, 148] on div "Mācību tēma: Krievu valodas b1 - 11. klases 1.ieskaites mācību materiāls #6 ⏳ §…" at bounding box center [601, 288] width 1203 height 576
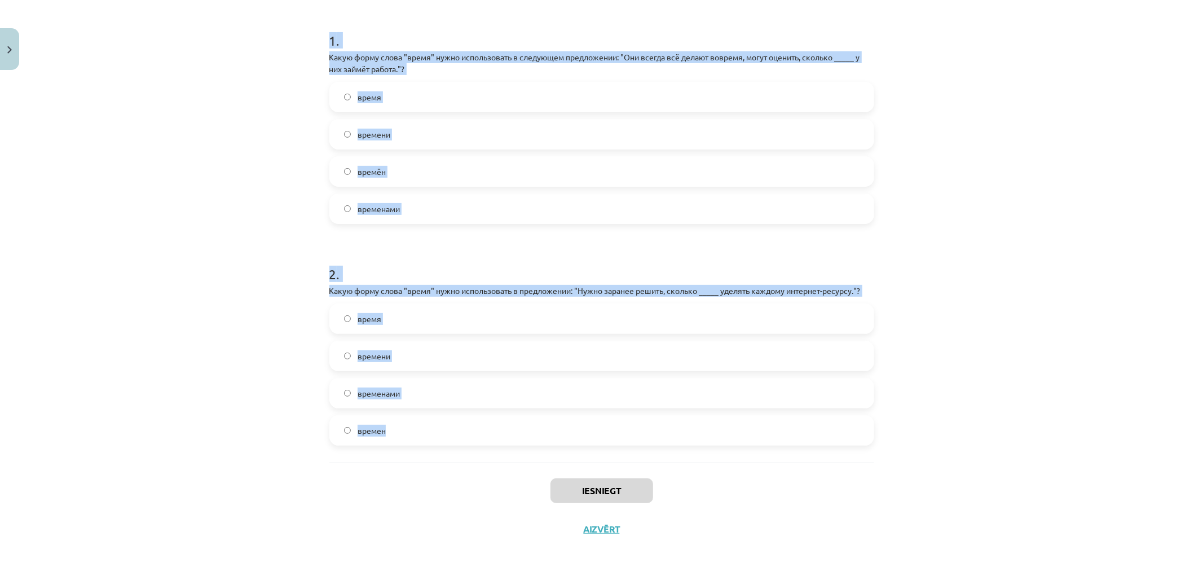
click at [330, 196] on label "временами" at bounding box center [601, 209] width 542 height 28
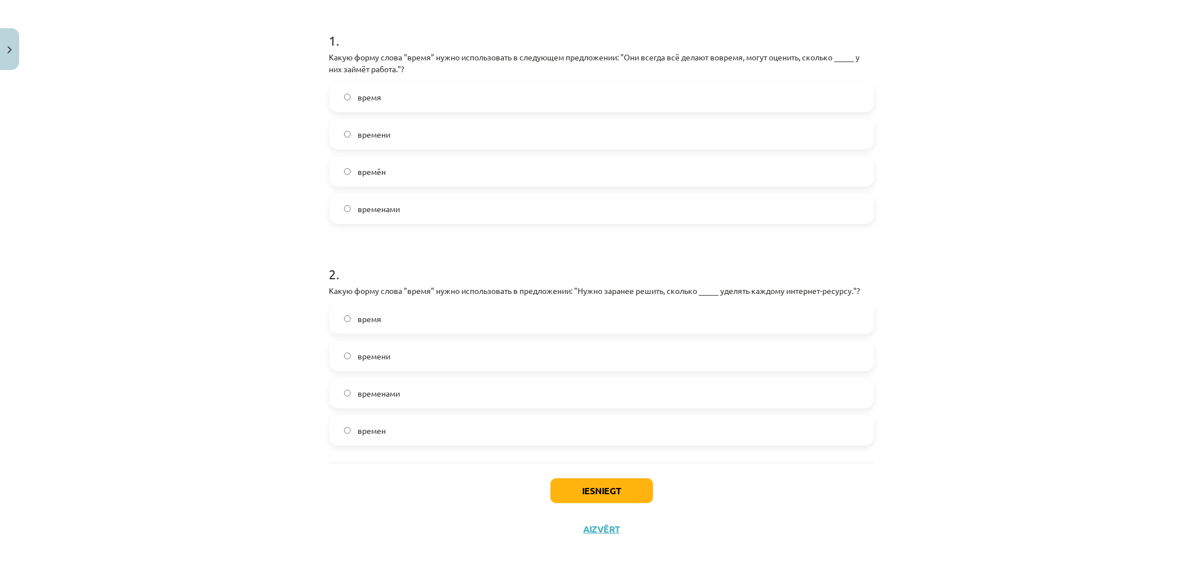
click at [409, 142] on label "времени" at bounding box center [601, 134] width 542 height 28
click at [395, 423] on label "времен" at bounding box center [601, 430] width 542 height 28
click at [606, 482] on button "Iesniegt" at bounding box center [601, 490] width 103 height 25
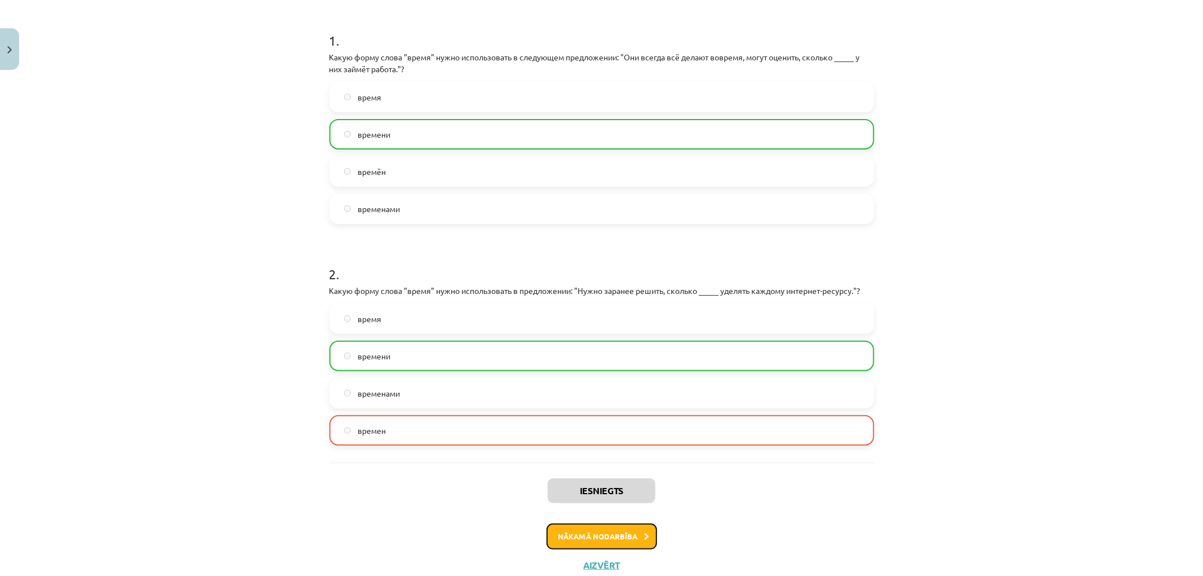
click at [615, 528] on button "Nākamā nodarbība" at bounding box center [601, 536] width 111 height 26
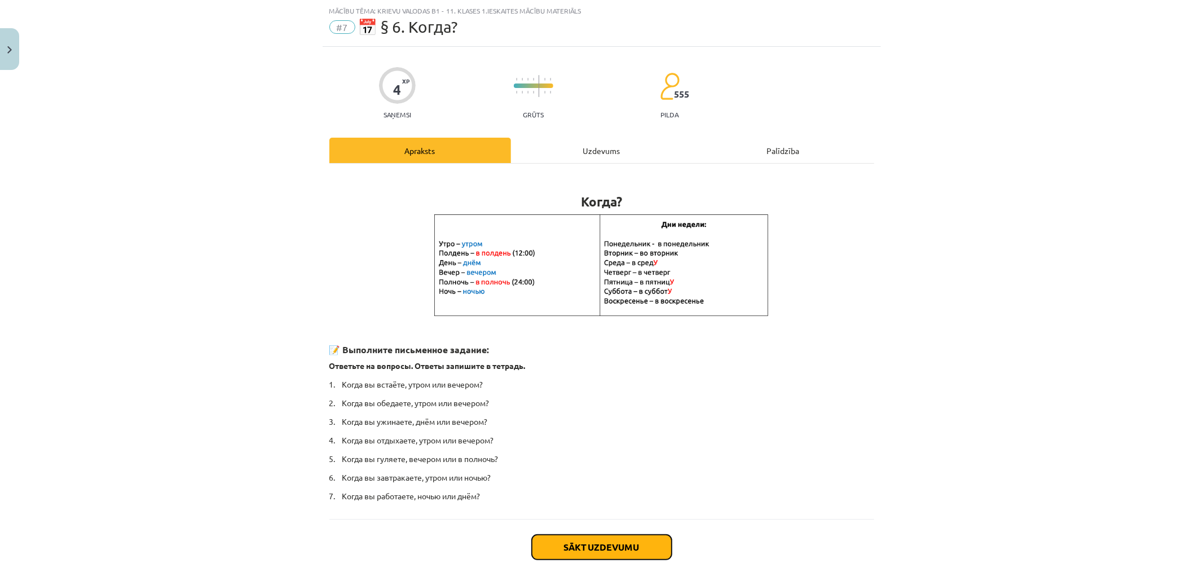
click at [607, 537] on button "Sākt uzdevumu" at bounding box center [602, 547] width 140 height 25
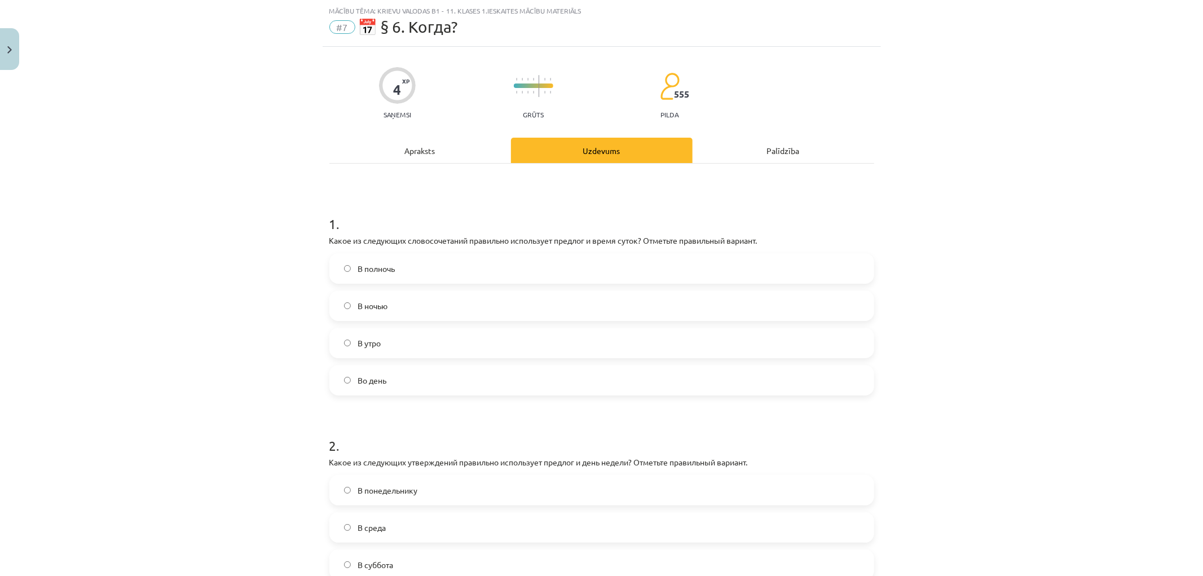
click at [610, 544] on div "В понедельнику В среда В суббота Во вторник" at bounding box center [601, 546] width 545 height 142
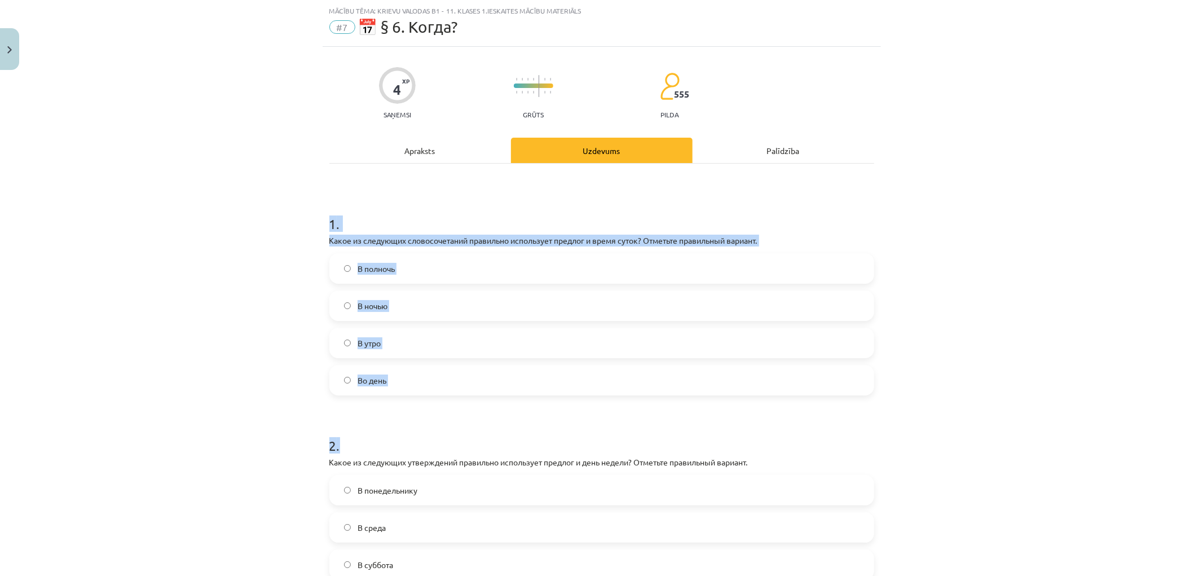
scroll to position [200, 0]
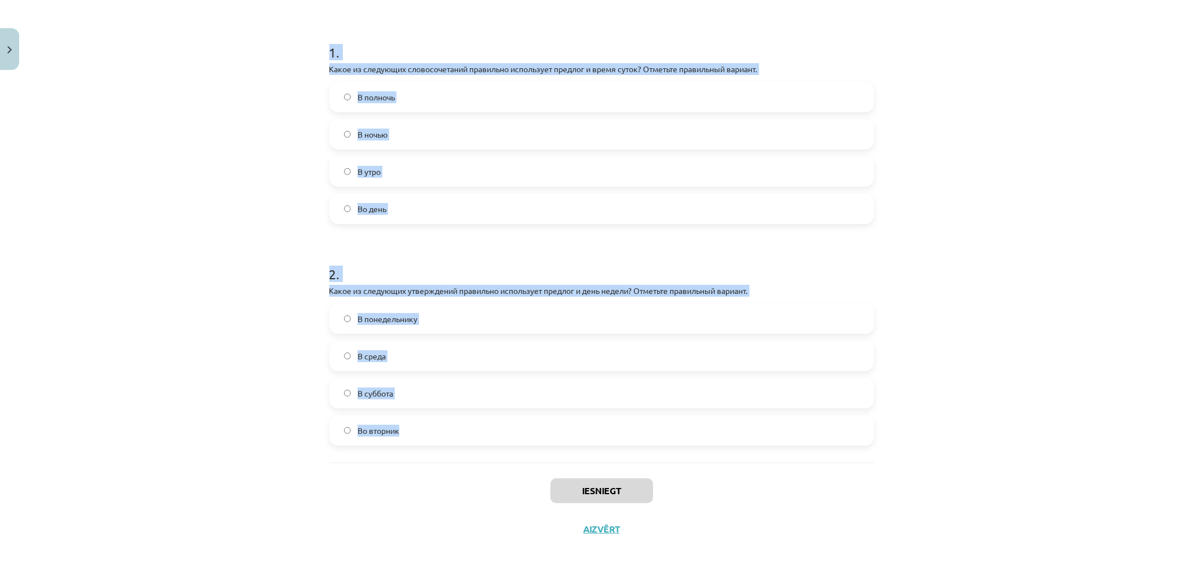
copy form "1 . Какое из следующих словосочетаний правильно использует предлог и время суто…"
drag, startPoint x: 316, startPoint y: 215, endPoint x: 683, endPoint y: 436, distance: 428.3
click at [687, 440] on div "Mācību tēma: Krievu valodas b1 - 11. klases 1.ieskaites mācību materiāls #7 📅 §…" at bounding box center [601, 288] width 1203 height 576
click at [292, 157] on div "Mācību tēma: Krievu valodas b1 - 11. klases 1.ieskaites mācību materiāls #7 📅 §…" at bounding box center [601, 288] width 1203 height 576
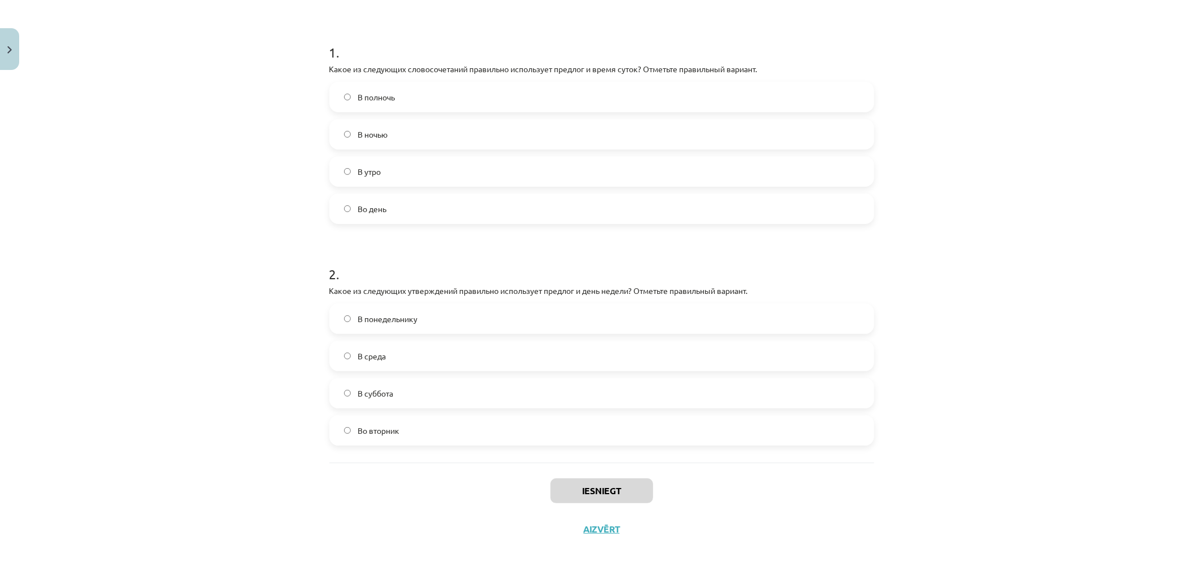
scroll to position [12, 0]
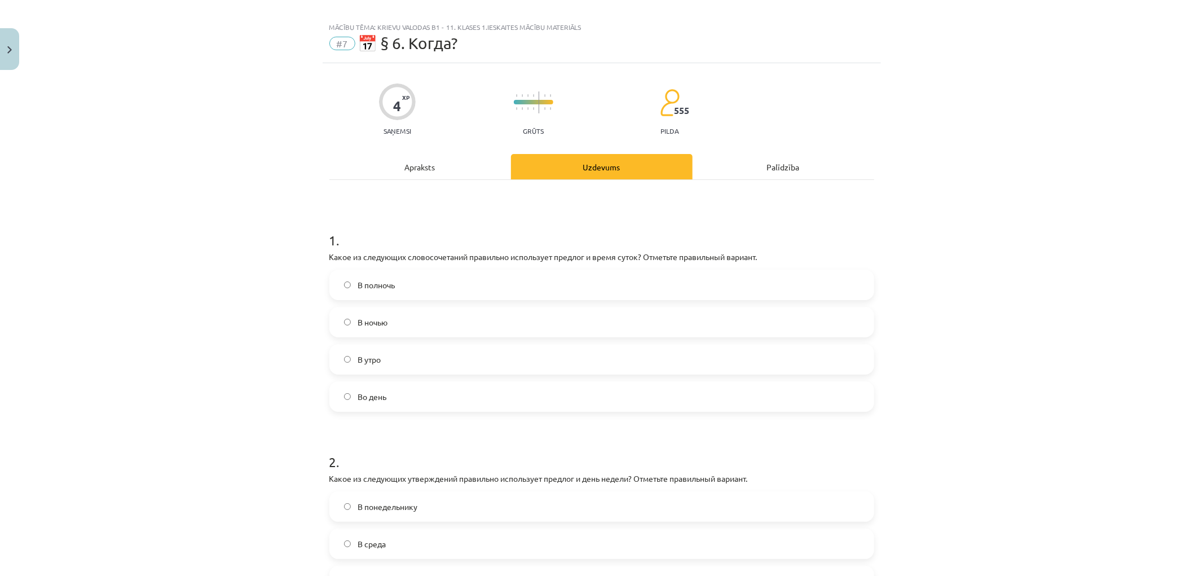
click at [401, 290] on label "В полночь" at bounding box center [601, 285] width 542 height 28
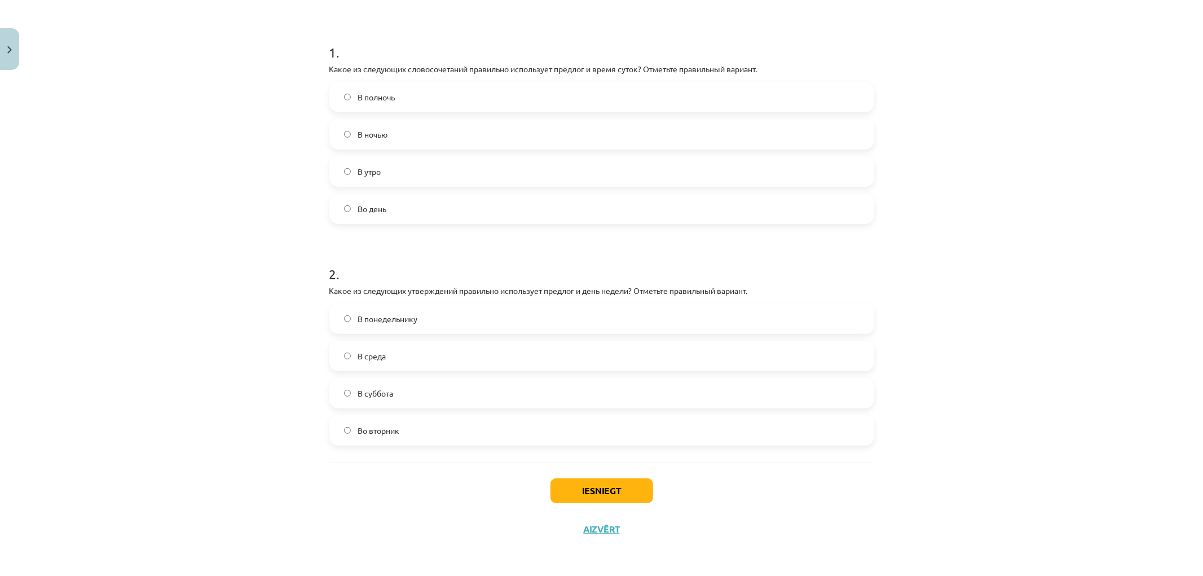
click at [408, 436] on label "Во вторник" at bounding box center [601, 430] width 542 height 28
click at [611, 485] on button "Iesniegt" at bounding box center [601, 490] width 103 height 25
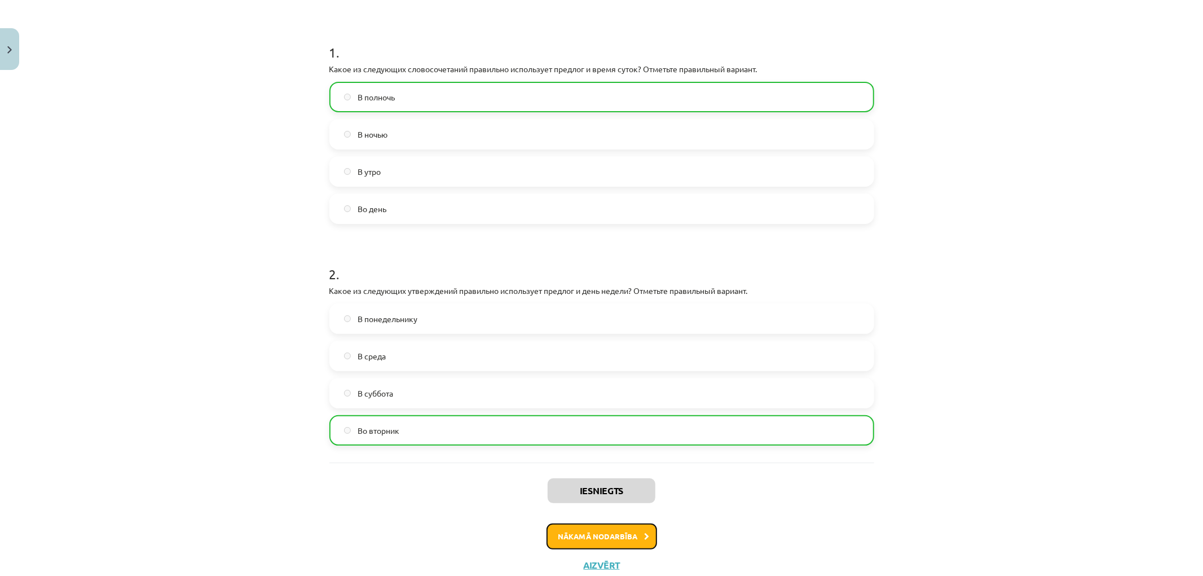
click at [574, 524] on button "Nākamā nodarbība" at bounding box center [601, 536] width 111 height 26
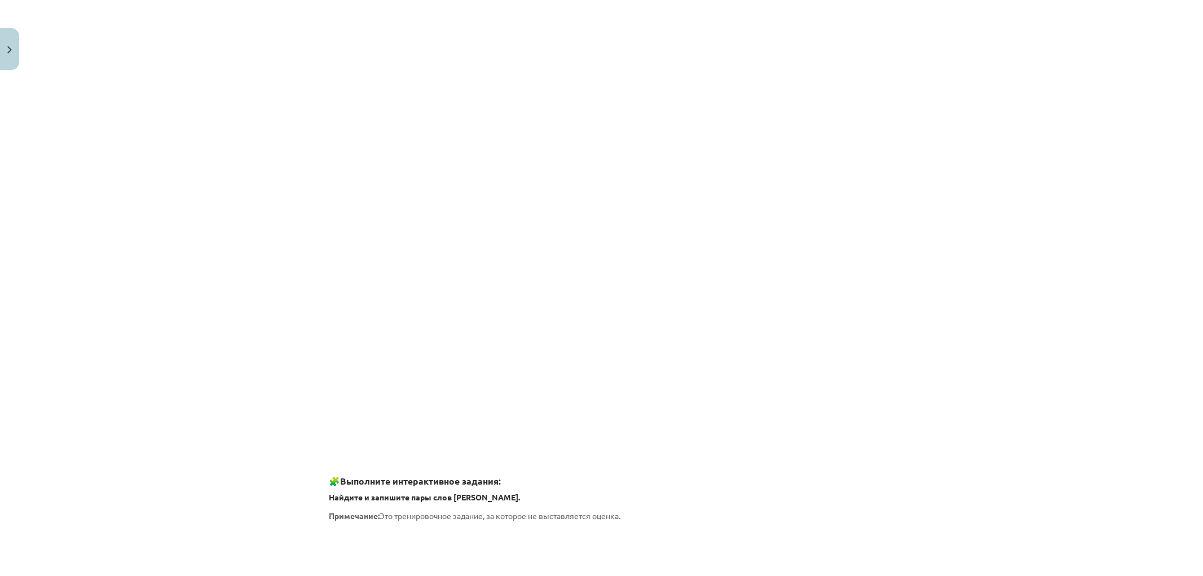
drag, startPoint x: 190, startPoint y: 103, endPoint x: 282, endPoint y: 386, distance: 297.6
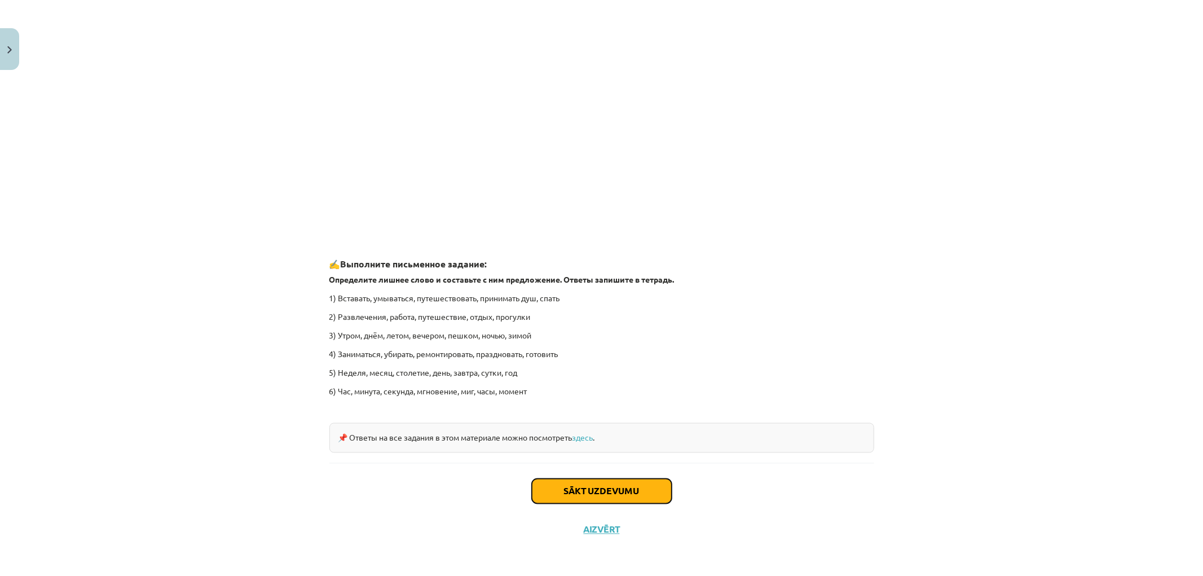
click at [618, 486] on button "Sākt uzdevumu" at bounding box center [602, 491] width 140 height 25
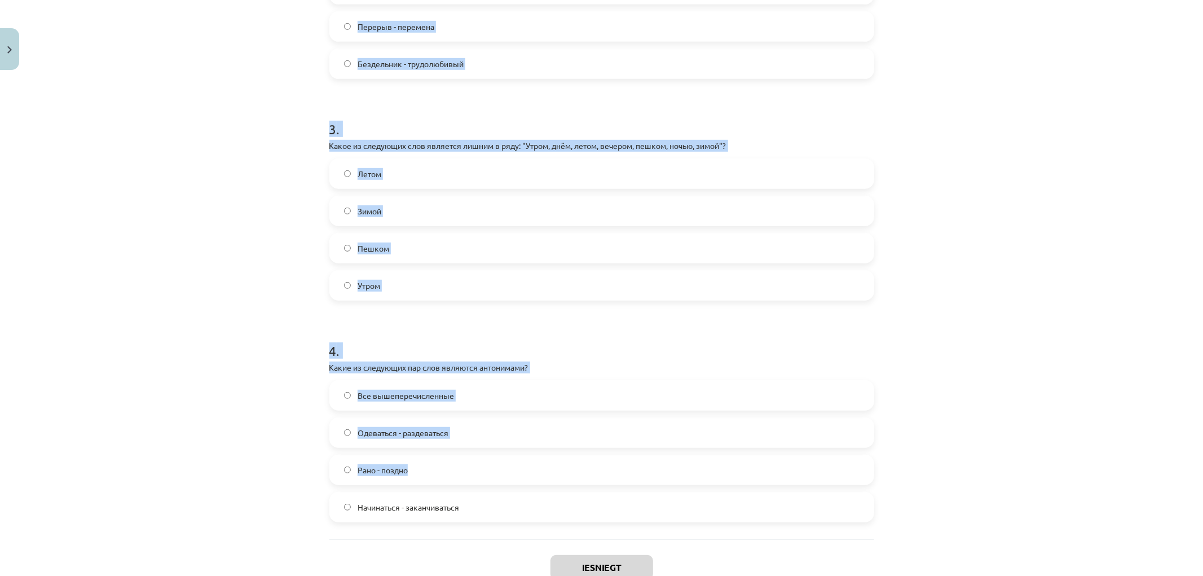
scroll to position [606, 0]
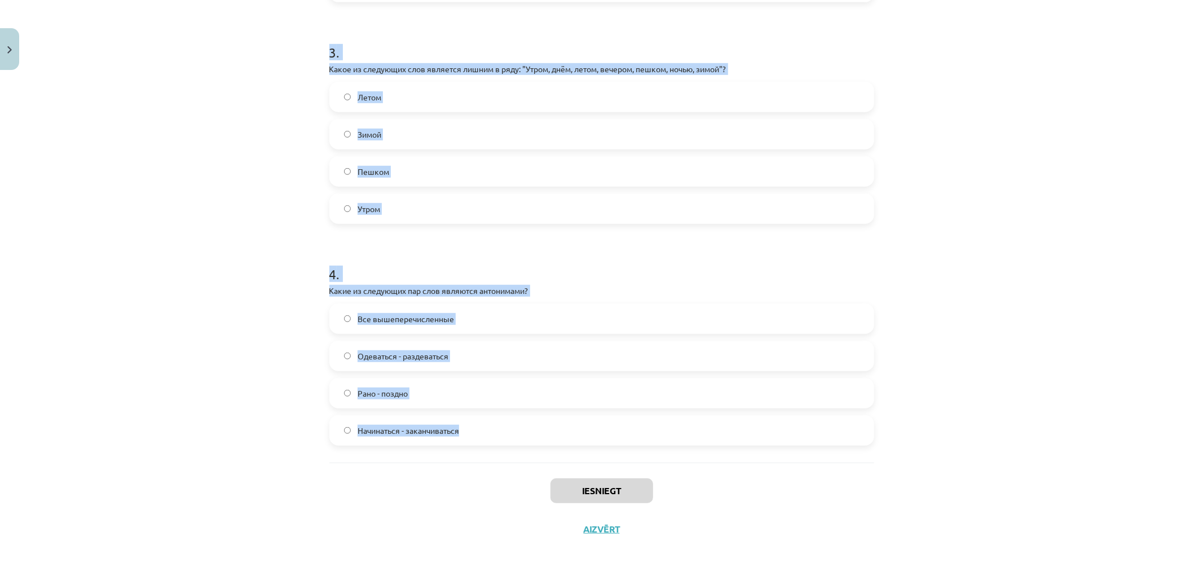
drag, startPoint x: 445, startPoint y: 237, endPoint x: 607, endPoint y: 426, distance: 248.7
click at [607, 426] on div "Mācību tēma: Krievu valodas b1 - 11. klases 1.ieskaites mācību materiāls #8 ⏰ §…" at bounding box center [601, 288] width 1203 height 576
copy form "1 . Какое из следующих слов является лишним в ряду: "Вставать, умываться, путеш…"
click at [200, 149] on div "Mācību tēma: Krievu valodas b1 - 11. klases 1.ieskaites mācību materiāls #8 ⏰ §…" at bounding box center [601, 288] width 1203 height 576
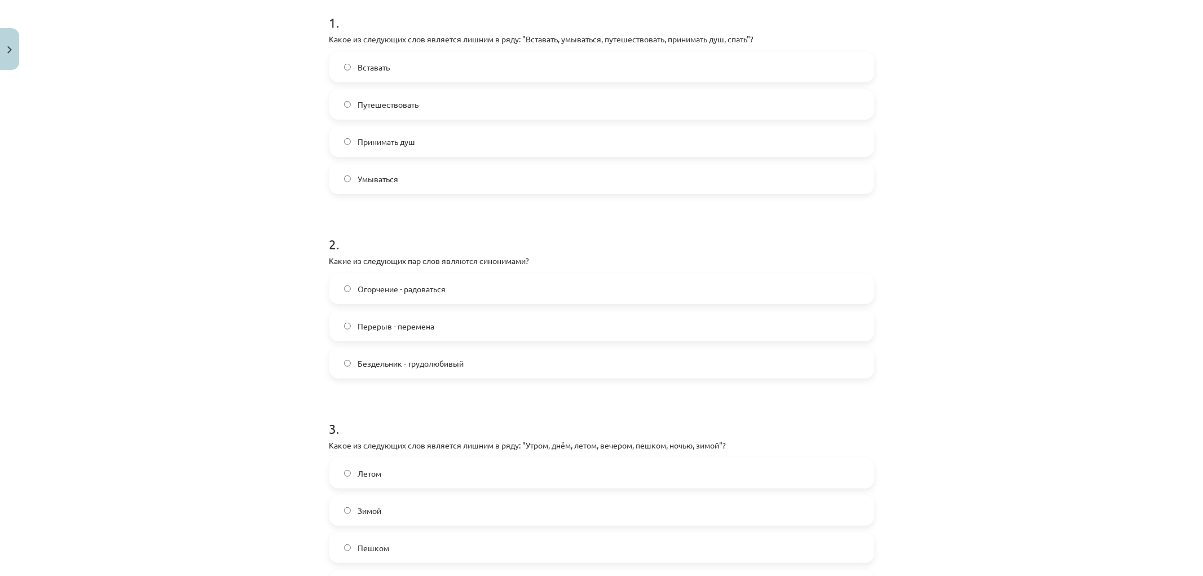
scroll to position [104, 0]
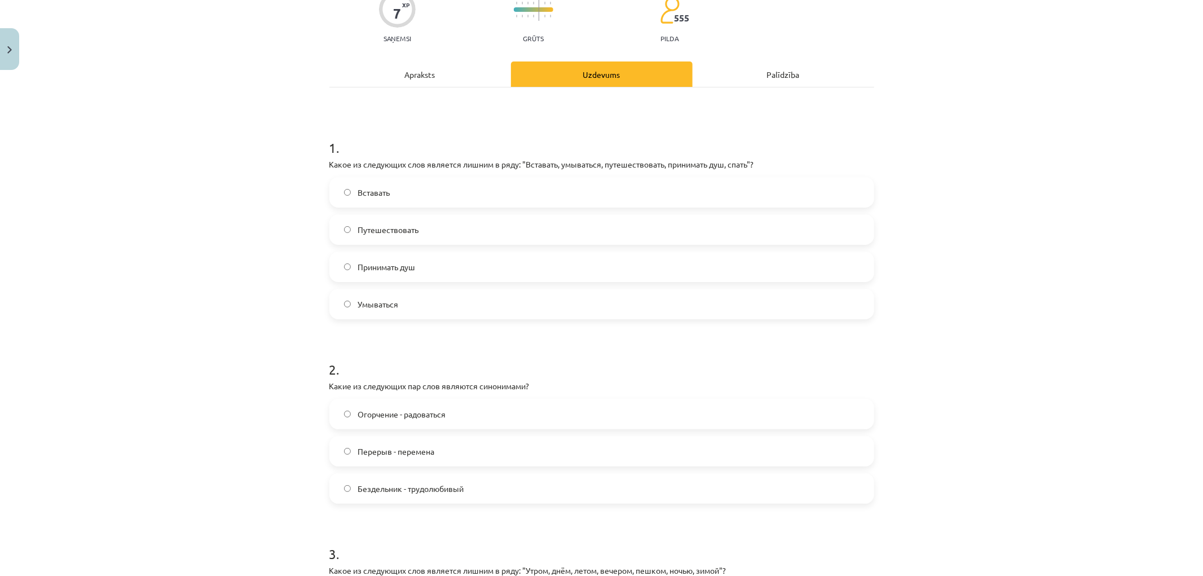
click at [384, 237] on label "Путешествовать" at bounding box center [601, 229] width 542 height 28
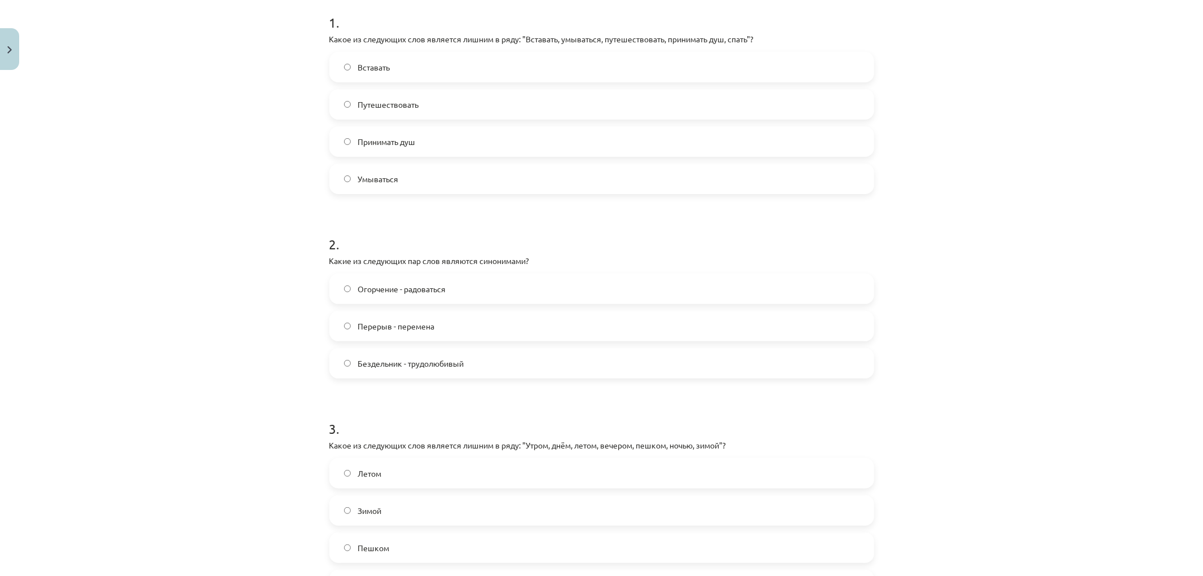
scroll to position [292, 0]
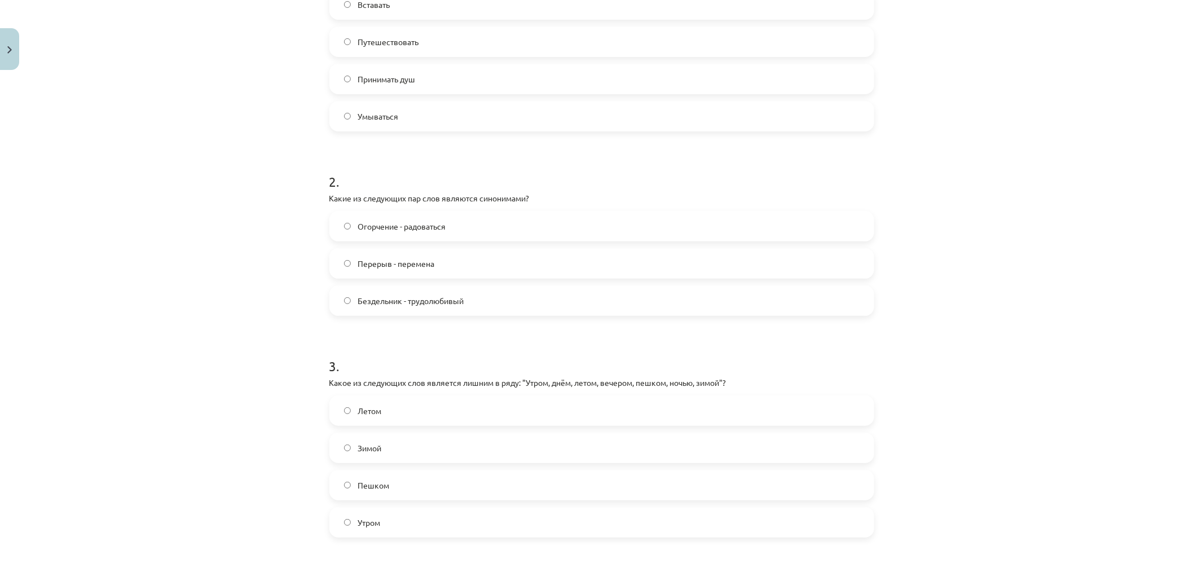
click at [452, 263] on label "Перерыв - перемена" at bounding box center [601, 263] width 542 height 28
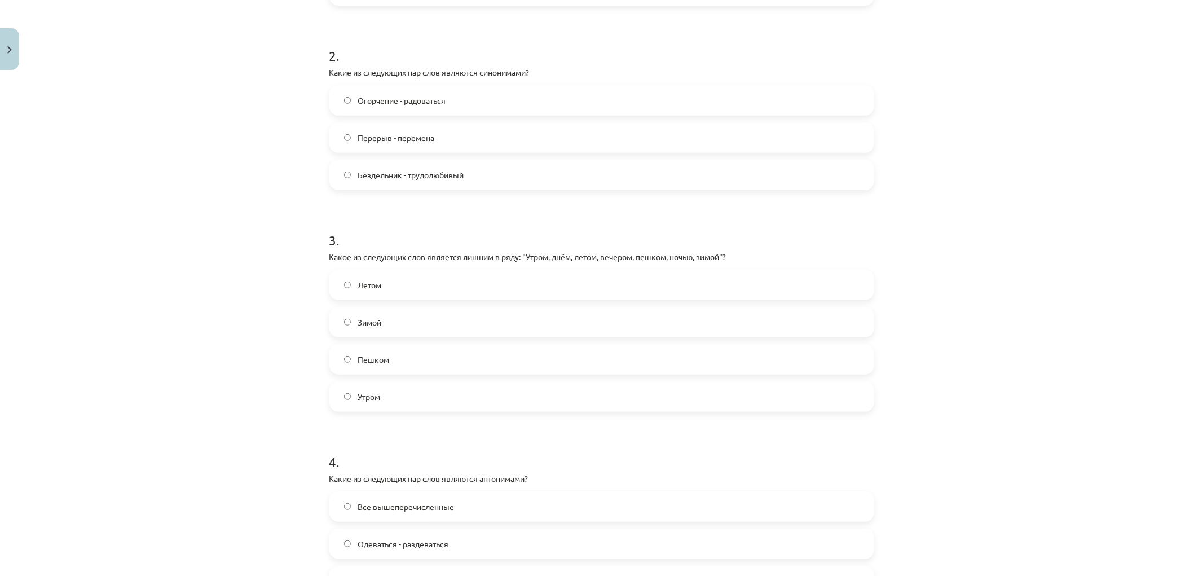
scroll to position [543, 0]
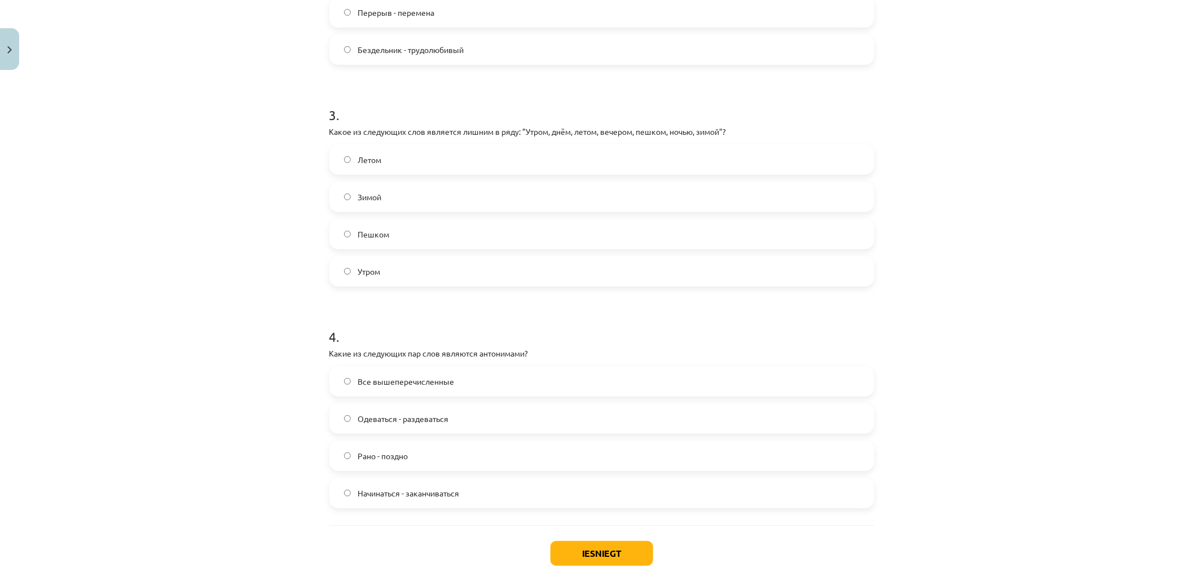
click at [381, 232] on span "Пешком" at bounding box center [373, 234] width 32 height 12
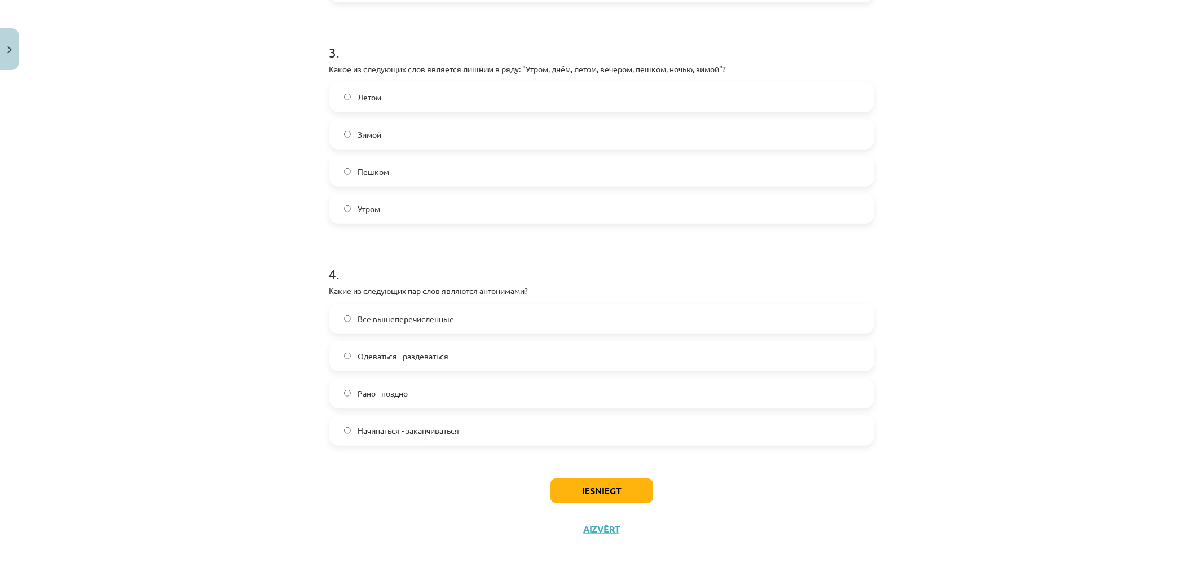
scroll to position [480, 0]
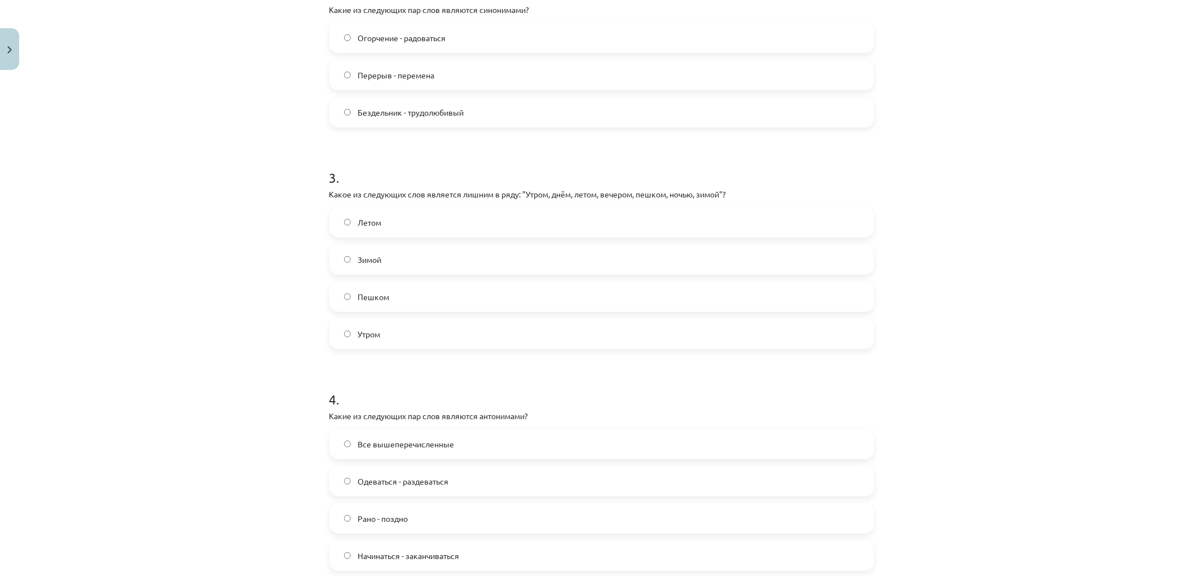
drag, startPoint x: 369, startPoint y: 254, endPoint x: 385, endPoint y: 303, distance: 52.2
click at [369, 252] on label "Зимой" at bounding box center [601, 259] width 542 height 28
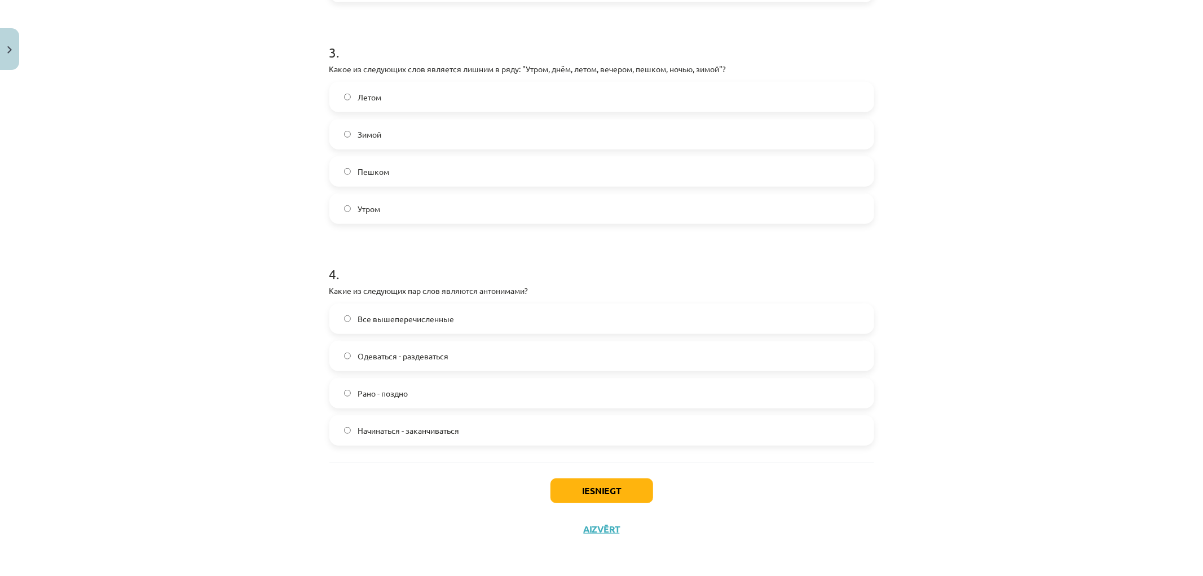
click at [396, 334] on div "Все вышеперечисленные Одеваться - раздеваться Рано - поздно Начинаться - заканч…" at bounding box center [601, 374] width 545 height 142
click at [396, 328] on label "Все вышеперечисленные" at bounding box center [601, 318] width 542 height 28
click at [344, 120] on div "Летом Зимой Пешком Утром" at bounding box center [601, 153] width 545 height 142
click at [348, 126] on label "Зимой" at bounding box center [601, 134] width 542 height 28
click at [608, 489] on button "Iesniegt" at bounding box center [601, 490] width 103 height 25
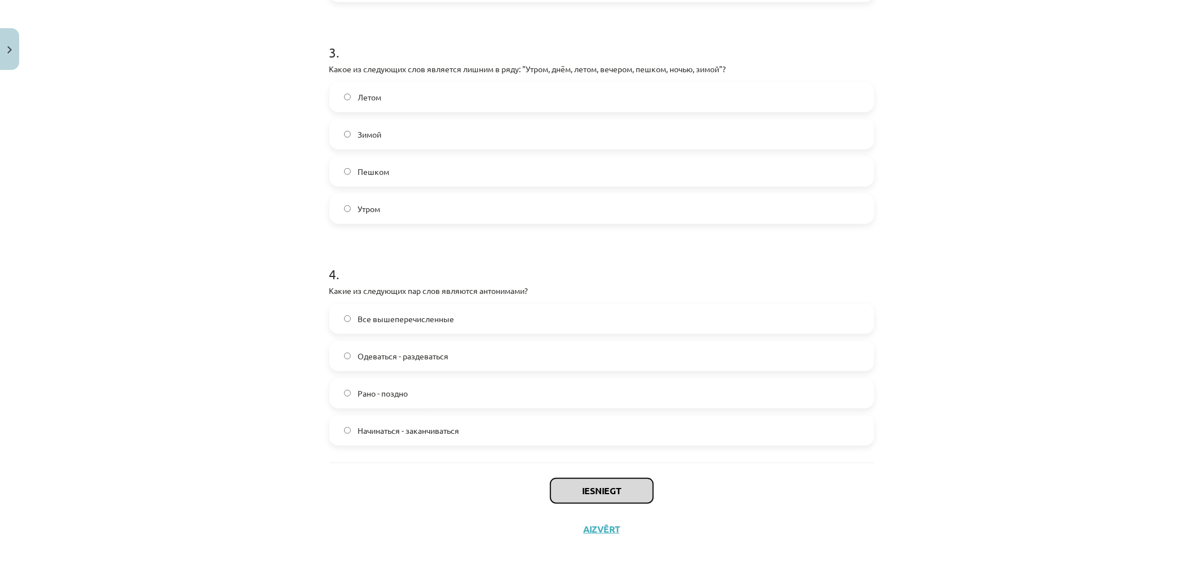
scroll to position [543, 0]
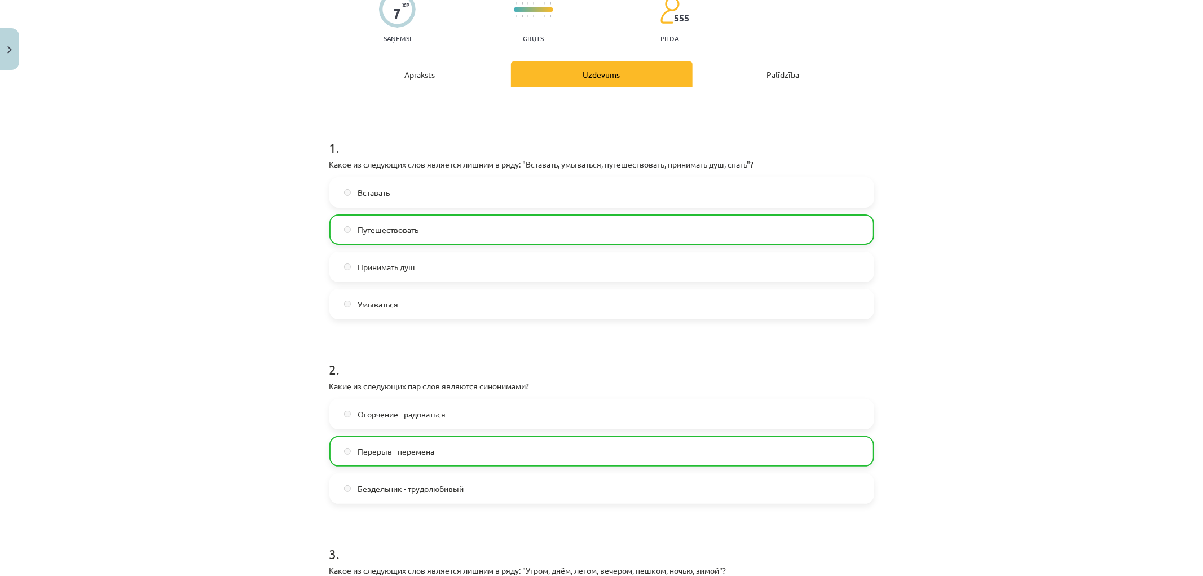
drag, startPoint x: 227, startPoint y: 173, endPoint x: 229, endPoint y: 196, distance: 23.2
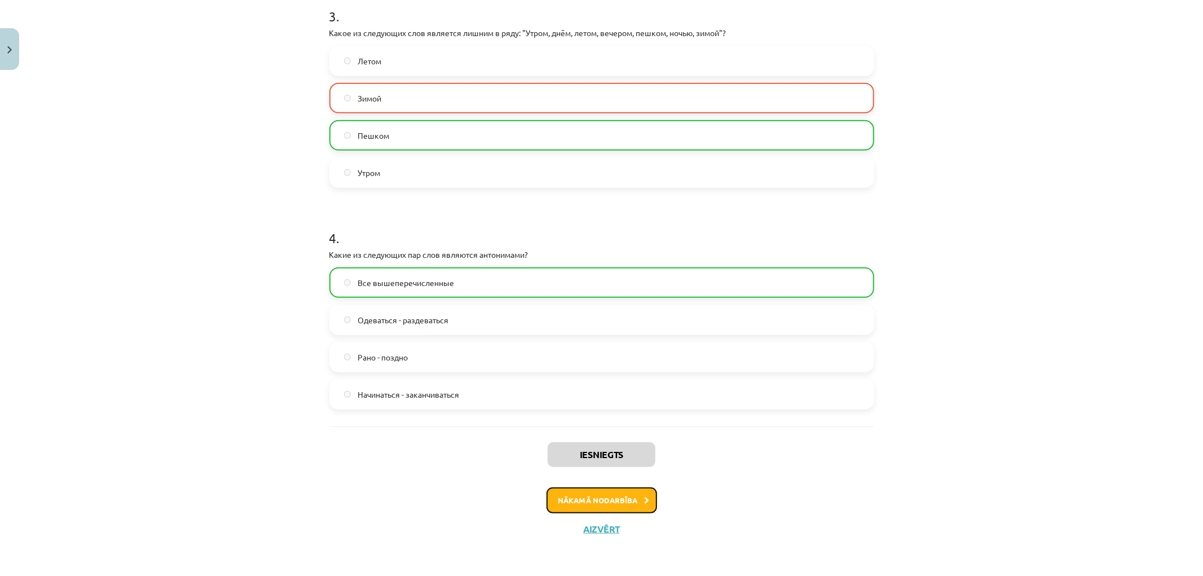
click at [582, 492] on button "Nākamā nodarbība" at bounding box center [601, 500] width 111 height 26
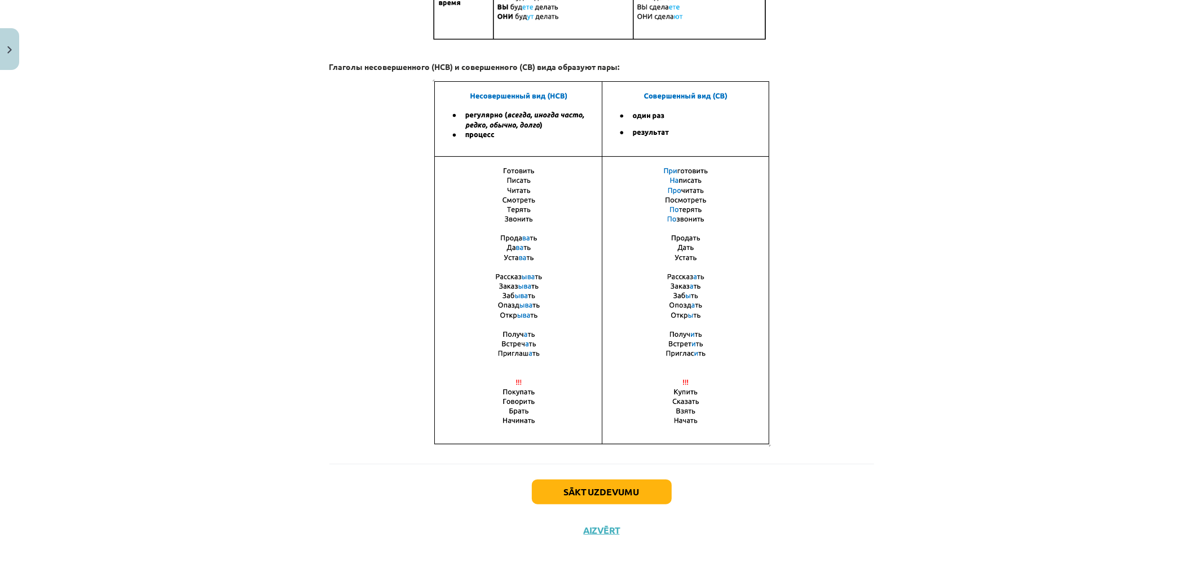
drag, startPoint x: 547, startPoint y: 474, endPoint x: 554, endPoint y: 483, distance: 11.6
click at [554, 483] on div "Sākt uzdevumu Aizvērt" at bounding box center [601, 502] width 545 height 79
click at [557, 487] on button "Sākt uzdevumu" at bounding box center [602, 491] width 140 height 25
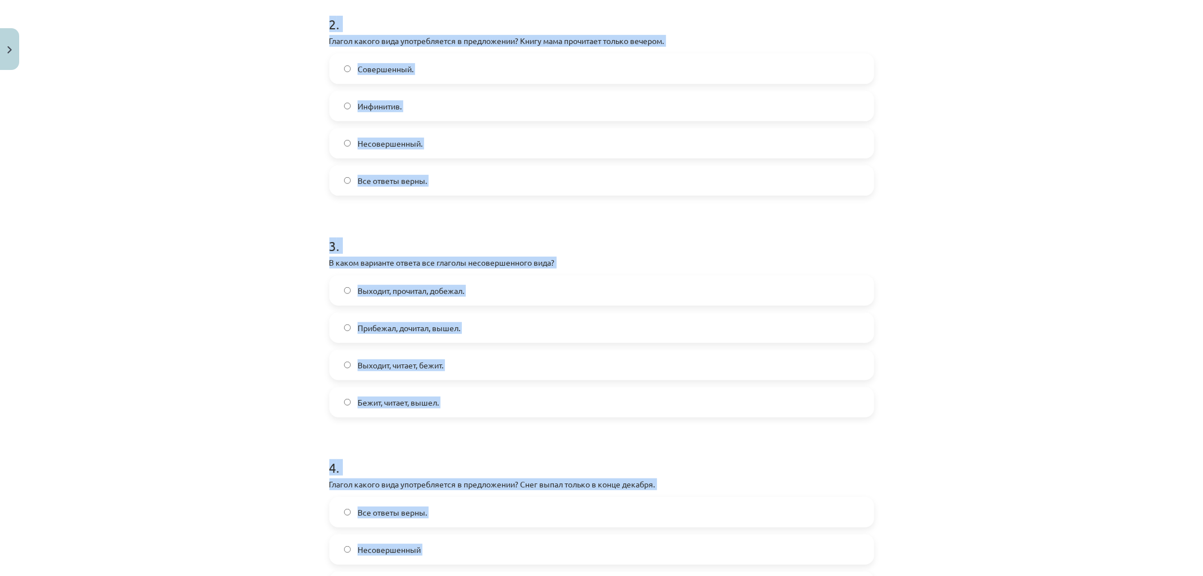
scroll to position [643, 0]
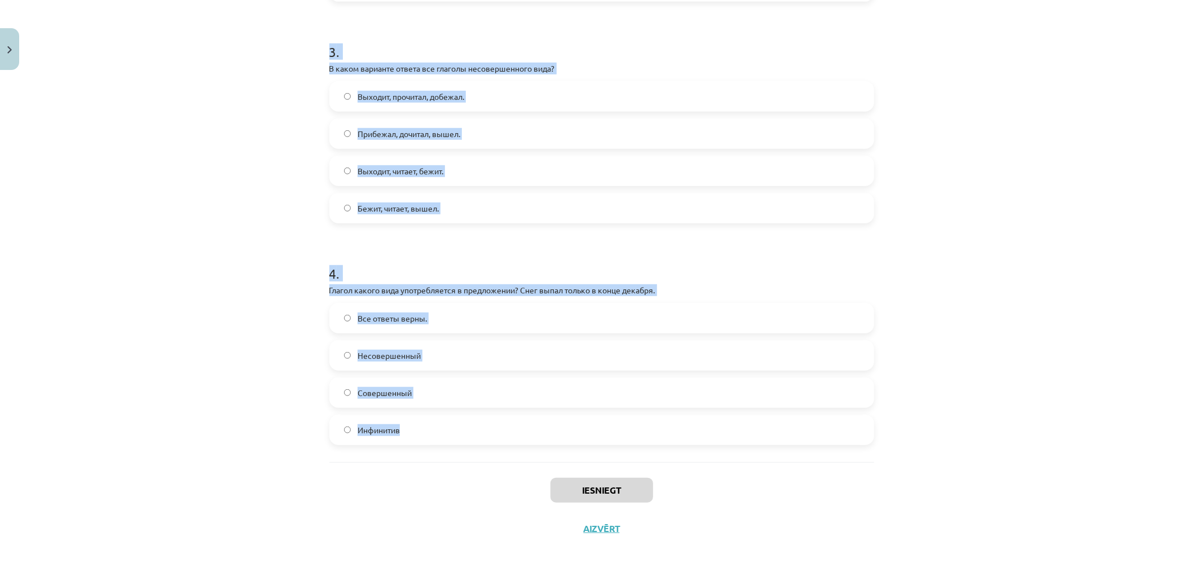
copy form "1 . В каком варианте ответа все глаголы совершенного вида? Прыгнул, запел, обня…"
drag, startPoint x: 313, startPoint y: 155, endPoint x: 591, endPoint y: 427, distance: 389.1
click at [593, 429] on div "Mācību tēma: Krievu valodas b1 - 11. klases 1.ieskaites mācību materiāls #9 📖 §…" at bounding box center [601, 288] width 1203 height 576
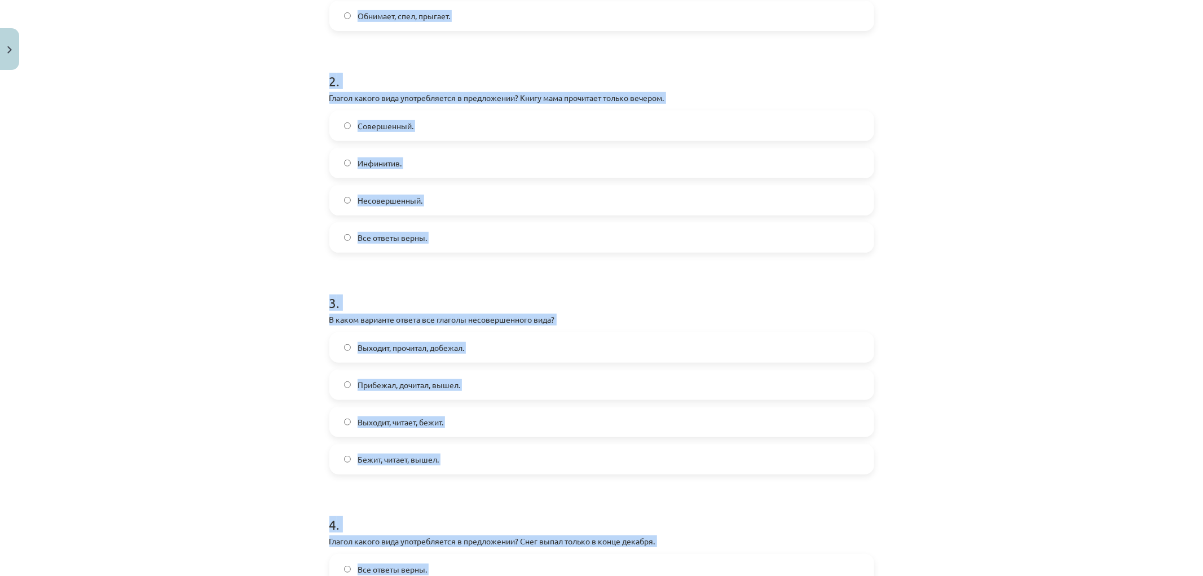
click at [244, 266] on div "Mācību tēma: Krievu valodas b1 - 11. klases 1.ieskaites mācību materiāls #9 📖 §…" at bounding box center [601, 288] width 1203 height 576
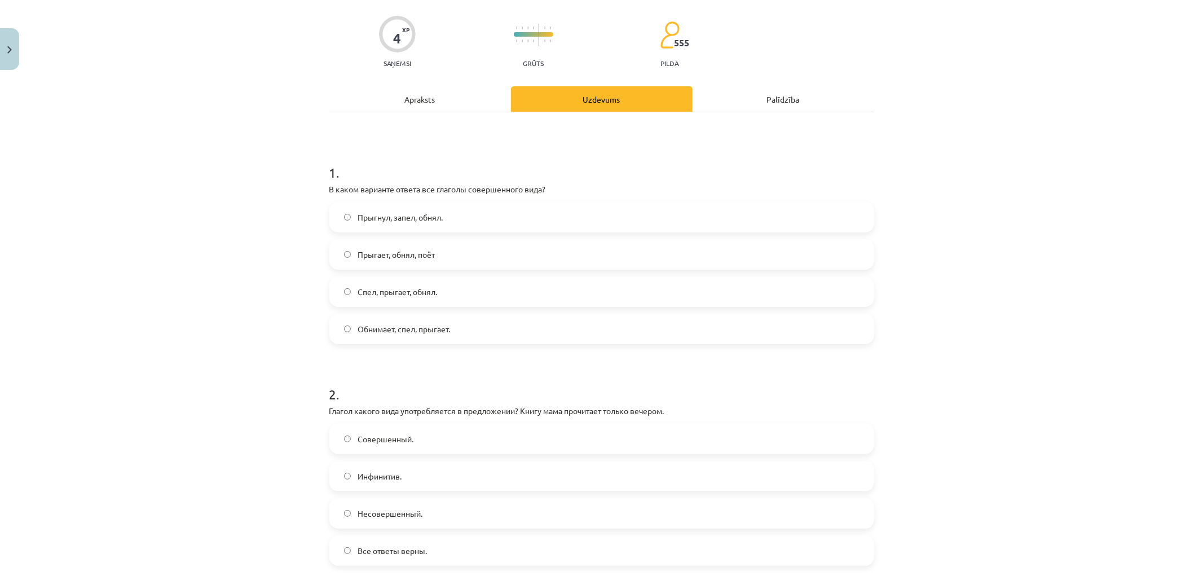
scroll to position [17, 0]
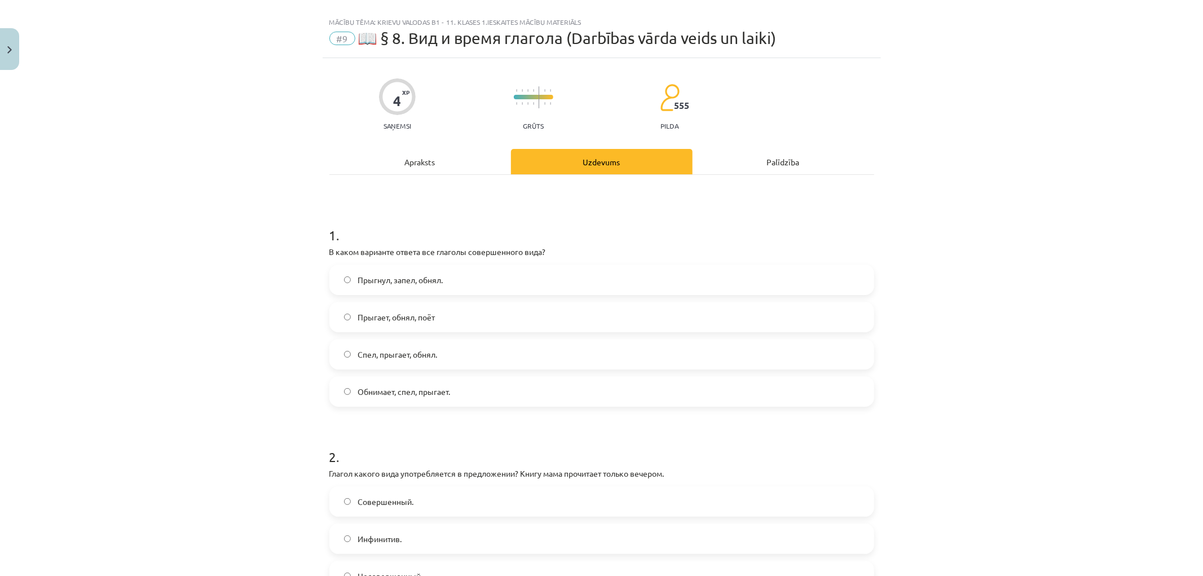
click at [393, 286] on label "Прыгнул, запел, обнял." at bounding box center [601, 280] width 542 height 28
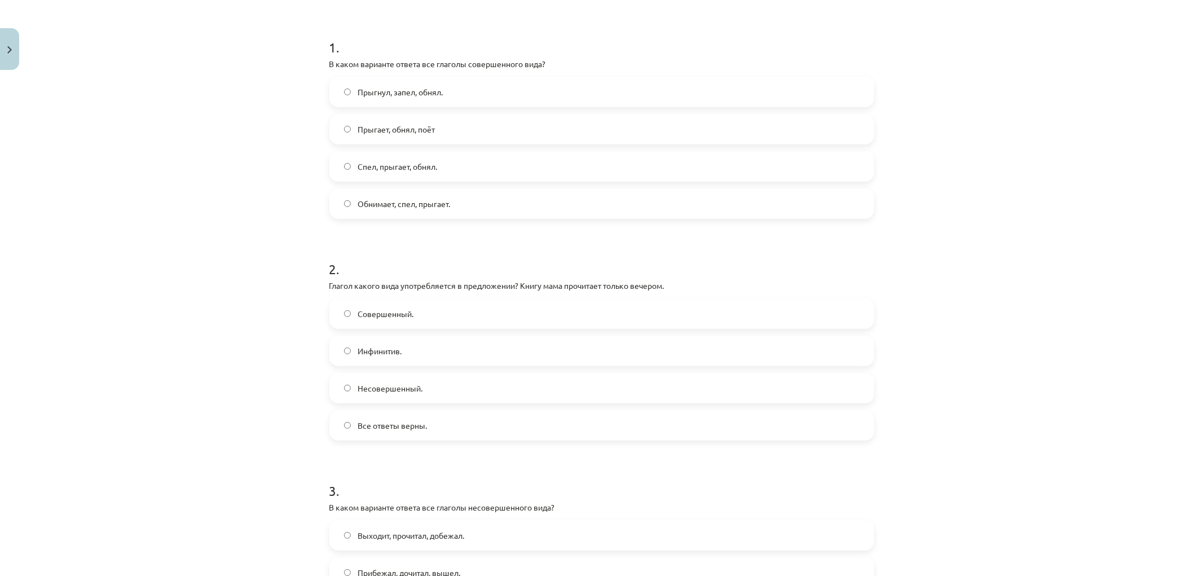
scroll to position [330, 0]
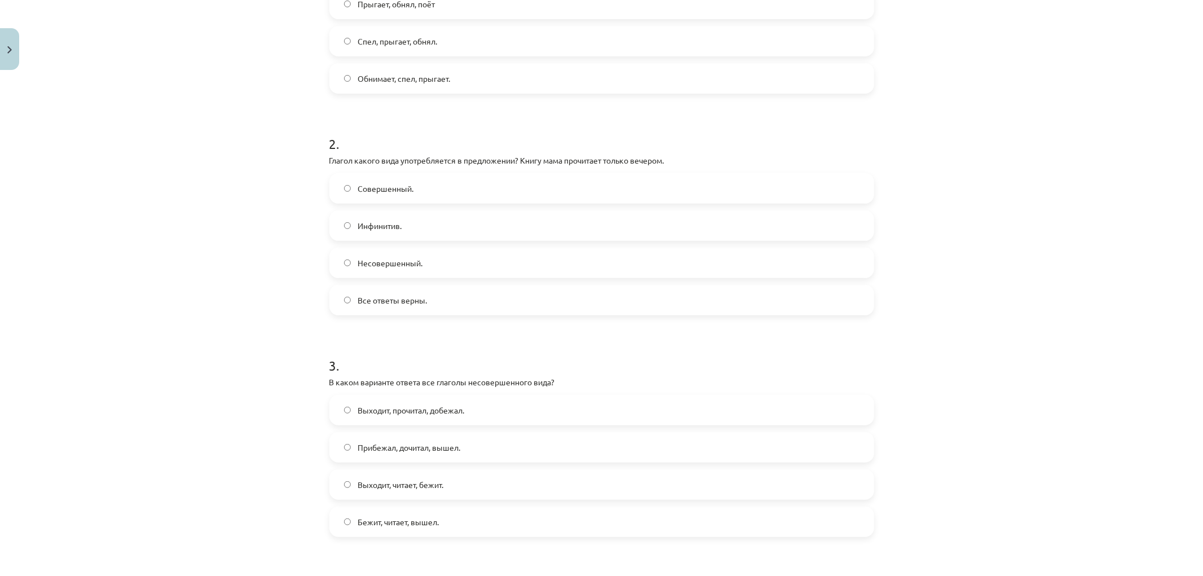
drag, startPoint x: 410, startPoint y: 268, endPoint x: 409, endPoint y: 292, distance: 23.1
click at [410, 272] on label "Несовершенный." at bounding box center [601, 263] width 542 height 28
click at [390, 188] on span "Совершенный." at bounding box center [385, 189] width 56 height 12
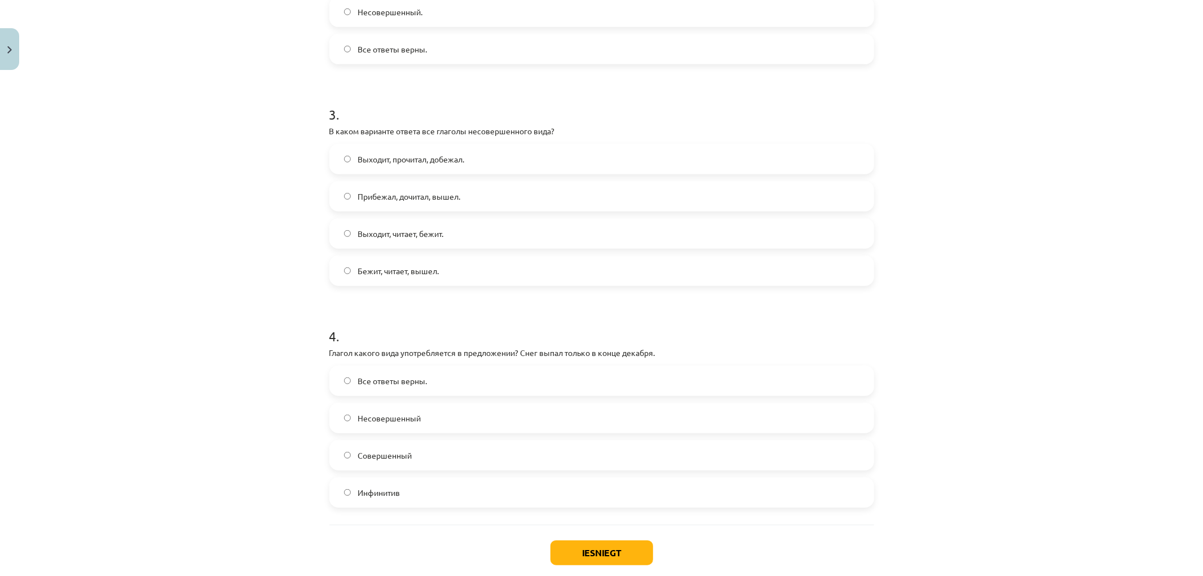
click at [394, 281] on label "Бежит, читает, вышел." at bounding box center [601, 271] width 542 height 28
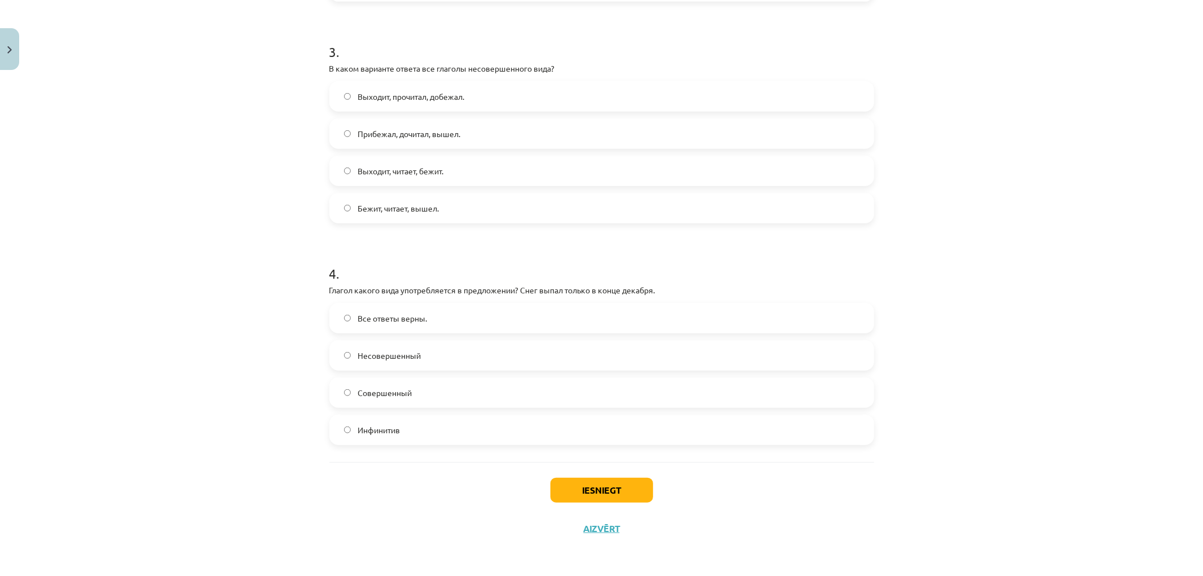
click at [399, 363] on label "Несовершенный" at bounding box center [601, 355] width 542 height 28
click at [403, 387] on span "Совершенный" at bounding box center [384, 393] width 54 height 12
click at [606, 483] on button "Iesniegt" at bounding box center [601, 490] width 103 height 25
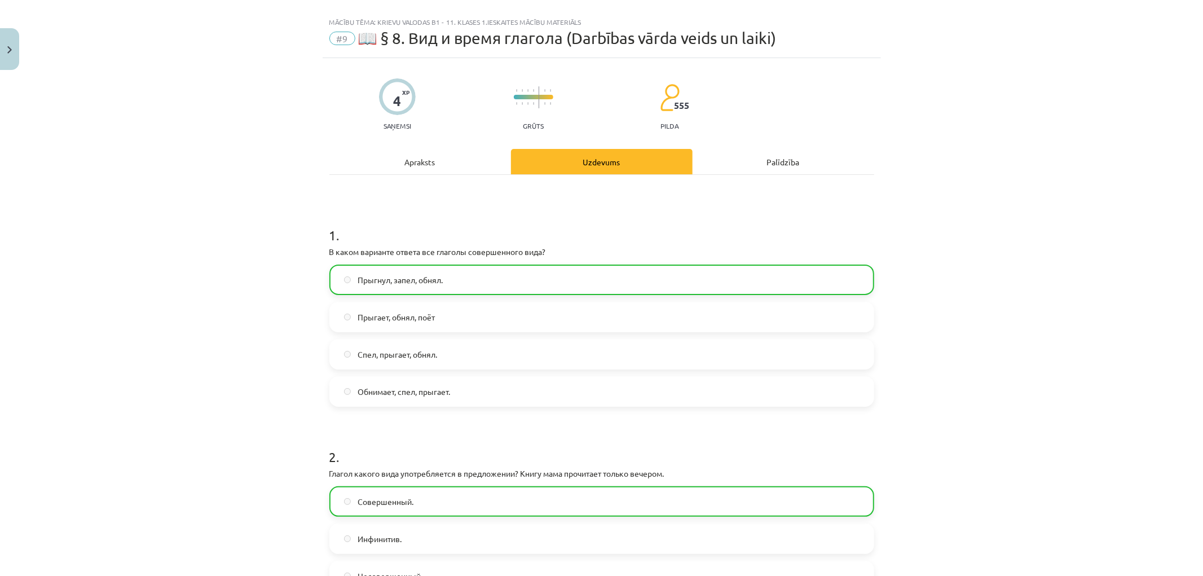
drag, startPoint x: 246, startPoint y: 224, endPoint x: 292, endPoint y: 408, distance: 188.9
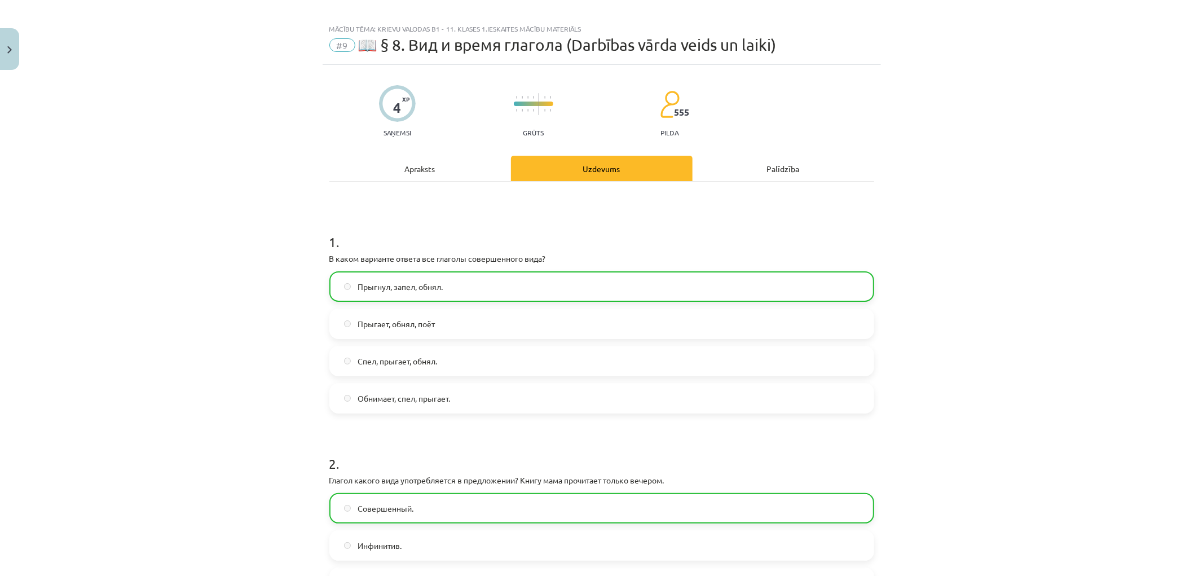
scroll to position [0, 0]
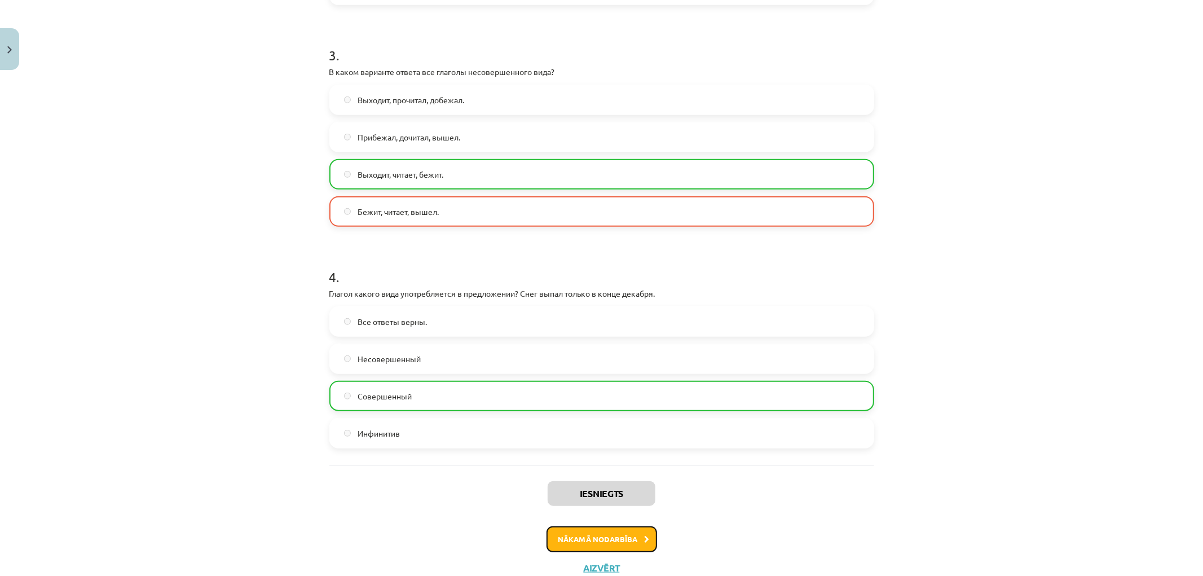
click at [590, 533] on button "Nākamā nodarbība" at bounding box center [601, 539] width 111 height 26
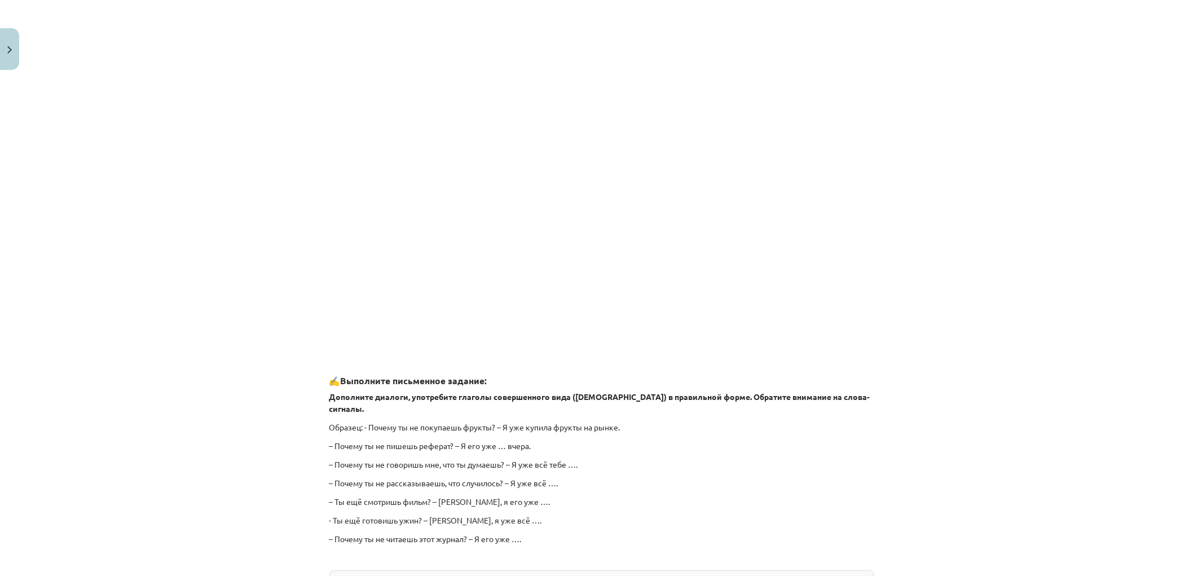
scroll to position [846, 0]
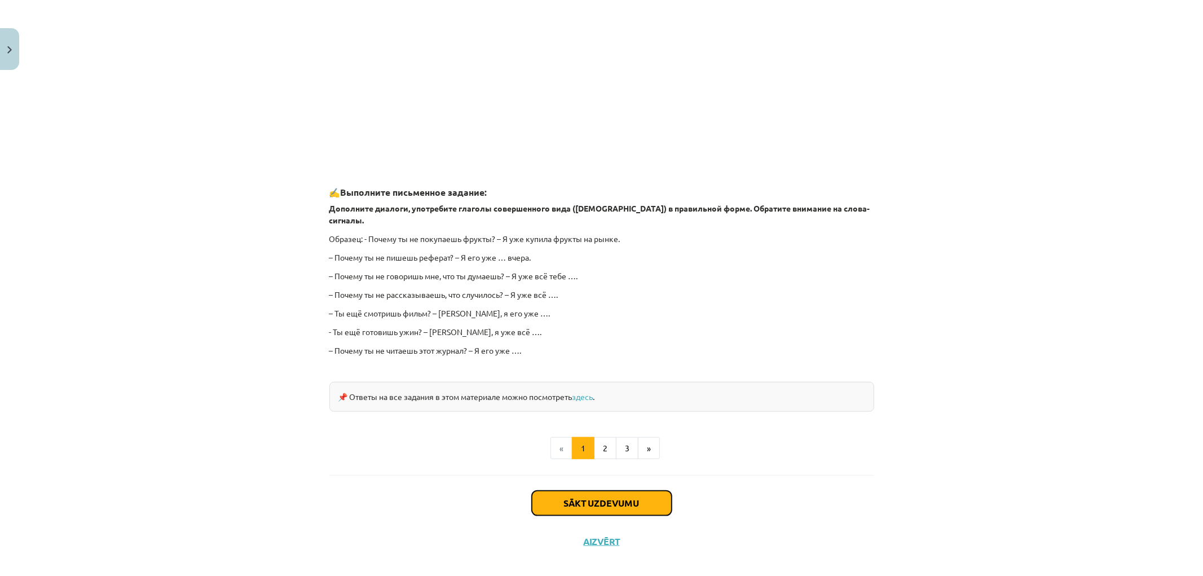
click at [566, 491] on button "Sākt uzdevumu" at bounding box center [602, 503] width 140 height 25
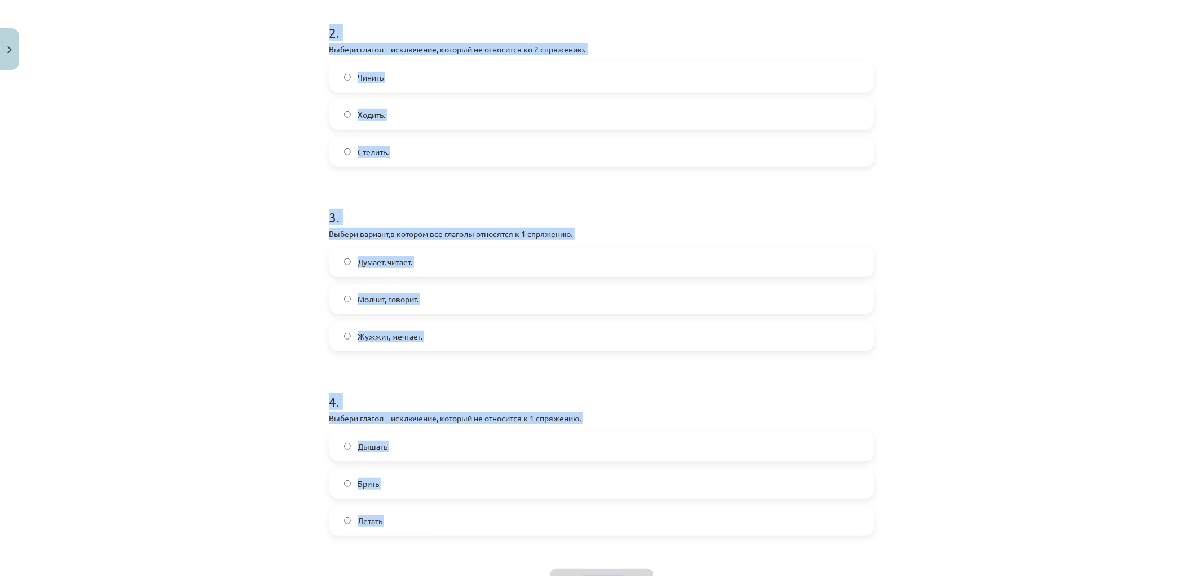
scroll to position [494, 0]
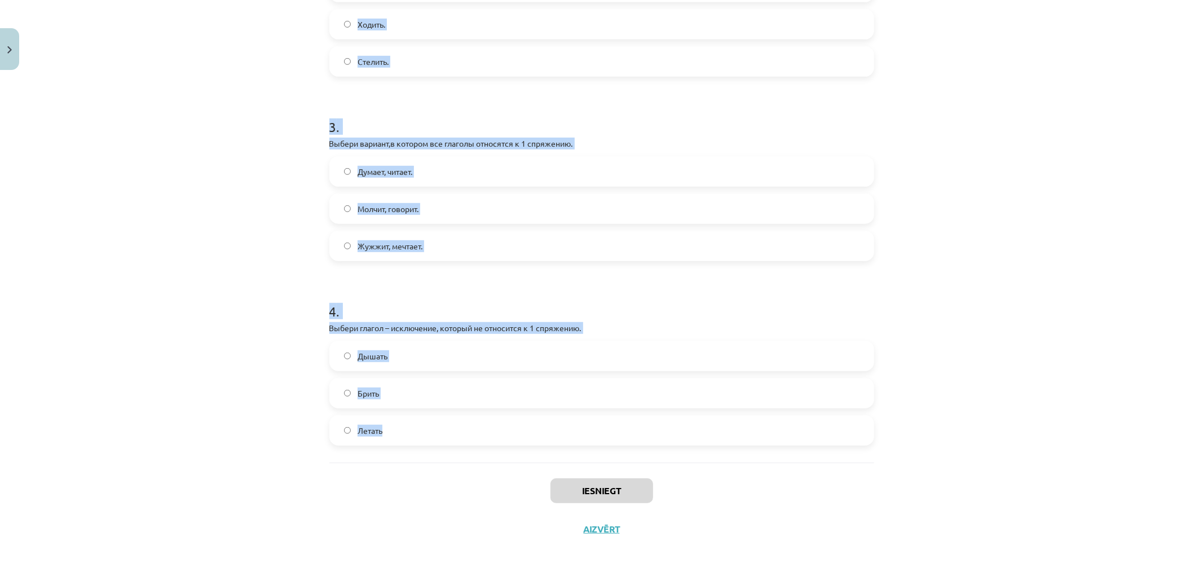
drag, startPoint x: 323, startPoint y: 217, endPoint x: 506, endPoint y: 414, distance: 268.9
click at [506, 414] on div "7 XP Saņemsi Grūts 555 pilda Apraksts Uzdevums Palīdzība 1 . Выбери вариант с г…" at bounding box center [602, 64] width 558 height 967
copy form "1 . Выбери вариант с глаголами во 2 спряжении. Жужжит, мечтает. Молчит, говорит…"
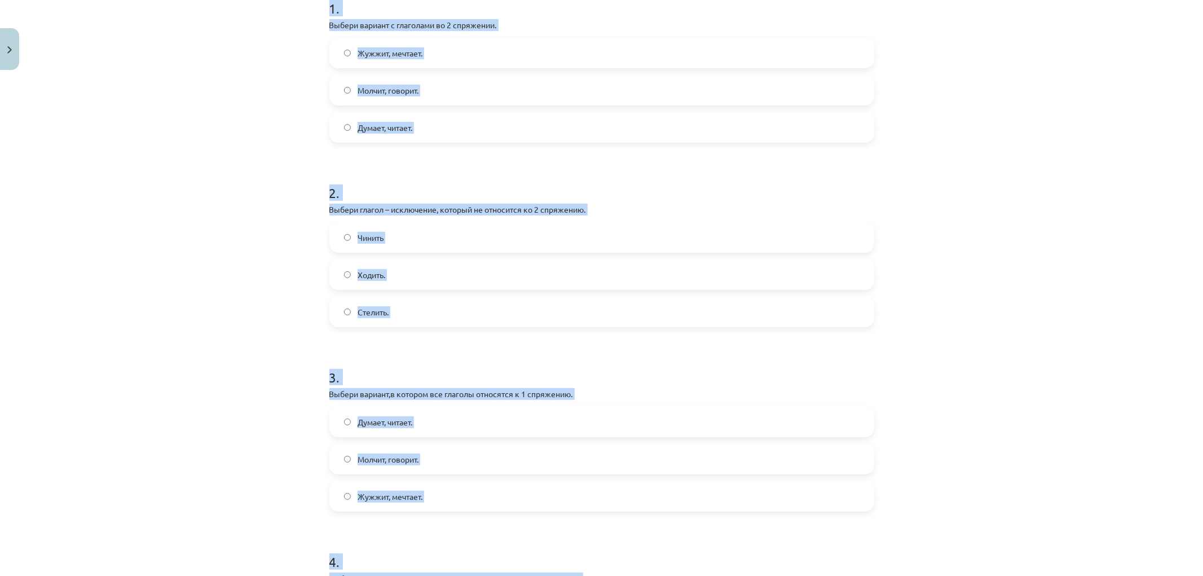
click at [254, 209] on div "Mācību tēma: Krievu valodas b1 - 11. klases 1.ieskaites mācību materiāls #10 📖 …" at bounding box center [601, 288] width 1203 height 576
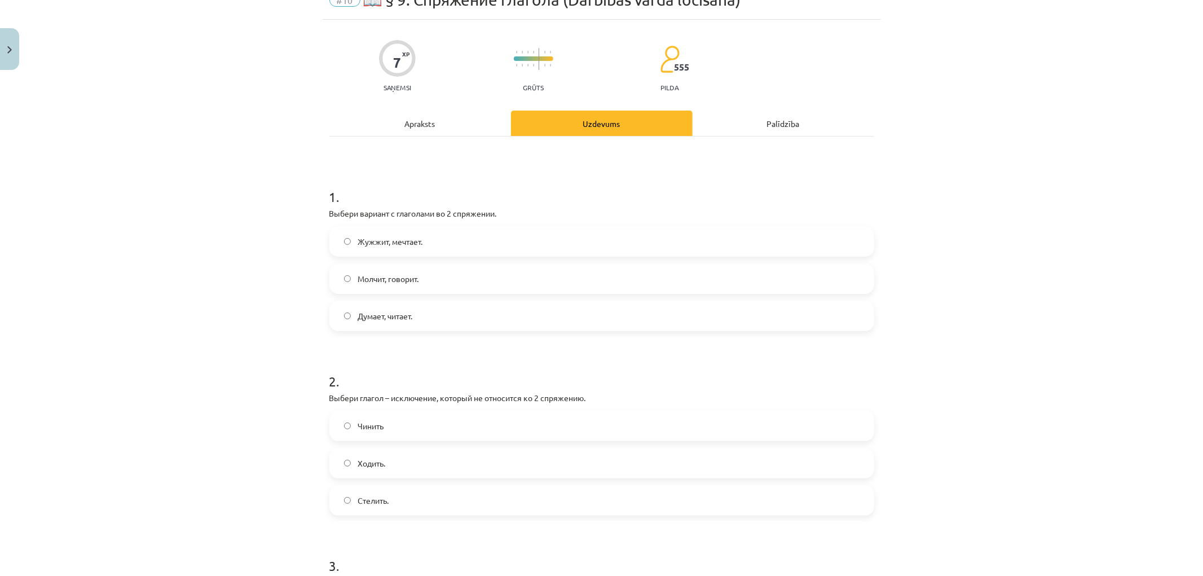
scroll to position [0, 0]
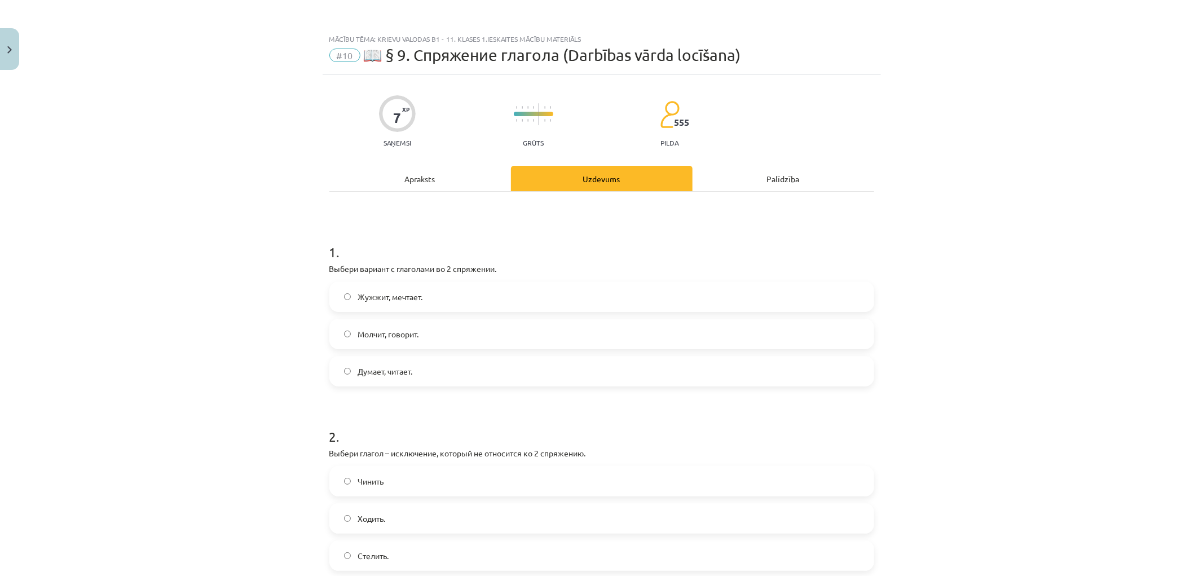
click at [386, 297] on span "Жужжит, мечтает." at bounding box center [389, 297] width 65 height 12
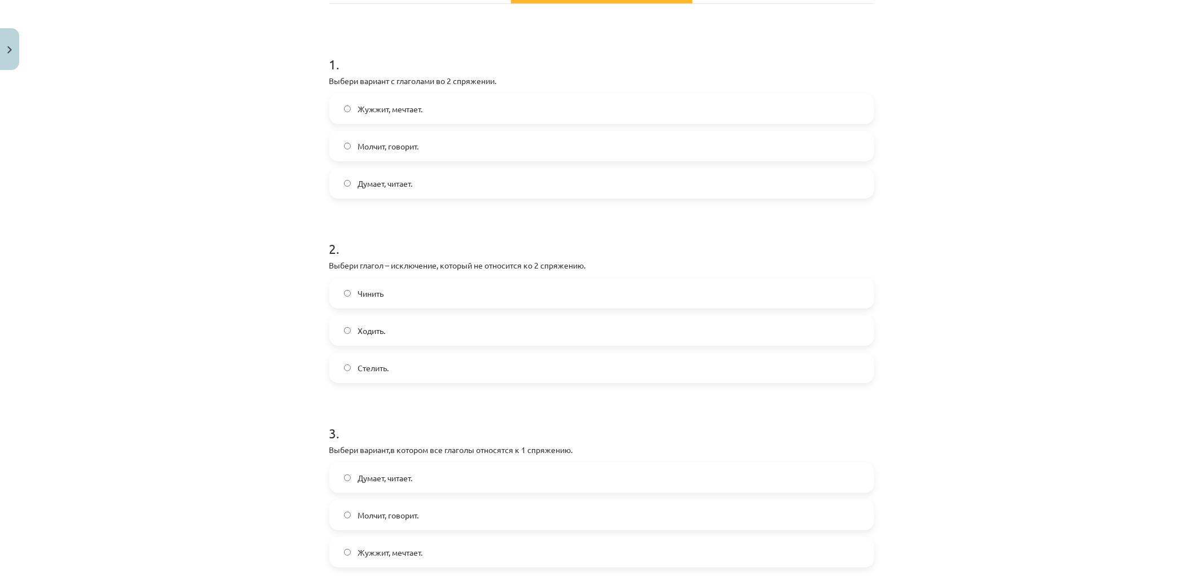
scroll to position [250, 0]
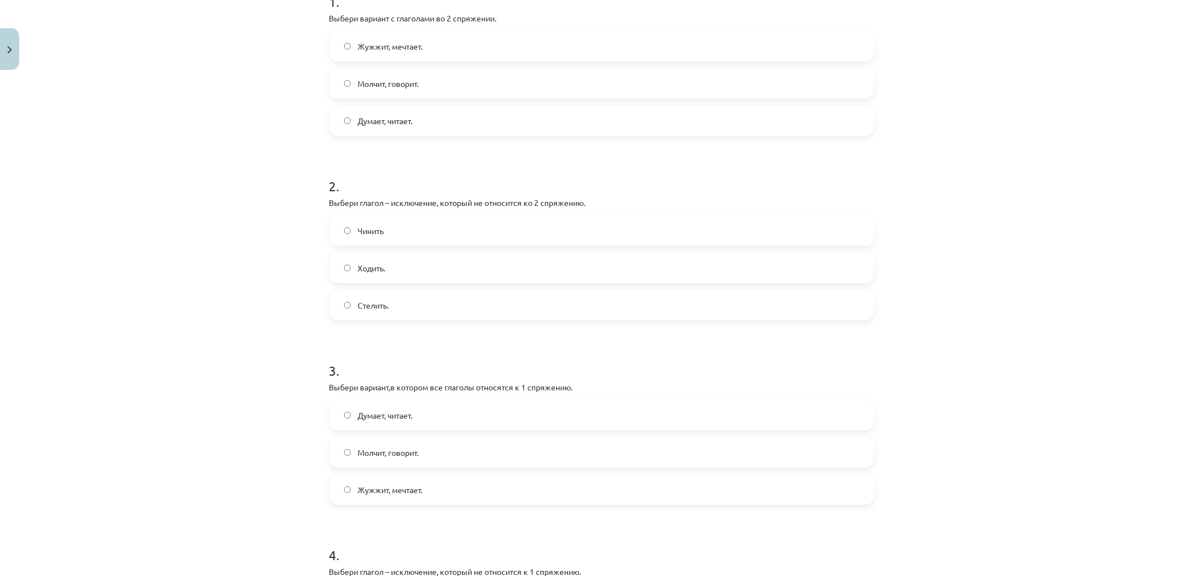
click at [387, 307] on label "Стелить." at bounding box center [601, 305] width 542 height 28
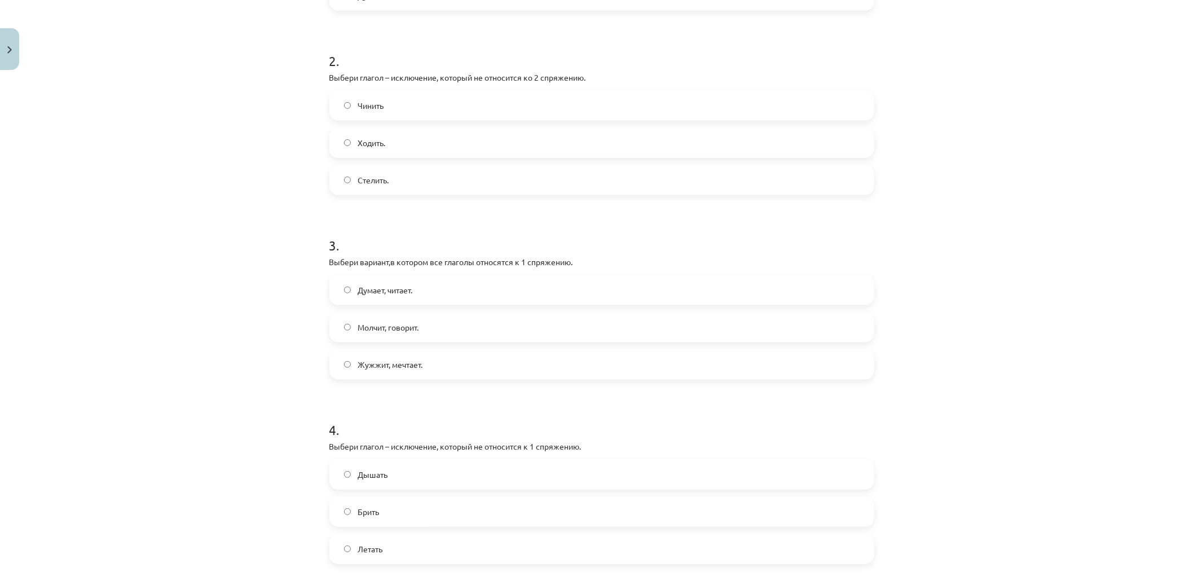
scroll to position [438, 0]
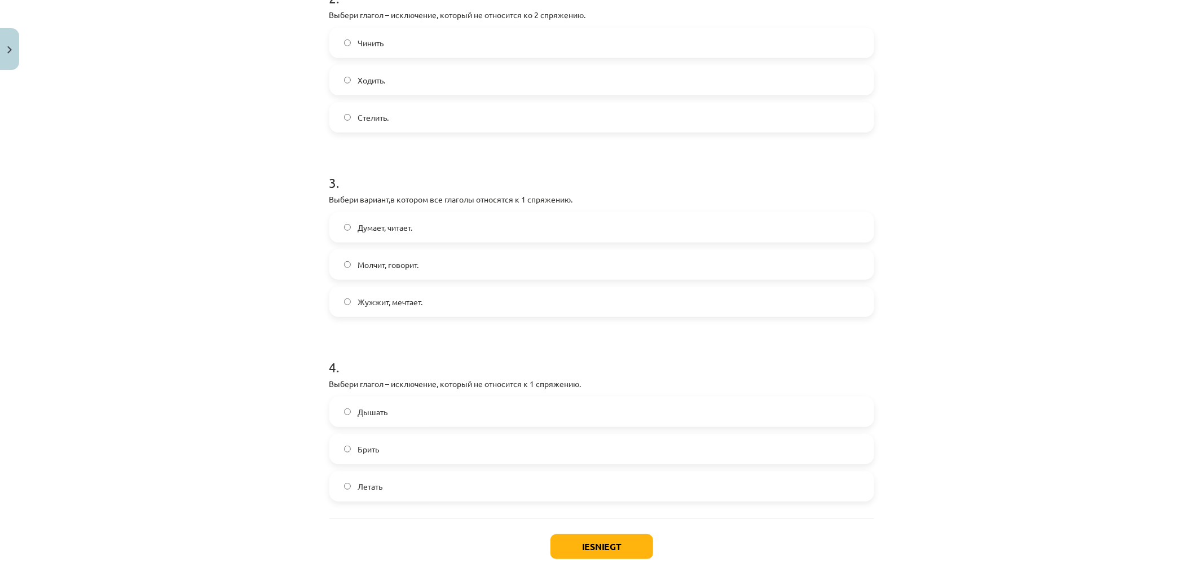
click at [386, 228] on span "Думает, читает." at bounding box center [384, 228] width 55 height 12
click at [206, 203] on div "Mācību tēma: Krievu valodas b1 - 11. klases 1.ieskaites mācību materiāls #10 📖 …" at bounding box center [601, 288] width 1203 height 576
click at [367, 458] on label "Брить" at bounding box center [601, 449] width 542 height 28
click at [576, 549] on button "Iesniegt" at bounding box center [601, 546] width 103 height 25
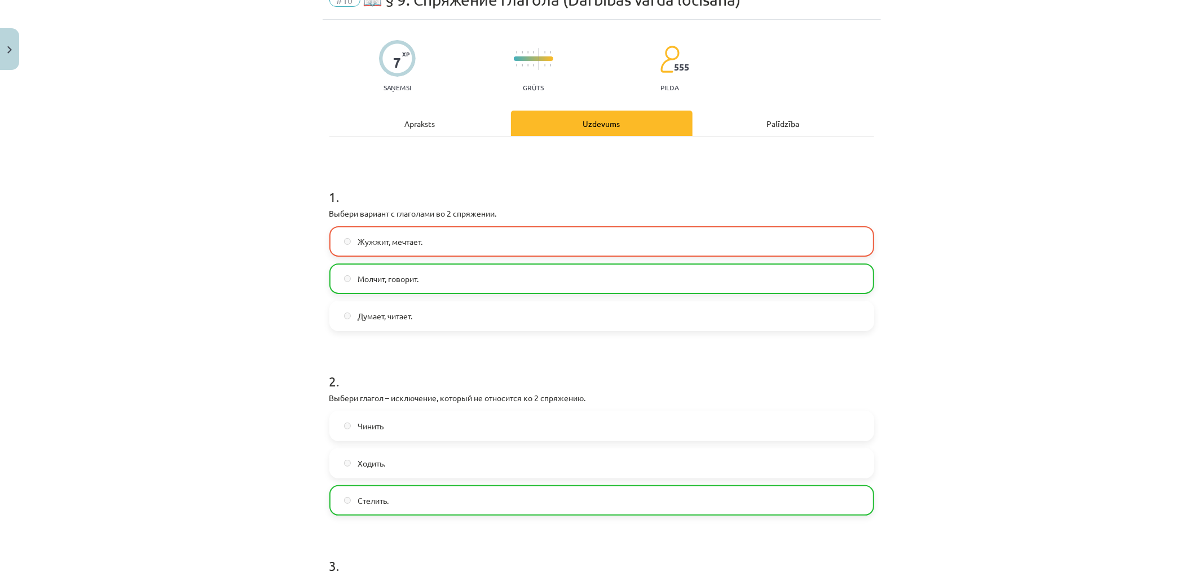
scroll to position [0, 0]
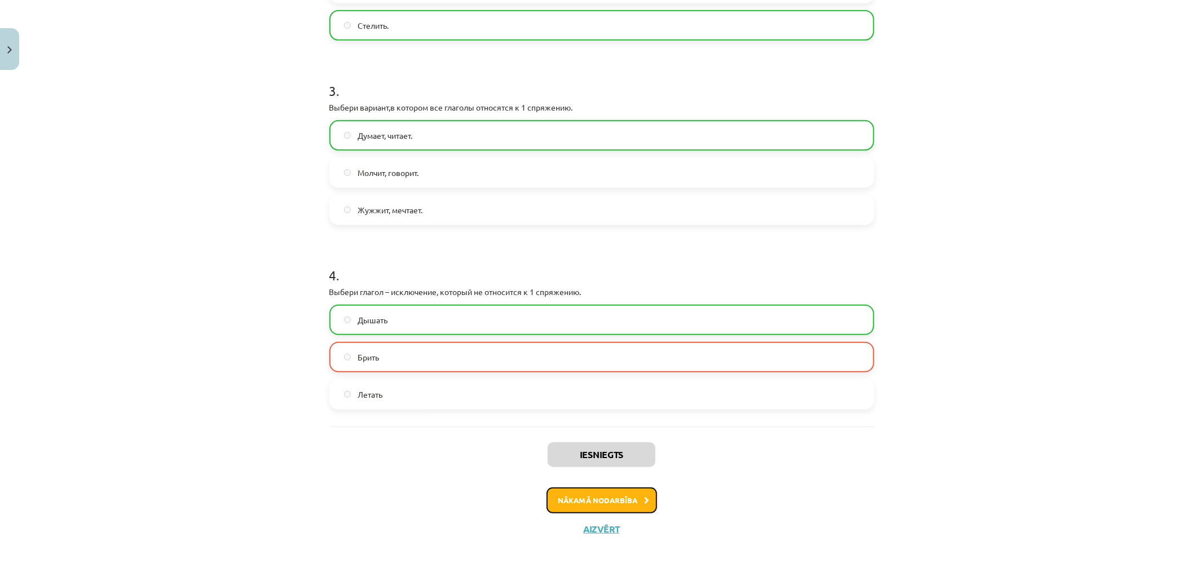
click at [583, 489] on button "Nākamā nodarbība" at bounding box center [601, 500] width 111 height 26
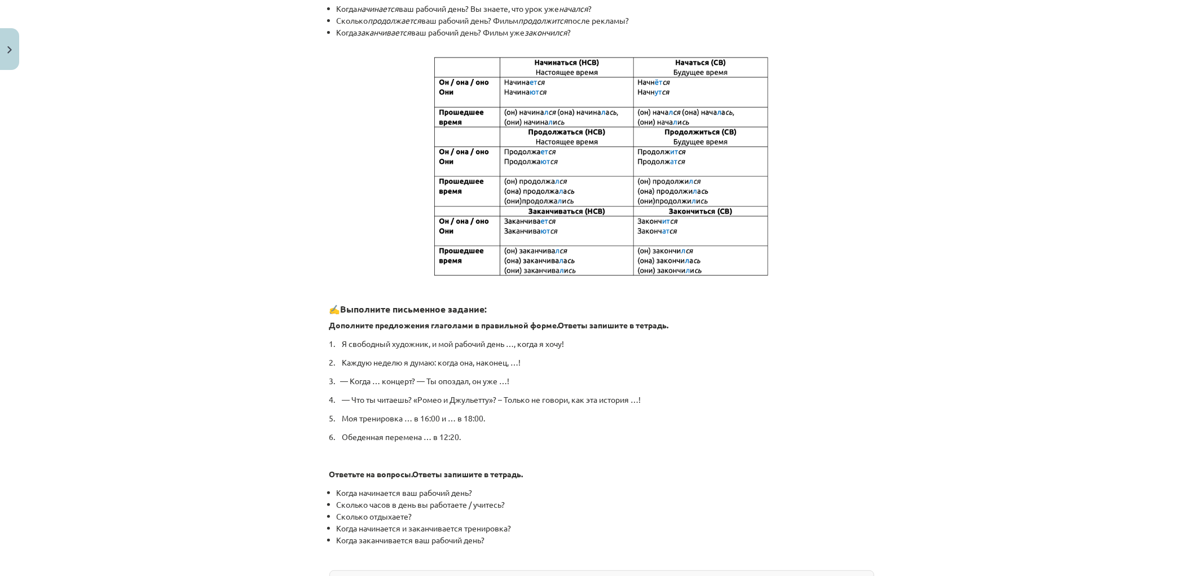
drag, startPoint x: 224, startPoint y: 241, endPoint x: 280, endPoint y: 407, distance: 175.1
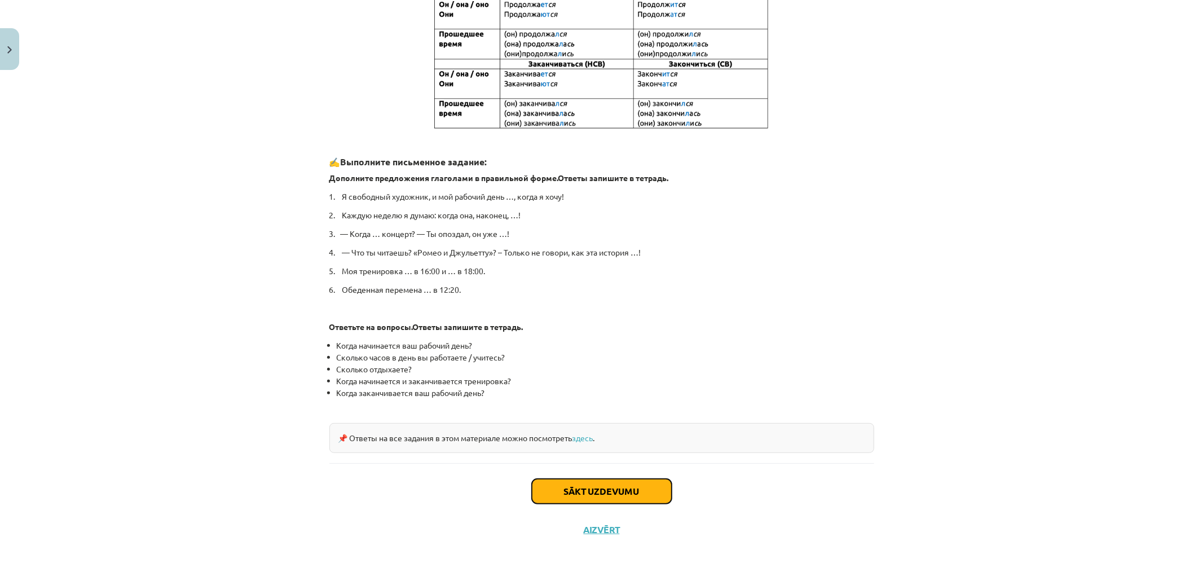
click at [599, 479] on button "Sākt uzdevumu" at bounding box center [602, 491] width 140 height 25
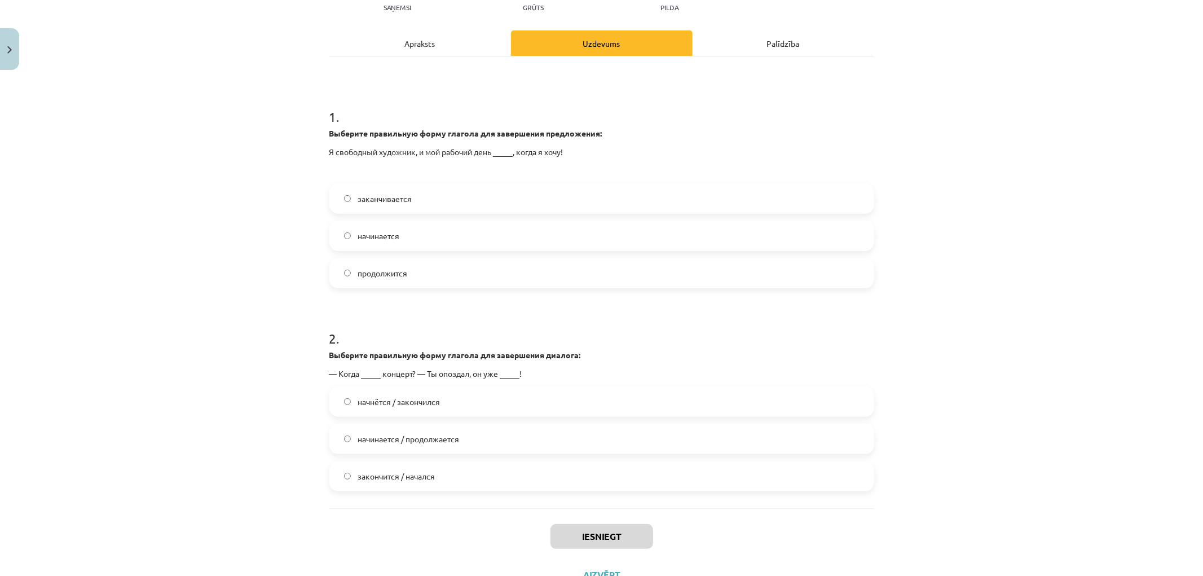
scroll to position [199, 0]
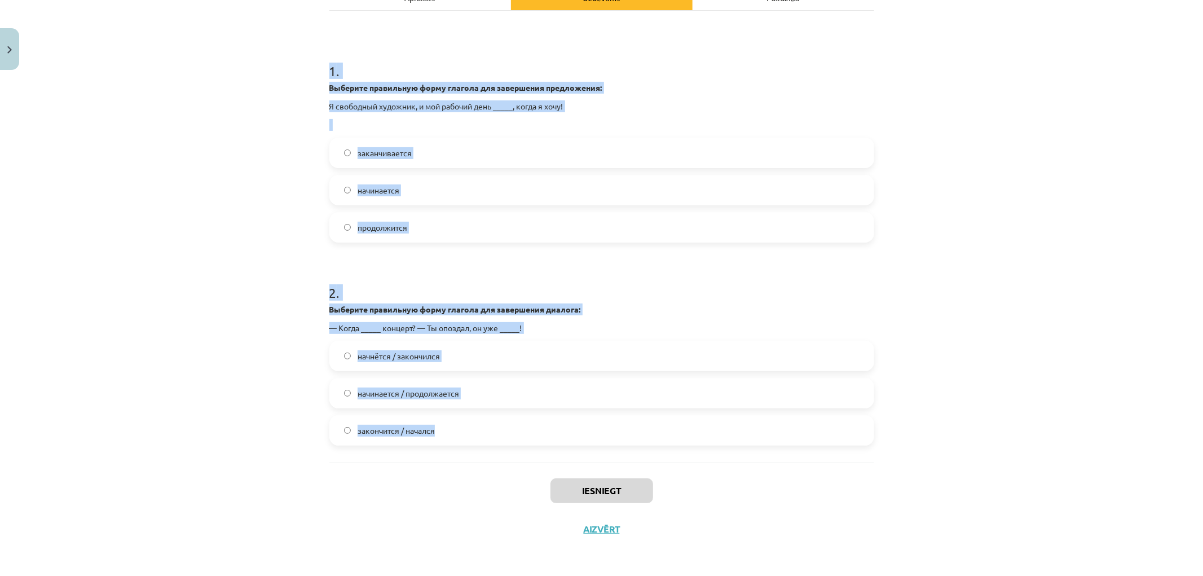
drag, startPoint x: 313, startPoint y: 66, endPoint x: 592, endPoint y: 444, distance: 469.4
click at [592, 444] on div "Mācību tēma: Krievu valodas b1 - 11. klases 1.ieskaites mācību materiāls #11 📖 …" at bounding box center [601, 288] width 1203 height 576
copy form "1 . Выберите правильную форму глагола для завершения предложения: Я свободный х…"
click at [206, 177] on div "Mācību tēma: Krievu valodas b1 - 11. klases 1.ieskaites mācību materiāls #11 📖 …" at bounding box center [601, 288] width 1203 height 576
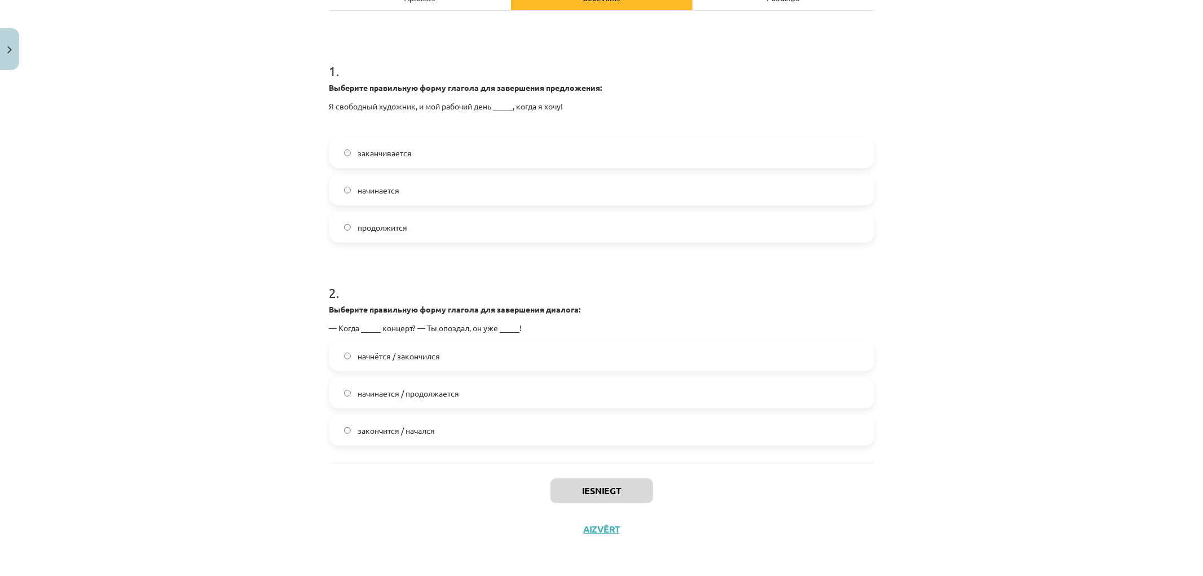
click at [377, 149] on span "заканчивается" at bounding box center [384, 153] width 54 height 12
click at [445, 399] on label "начинается / продолжается" at bounding box center [601, 393] width 542 height 28
click at [425, 368] on label "начнётся / закончился" at bounding box center [601, 356] width 542 height 28
click at [605, 497] on button "Iesniegt" at bounding box center [601, 490] width 103 height 25
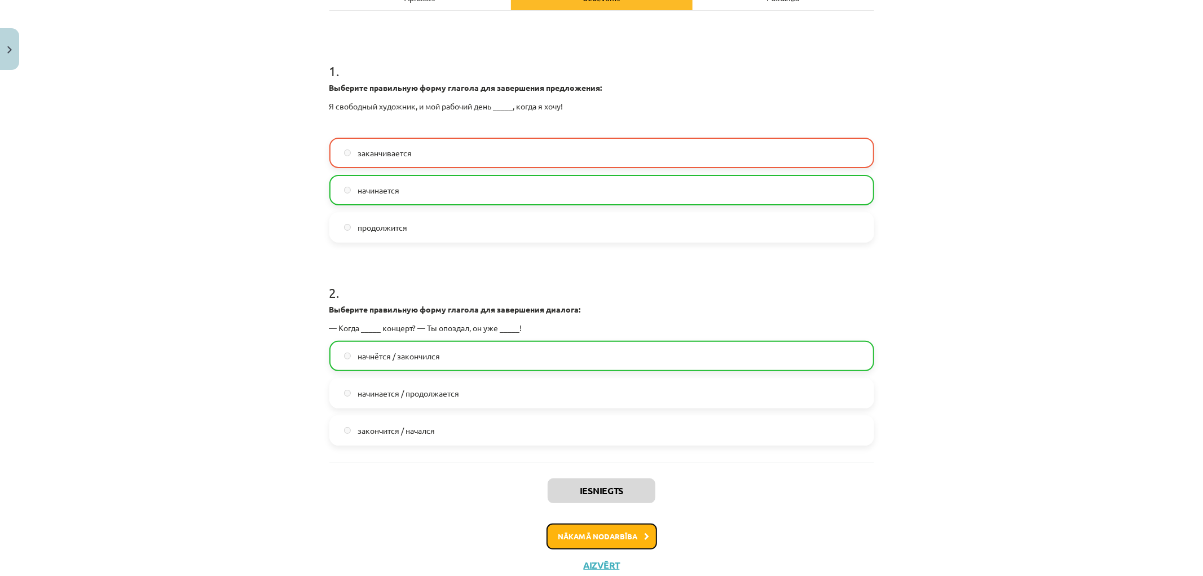
click at [589, 532] on button "Nākamā nodarbība" at bounding box center [601, 536] width 111 height 26
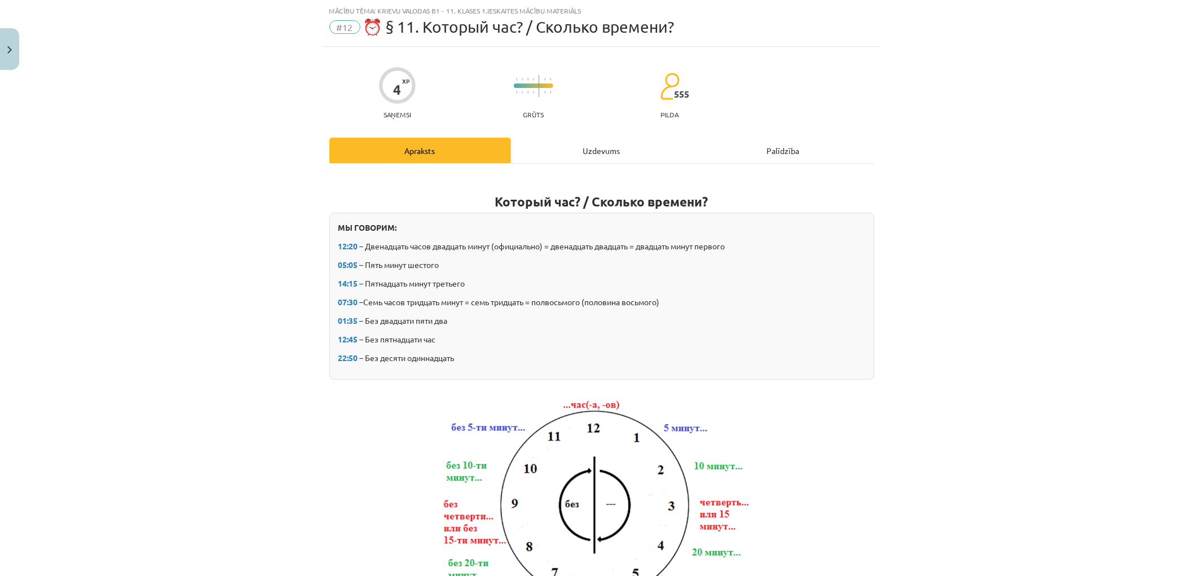
drag, startPoint x: 197, startPoint y: 188, endPoint x: 205, endPoint y: 247, distance: 59.7
drag, startPoint x: 246, startPoint y: 173, endPoint x: 272, endPoint y: 350, distance: 178.9
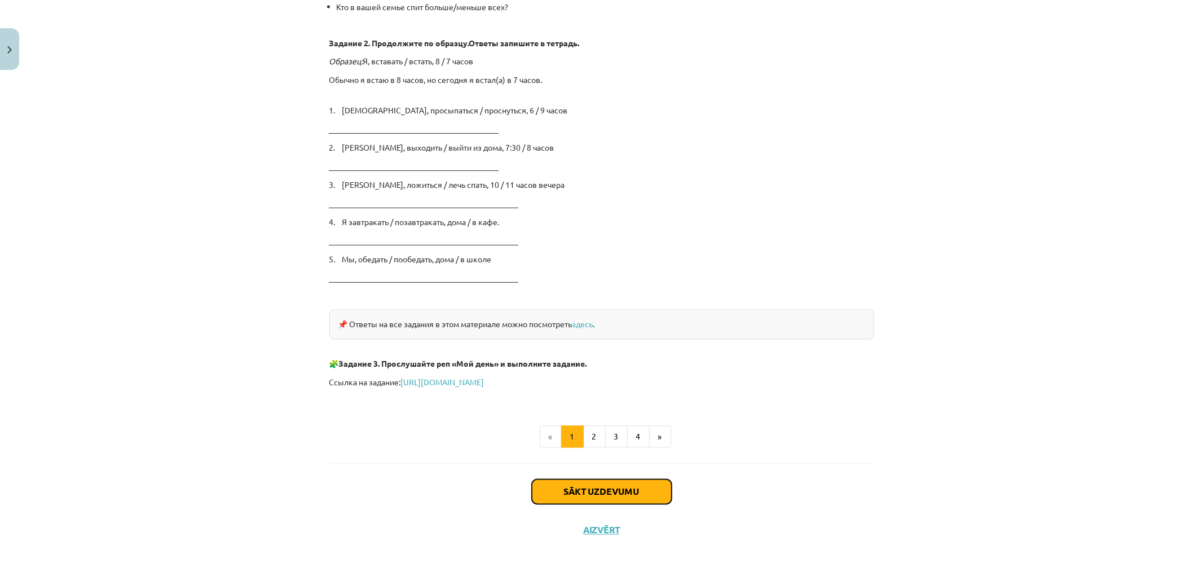
click at [588, 482] on button "Sākt uzdevumu" at bounding box center [602, 491] width 140 height 25
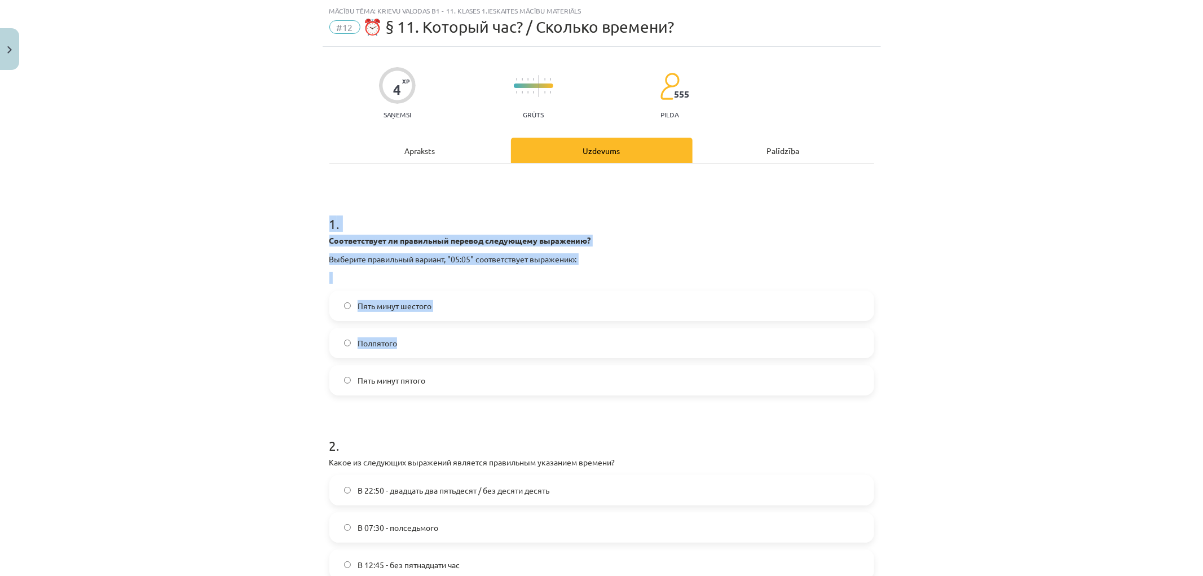
scroll to position [200, 0]
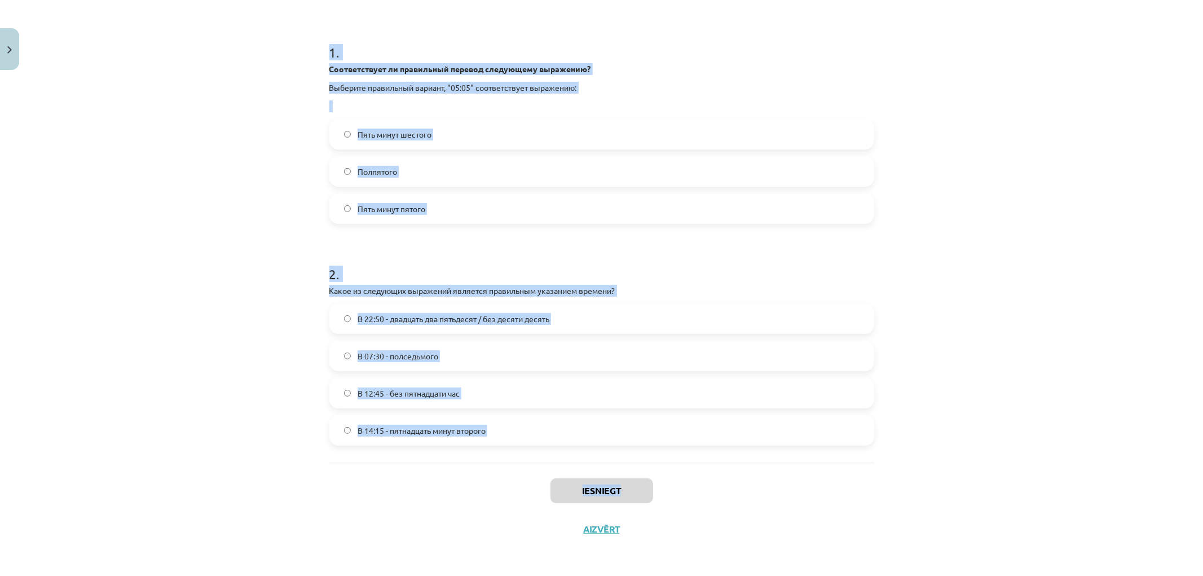
drag, startPoint x: 319, startPoint y: 227, endPoint x: 646, endPoint y: 454, distance: 398.5
click at [650, 462] on div "4 XP Saņemsi Grūts 555 pilda Apraksts Uzdevums Palīdzība 1 . Соответствует ли п…" at bounding box center [602, 211] width 558 height 673
click at [580, 404] on label "В 12:45 - без пятнадцати час" at bounding box center [601, 393] width 542 height 28
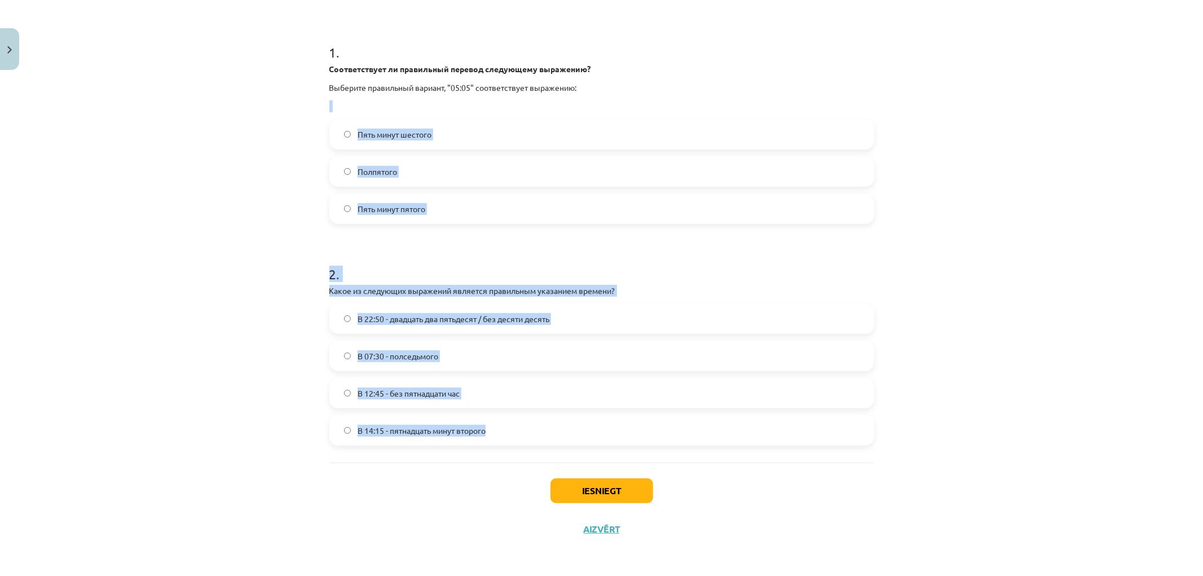
scroll to position [74, 0]
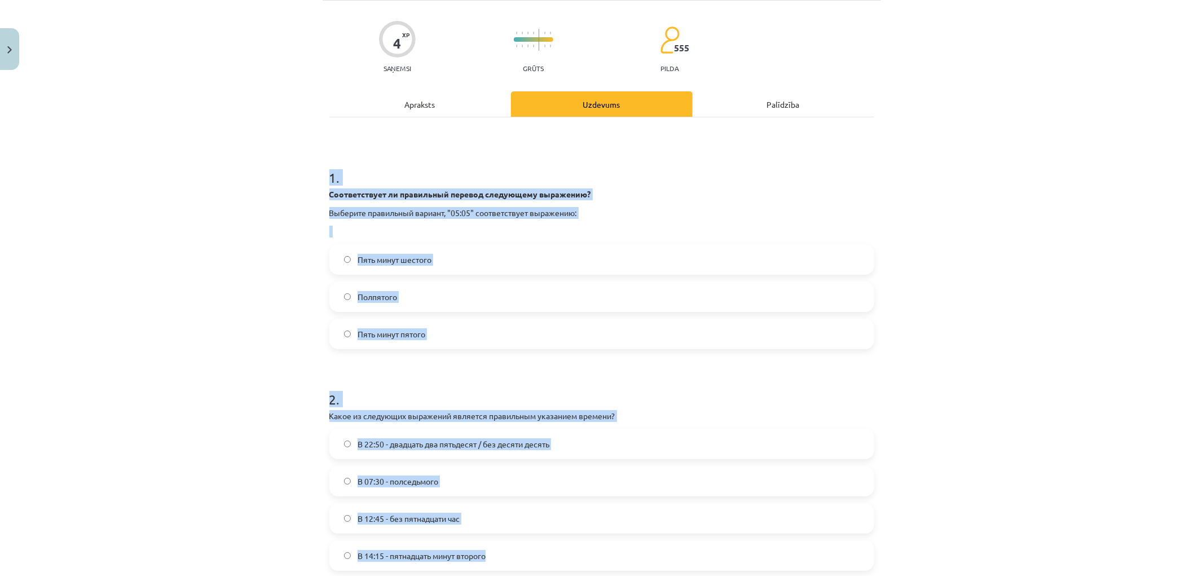
drag, startPoint x: 535, startPoint y: 439, endPoint x: 317, endPoint y: 179, distance: 338.6
click at [323, 179] on div "4 XP Saņemsi Grūts 555 pilda Apraksts Uzdevums Palīdzība 1 . Соответствует ли п…" at bounding box center [602, 337] width 558 height 673
click at [216, 199] on div "Mācību tēma: Krievu valodas b1 - 11. klases 1.ieskaites mācību materiāls #12 ⏰ …" at bounding box center [601, 288] width 1203 height 576
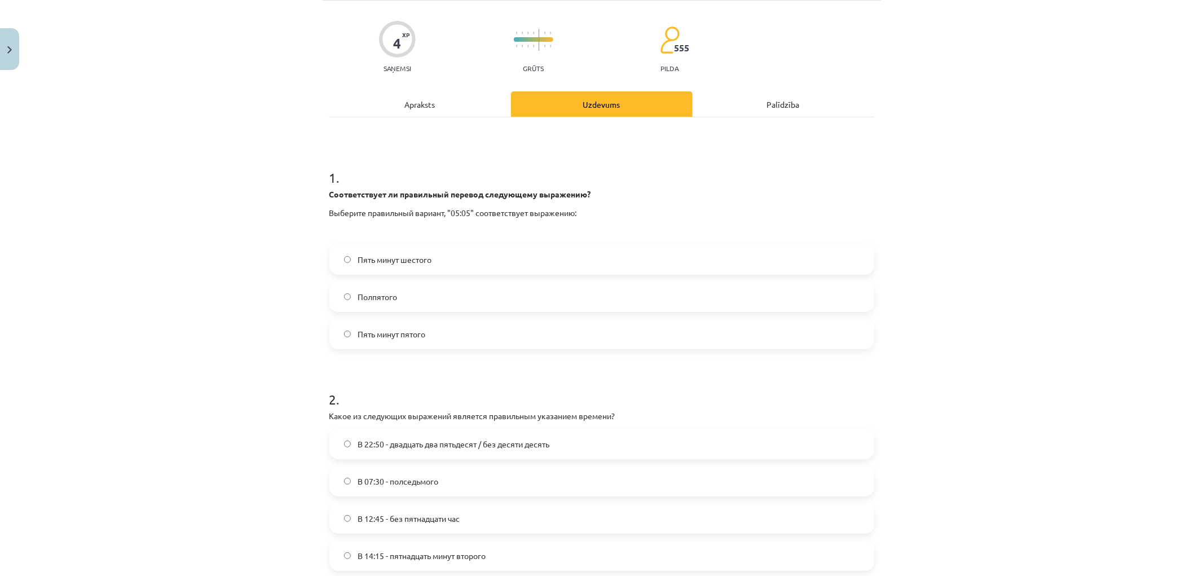
click at [354, 342] on label "Пять минут пятого" at bounding box center [601, 334] width 542 height 28
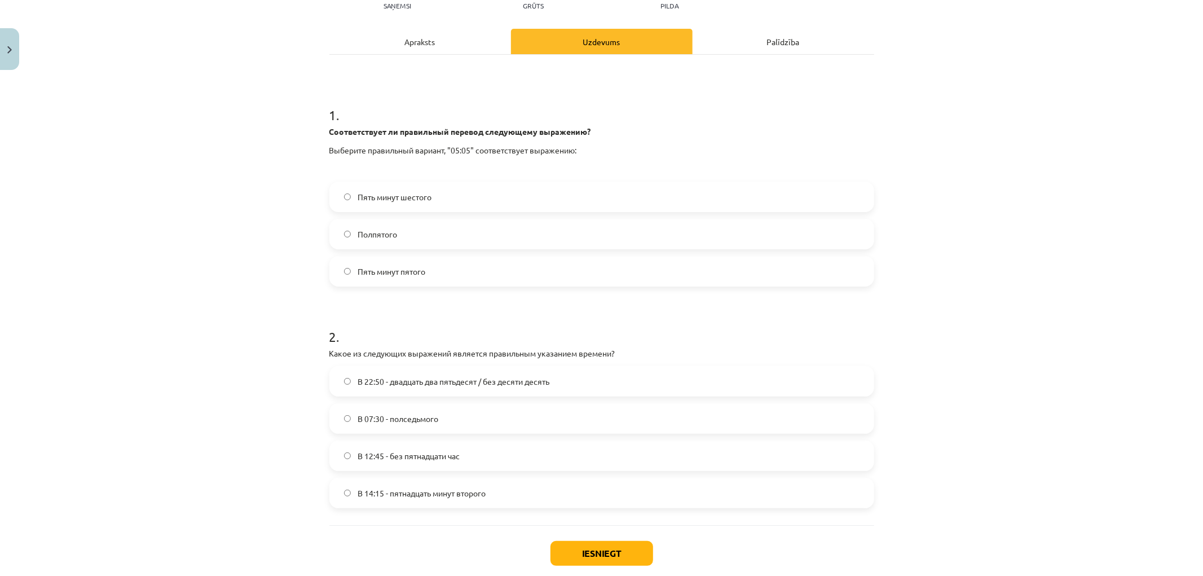
click at [406, 204] on label "Пять минут шестого" at bounding box center [601, 197] width 542 height 28
click at [415, 492] on span "В 14:15 - пятнадцать минут второго" at bounding box center [421, 493] width 128 height 12
click at [246, 416] on div "Mācību tēma: Krievu valodas b1 - 11. klases 1.ieskaites mācību materiāls #12 ⏰ …" at bounding box center [601, 288] width 1203 height 576
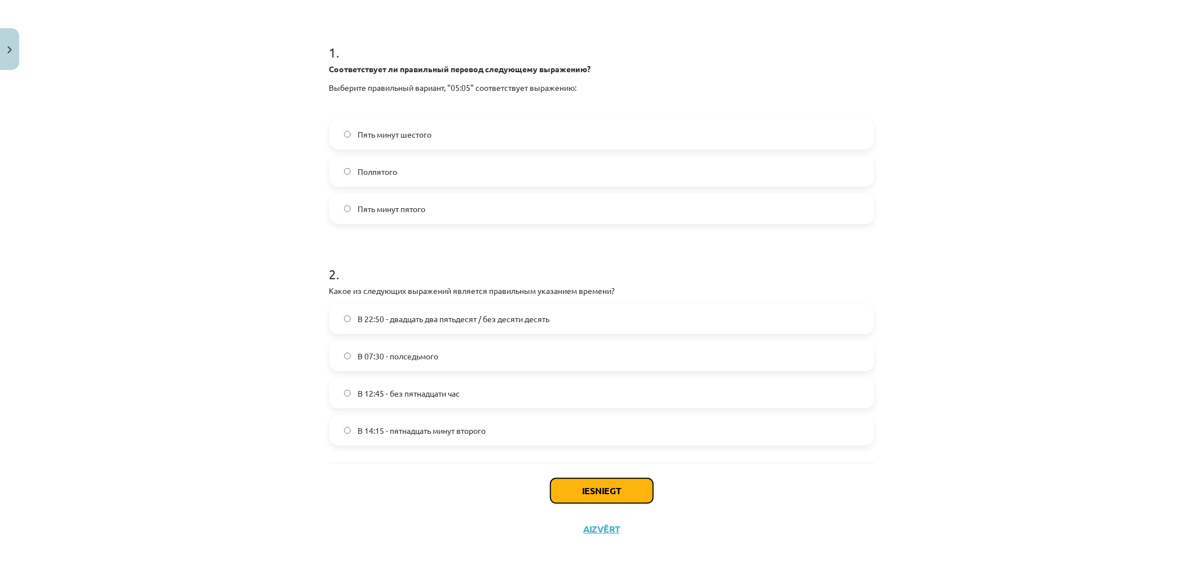
click at [604, 491] on button "Iesniegt" at bounding box center [601, 490] width 103 height 25
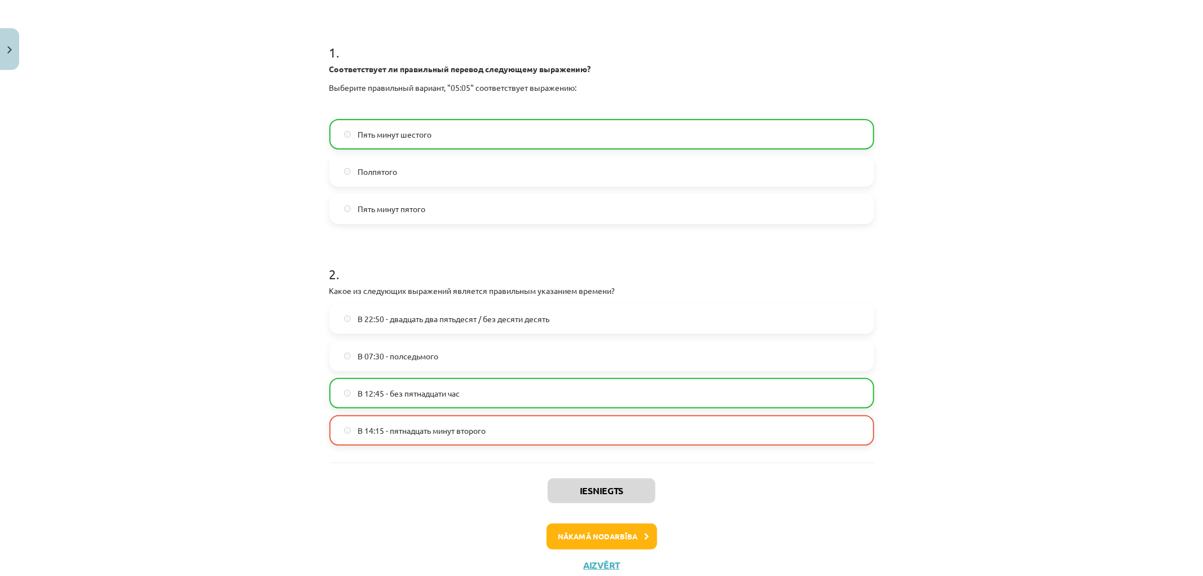
scroll to position [236, 0]
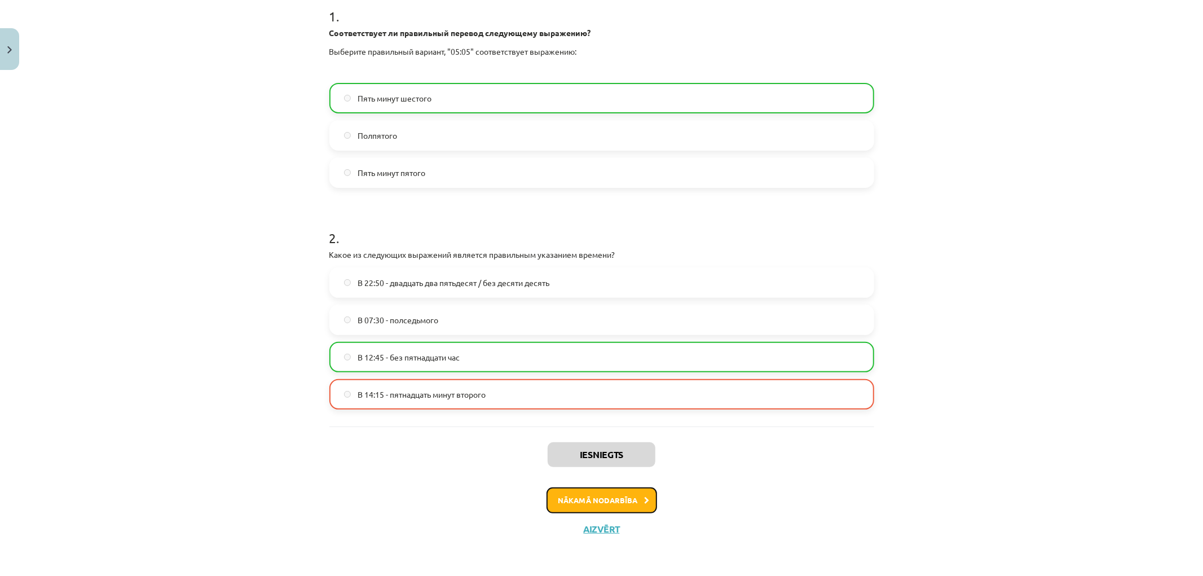
click at [621, 497] on button "Nākamā nodarbība" at bounding box center [601, 500] width 111 height 26
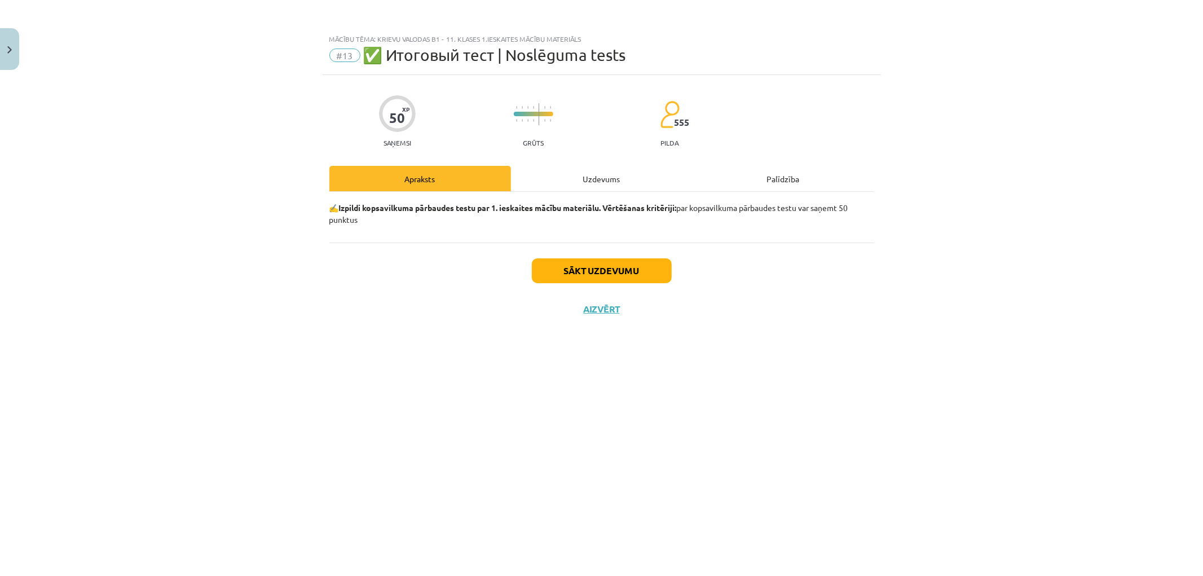
scroll to position [0, 0]
click at [590, 269] on button "Sākt uzdevumu" at bounding box center [602, 270] width 140 height 25
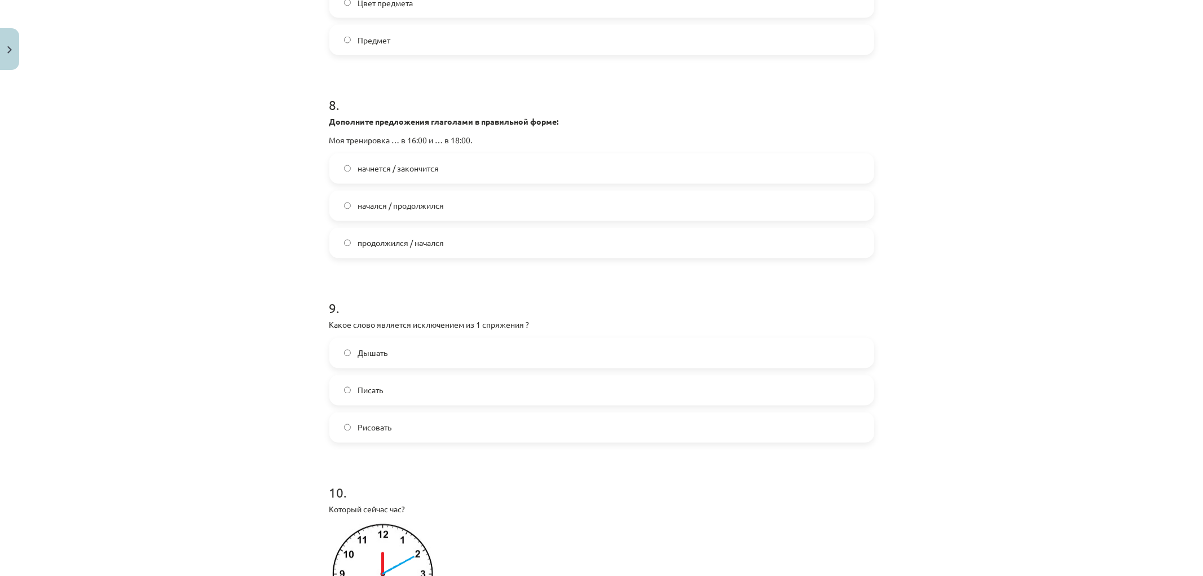
scroll to position [2050, 0]
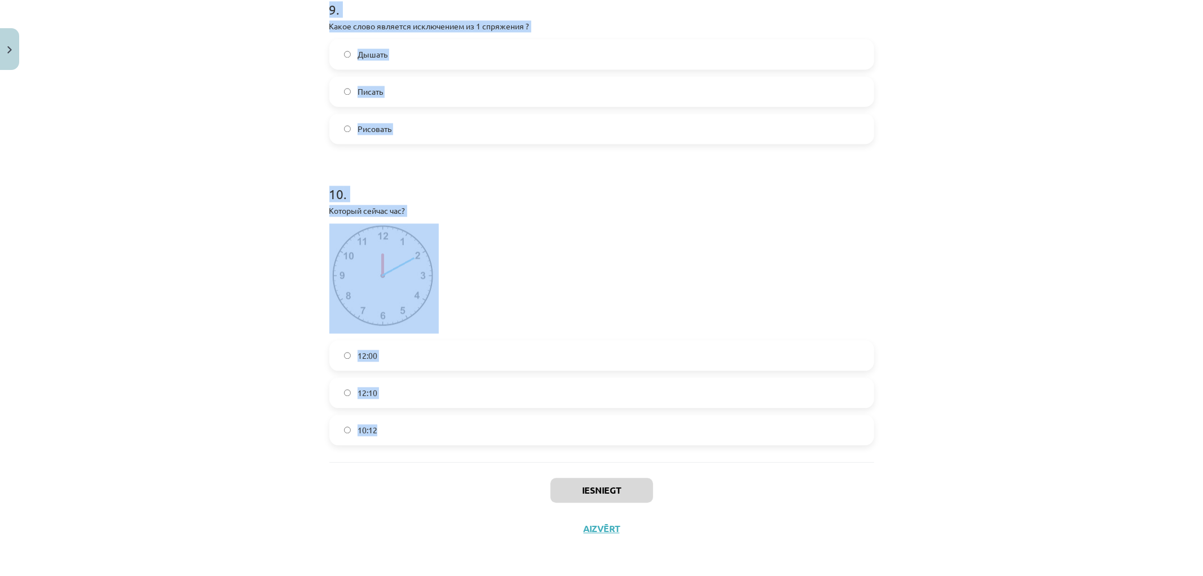
drag, startPoint x: 350, startPoint y: 60, endPoint x: 537, endPoint y: 414, distance: 400.5
click at [537, 414] on div "Mācību tēma: Krievu valodas b1 - 11. klases 1.ieskaites mācību materiāls #13 ✅ …" at bounding box center [601, 288] width 1203 height 576
drag, startPoint x: 294, startPoint y: 182, endPoint x: 288, endPoint y: 129, distance: 53.9
drag, startPoint x: 275, startPoint y: 160, endPoint x: 269, endPoint y: 102, distance: 57.8
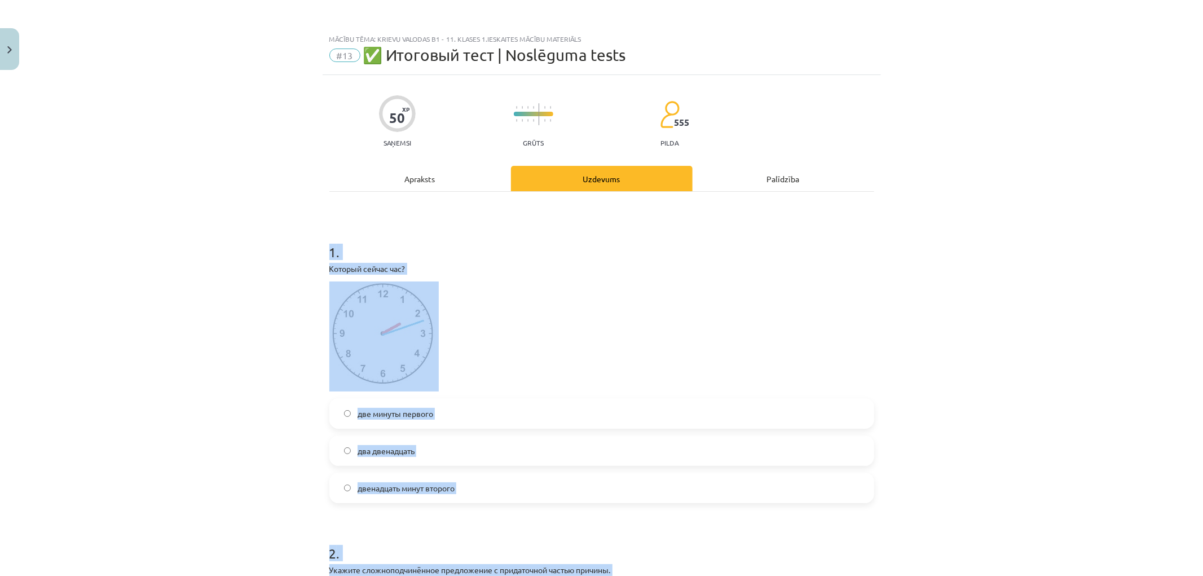
scroll to position [63, 0]
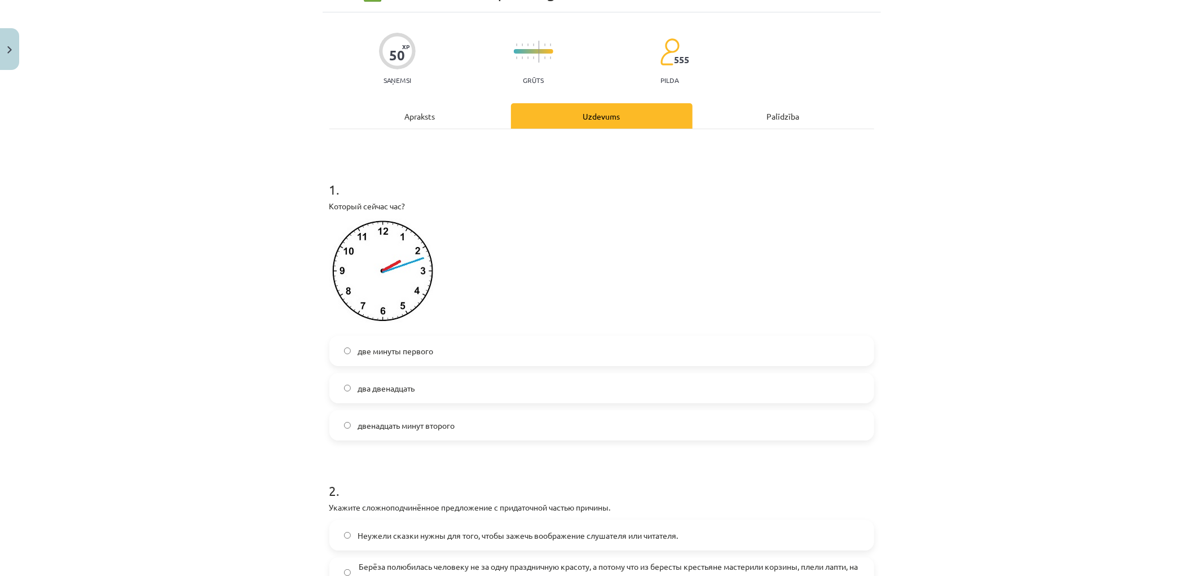
click at [243, 113] on div "Mācību tēma: Krievu valodas b1 - 11. klases 1.ieskaites mācību materiāls #13 ✅ …" at bounding box center [601, 288] width 1203 height 576
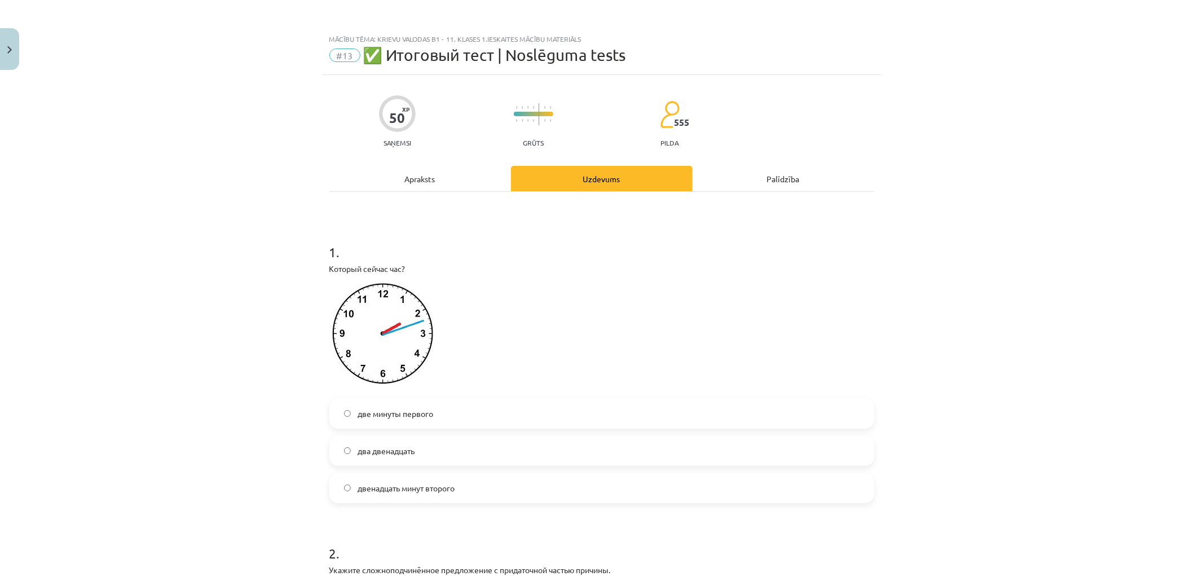
click at [389, 483] on span "двенадцать минут второго" at bounding box center [405, 488] width 97 height 12
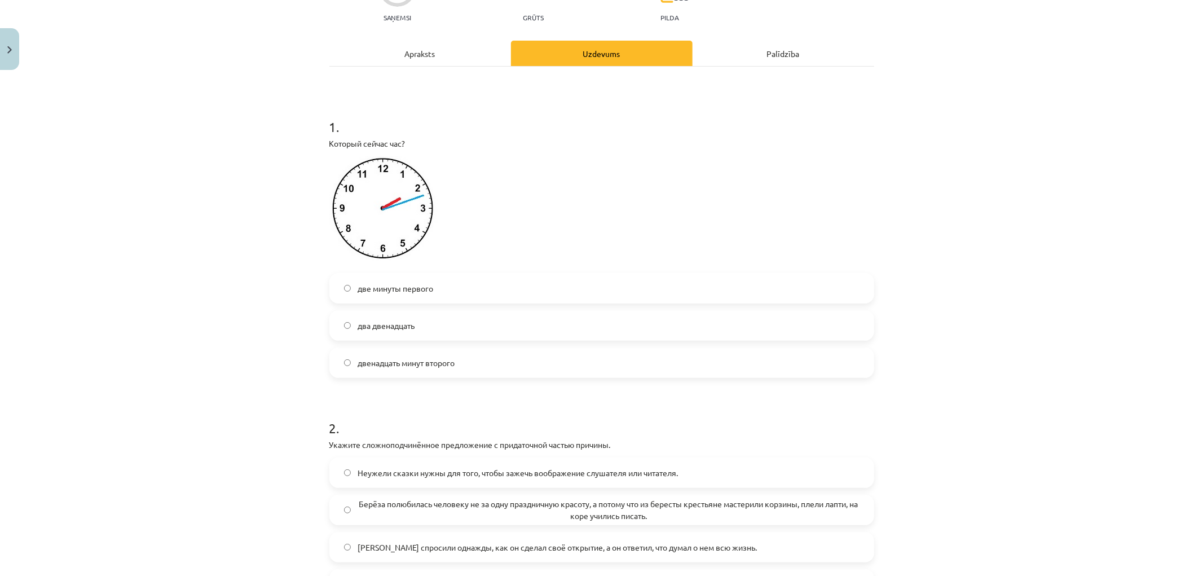
click at [424, 330] on label "два двенадцать" at bounding box center [601, 325] width 542 height 28
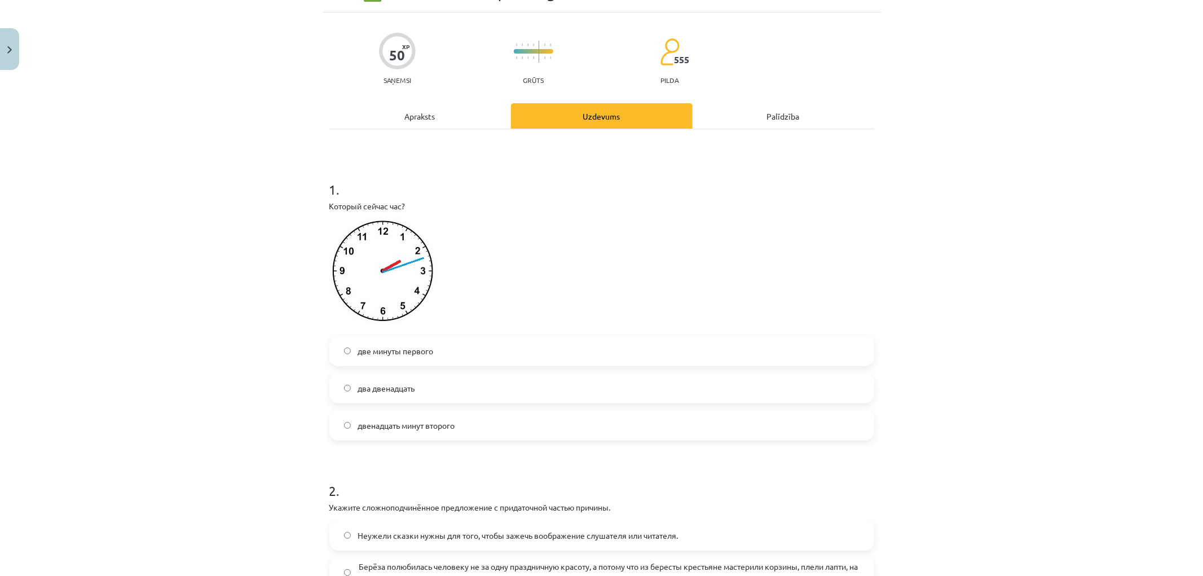
scroll to position [0, 0]
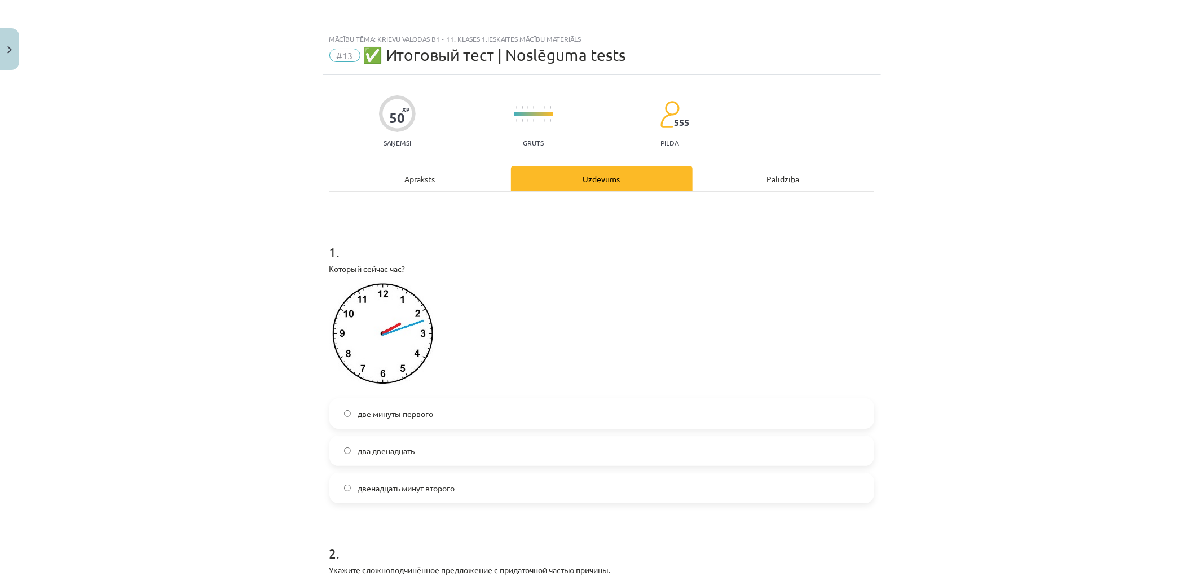
click at [398, 421] on label "две минуты первого" at bounding box center [601, 413] width 542 height 28
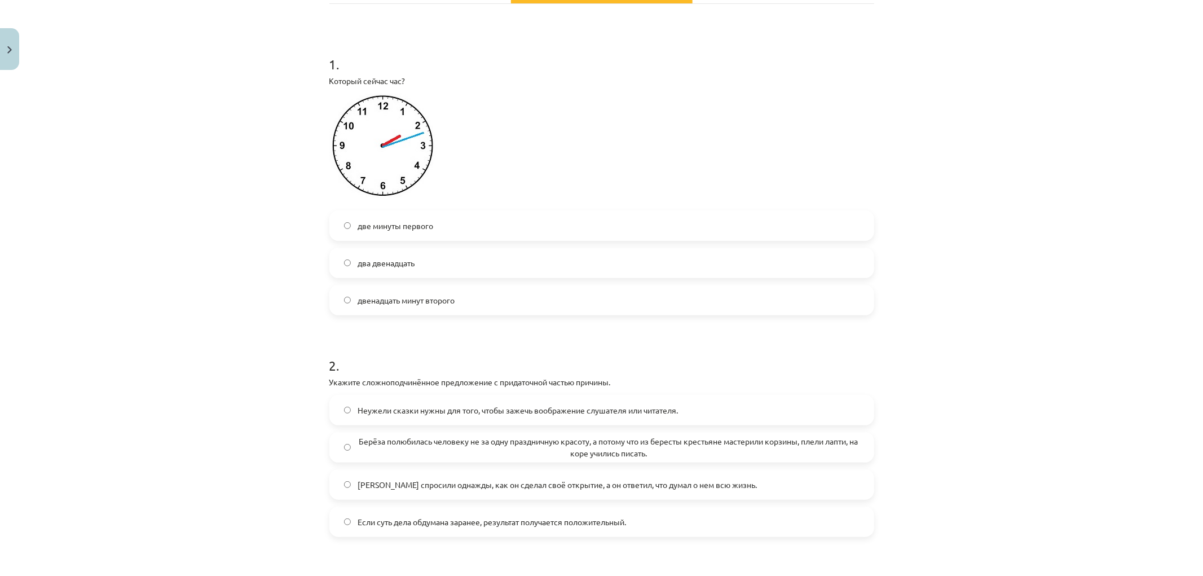
scroll to position [313, 0]
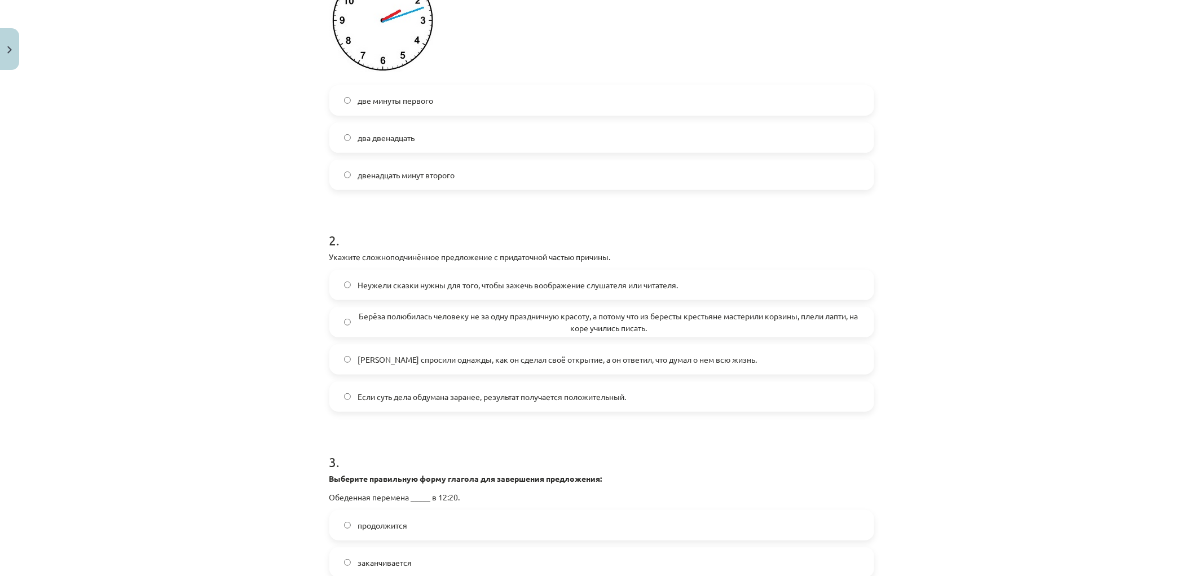
click at [420, 320] on span "Берёза полюбилась человеку не за одну праздничную красоту, а потому что из бере…" at bounding box center [607, 322] width 501 height 24
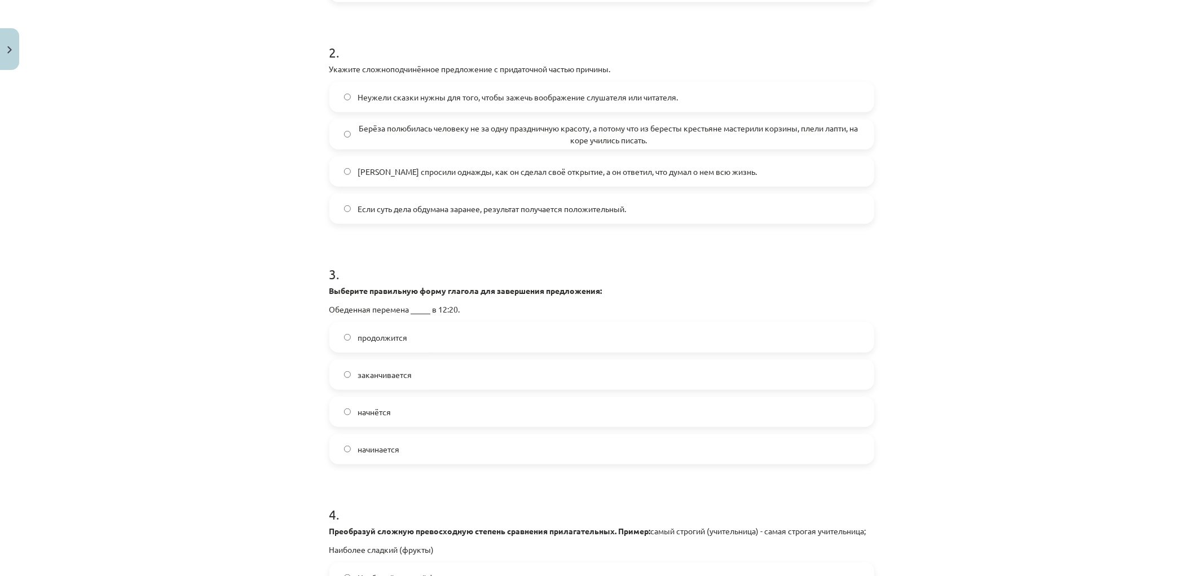
scroll to position [626, 0]
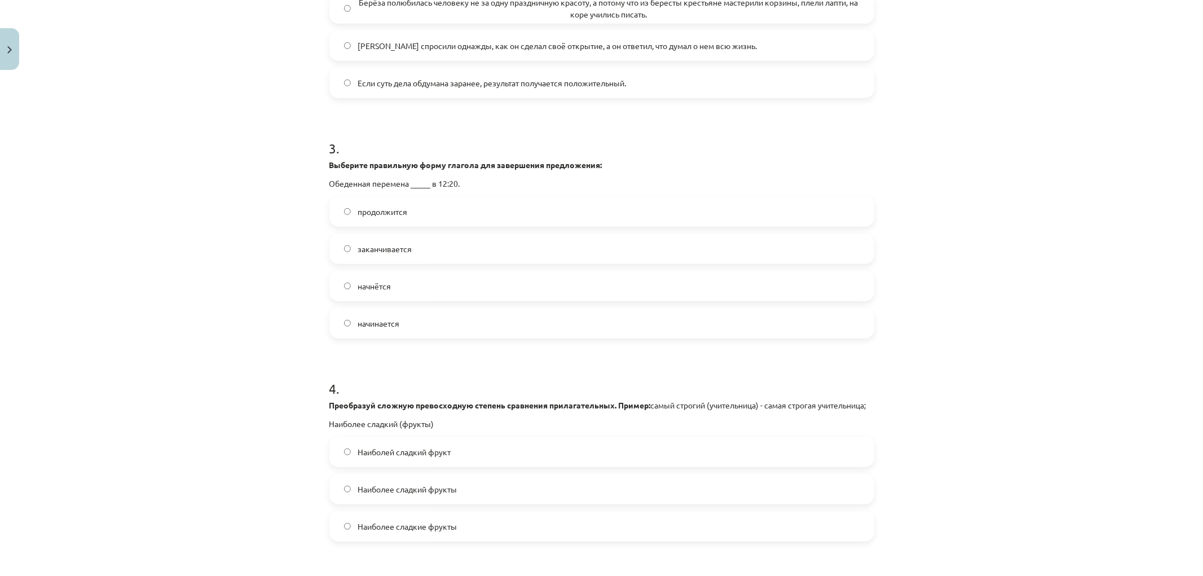
click at [376, 322] on span "начинается" at bounding box center [378, 323] width 42 height 12
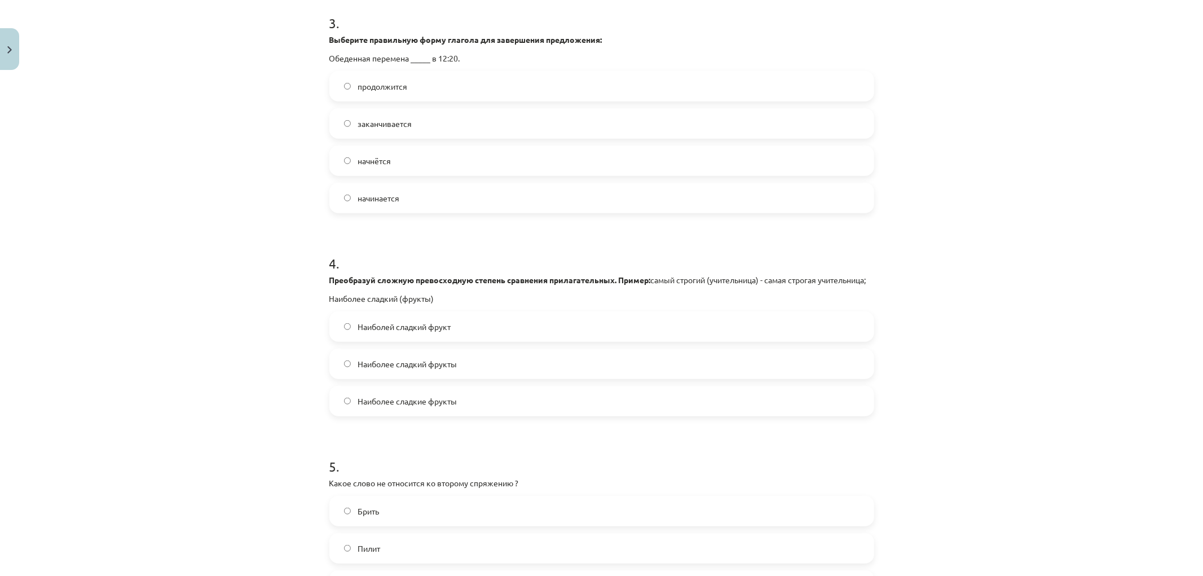
scroll to position [814, 0]
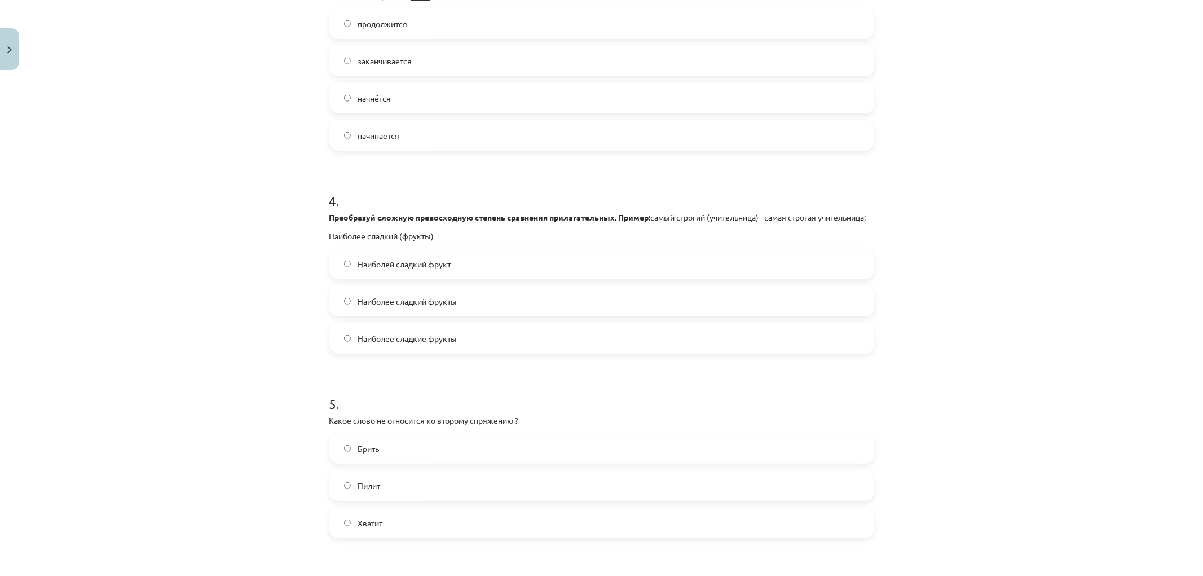
click at [448, 352] on label "Наиболее сладкие фрукты" at bounding box center [601, 338] width 542 height 28
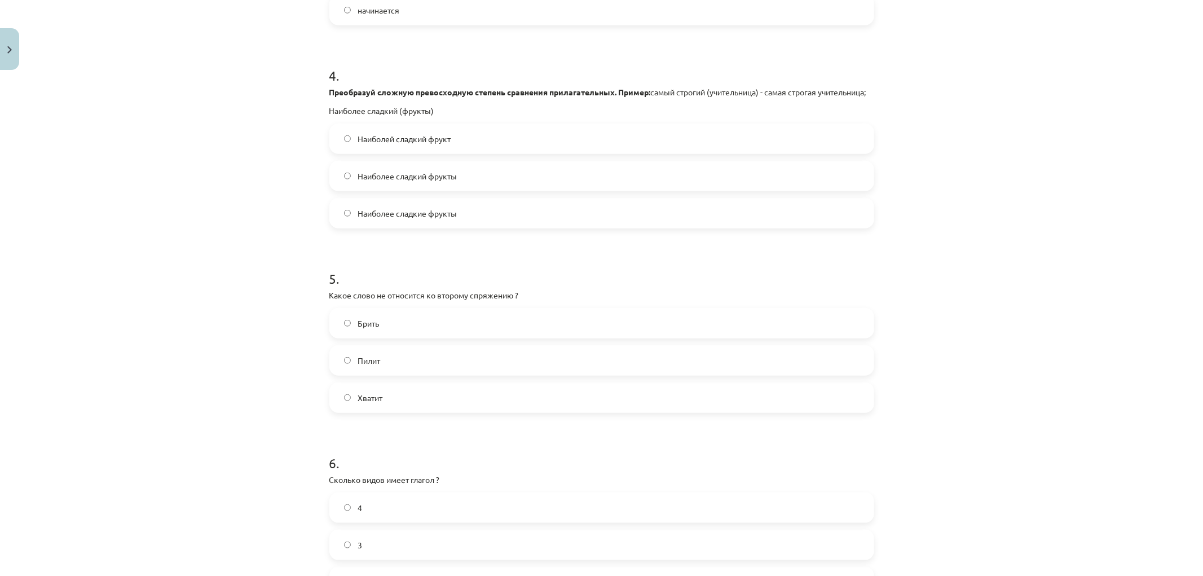
scroll to position [1002, 0]
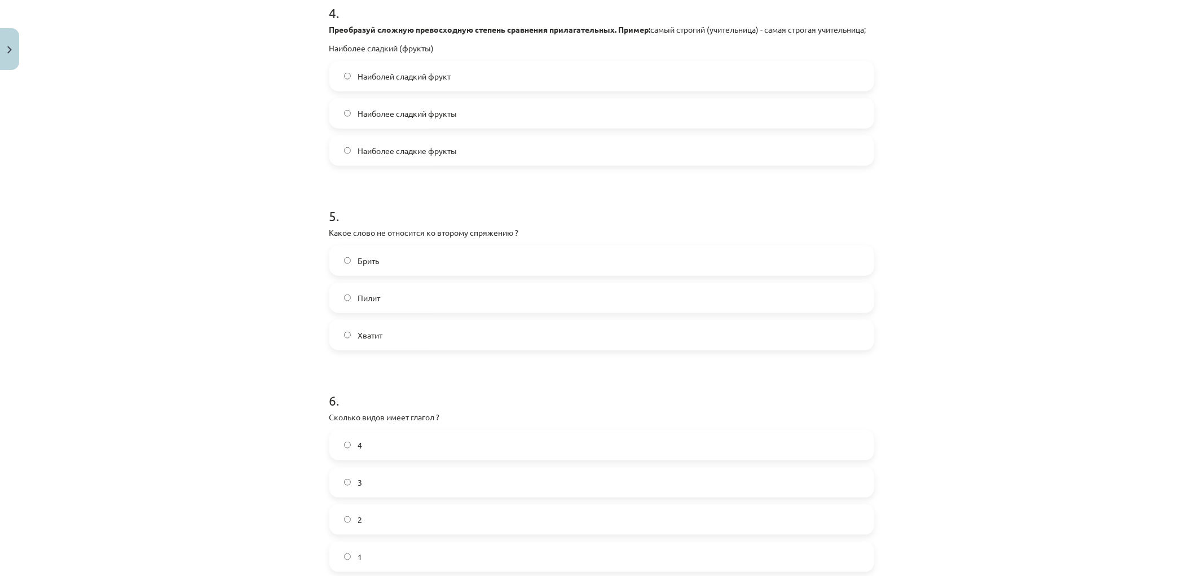
click at [395, 273] on label "Брить" at bounding box center [601, 260] width 542 height 28
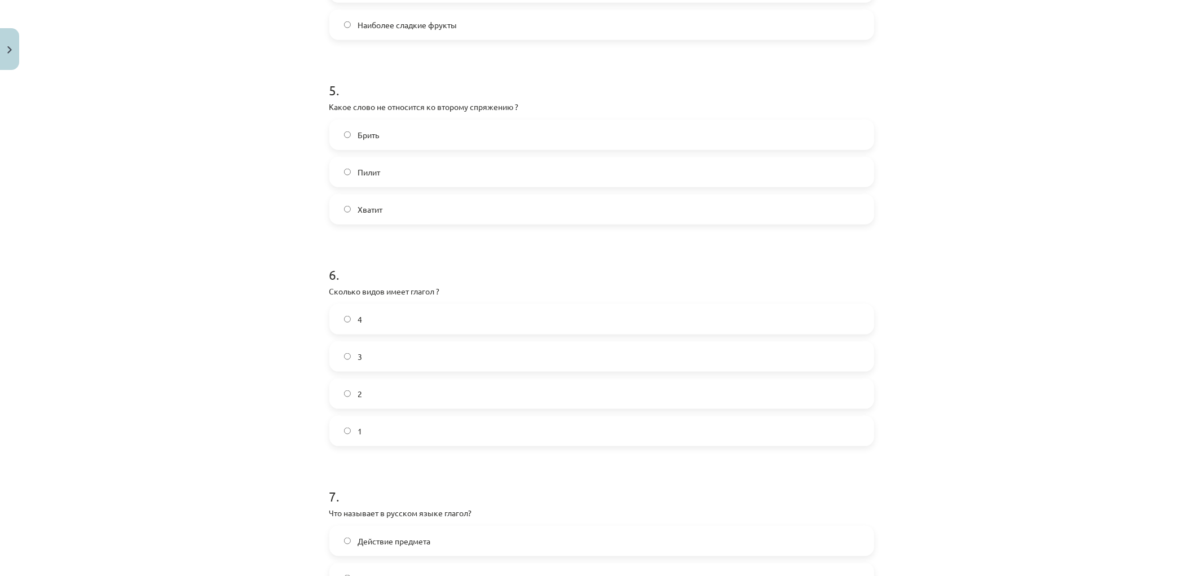
click at [364, 408] on label "2" at bounding box center [601, 393] width 542 height 28
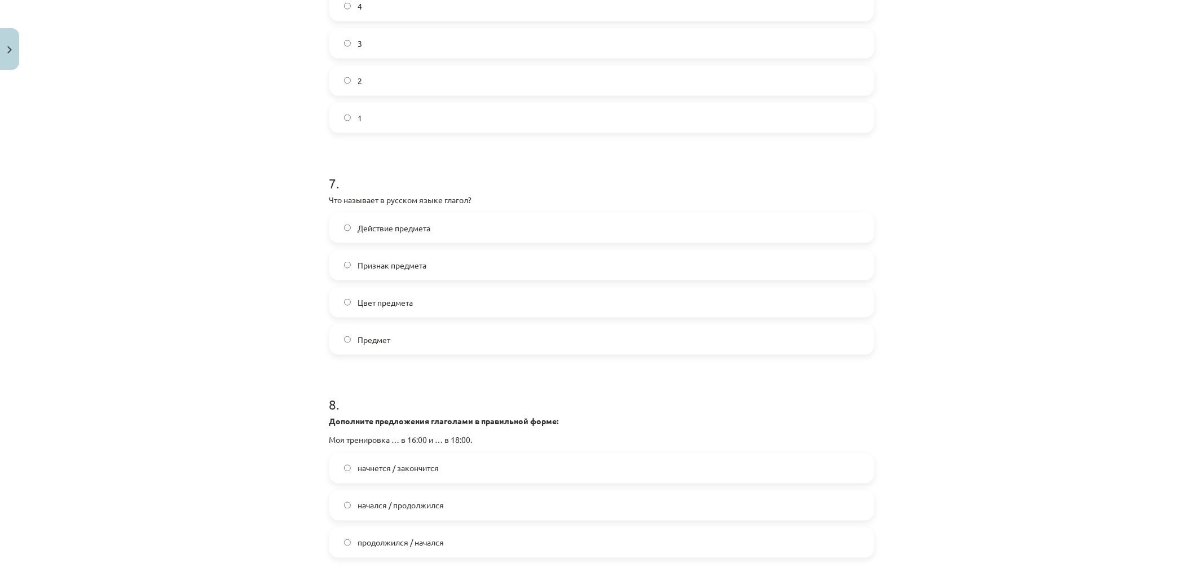
scroll to position [1503, 0]
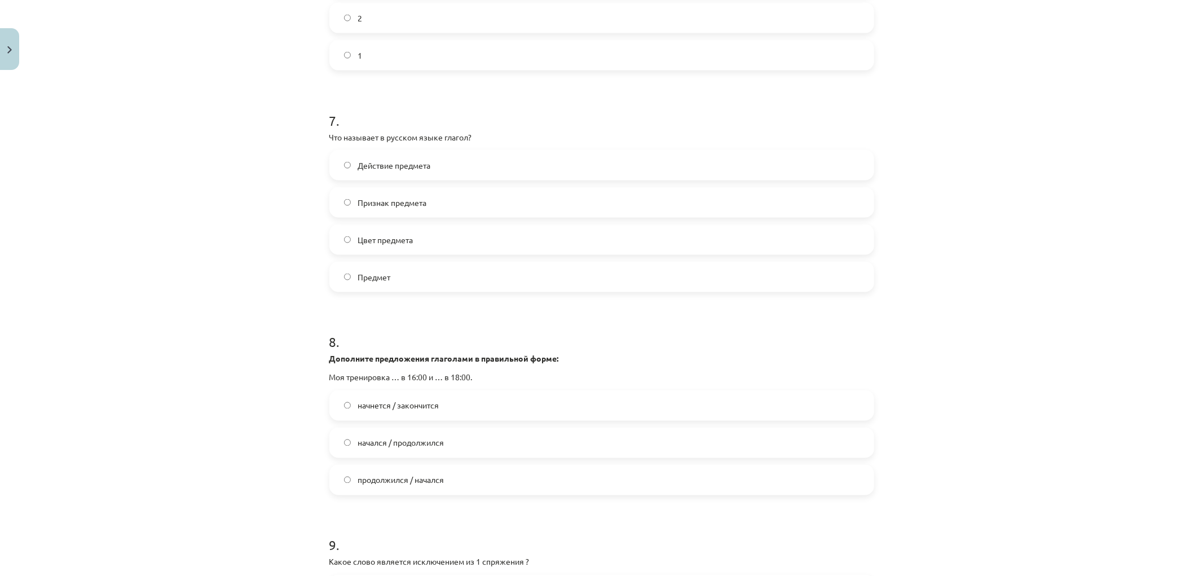
click at [389, 171] on span "Действие предмета" at bounding box center [393, 166] width 73 height 12
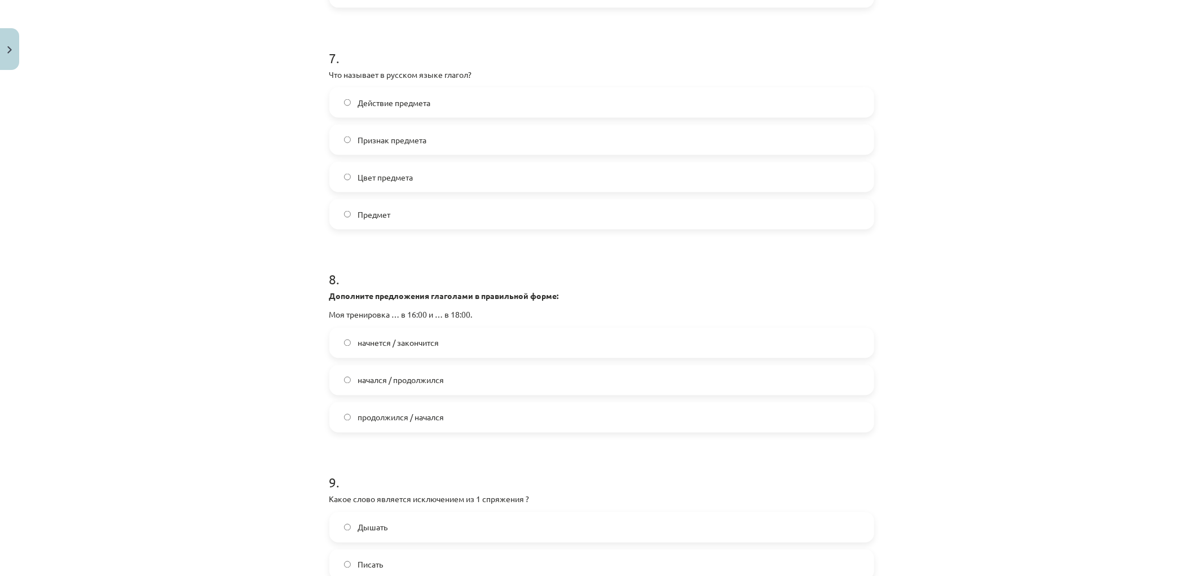
scroll to position [1628, 0]
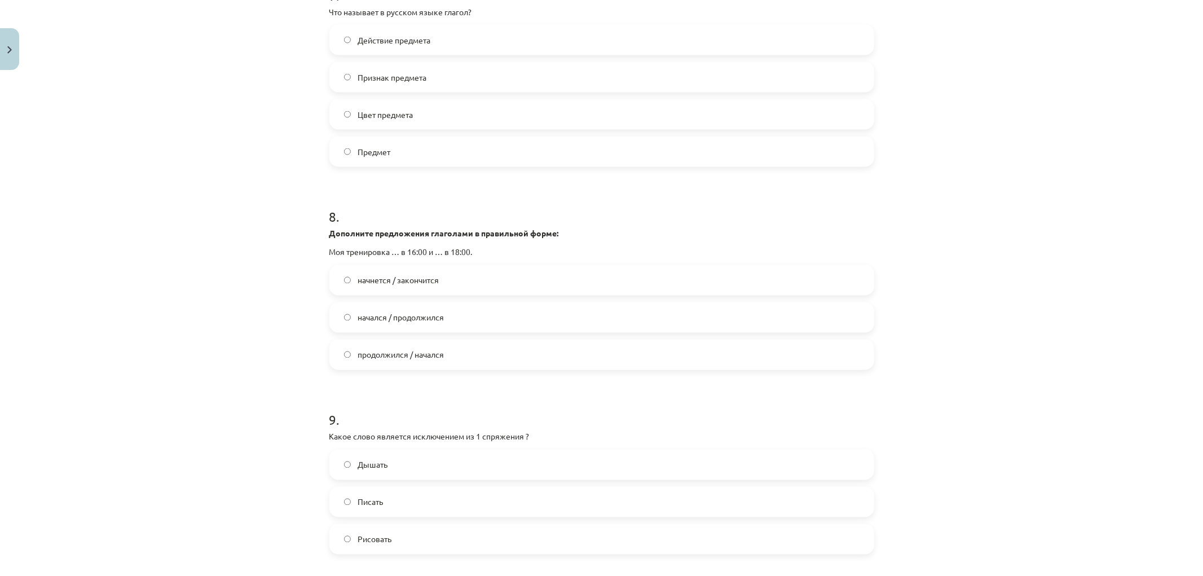
click at [440, 332] on label "начался / продолжился" at bounding box center [601, 317] width 542 height 28
click at [450, 294] on label "начнется / закончится" at bounding box center [601, 280] width 542 height 28
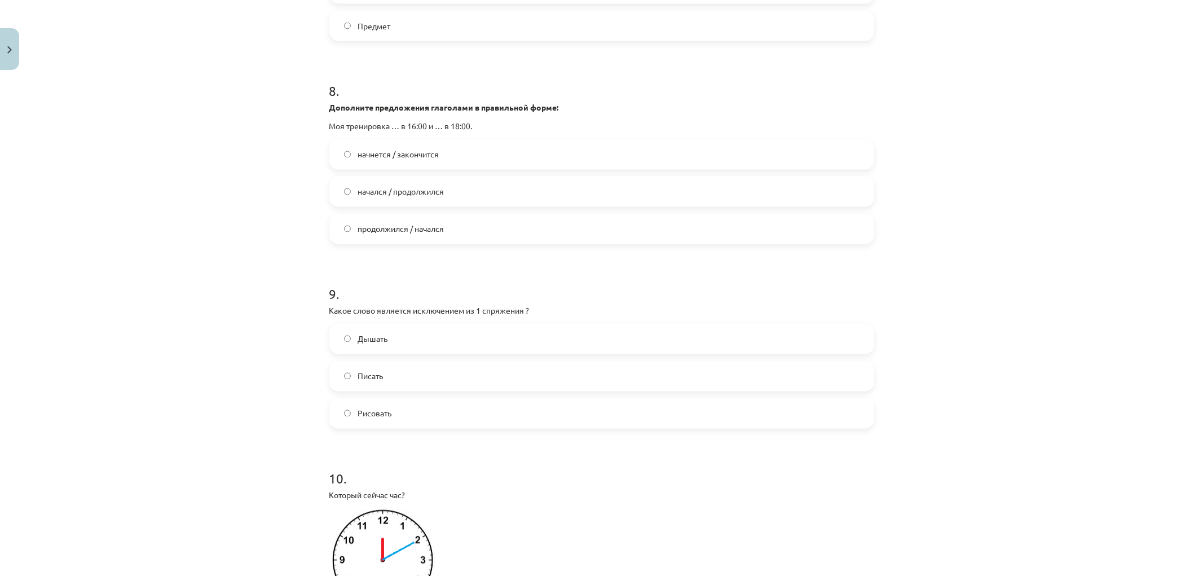
click at [413, 353] on label "Дышать" at bounding box center [601, 339] width 542 height 28
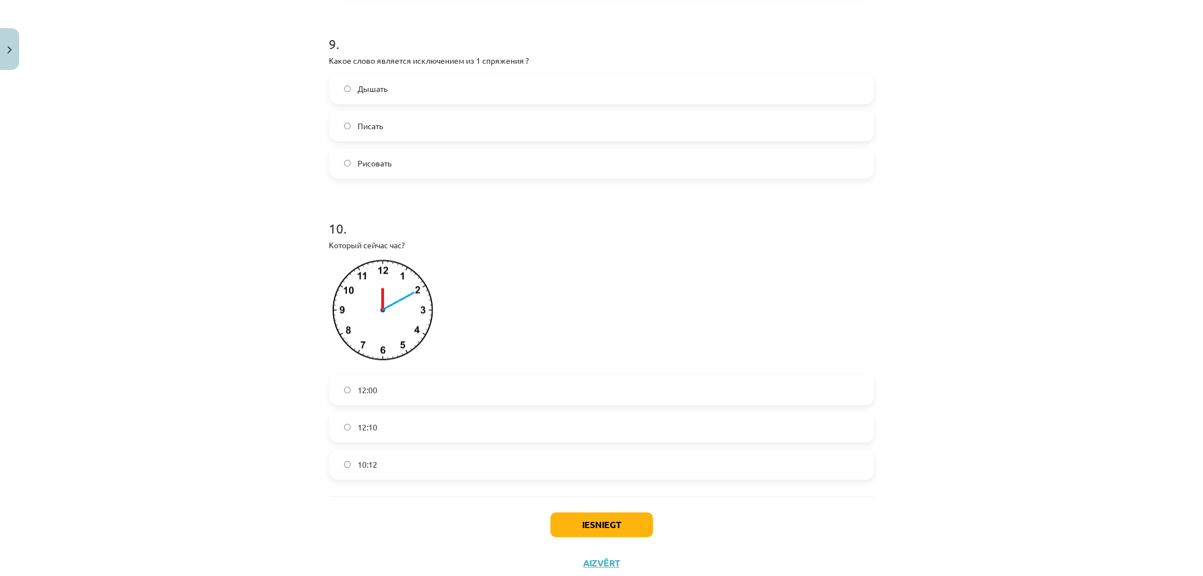
scroll to position [2050, 0]
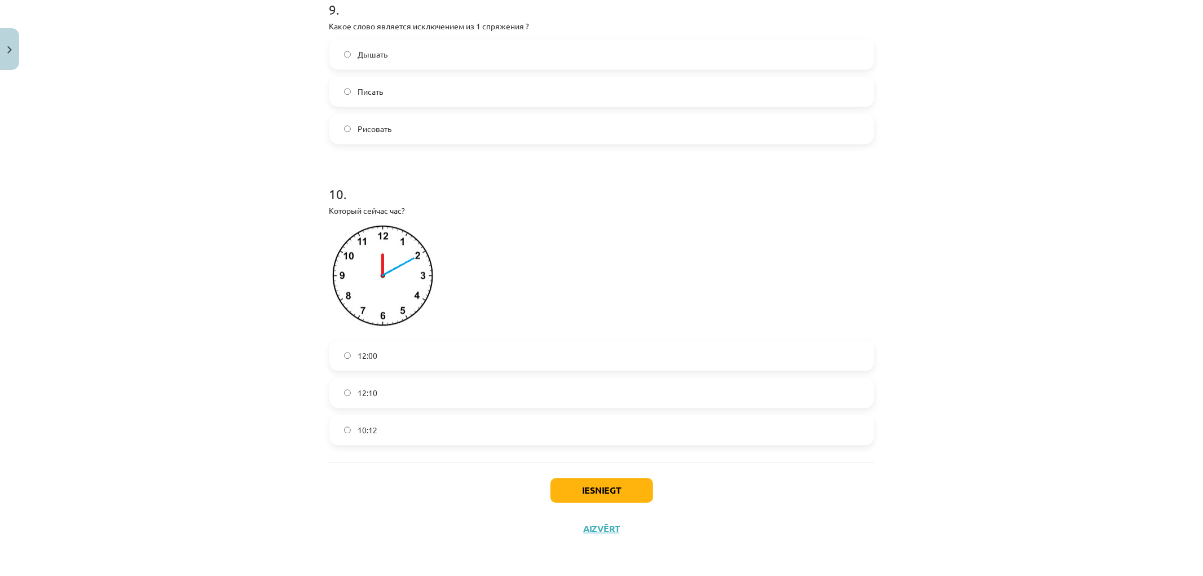
click at [363, 398] on label "12:10" at bounding box center [601, 392] width 542 height 28
click at [240, 329] on div "Mācību tēma: Krievu valodas b1 - 11. klases 1.ieskaites mācību materiāls #13 ✅ …" at bounding box center [601, 288] width 1203 height 576
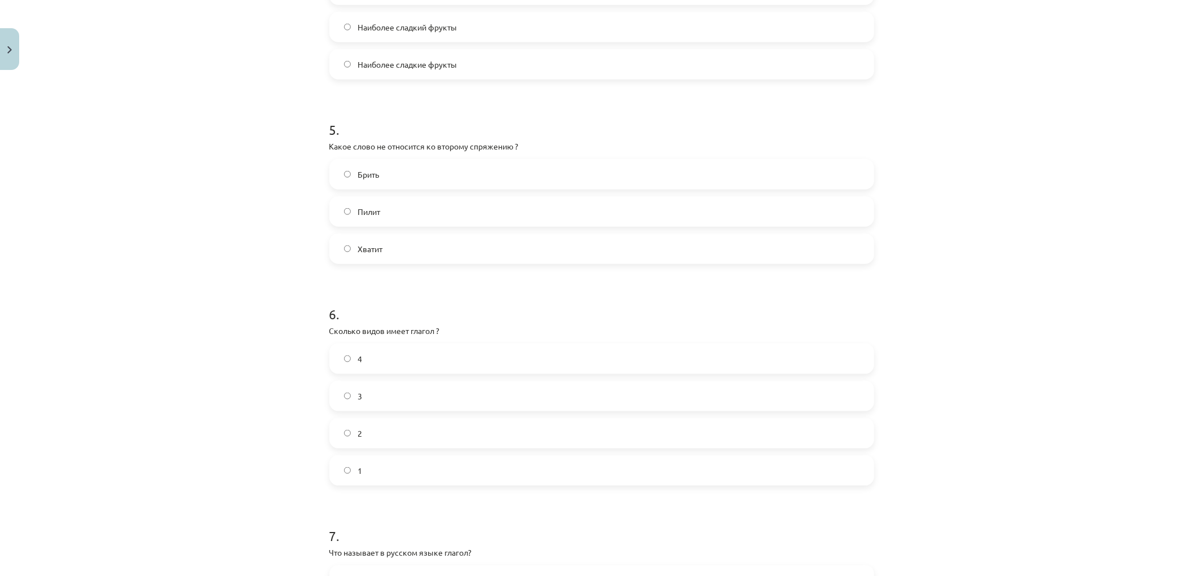
scroll to position [0, 0]
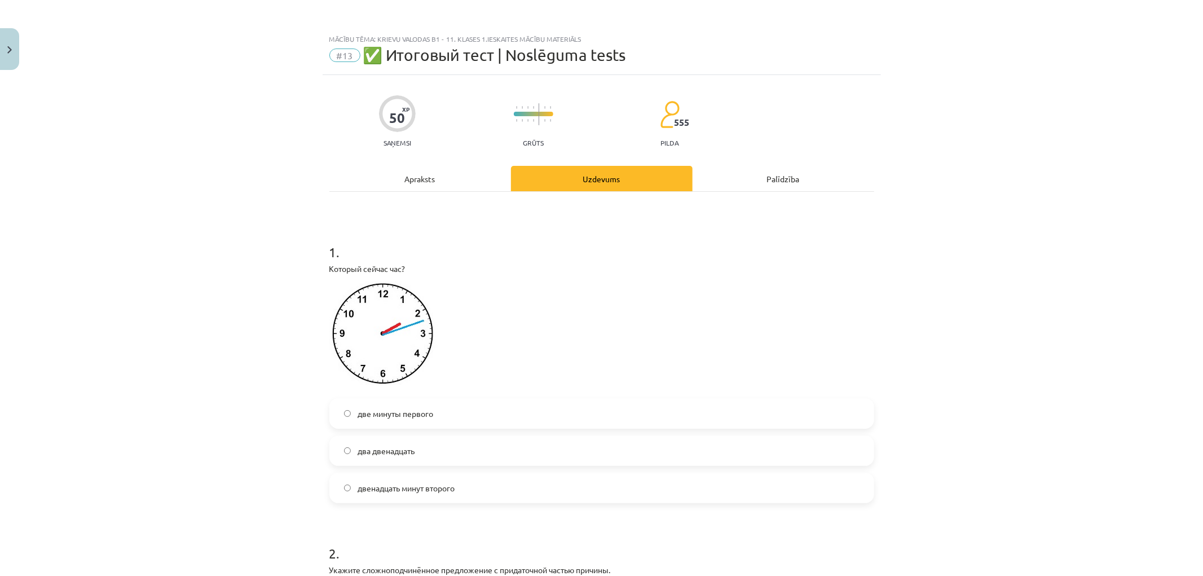
drag, startPoint x: 265, startPoint y: 237, endPoint x: 303, endPoint y: 420, distance: 187.1
drag, startPoint x: 465, startPoint y: 421, endPoint x: 347, endPoint y: 417, distance: 117.3
click at [347, 417] on label "две минуты первого" at bounding box center [601, 413] width 542 height 28
click at [213, 210] on div "Mācību tēma: Krievu valodas b1 - 11. klases 1.ieskaites mācību materiāls #13 ✅ …" at bounding box center [601, 288] width 1203 height 576
drag, startPoint x: 465, startPoint y: 452, endPoint x: 320, endPoint y: 448, distance: 145.0
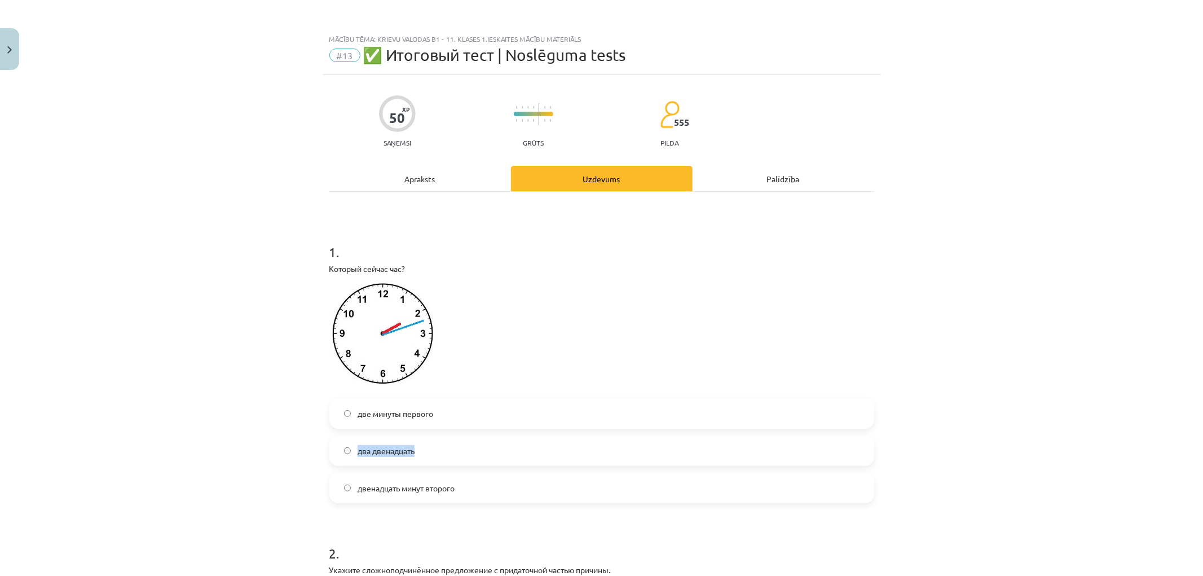
drag, startPoint x: 488, startPoint y: 482, endPoint x: 328, endPoint y: 483, distance: 159.6
click at [330, 483] on label "двенадцать минут второго" at bounding box center [601, 488] width 542 height 28
click at [210, 391] on div "Mācību tēma: Krievu valodas b1 - 11. klases 1.ieskaites mācību materiāls #13 ✅ …" at bounding box center [601, 288] width 1203 height 576
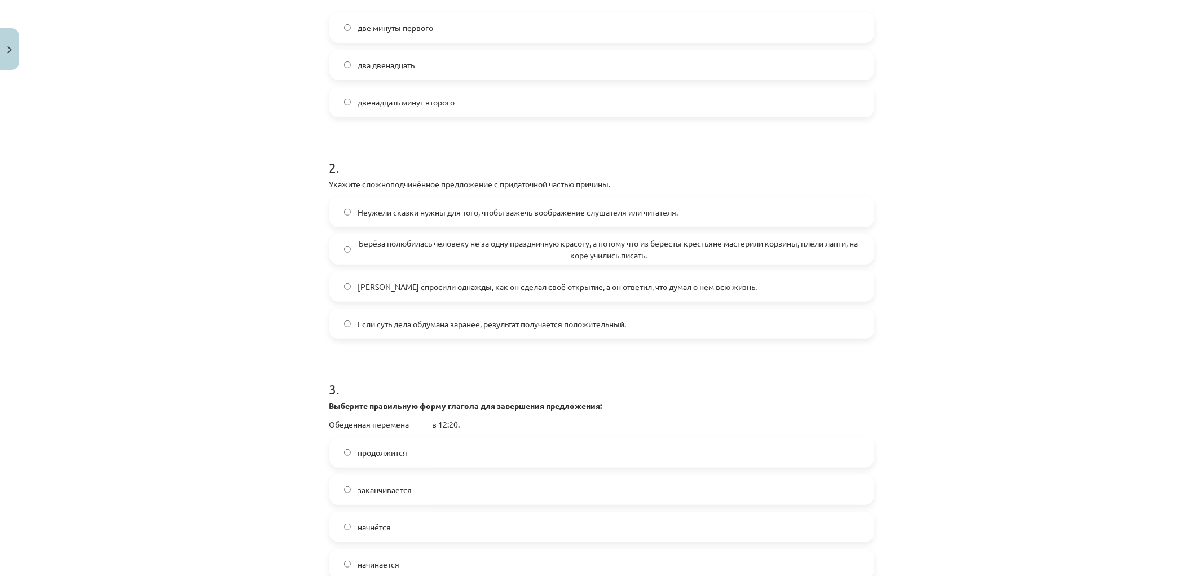
scroll to position [2050, 0]
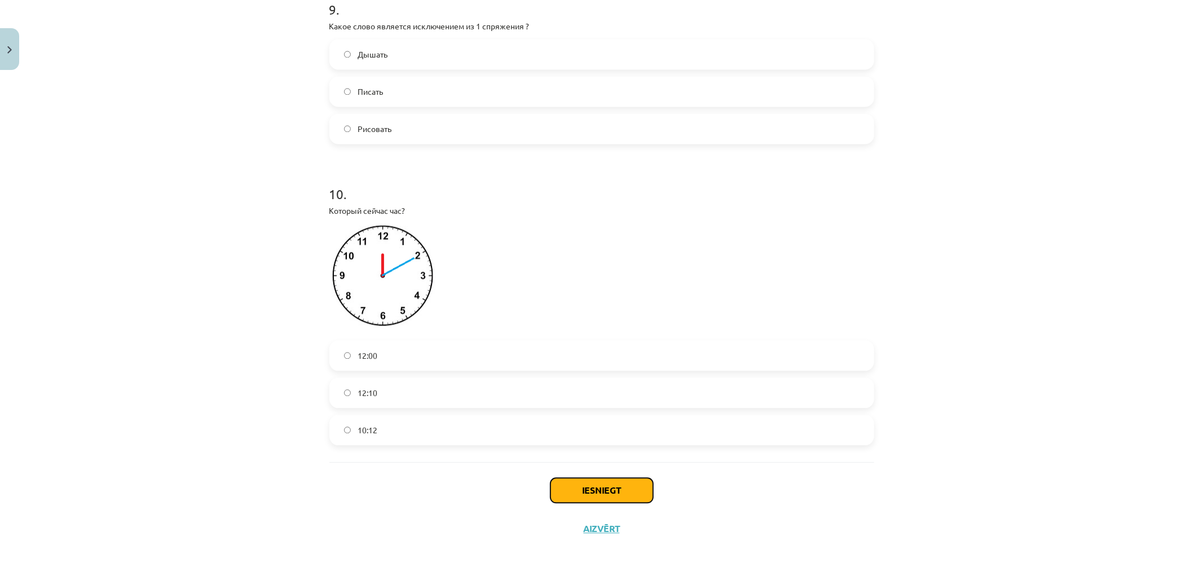
click at [622, 494] on button "Iesniegt" at bounding box center [601, 490] width 103 height 25
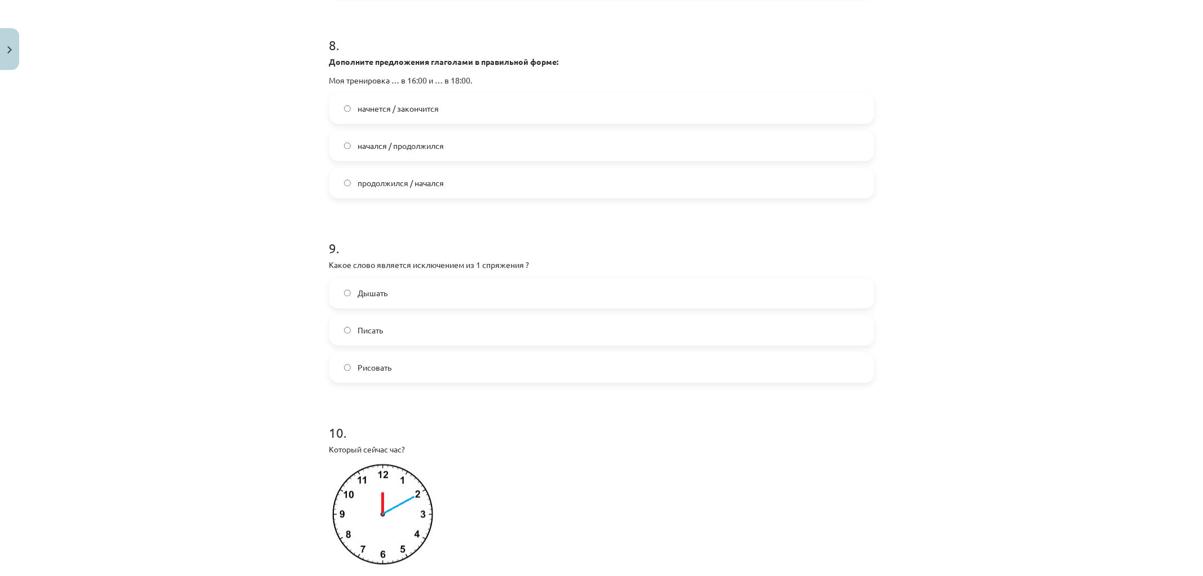
drag, startPoint x: 232, startPoint y: 293, endPoint x: 235, endPoint y: 279, distance: 14.5
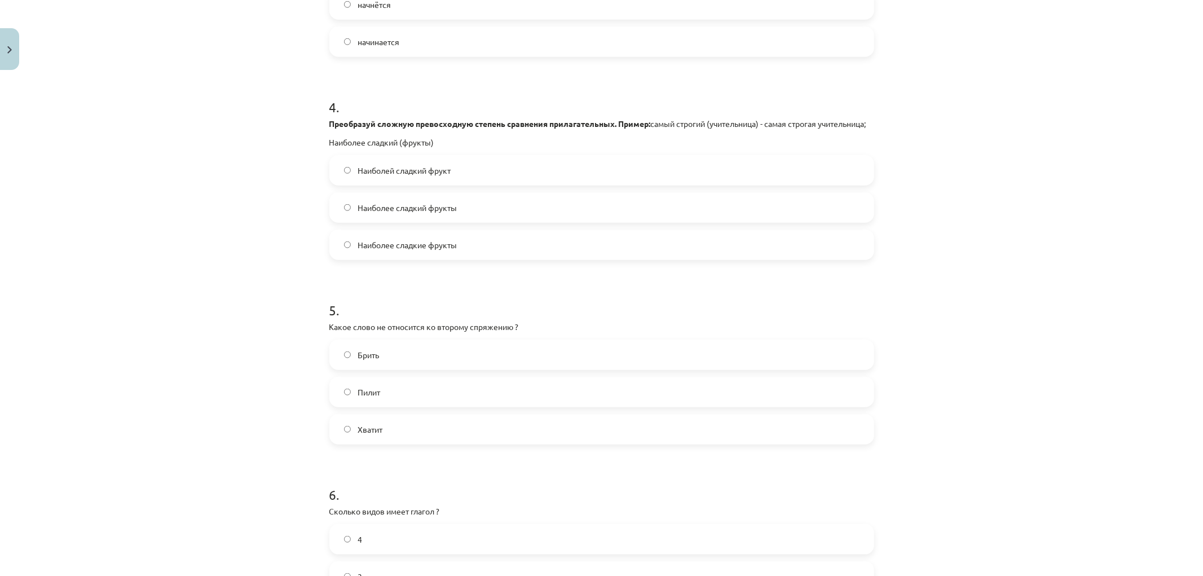
scroll to position [0, 0]
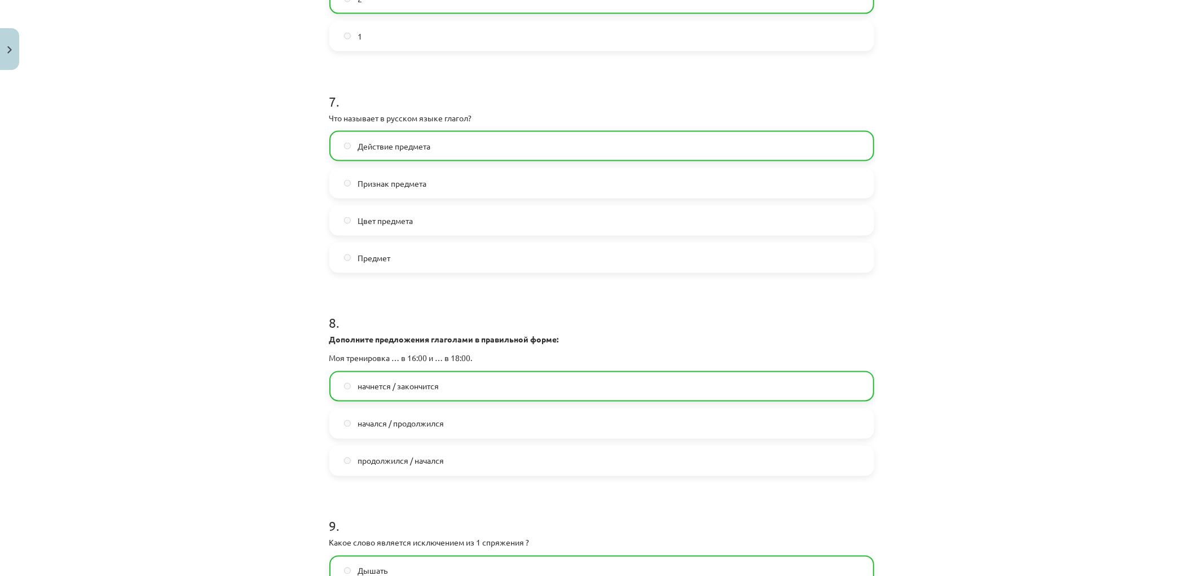
drag, startPoint x: 261, startPoint y: 491, endPoint x: 271, endPoint y: 418, distance: 72.9
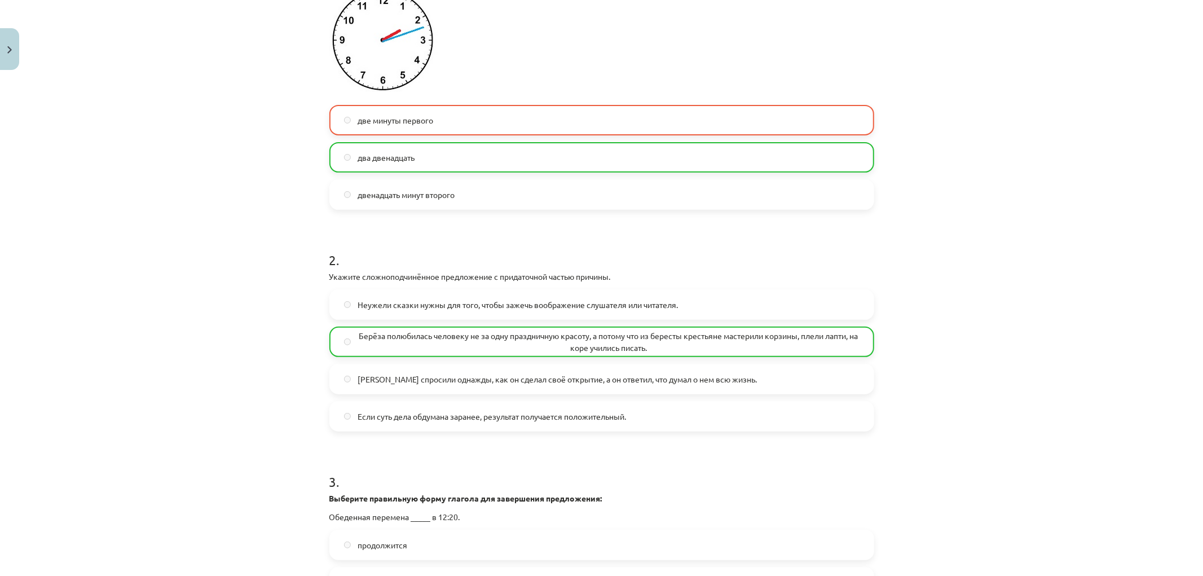
scroll to position [94, 0]
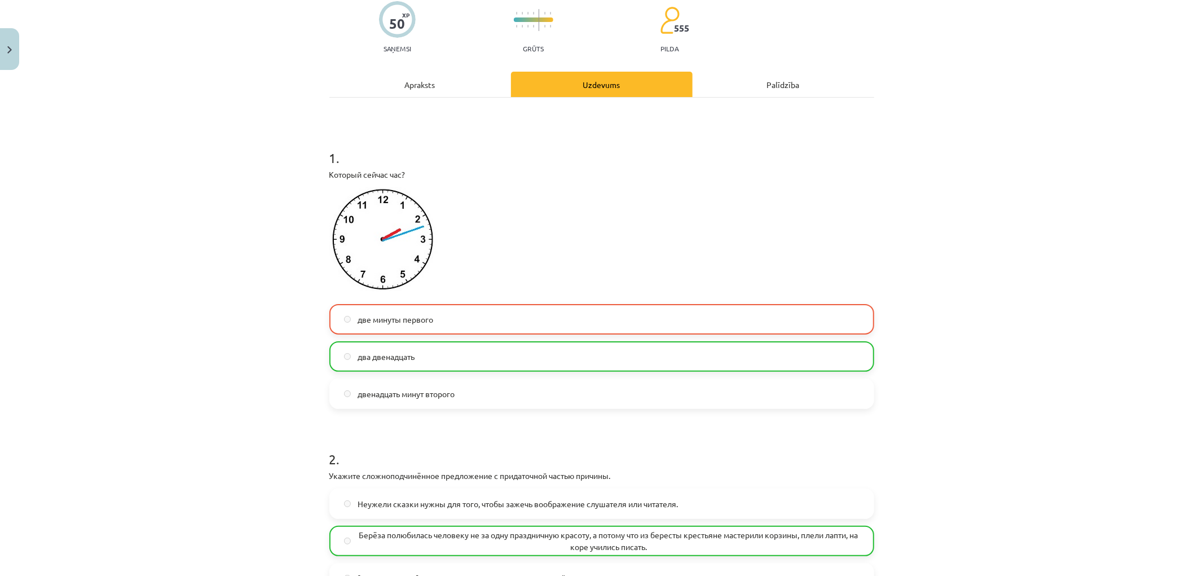
drag, startPoint x: 265, startPoint y: 250, endPoint x: 259, endPoint y: 336, distance: 86.5
drag, startPoint x: 259, startPoint y: 222, endPoint x: 232, endPoint y: 435, distance: 214.8
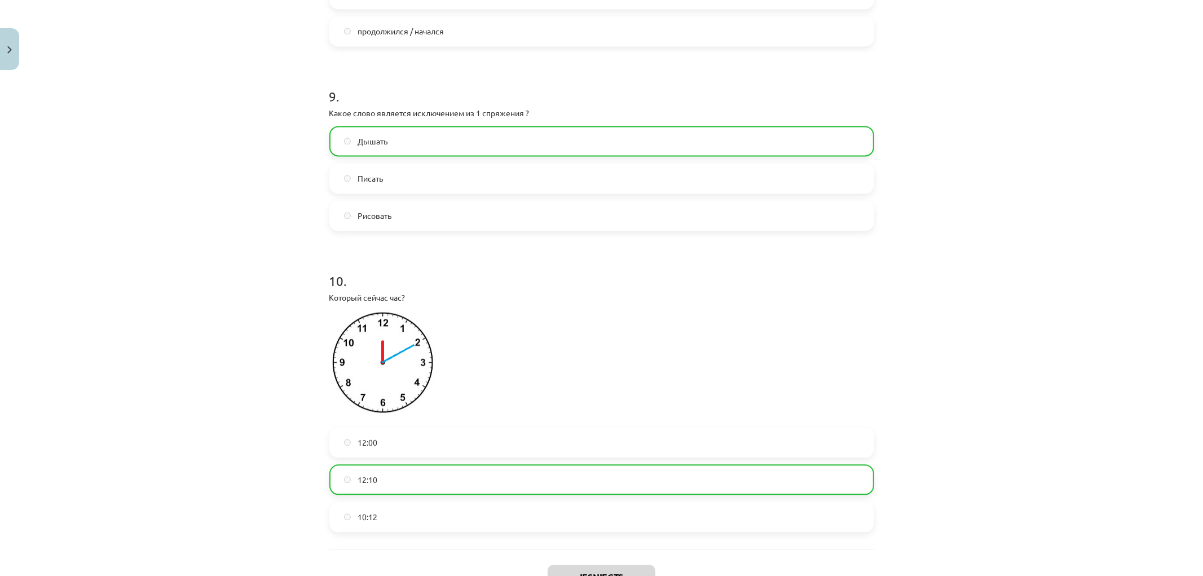
scroll to position [2086, 0]
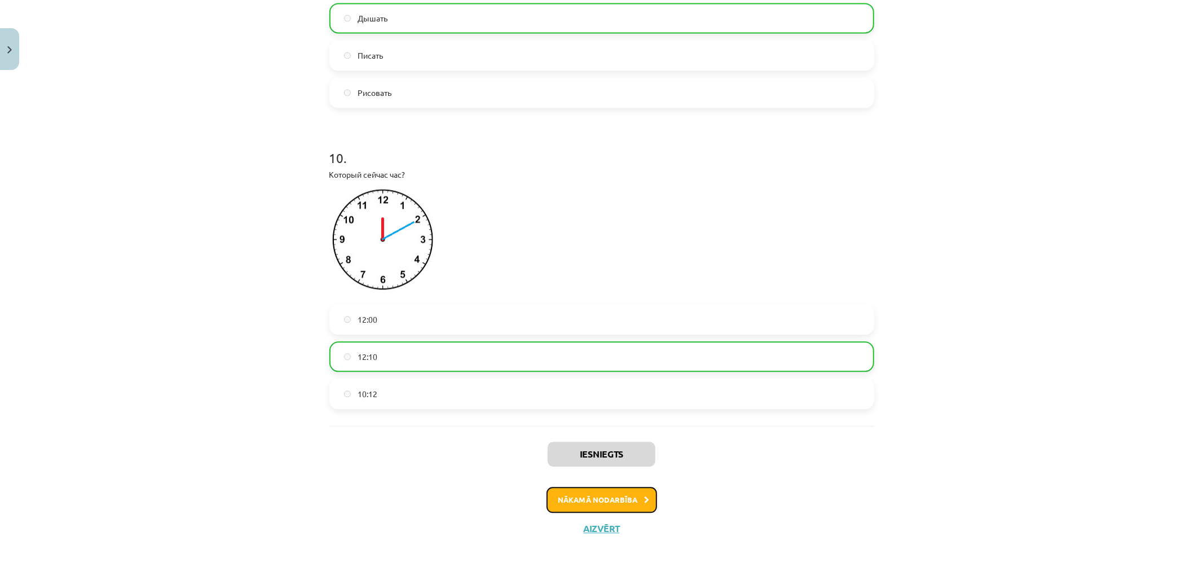
click at [611, 493] on button "Nākamā nodarbība" at bounding box center [601, 500] width 111 height 26
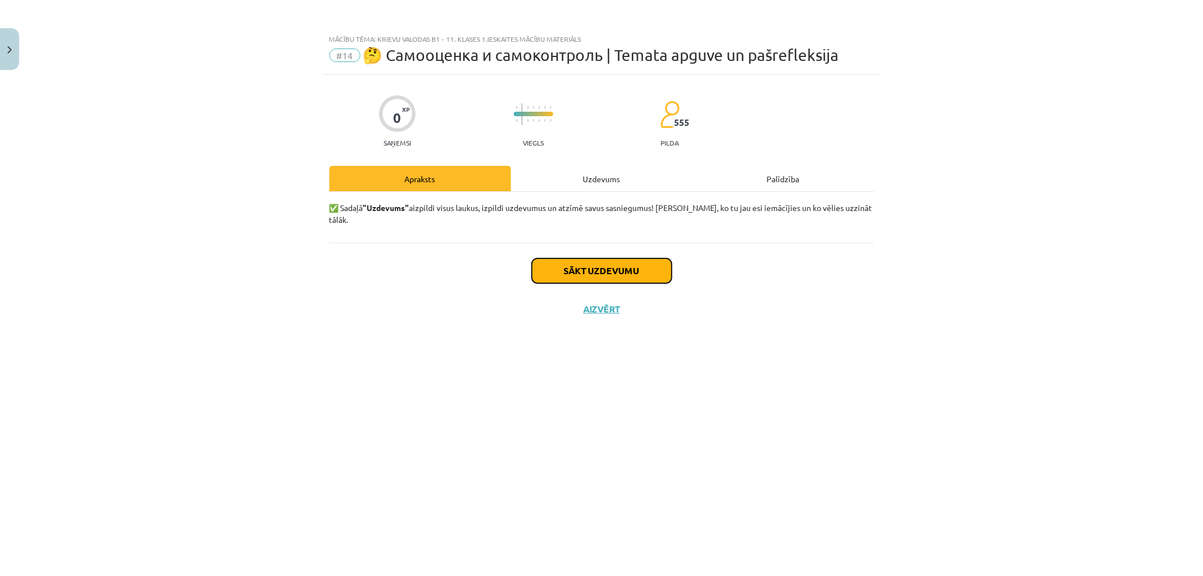
click at [641, 263] on button "Sākt uzdevumu" at bounding box center [602, 270] width 140 height 25
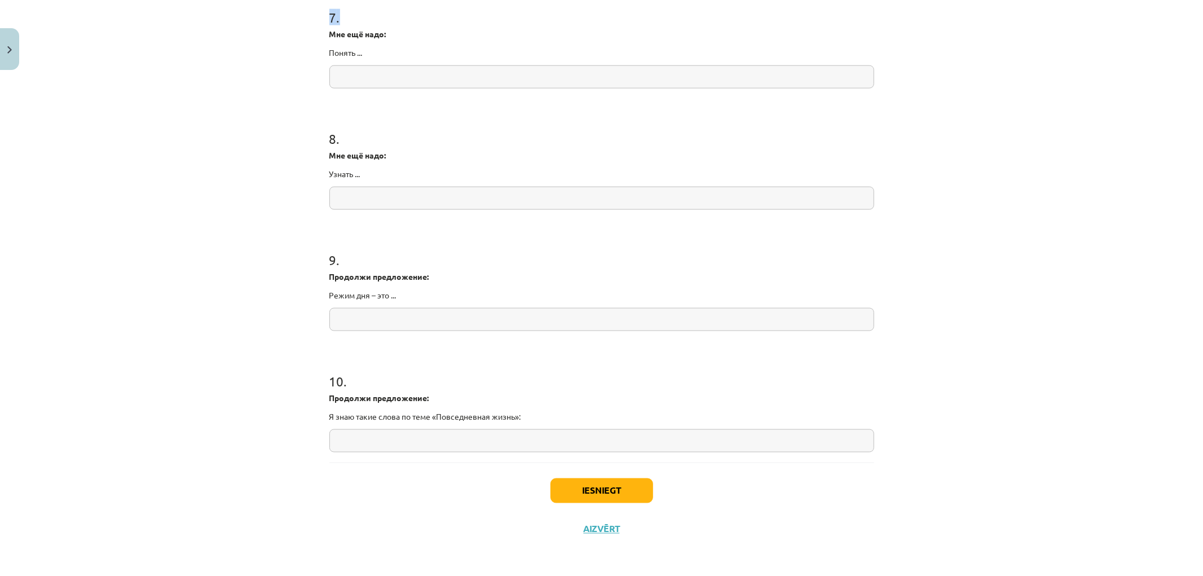
scroll to position [1090, 0]
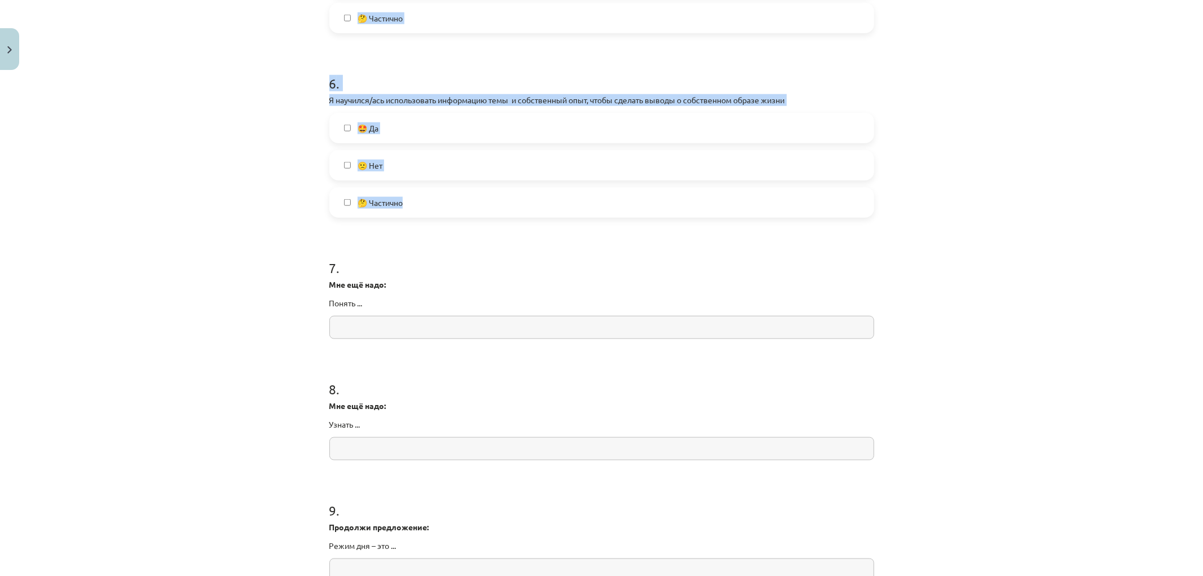
drag, startPoint x: 323, startPoint y: 60, endPoint x: 558, endPoint y: 192, distance: 269.8
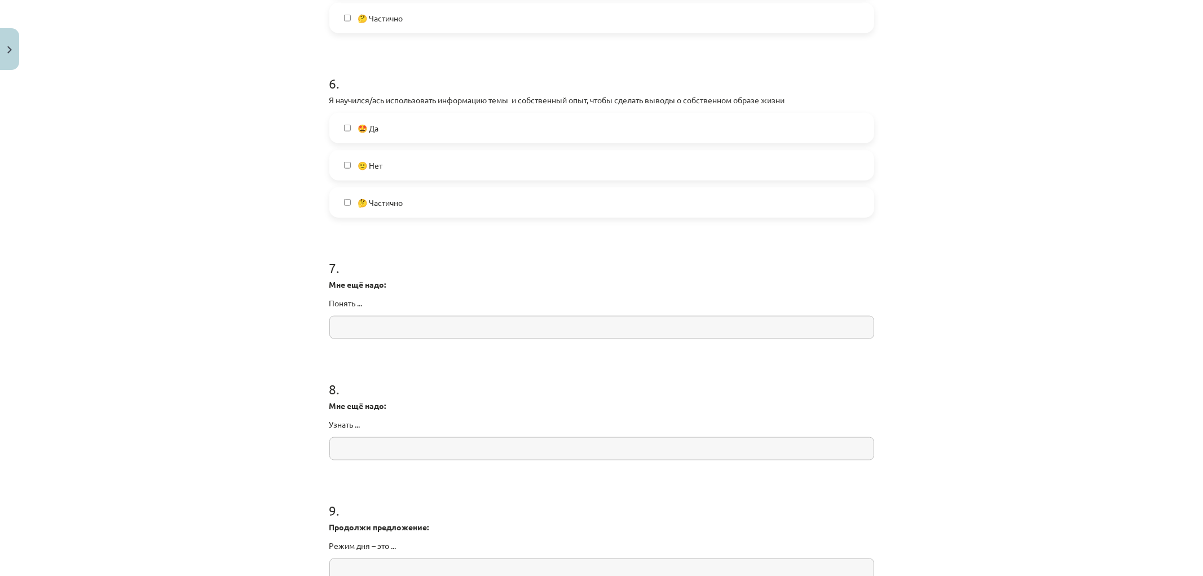
click at [361, 330] on input "text" at bounding box center [601, 327] width 545 height 23
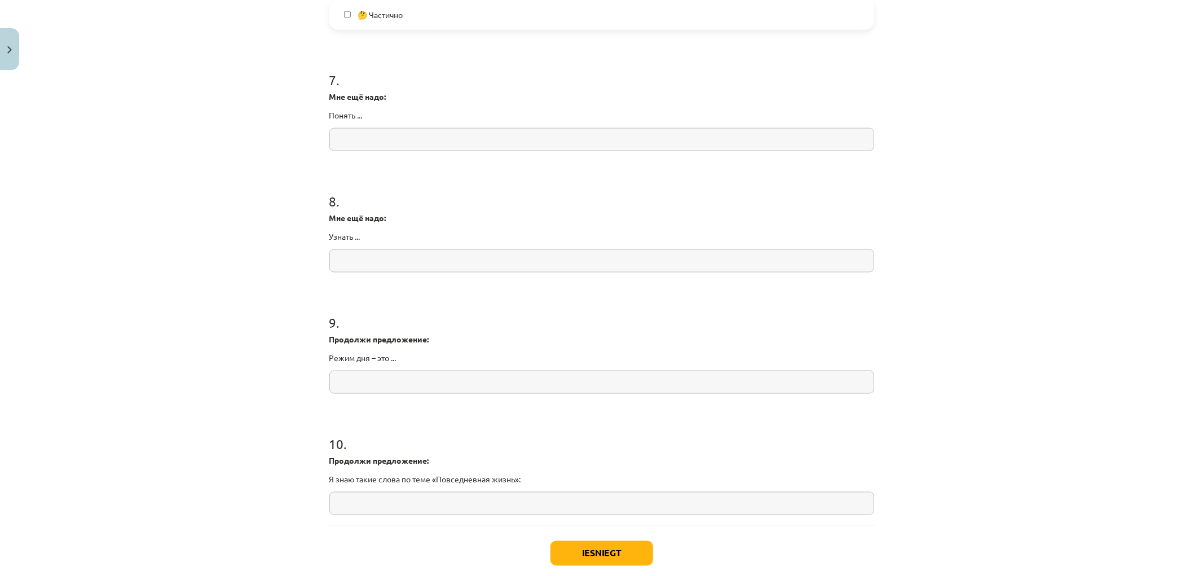
drag, startPoint x: 250, startPoint y: 183, endPoint x: 251, endPoint y: 212, distance: 28.8
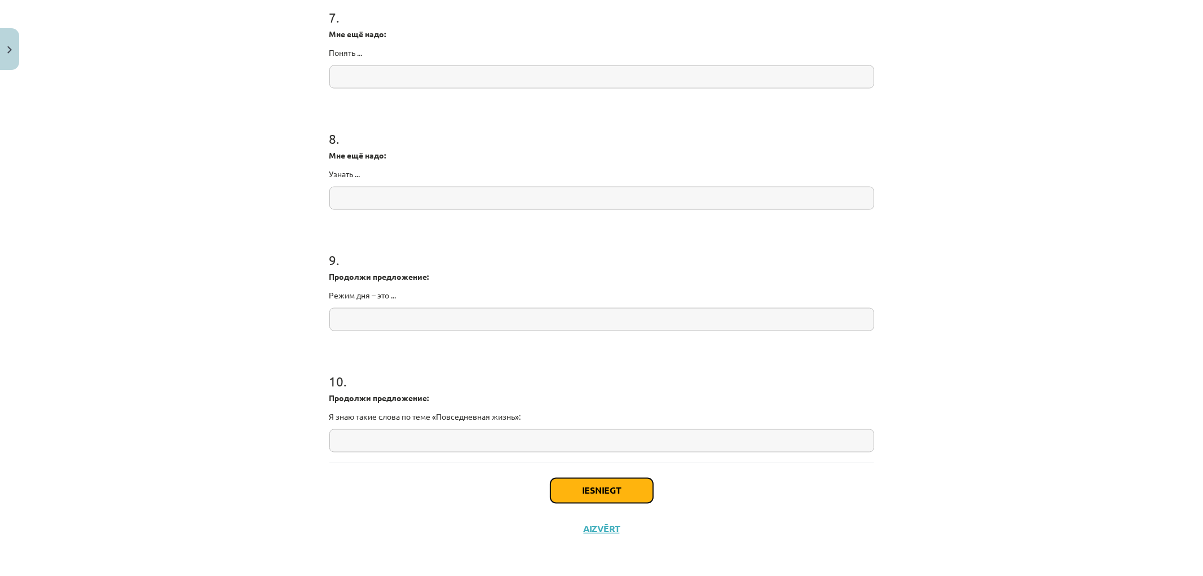
click at [628, 492] on button "Iesniegt" at bounding box center [601, 490] width 103 height 25
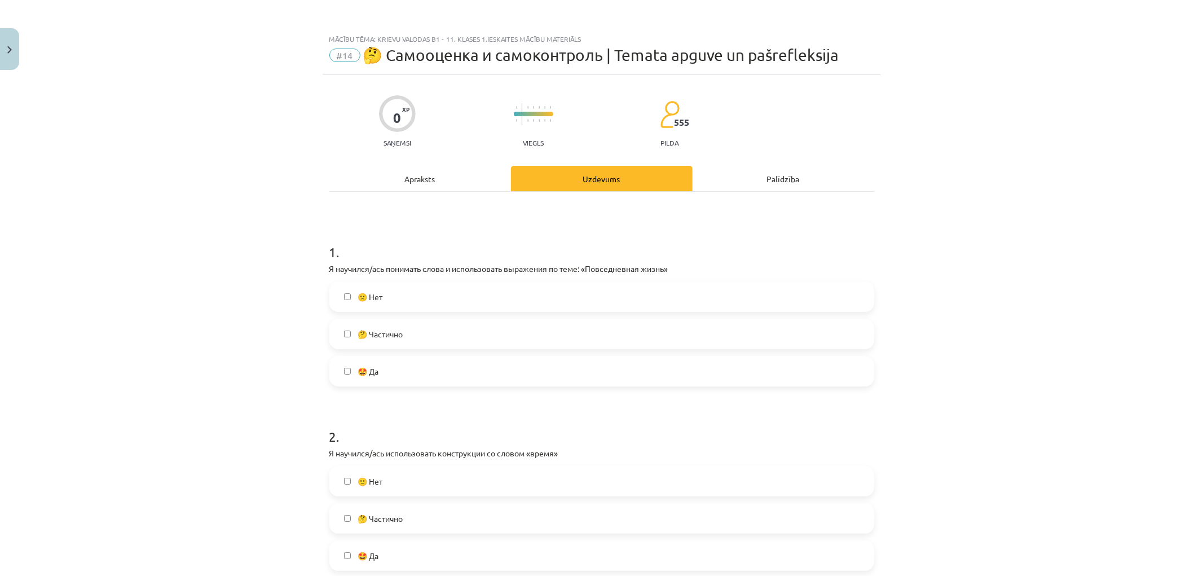
scroll to position [188, 0]
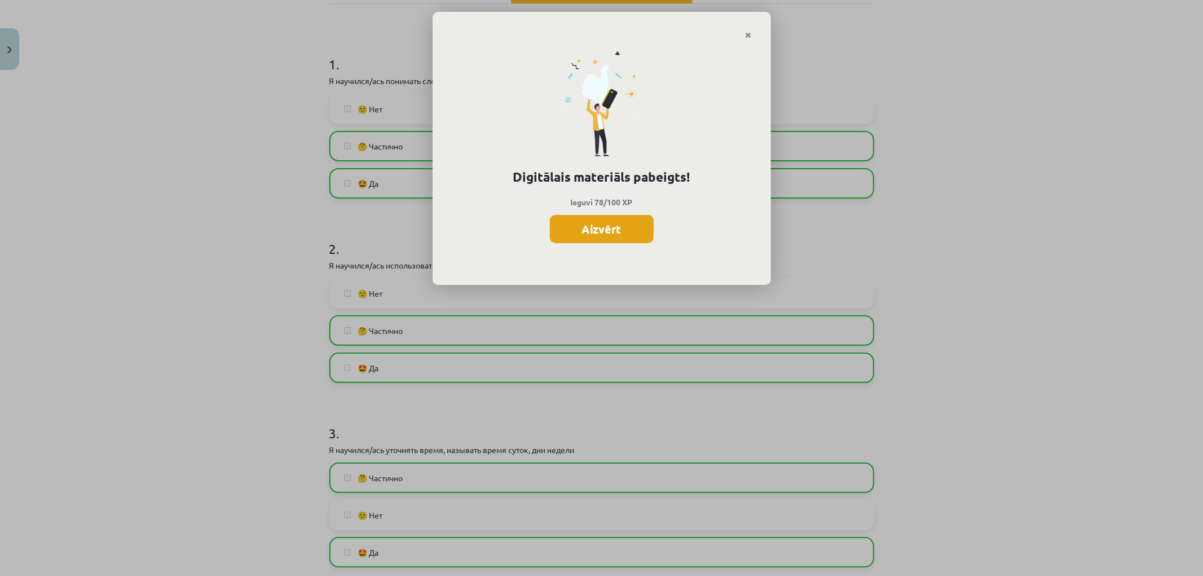
click at [611, 233] on button "Aizvērt" at bounding box center [602, 229] width 104 height 28
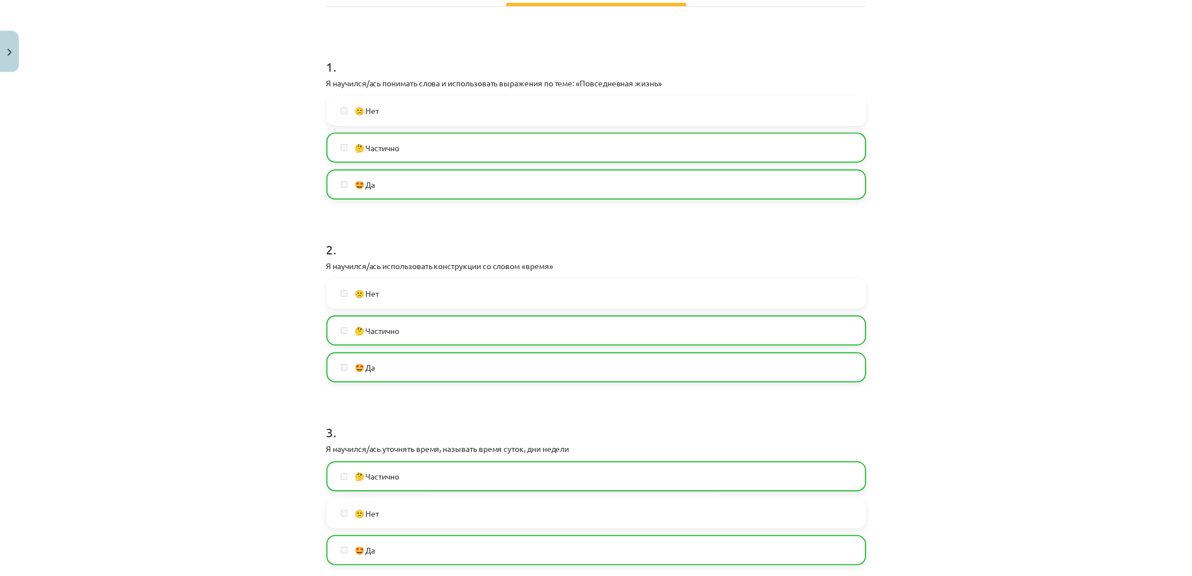
scroll to position [0, 0]
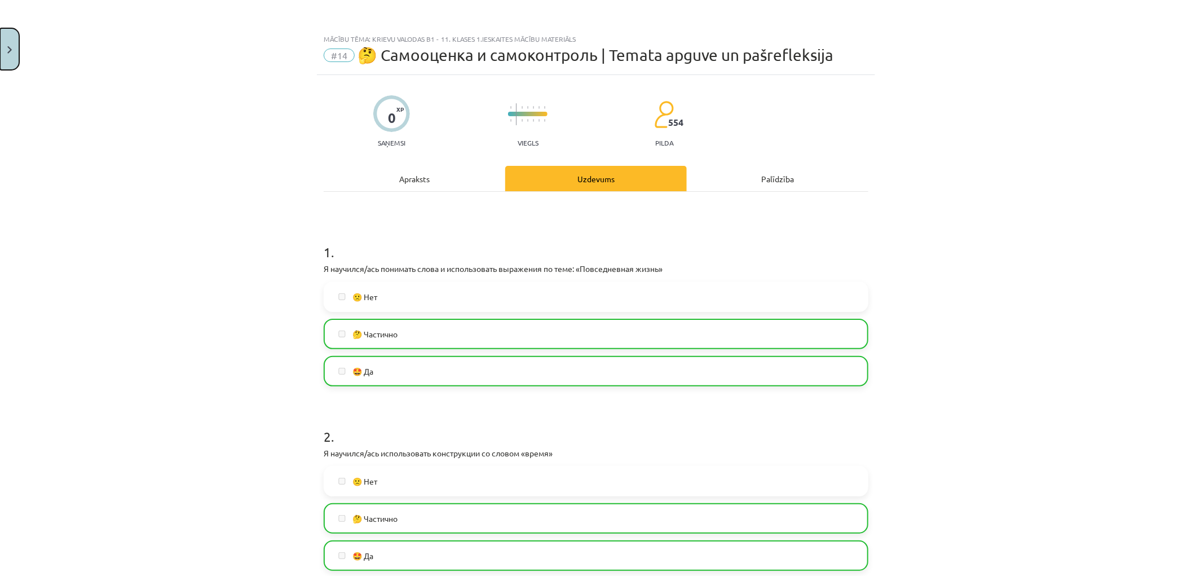
click at [3, 51] on button "Close" at bounding box center [9, 49] width 19 height 42
click at [63, 76] on div "Mācību tēma: Krievu valodas b1 - 11. klases 1.ieskaites mācību materiāls #14 🤔 …" at bounding box center [596, 288] width 1192 height 576
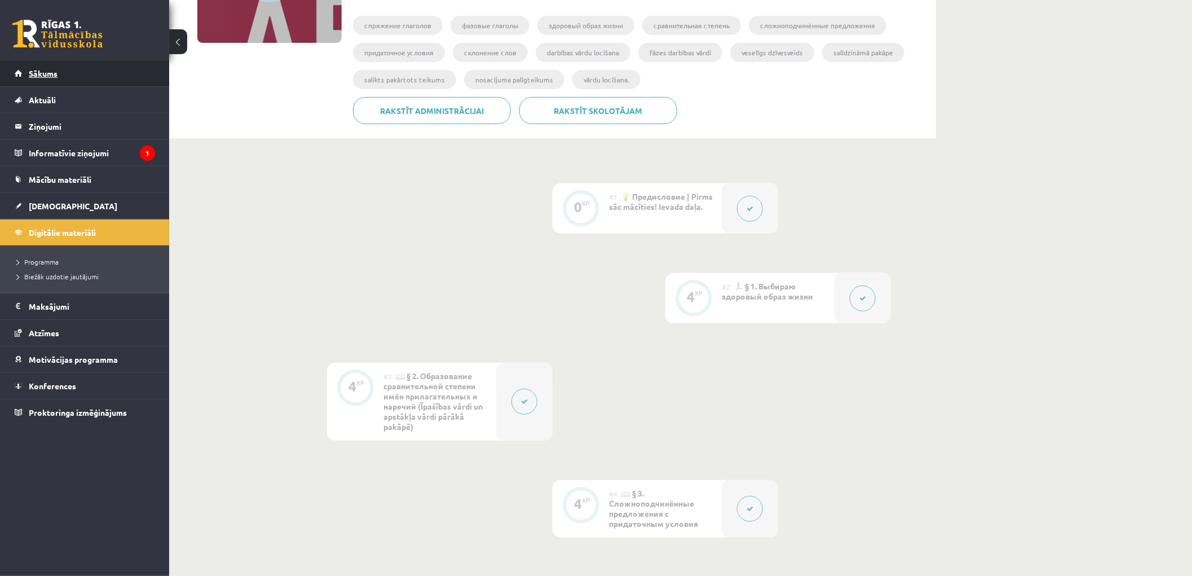
click at [58, 75] on link "Sākums" at bounding box center [85, 73] width 140 height 26
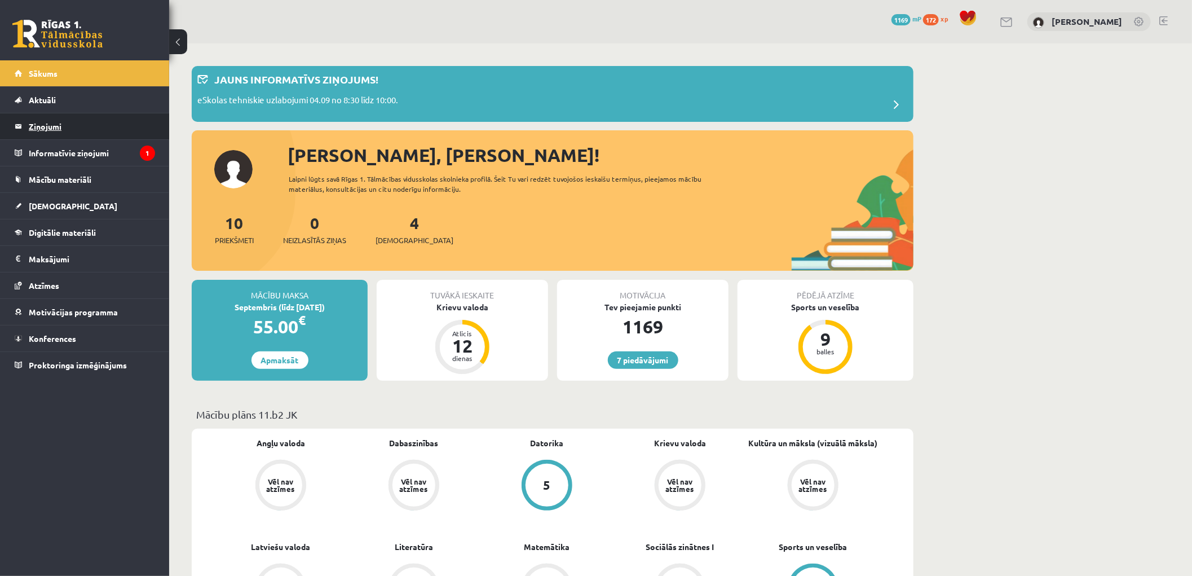
scroll to position [125, 0]
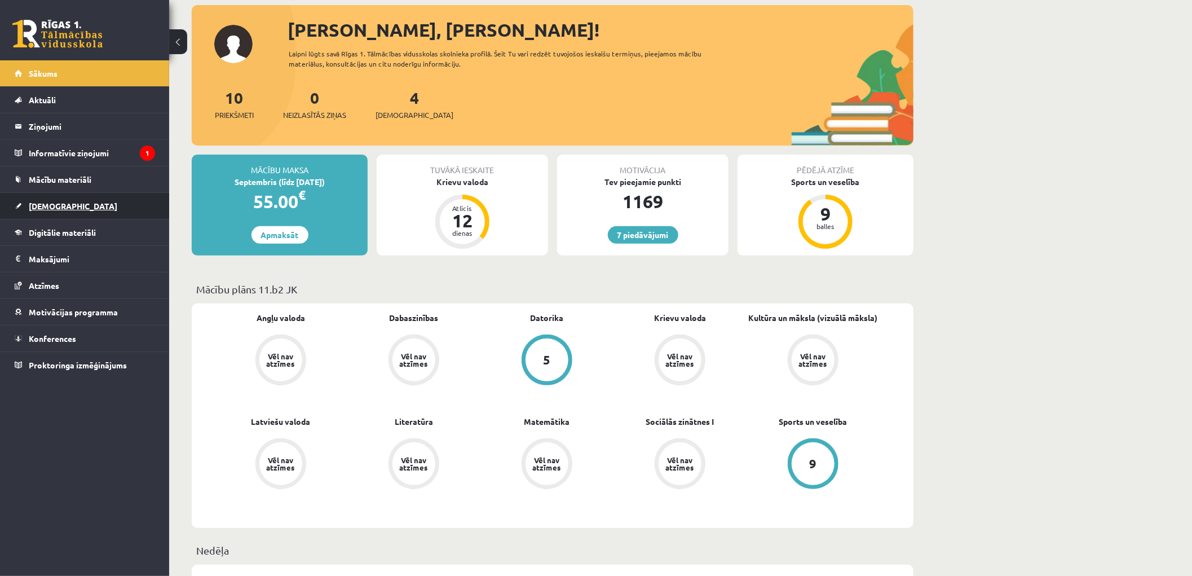
click at [27, 207] on link "[DEMOGRAPHIC_DATA]" at bounding box center [85, 206] width 140 height 26
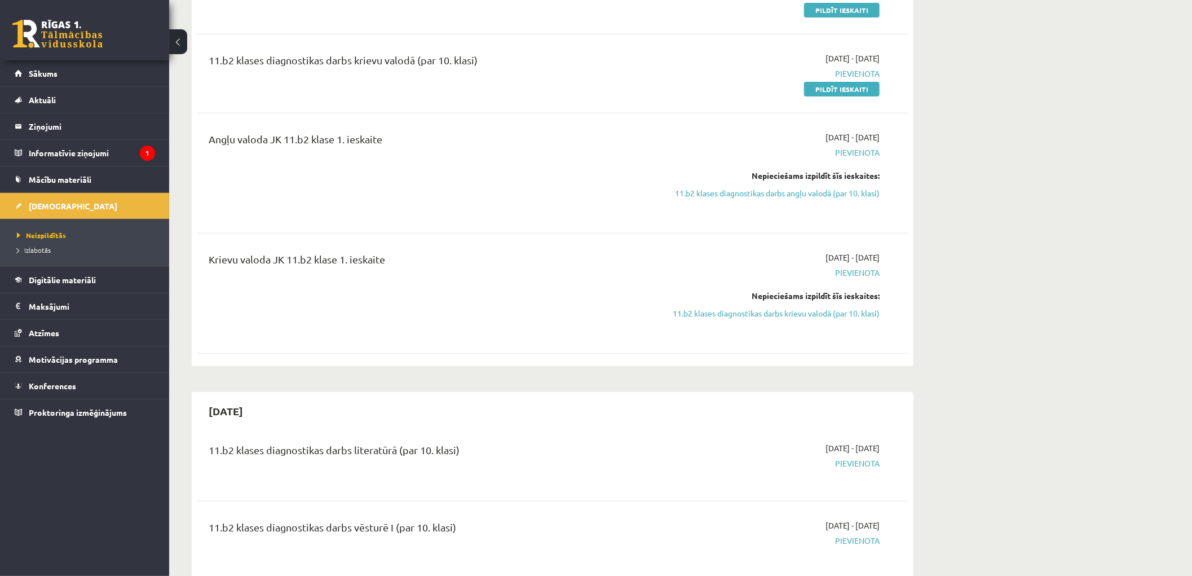
scroll to position [63, 0]
